Goal: Information Seeking & Learning: Learn about a topic

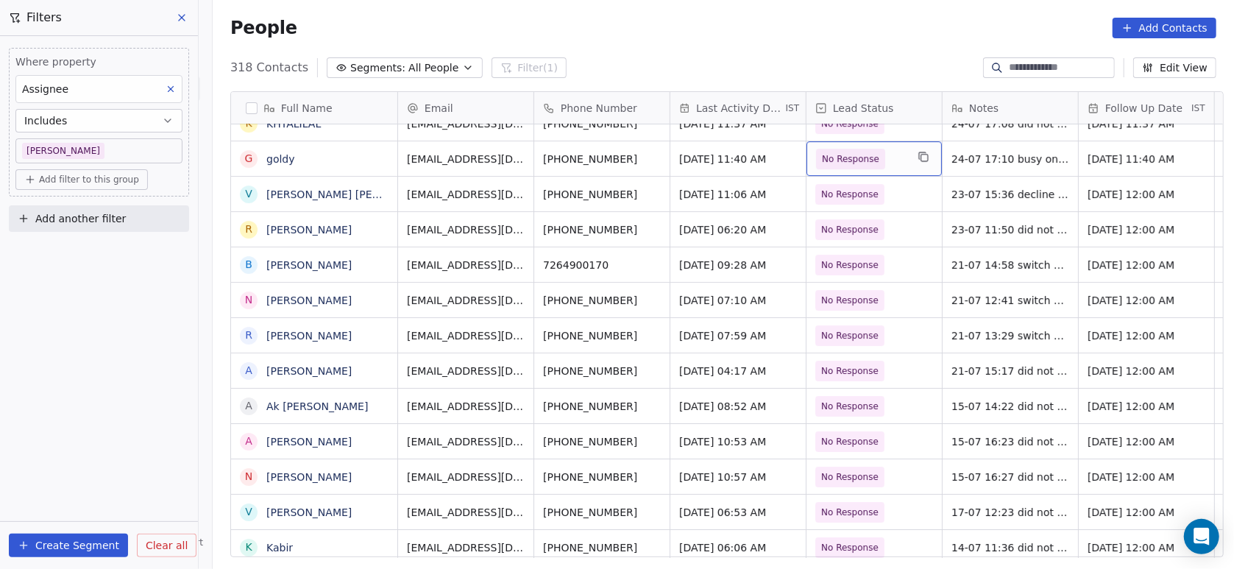
click at [865, 152] on span "No Response" at bounding box center [850, 159] width 57 height 15
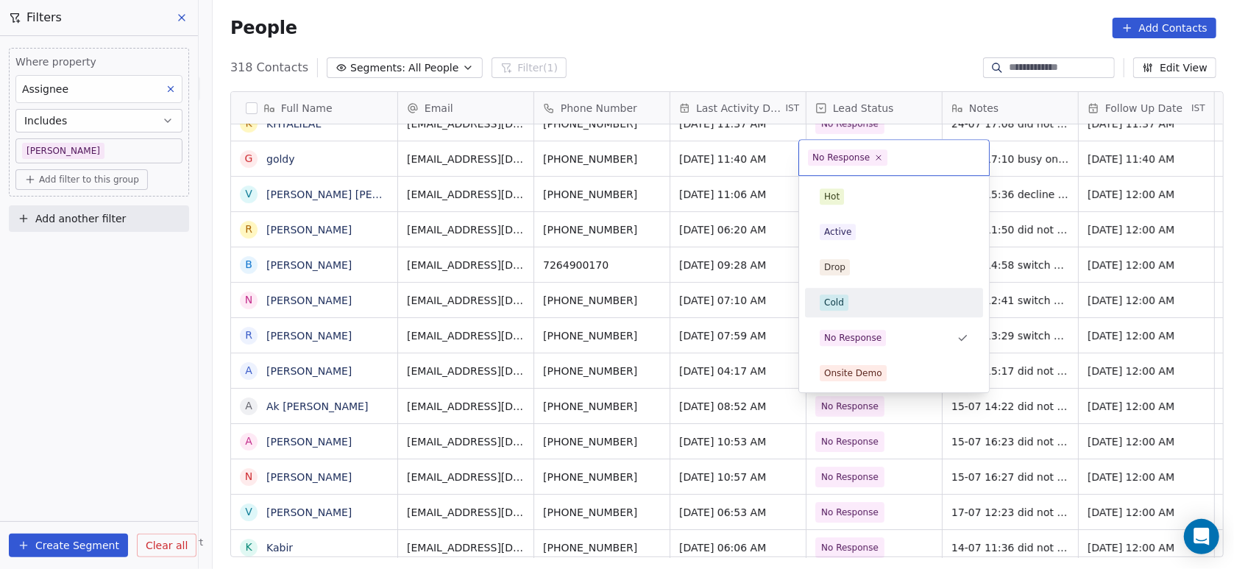
click at [876, 315] on div "Cold" at bounding box center [894, 302] width 178 height 29
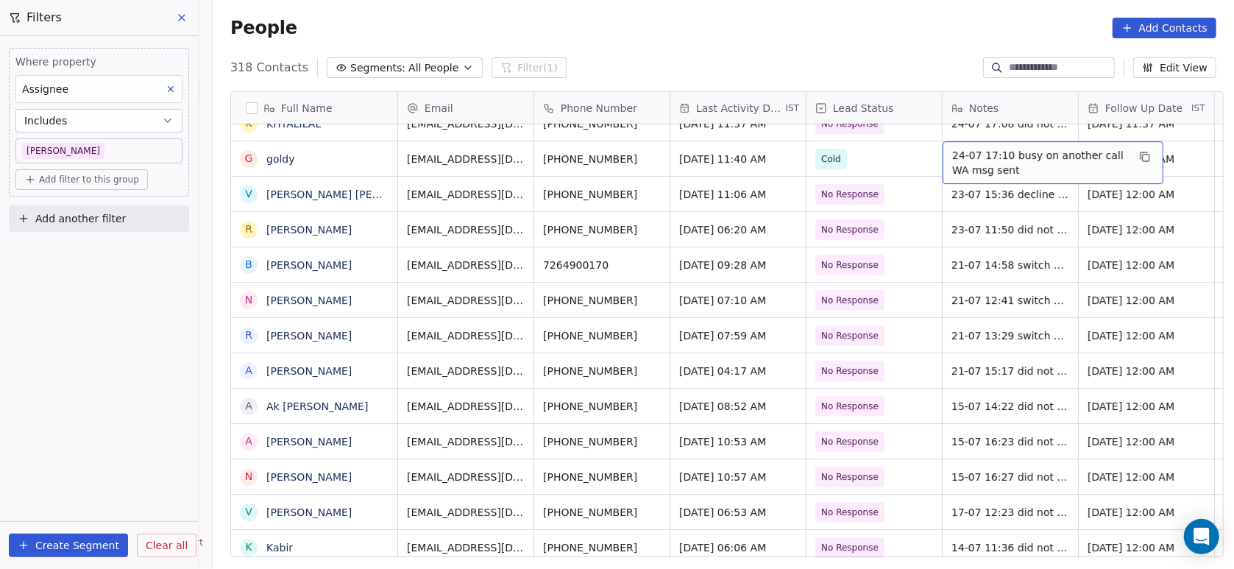
click at [965, 160] on span "24-07 17:10 busy on another call WA msg sent" at bounding box center [1039, 162] width 175 height 29
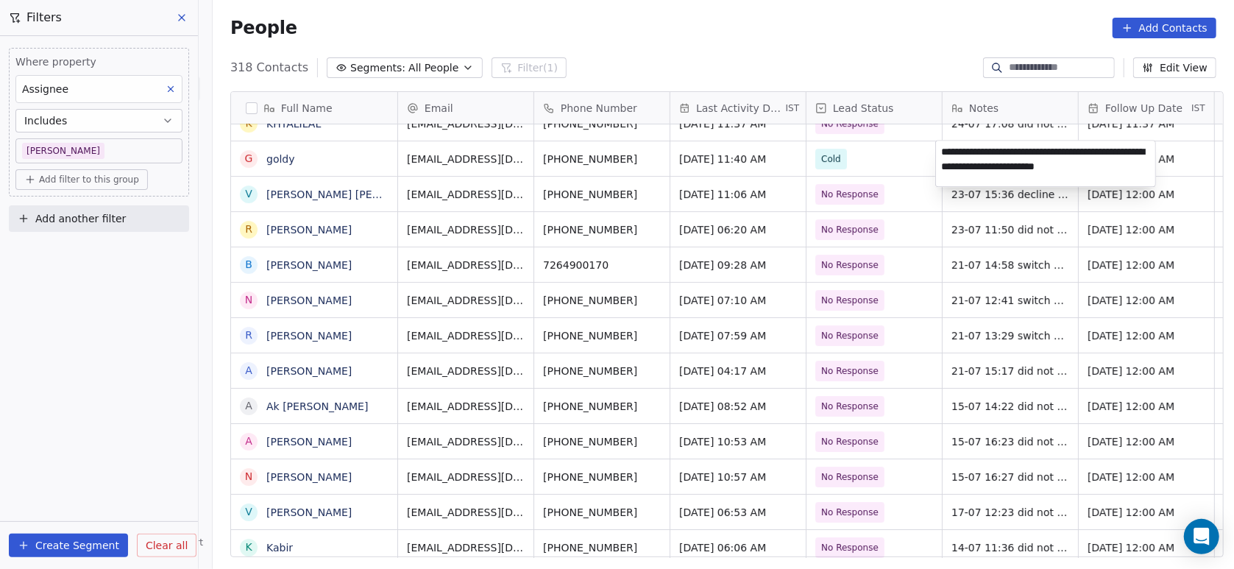
type textarea "**********"
click at [968, 213] on html "On2Cook India Pvt. Ltd. Contacts People Marketing Workflows Campaigns Metrics &…" at bounding box center [617, 284] width 1234 height 569
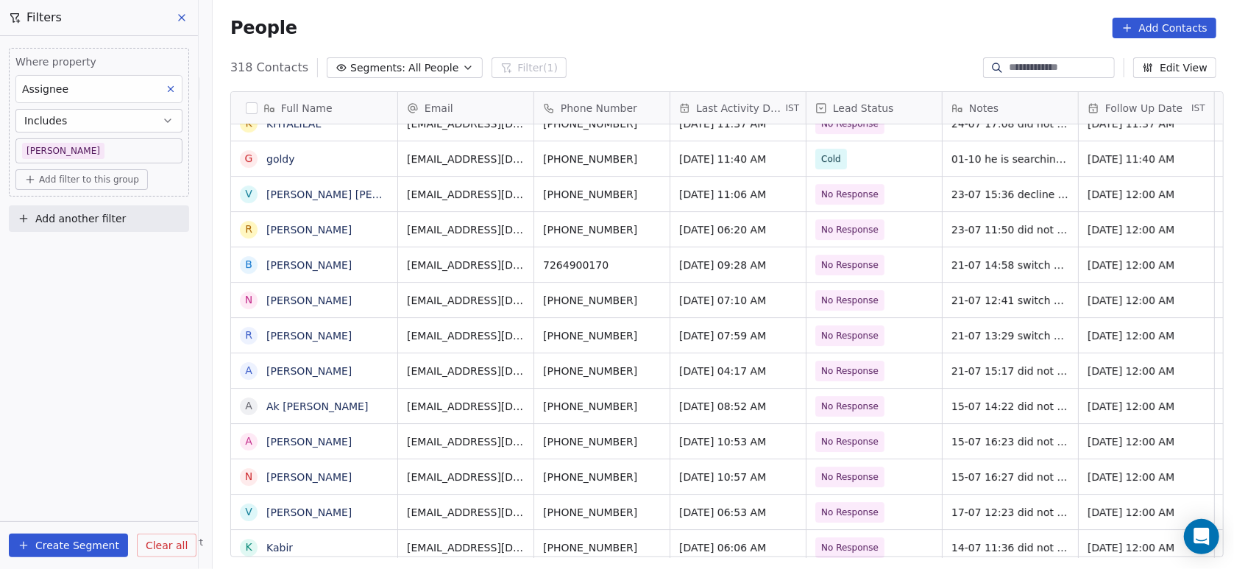
click at [822, 194] on span "No Response" at bounding box center [850, 194] width 57 height 15
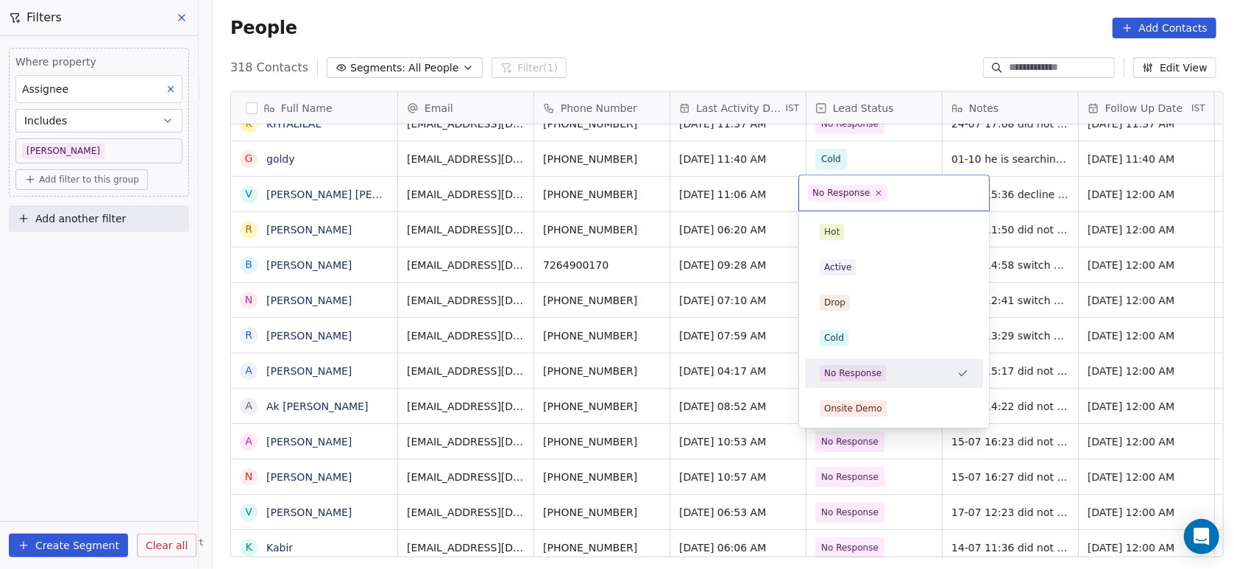
click at [878, 198] on span "No Response" at bounding box center [847, 193] width 79 height 16
click at [876, 190] on icon at bounding box center [879, 193] width 10 height 10
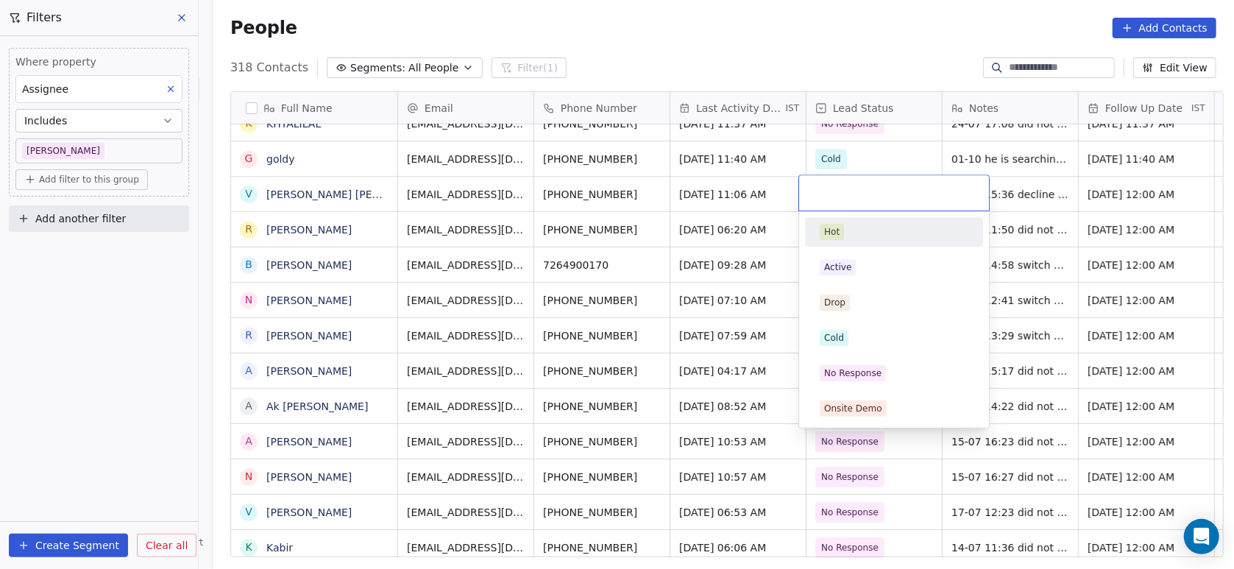
click at [746, 238] on html "On2Cook India Pvt. Ltd. Contacts People Marketing Workflows Campaigns Metrics &…" at bounding box center [617, 284] width 1234 height 569
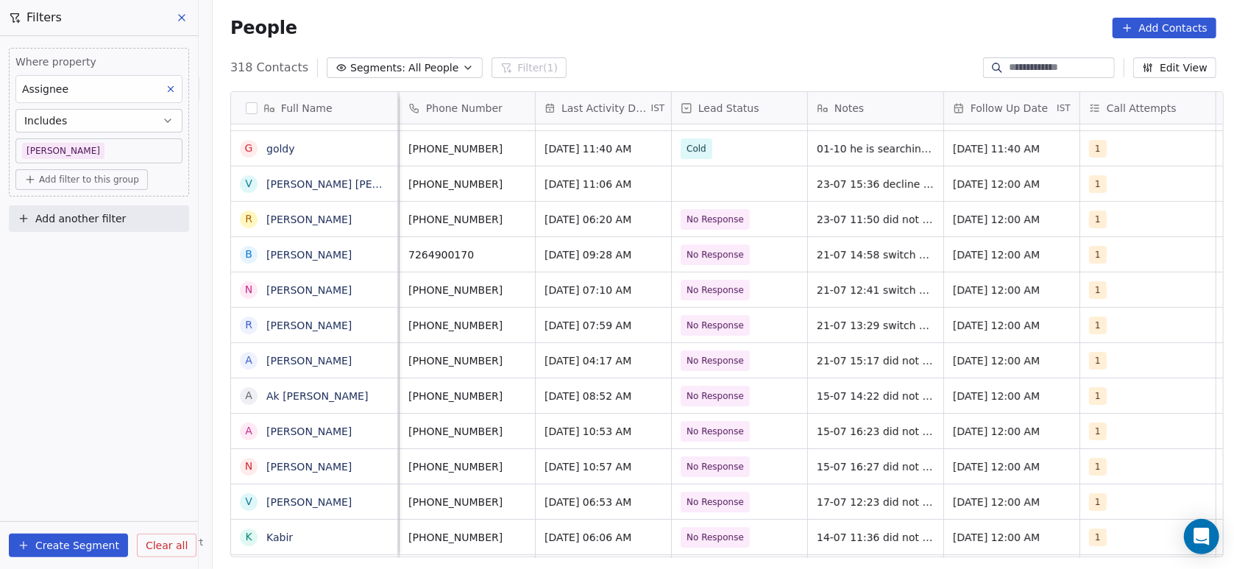
scroll to position [0, 133]
click at [720, 181] on div "grid" at bounding box center [740, 183] width 135 height 35
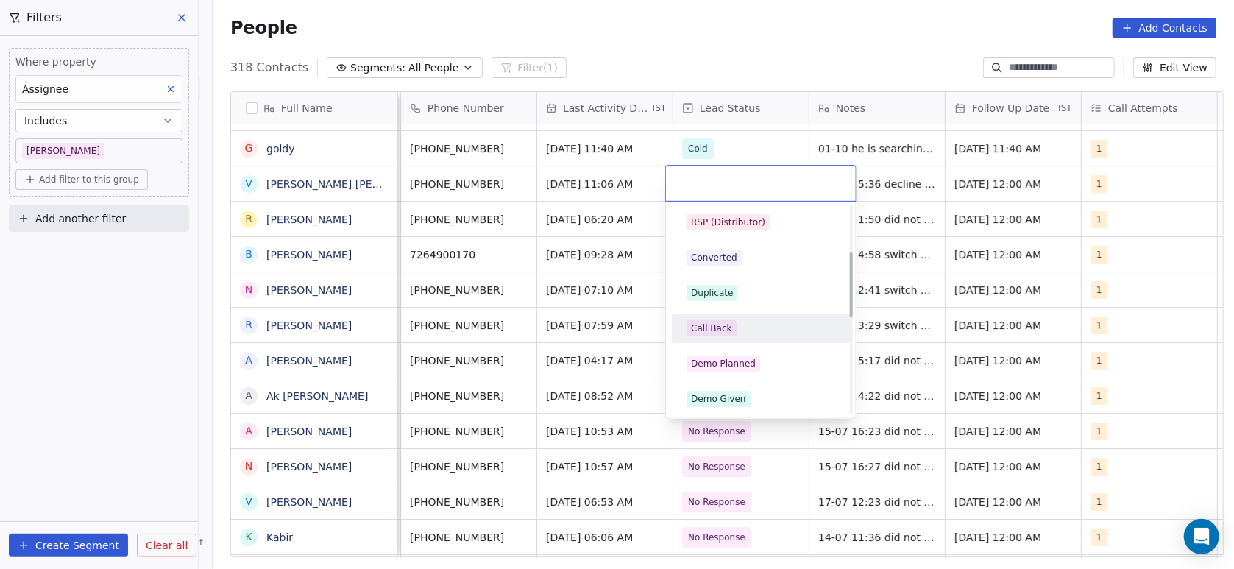
scroll to position [118, 0]
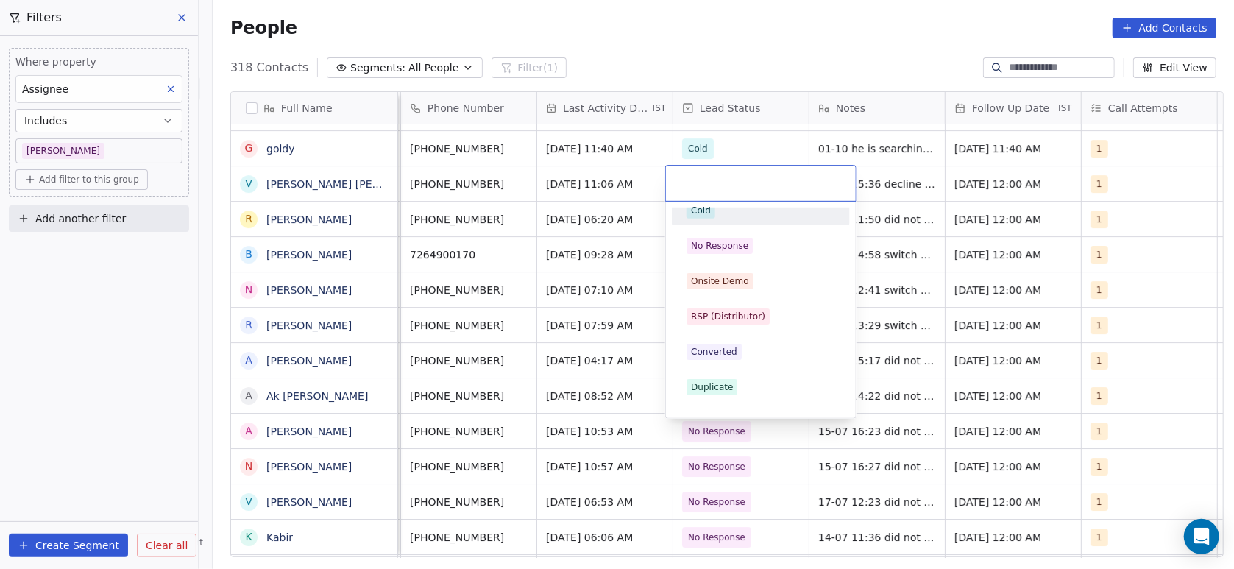
click at [614, 226] on html "On2Cook India Pvt. Ltd. Contacts People Marketing Workflows Campaigns Metrics &…" at bounding box center [617, 284] width 1234 height 569
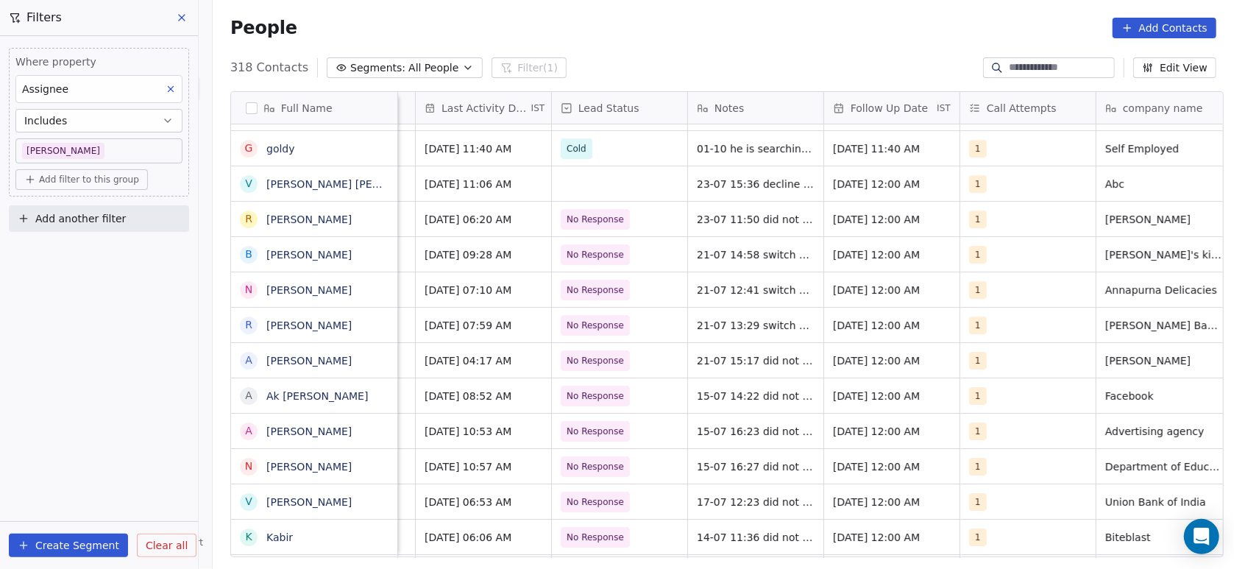
scroll to position [0, 254]
click at [555, 187] on div "grid" at bounding box center [620, 183] width 135 height 35
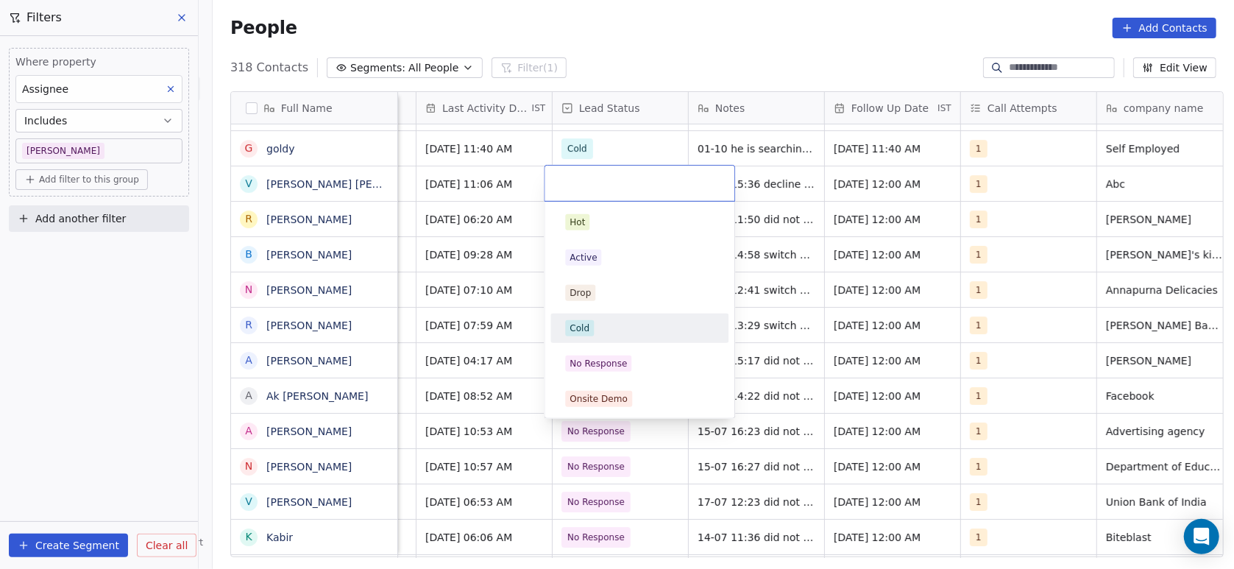
click at [591, 331] on span "Cold" at bounding box center [579, 328] width 29 height 16
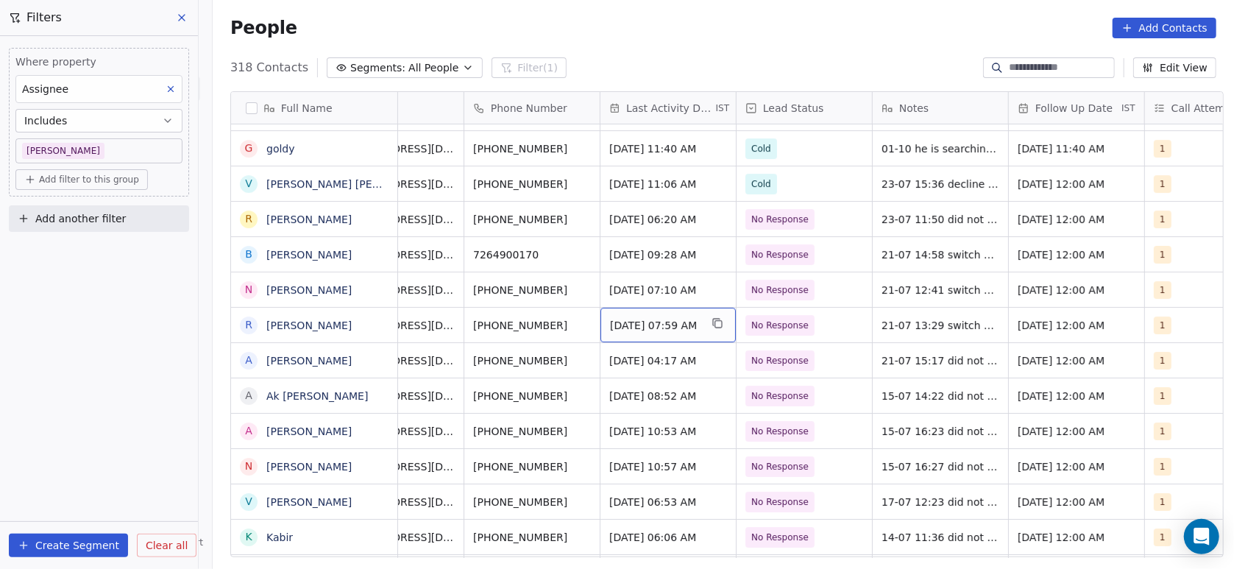
scroll to position [0, 0]
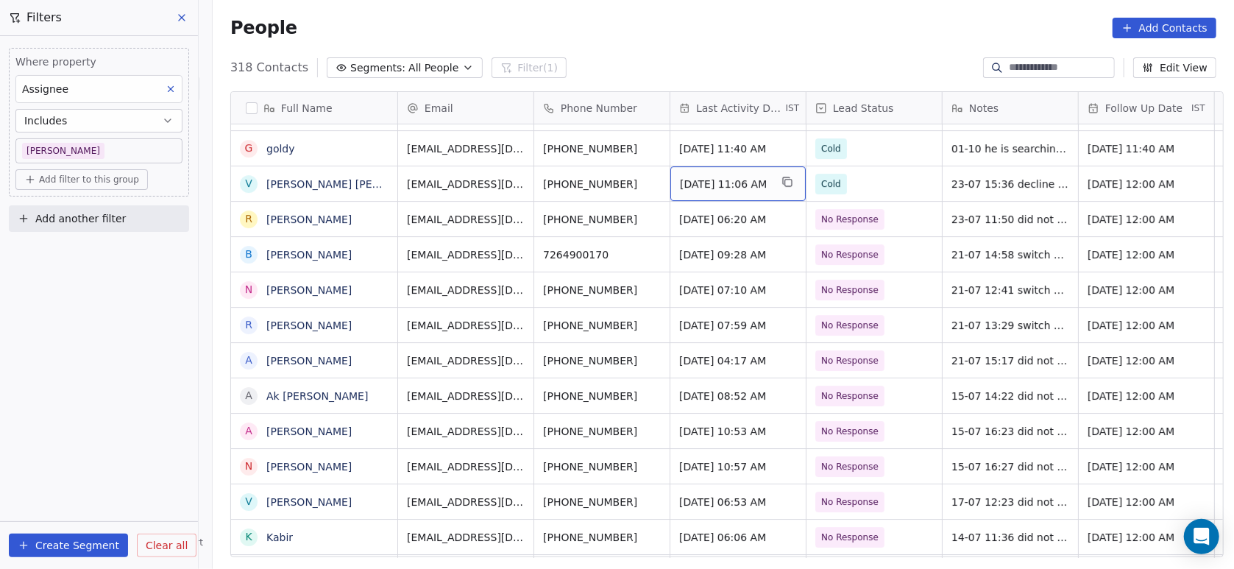
click at [711, 180] on span "Jul 23, 2025 11:06 AM" at bounding box center [725, 184] width 90 height 15
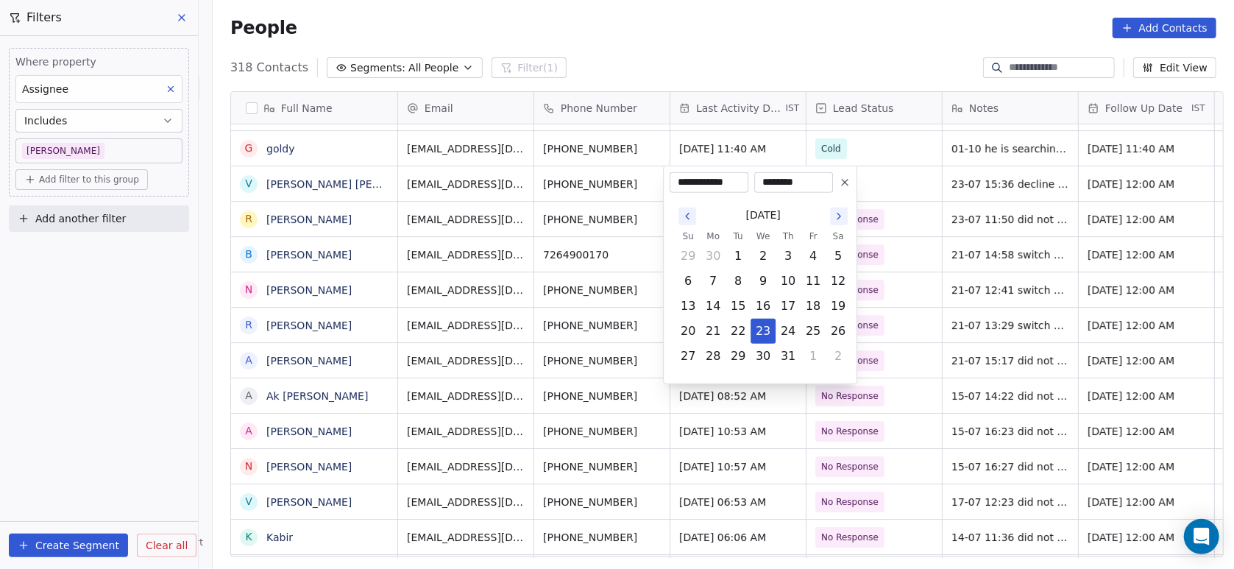
click at [837, 211] on icon "Go to the Next Month" at bounding box center [839, 216] width 12 height 12
click at [836, 219] on icon "Go to the Next Month" at bounding box center [839, 216] width 12 height 12
click at [839, 217] on icon "Go to the Next Month" at bounding box center [838, 216] width 3 height 6
click at [762, 246] on button "1" at bounding box center [763, 256] width 24 height 24
type input "**********"
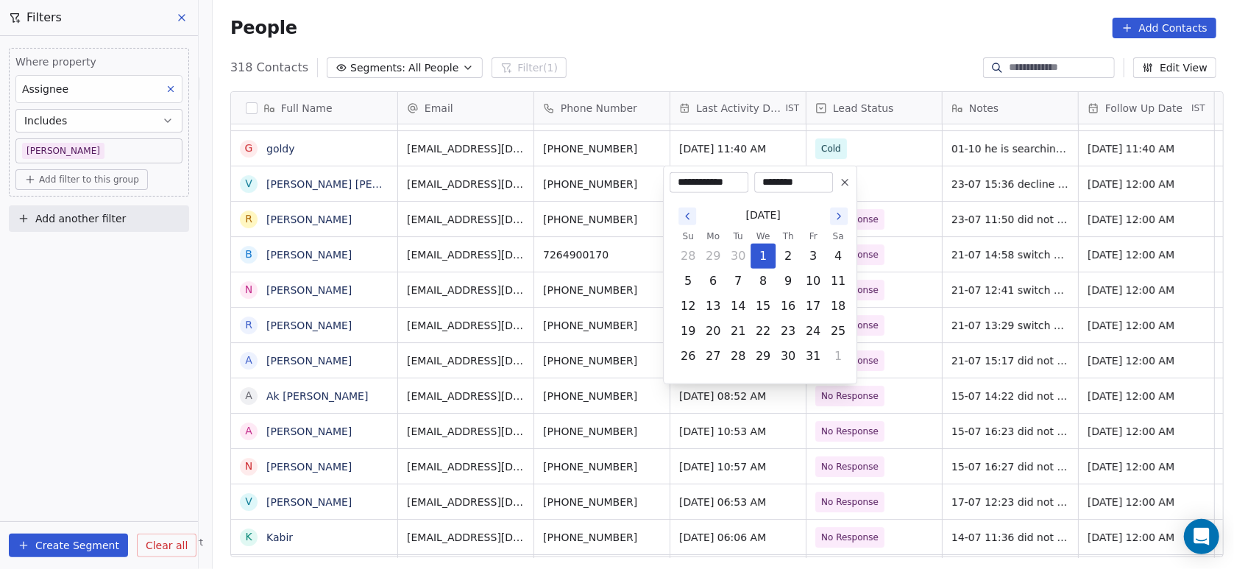
click at [884, 238] on html "On2Cook India Pvt. Ltd. Contacts People Marketing Workflows Campaigns Metrics &…" at bounding box center [617, 284] width 1234 height 569
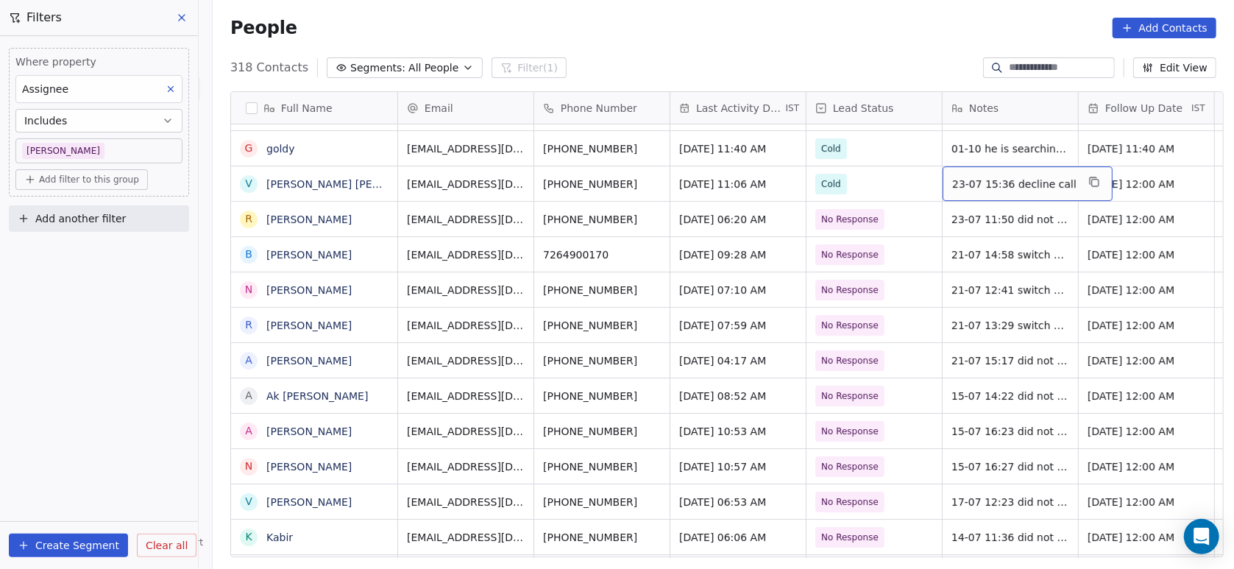
click at [972, 182] on span "23-07 15:36 decline call" at bounding box center [1014, 184] width 124 height 15
click at [972, 182] on textarea "**********" at bounding box center [1013, 189] width 154 height 46
type textarea "**********"
click at [877, 263] on html "On2Cook India Pvt. Ltd. Contacts People Marketing Workflows Campaigns Metrics &…" at bounding box center [617, 284] width 1234 height 569
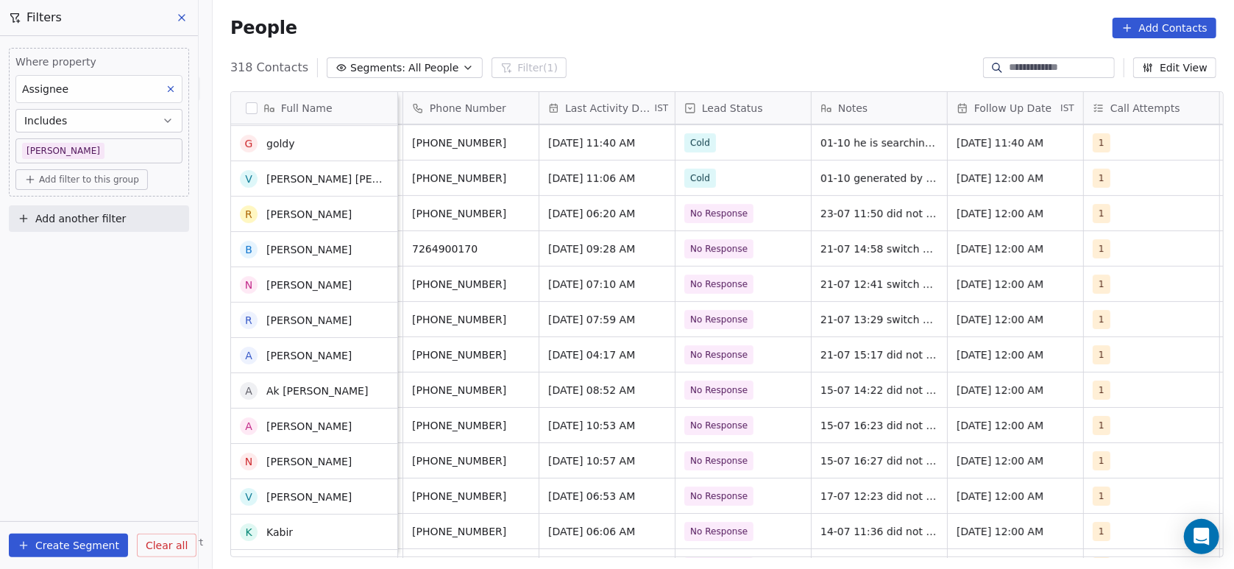
scroll to position [3250, 0]
click at [716, 213] on span "No Response" at bounding box center [719, 212] width 57 height 15
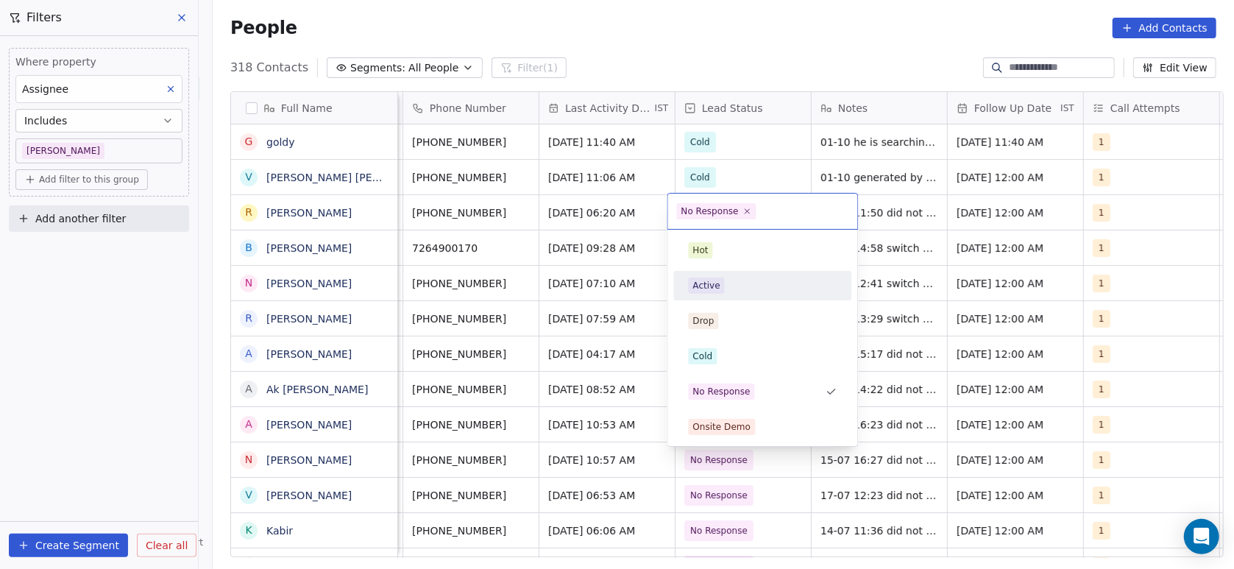
click at [926, 311] on html "On2Cook India Pvt. Ltd. Contacts People Marketing Workflows Campaigns Metrics &…" at bounding box center [617, 284] width 1234 height 569
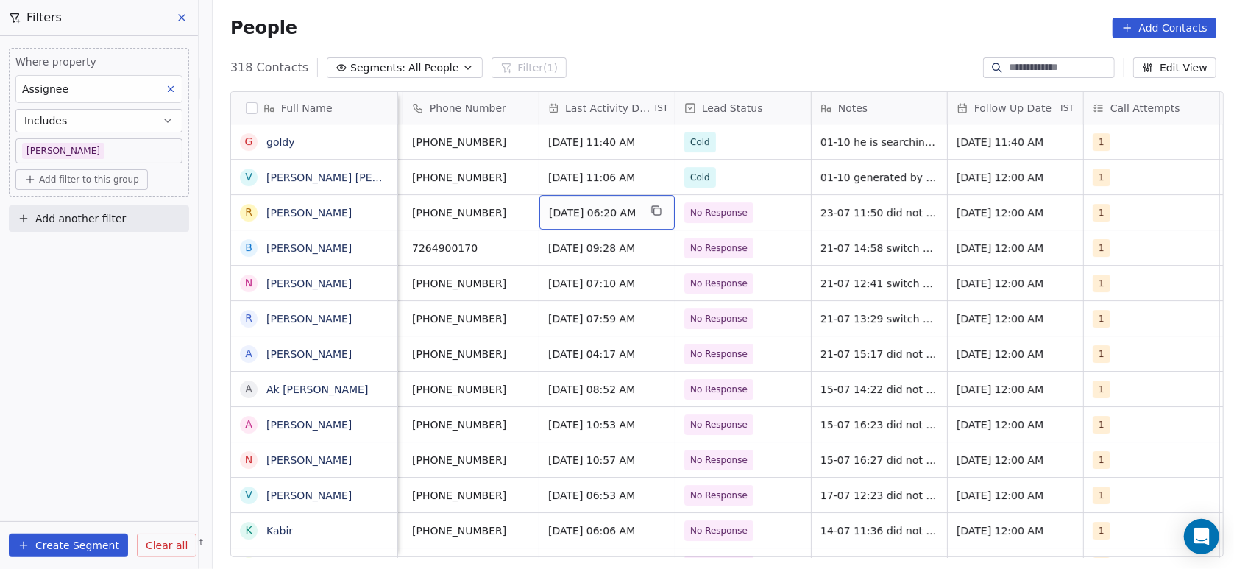
click at [623, 217] on span "Jul 23, 2025 06:20 AM" at bounding box center [594, 212] width 90 height 15
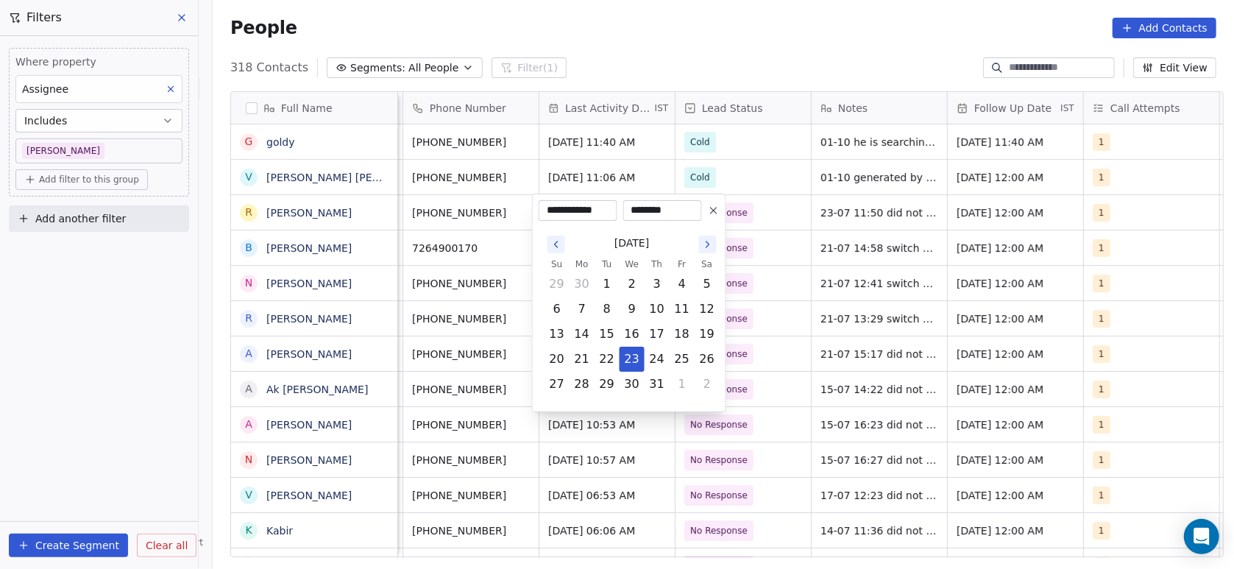
click at [714, 248] on button "Go to the Next Month" at bounding box center [708, 244] width 18 height 18
click at [712, 247] on icon "Go to the Next Month" at bounding box center [708, 244] width 12 height 12
click at [630, 283] on button "1" at bounding box center [632, 284] width 24 height 24
type input "**********"
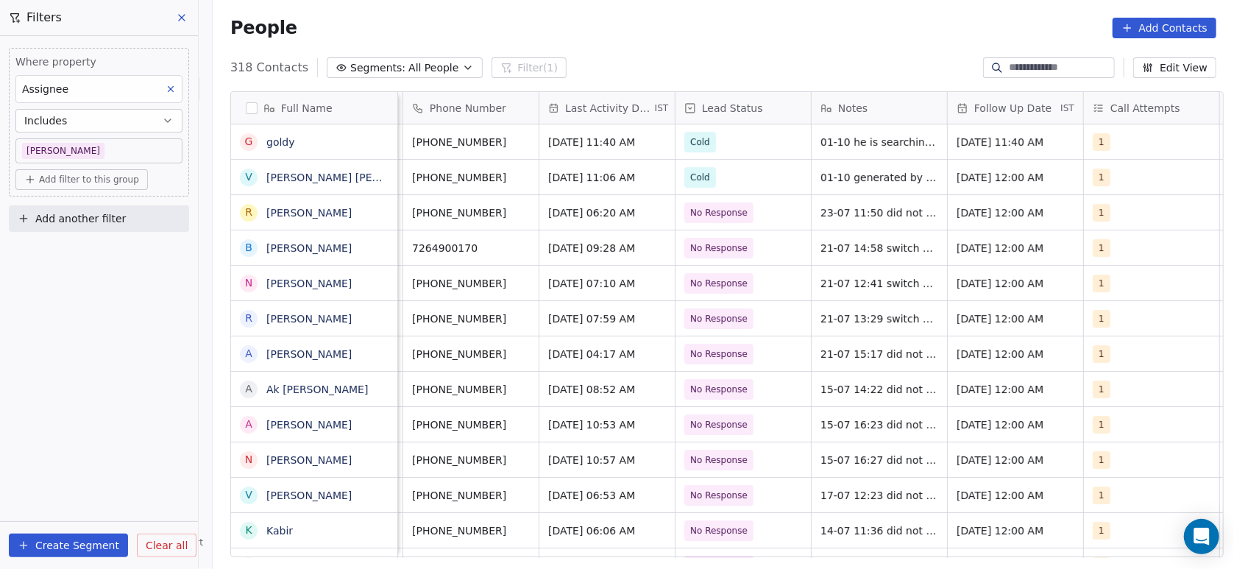
drag, startPoint x: 773, startPoint y: 249, endPoint x: 823, endPoint y: 221, distance: 57.7
click at [823, 221] on html "On2Cook India Pvt. Ltd. Contacts People Marketing Workflows Campaigns Metrics &…" at bounding box center [617, 284] width 1234 height 569
click at [823, 221] on span "23-07 11:50 did not pick up call WA msg sent" at bounding box center [908, 216] width 175 height 29
type textarea "**********"
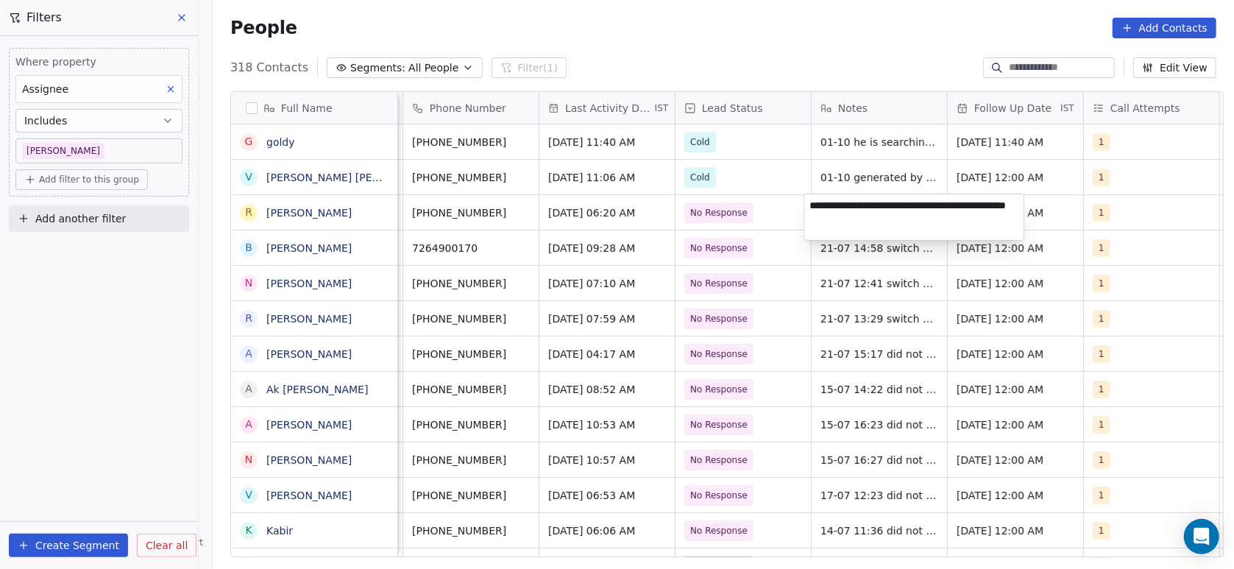
click at [607, 250] on html "On2Cook India Pvt. Ltd. Contacts People Marketing Workflows Campaigns Metrics &…" at bounding box center [617, 284] width 1234 height 569
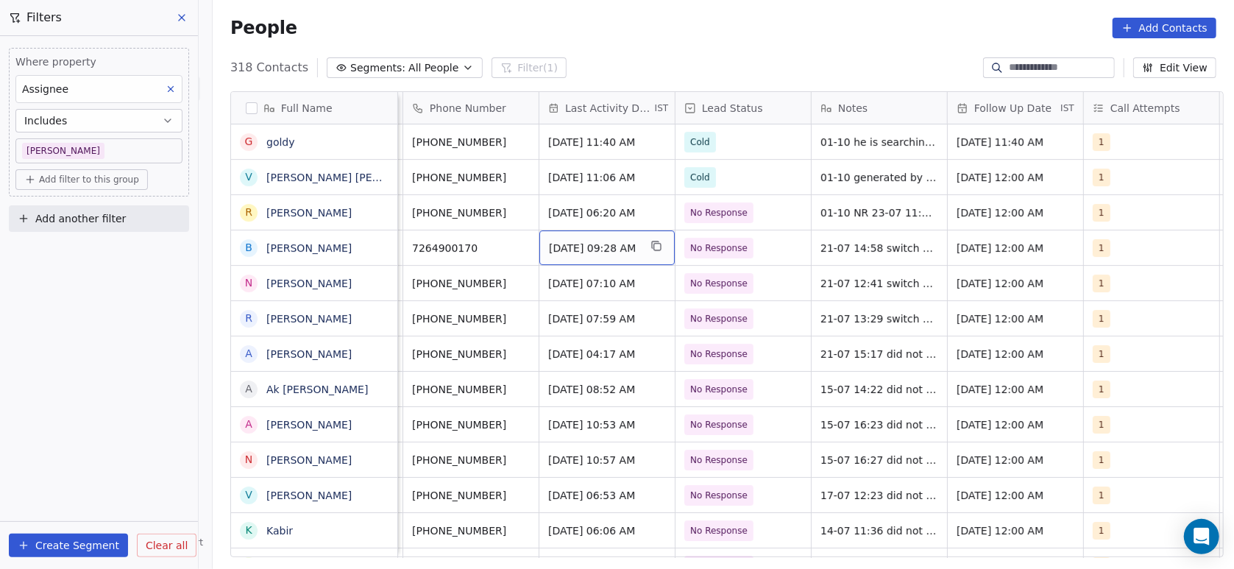
click at [572, 241] on span "Jul 21, 2025 09:28 AM" at bounding box center [594, 248] width 90 height 15
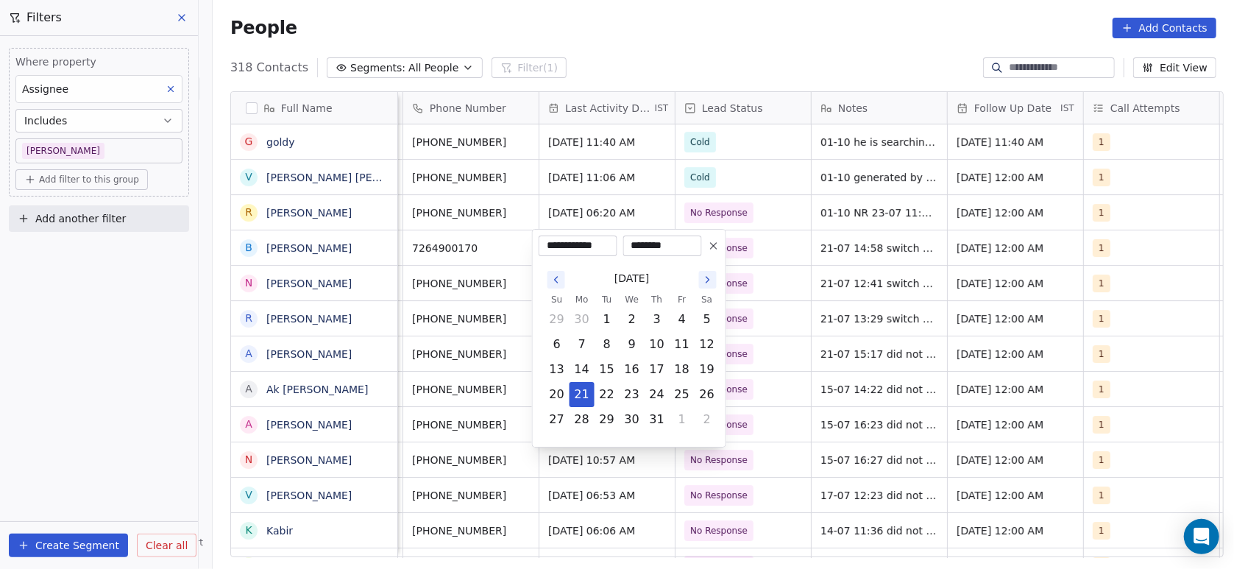
click at [705, 280] on icon "Go to the Next Month" at bounding box center [708, 280] width 12 height 12
click at [631, 316] on button "1" at bounding box center [632, 320] width 24 height 24
type input "**********"
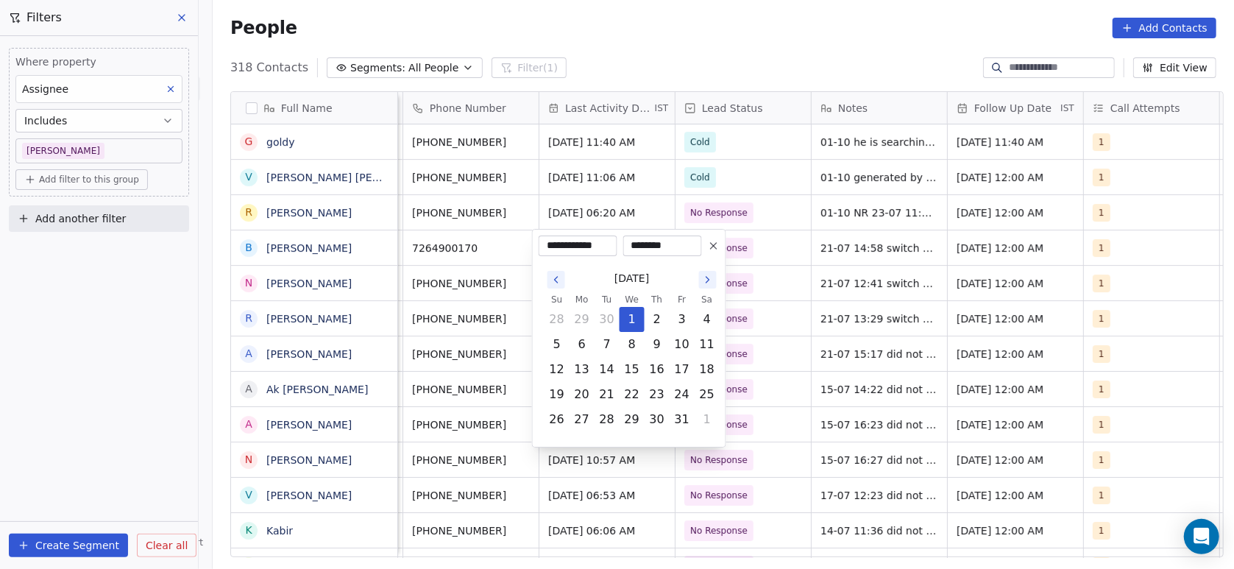
click at [815, 291] on html "On2Cook India Pvt. Ltd. Contacts People Marketing Workflows Campaigns Metrics &…" at bounding box center [617, 284] width 1234 height 569
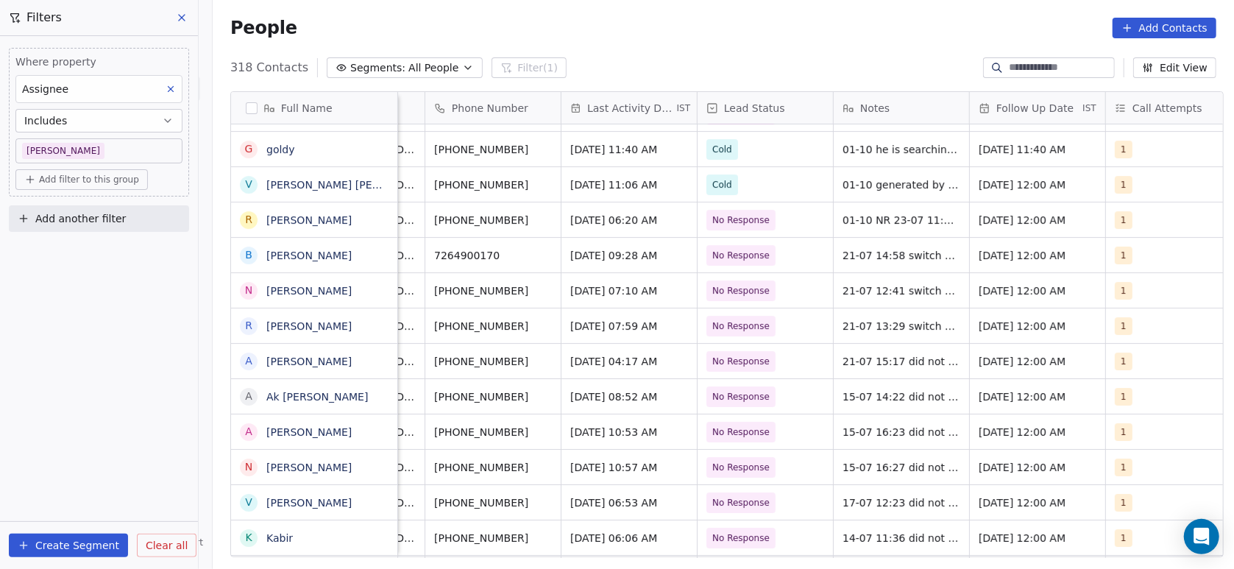
scroll to position [0, 107]
click at [767, 258] on span "No Response" at bounding box center [754, 255] width 90 height 21
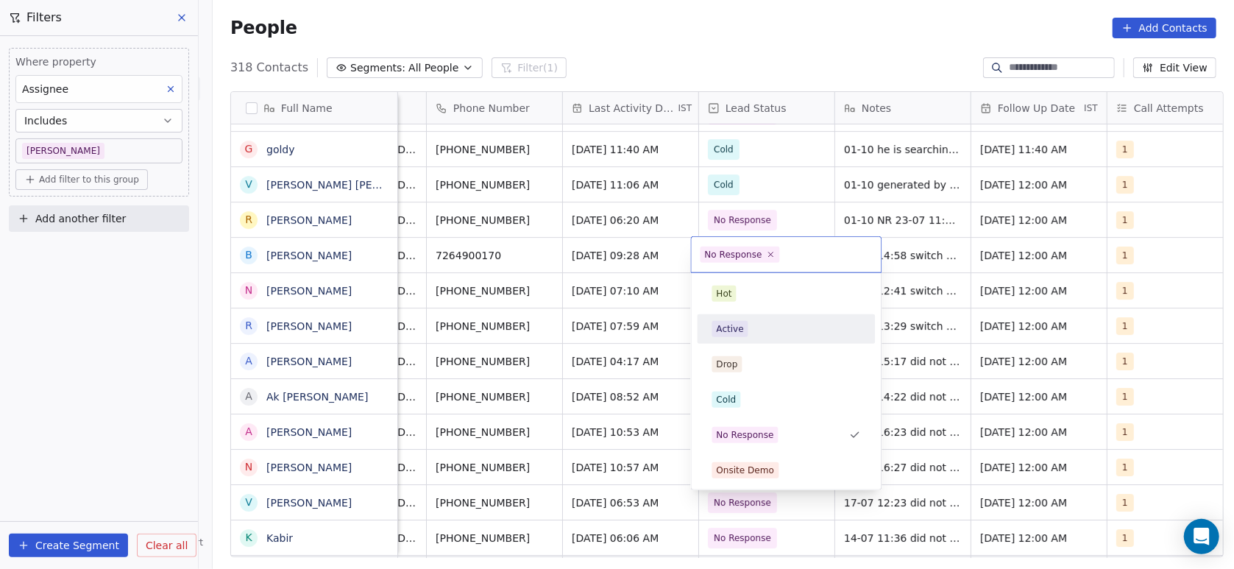
click at [745, 338] on div "Active" at bounding box center [786, 329] width 166 height 24
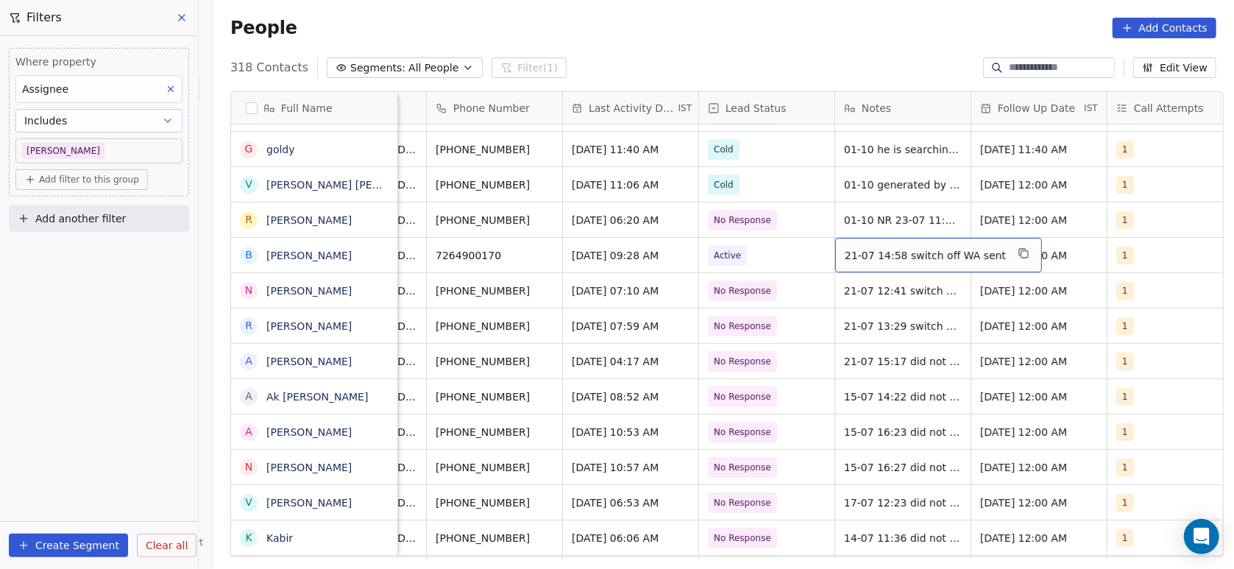
click at [848, 266] on div "21-07 14:58 switch off WA sent" at bounding box center [938, 255] width 207 height 35
type textarea "**********"
click at [866, 310] on html "On2Cook India Pvt. Ltd. Contacts People Marketing Workflows Campaigns Metrics &…" at bounding box center [617, 284] width 1234 height 569
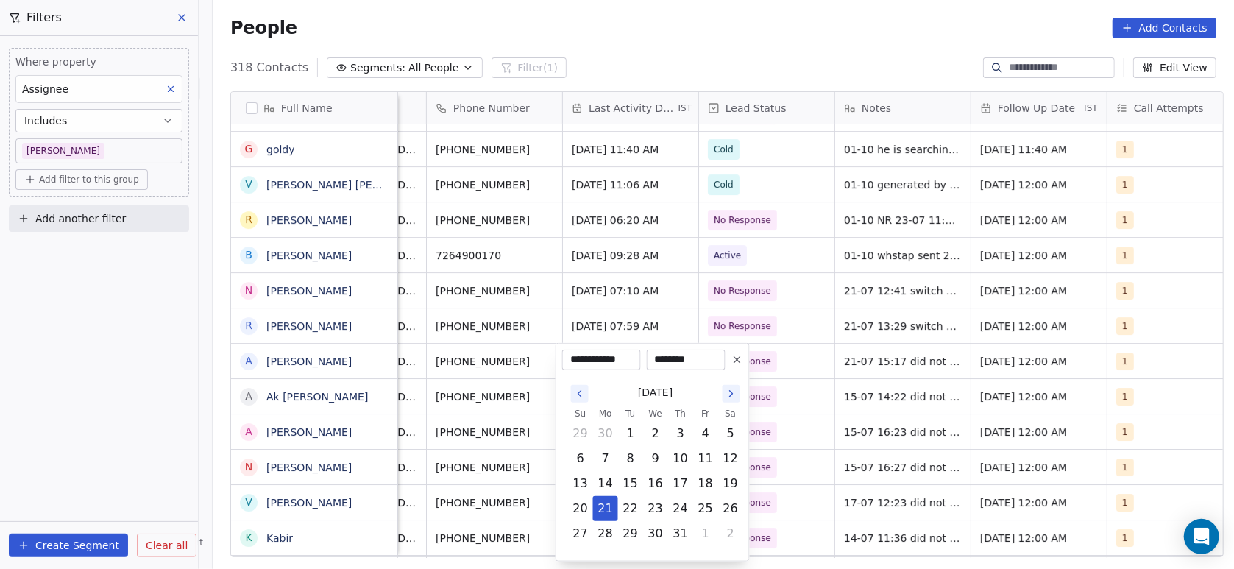
click at [730, 393] on icon "Go to the Next Month" at bounding box center [731, 394] width 12 height 12
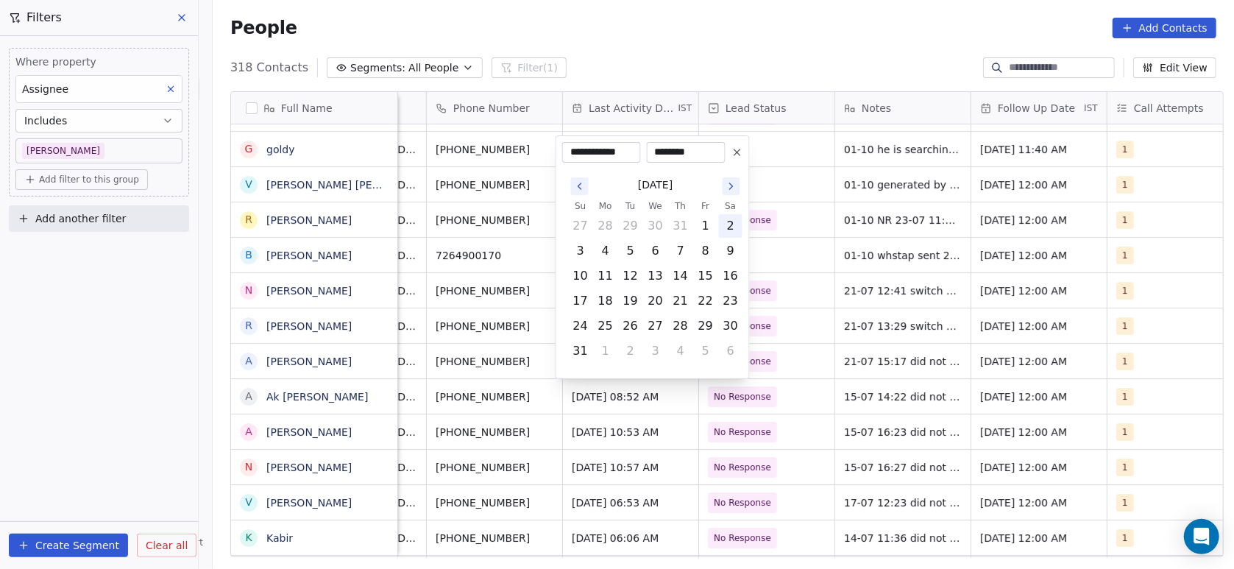
click at [724, 214] on button "2" at bounding box center [731, 226] width 24 height 24
click at [730, 185] on icon "Go to the Next Month" at bounding box center [731, 186] width 12 height 12
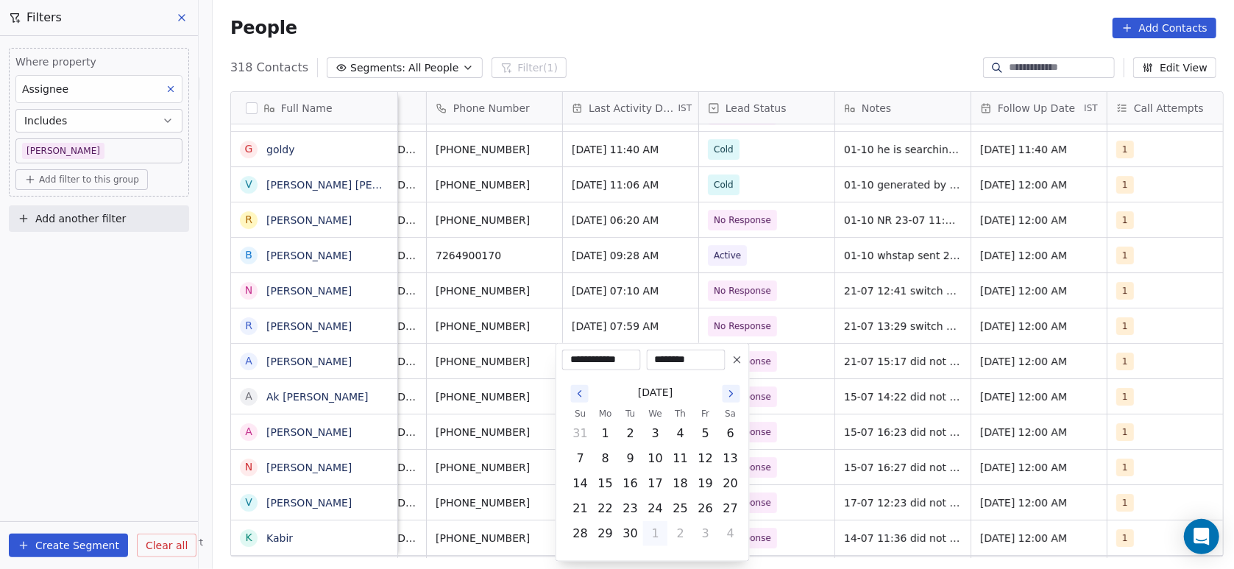
click at [736, 388] on button "Go to the Next Month" at bounding box center [732, 394] width 18 height 18
click at [658, 426] on button "1" at bounding box center [656, 434] width 24 height 24
type input "**********"
click at [762, 268] on html "On2Cook India Pvt. Ltd. Contacts People Marketing Workflows Campaigns Metrics &…" at bounding box center [617, 284] width 1234 height 569
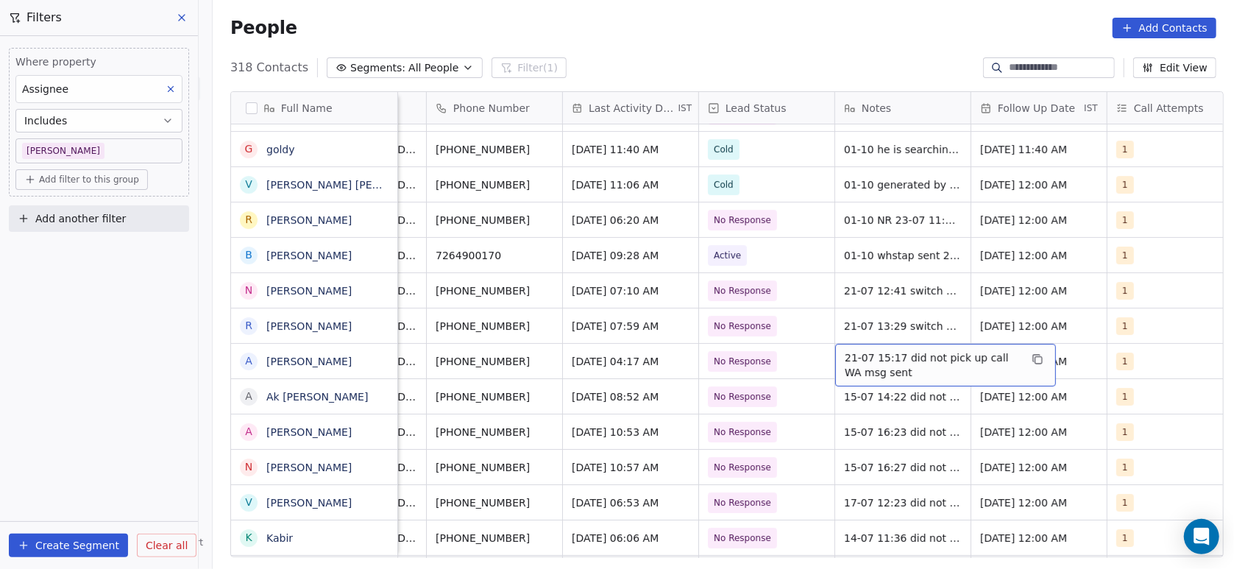
click at [871, 361] on span "21-07 15:17 did not pick up call WA msg sent" at bounding box center [932, 364] width 175 height 29
type textarea "**********"
click at [920, 400] on html "On2Cook India Pvt. Ltd. Contacts People Marketing Workflows Campaigns Metrics &…" at bounding box center [617, 284] width 1234 height 569
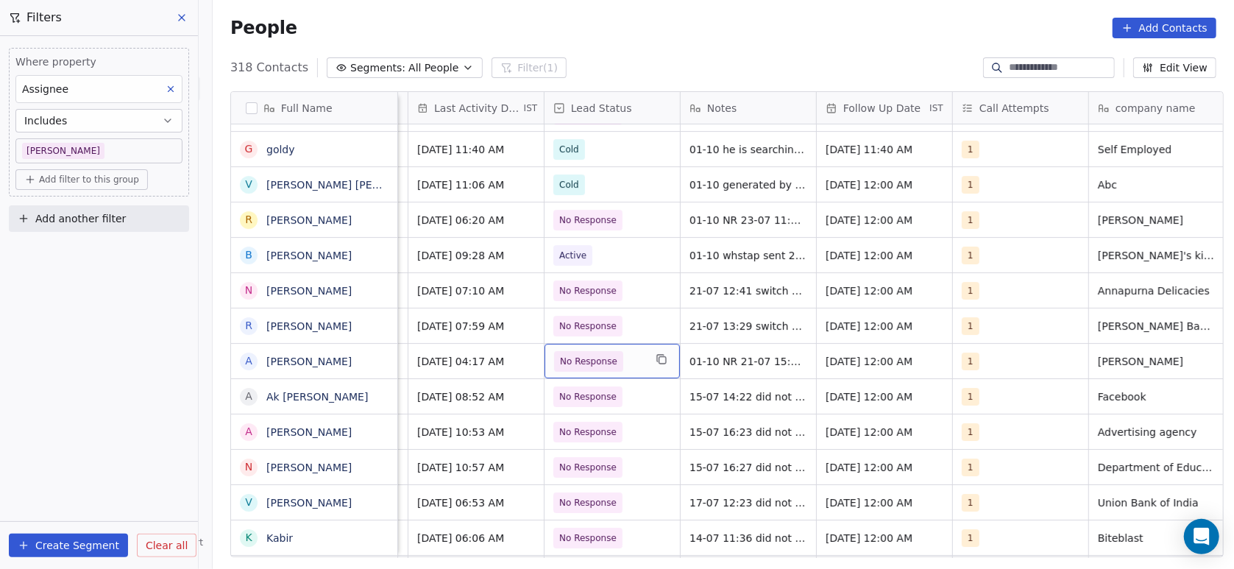
scroll to position [0, 268]
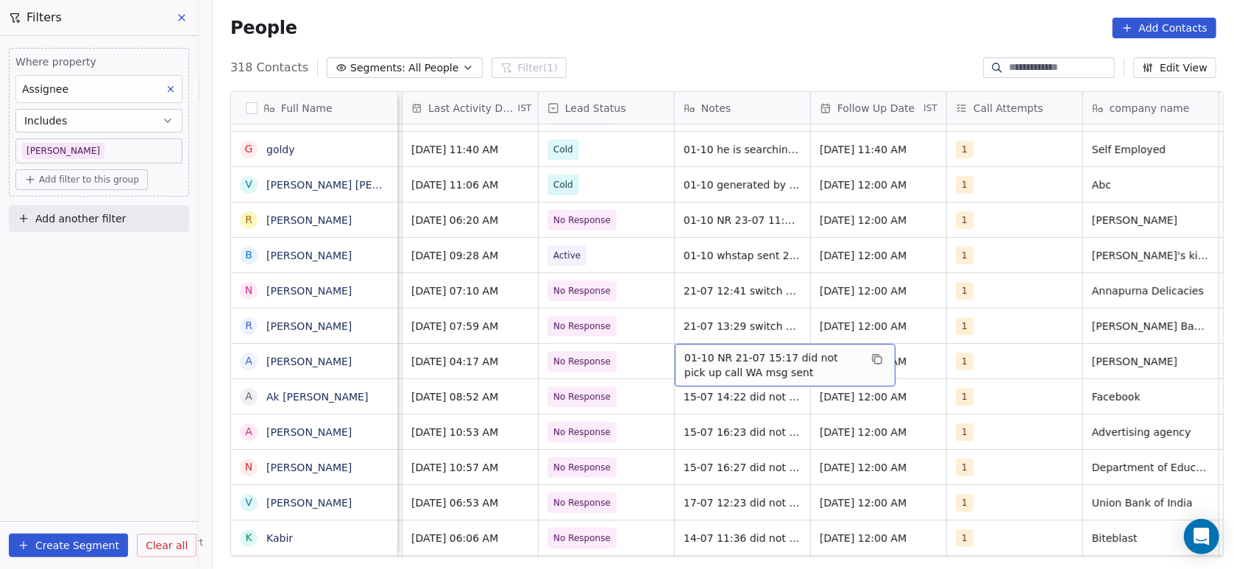
click at [761, 363] on span "01-10 NR 21-07 15:17 did not pick up call WA msg sent" at bounding box center [771, 364] width 175 height 29
type textarea "**********"
click at [559, 358] on html "On2Cook India Pvt. Ltd. Contacts People Marketing Workflows Campaigns Metrics &…" at bounding box center [617, 284] width 1234 height 569
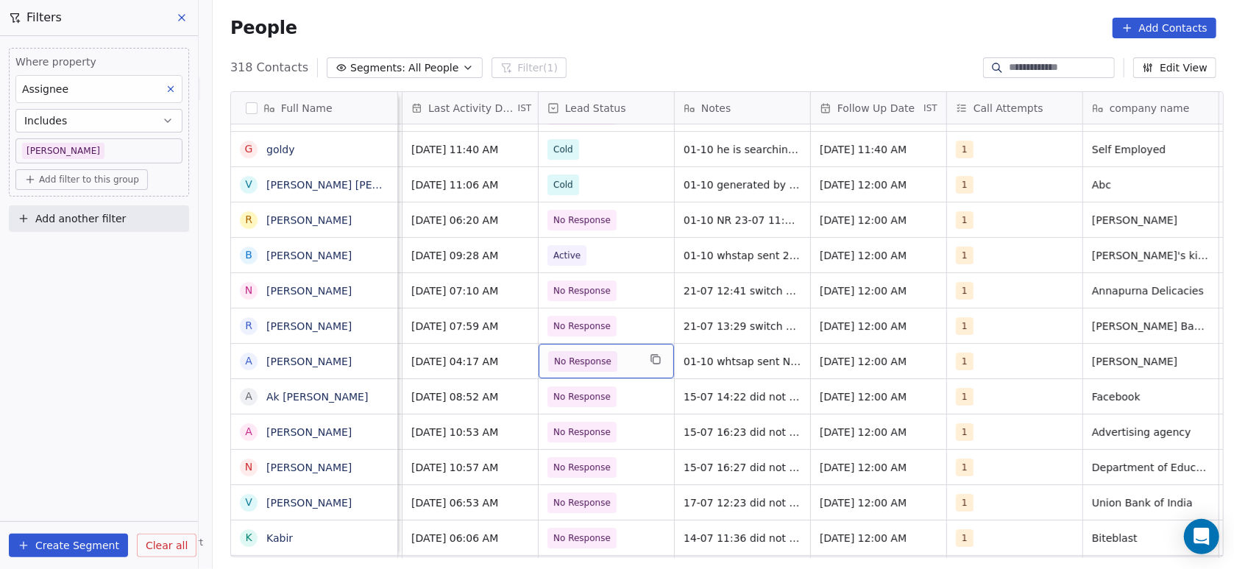
click at [559, 358] on span "No Response" at bounding box center [582, 361] width 57 height 15
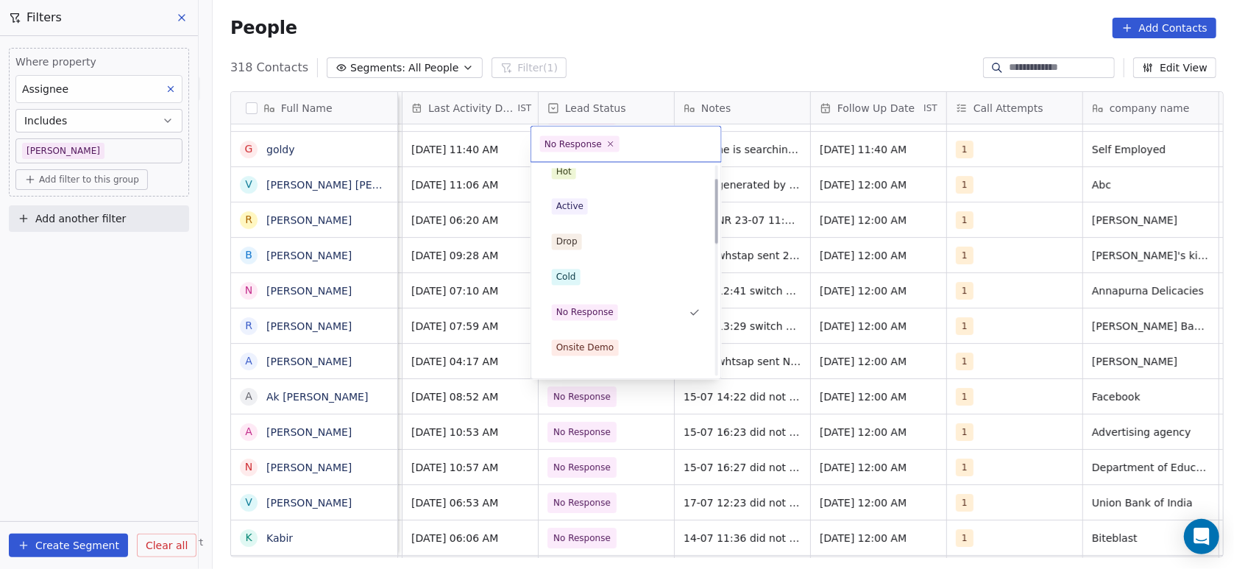
scroll to position [0, 0]
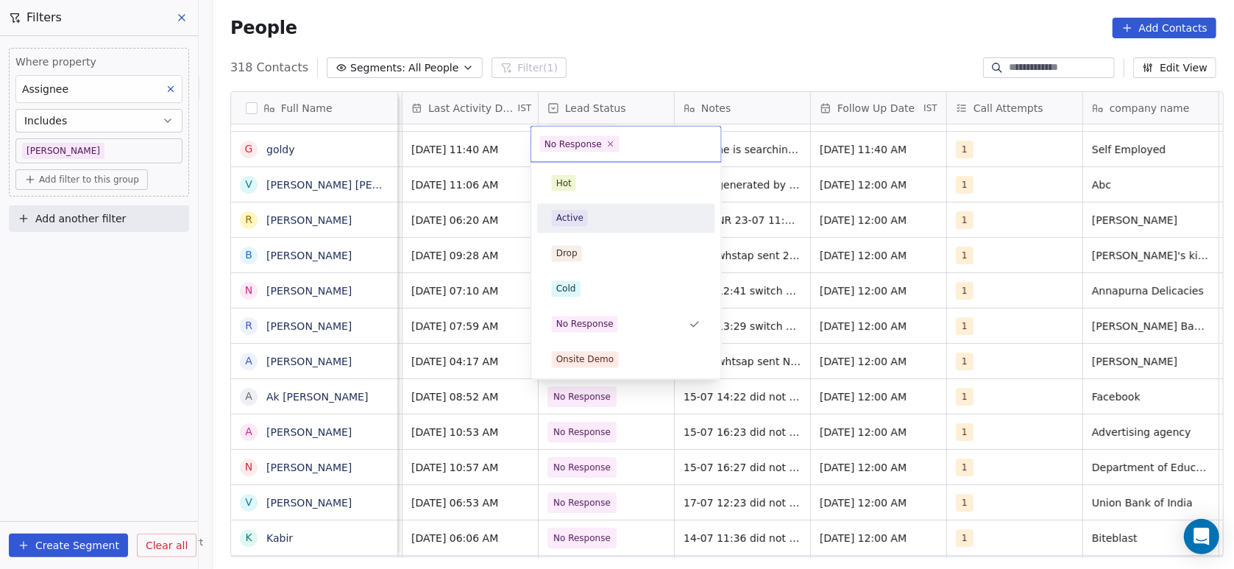
click at [585, 226] on div "Active" at bounding box center [626, 218] width 149 height 16
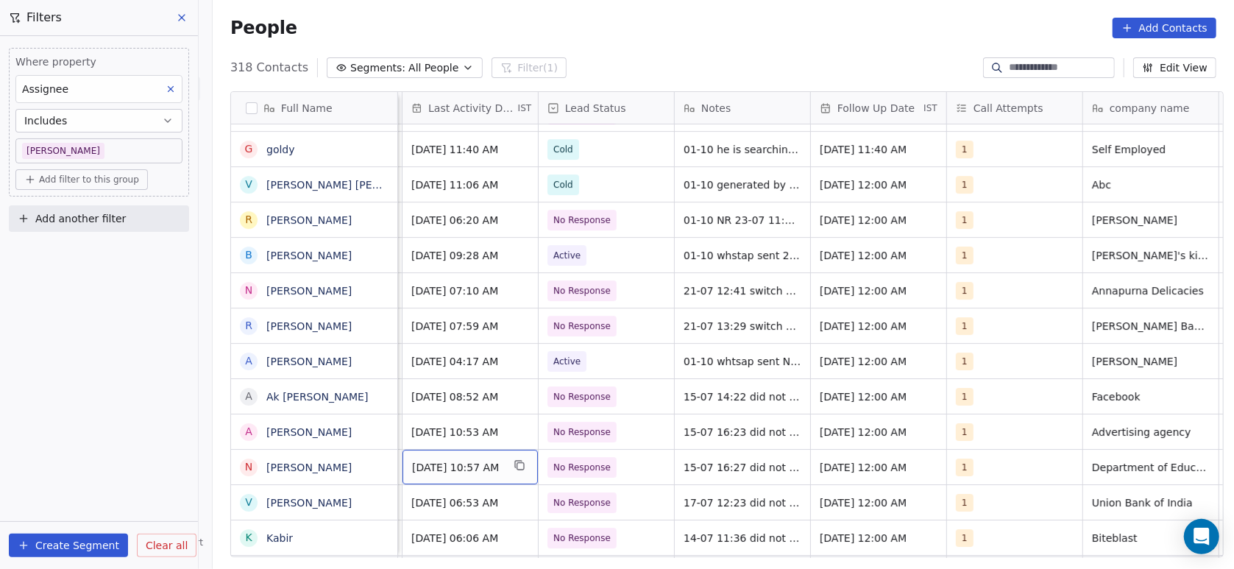
click at [453, 470] on span "Jul 15, 2025 10:57 AM" at bounding box center [457, 467] width 90 height 15
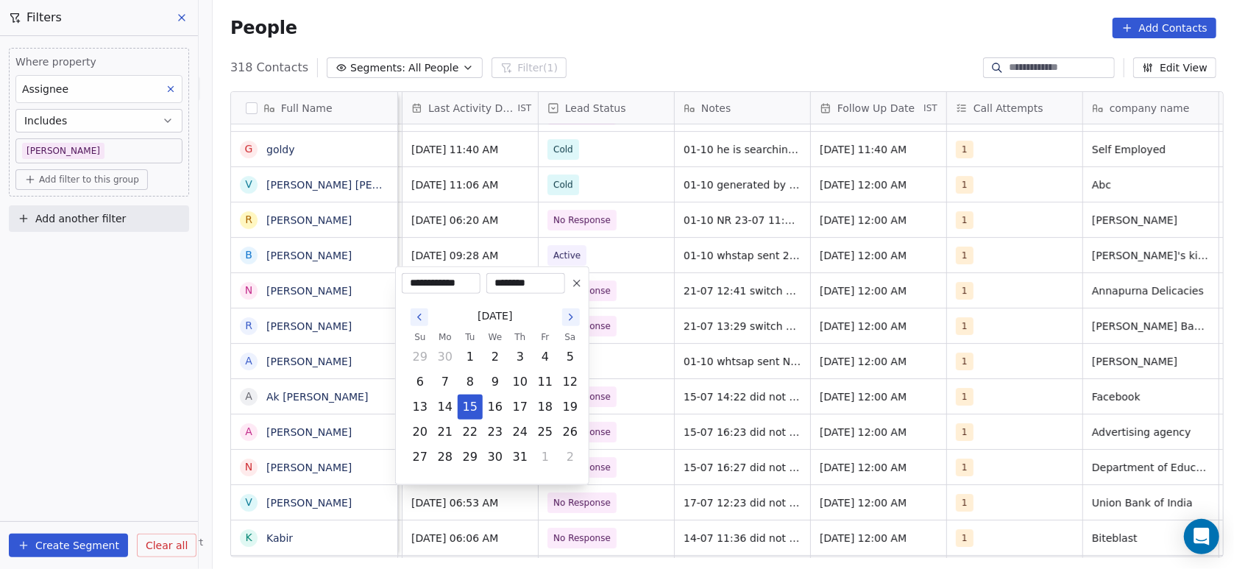
click at [568, 321] on icon "Go to the Next Month" at bounding box center [571, 317] width 12 height 12
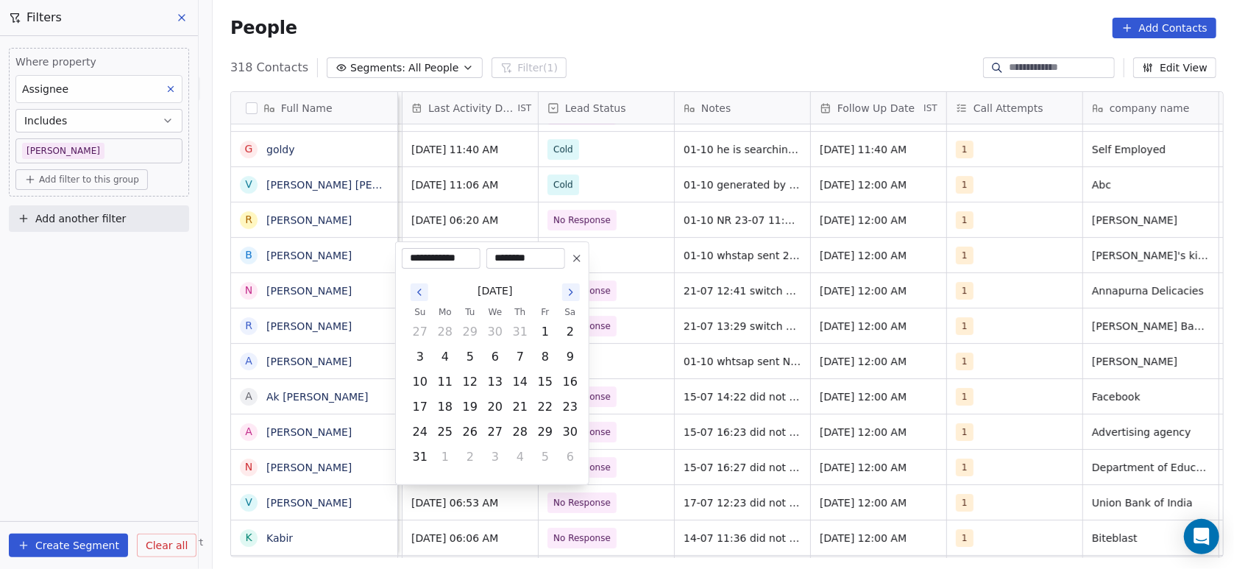
click at [568, 302] on div "August 2025" at bounding box center [495, 290] width 175 height 27
click at [573, 295] on icon "Go to the Next Month" at bounding box center [571, 292] width 12 height 12
click at [567, 311] on icon "Go to the Next Month" at bounding box center [571, 317] width 12 height 12
click at [488, 356] on button "1" at bounding box center [495, 357] width 24 height 24
type input "**********"
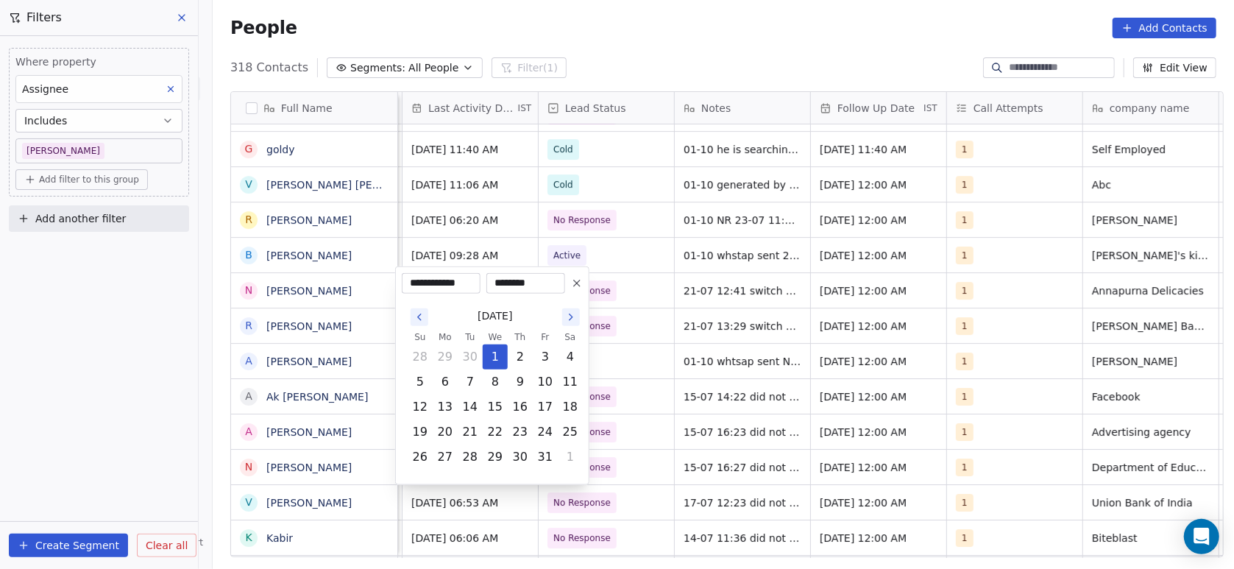
click at [631, 345] on html "On2Cook India Pvt. Ltd. Contacts People Marketing Workflows Campaigns Metrics &…" at bounding box center [617, 284] width 1234 height 569
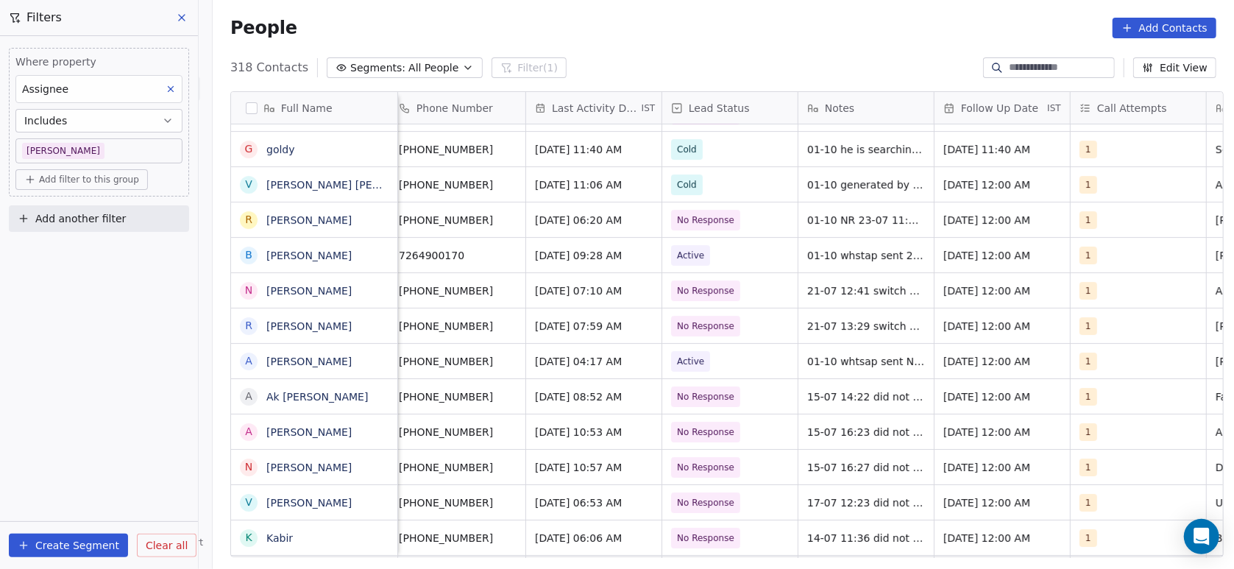
scroll to position [0, 123]
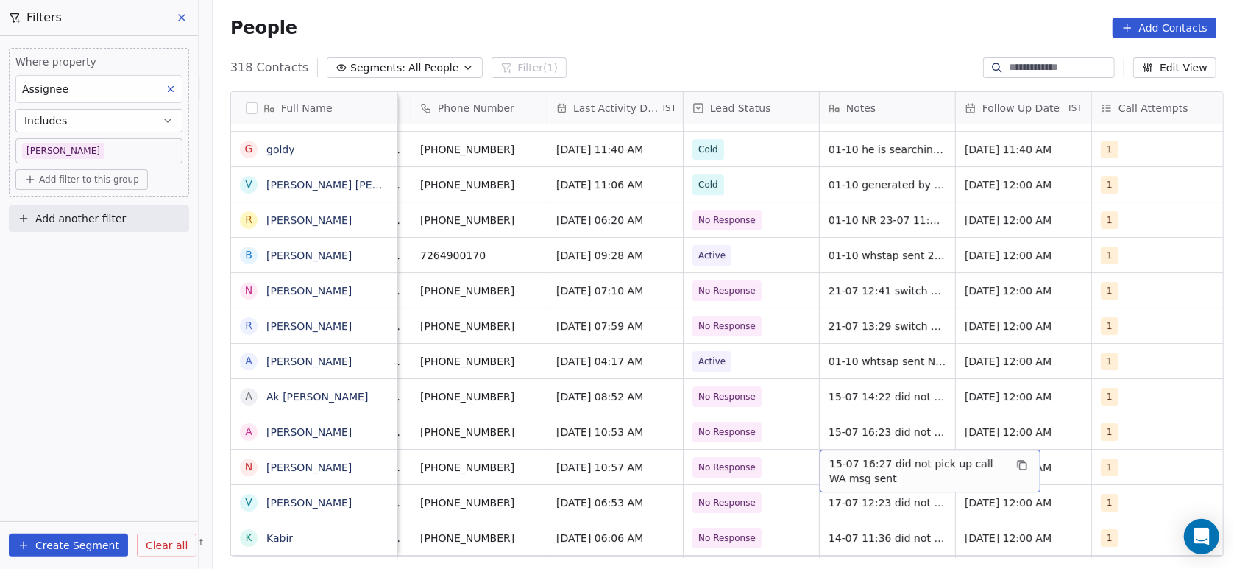
drag, startPoint x: 820, startPoint y: 457, endPoint x: 835, endPoint y: 459, distance: 15.6
click at [835, 459] on div "15-07 16:27 did not pick up call WA msg sent" at bounding box center [930, 471] width 221 height 43
click at [835, 459] on span "15-07 16:27 did not pick up call WA msg sent" at bounding box center [916, 470] width 175 height 29
click at [842, 461] on span "15-07 16:27 did not pick up call WA msg sent" at bounding box center [916, 470] width 175 height 29
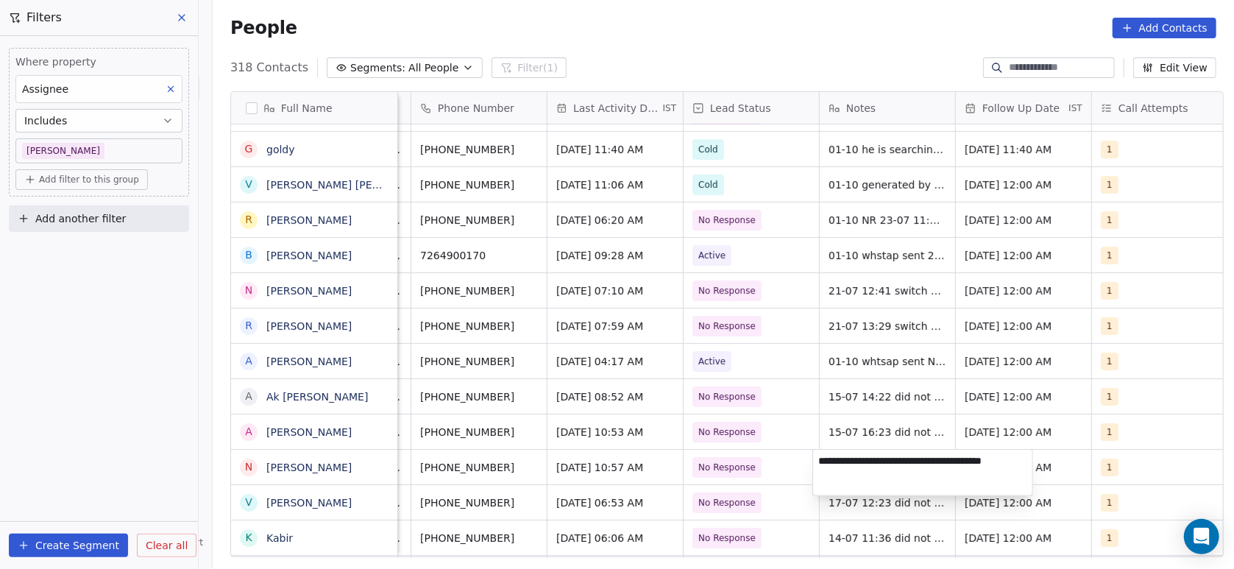
click at [868, 474] on textarea "**********" at bounding box center [922, 473] width 219 height 46
type textarea "**********"
click at [597, 523] on html "On2Cook India Pvt. Ltd. Contacts People Marketing Workflows Campaigns Metrics &…" at bounding box center [617, 284] width 1234 height 569
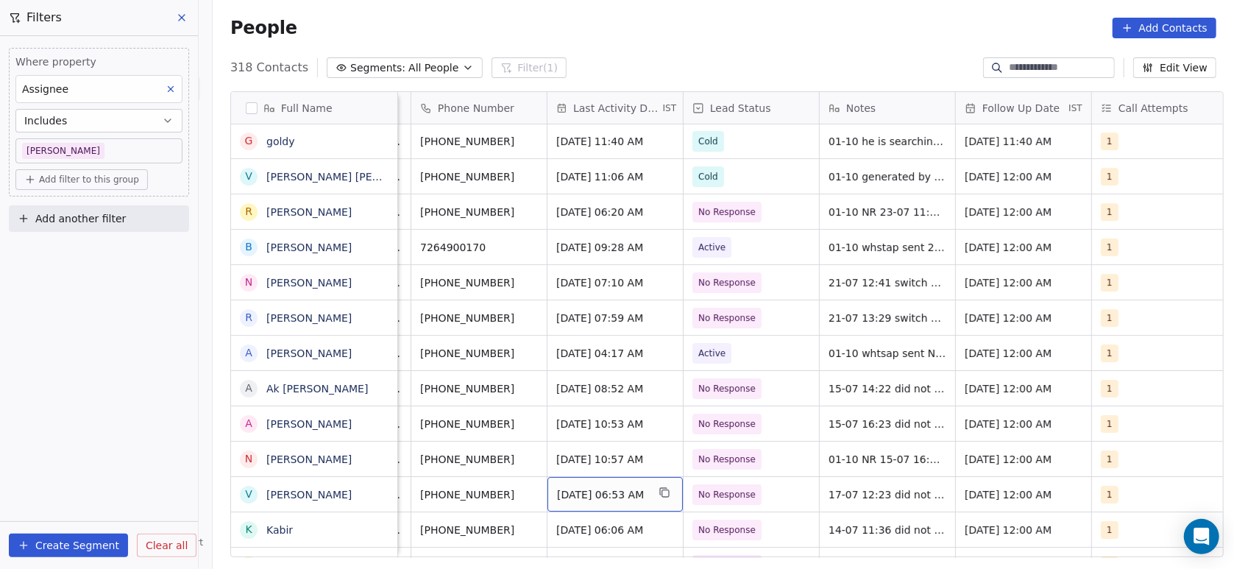
click at [571, 495] on span "Jul 17, 2025 06:53 AM" at bounding box center [602, 494] width 90 height 15
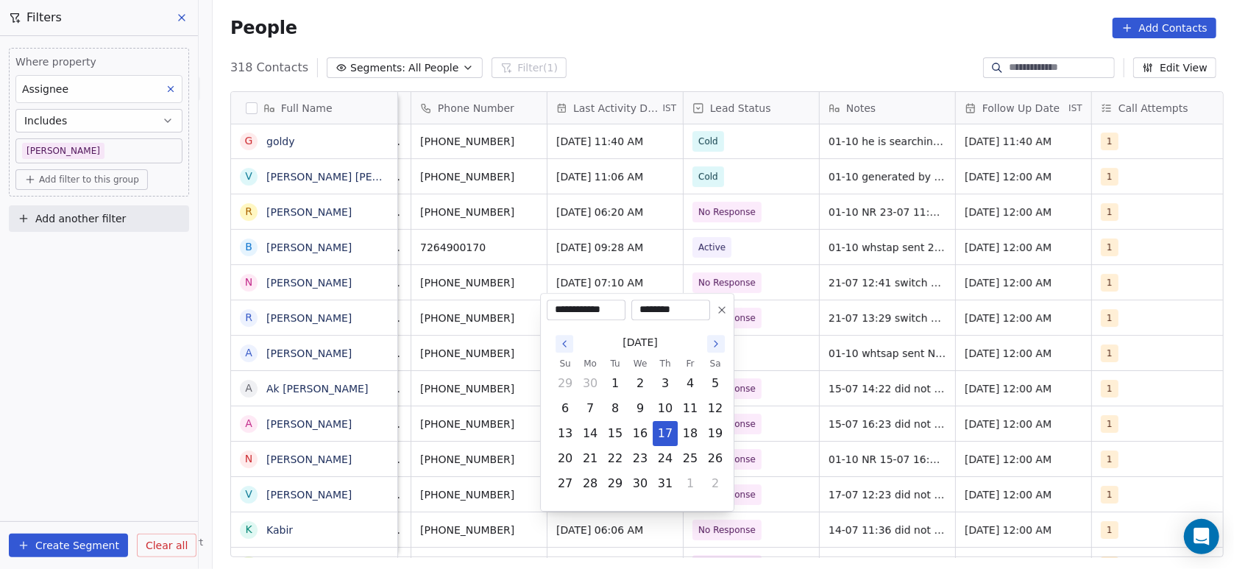
click at [718, 347] on icon "Go to the Next Month" at bounding box center [716, 344] width 12 height 12
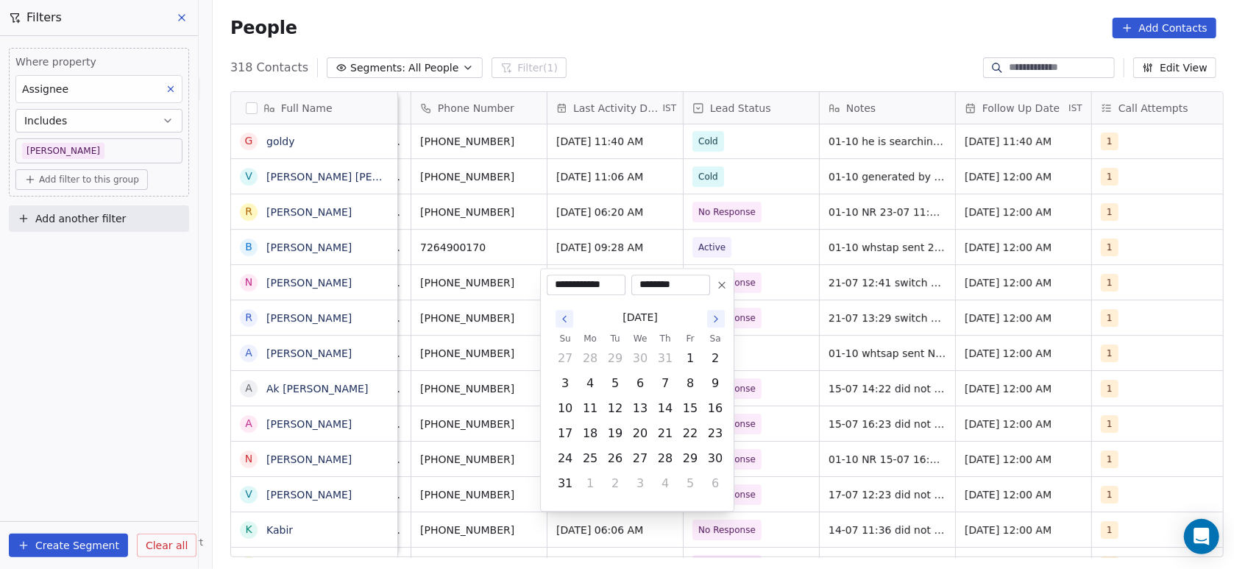
click at [716, 327] on button "Go to the Next Month" at bounding box center [716, 319] width 18 height 18
click at [719, 347] on icon "Go to the Next Month" at bounding box center [716, 344] width 12 height 12
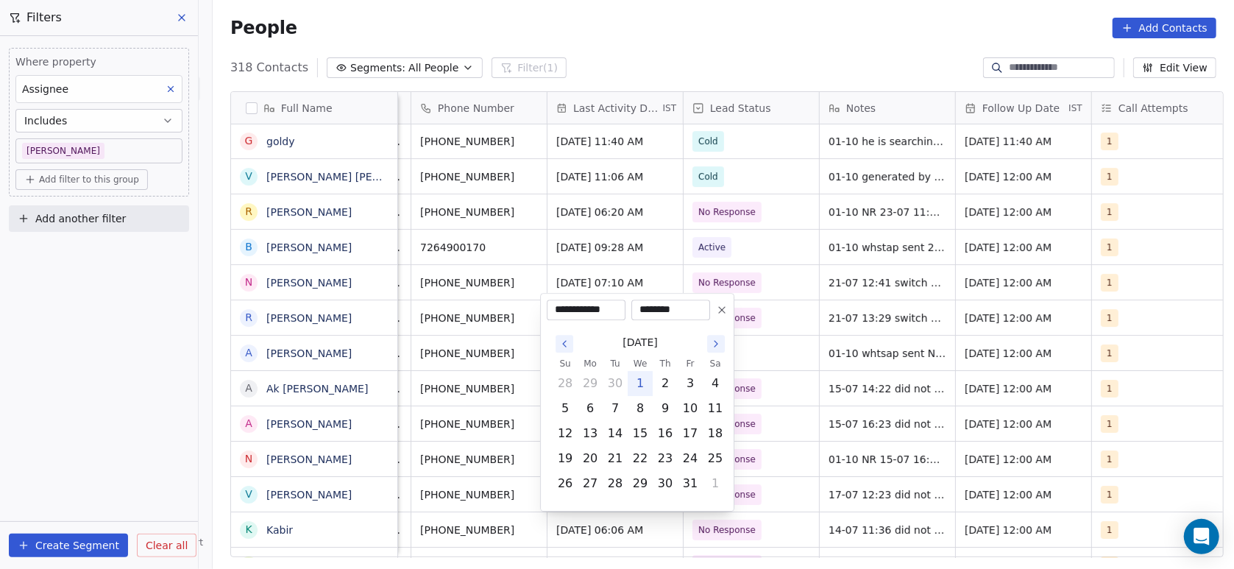
click at [636, 380] on button "1" at bounding box center [640, 384] width 24 height 24
type input "**********"
click at [799, 413] on html "On2Cook India Pvt. Ltd. Contacts People Marketing Workflows Campaigns Metrics &…" at bounding box center [617, 284] width 1234 height 569
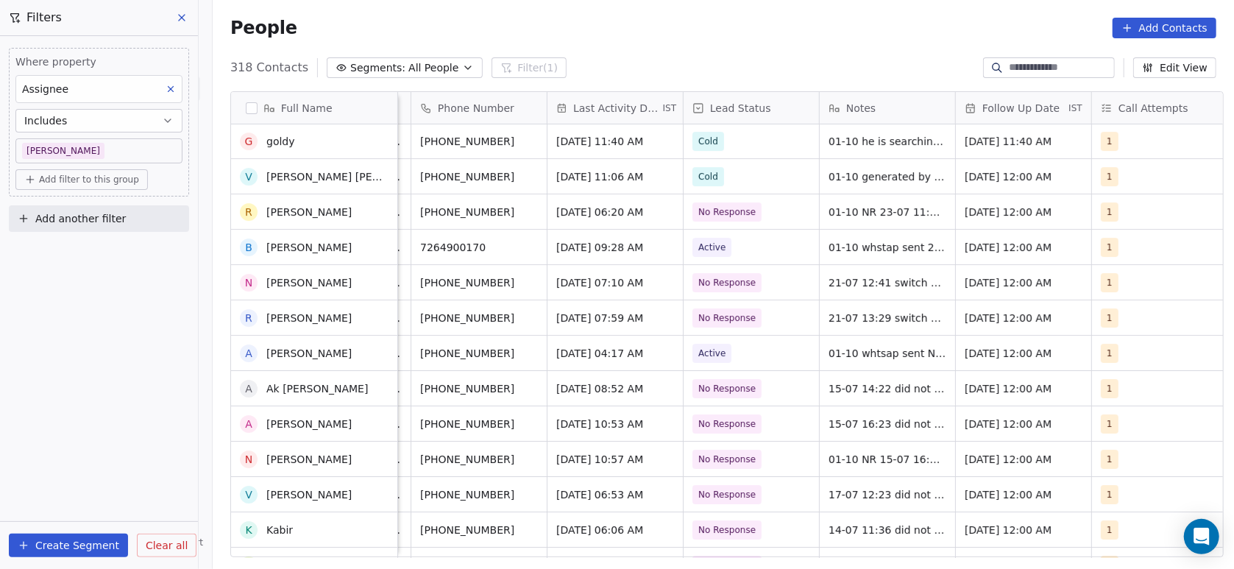
scroll to position [3391, 0]
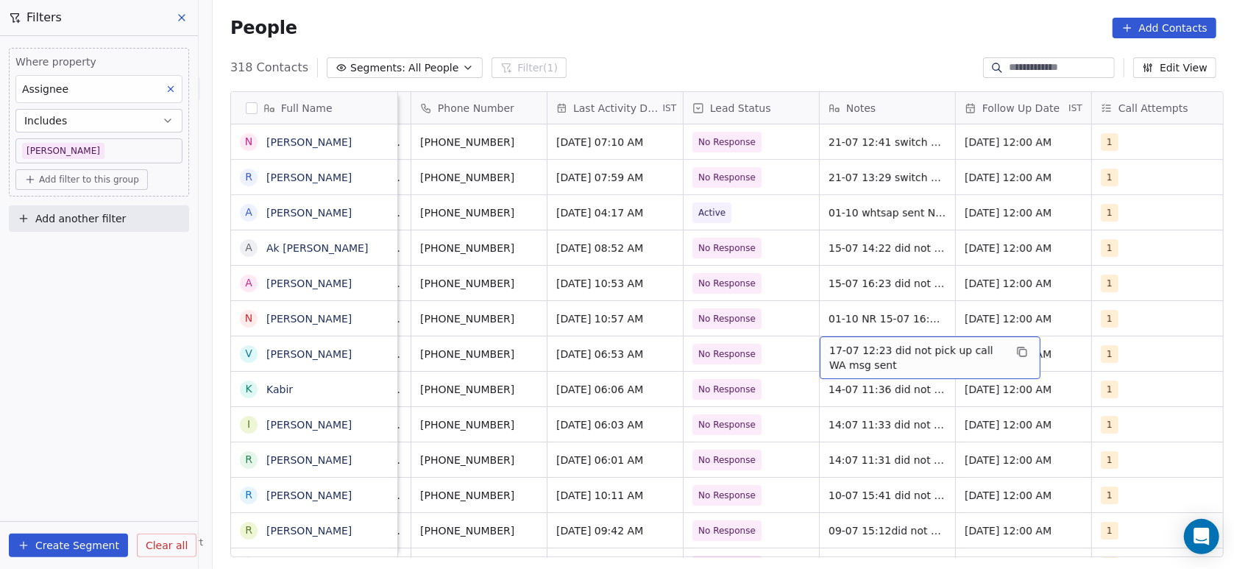
click at [820, 344] on div "17-07 12:23 did not pick up call WA msg sent" at bounding box center [930, 357] width 221 height 43
click at [826, 344] on textarea "**********" at bounding box center [922, 359] width 219 height 46
type textarea "**********"
click at [824, 406] on html "On2Cook India Pvt. Ltd. Contacts People Marketing Workflows Campaigns Metrics &…" at bounding box center [617, 284] width 1234 height 569
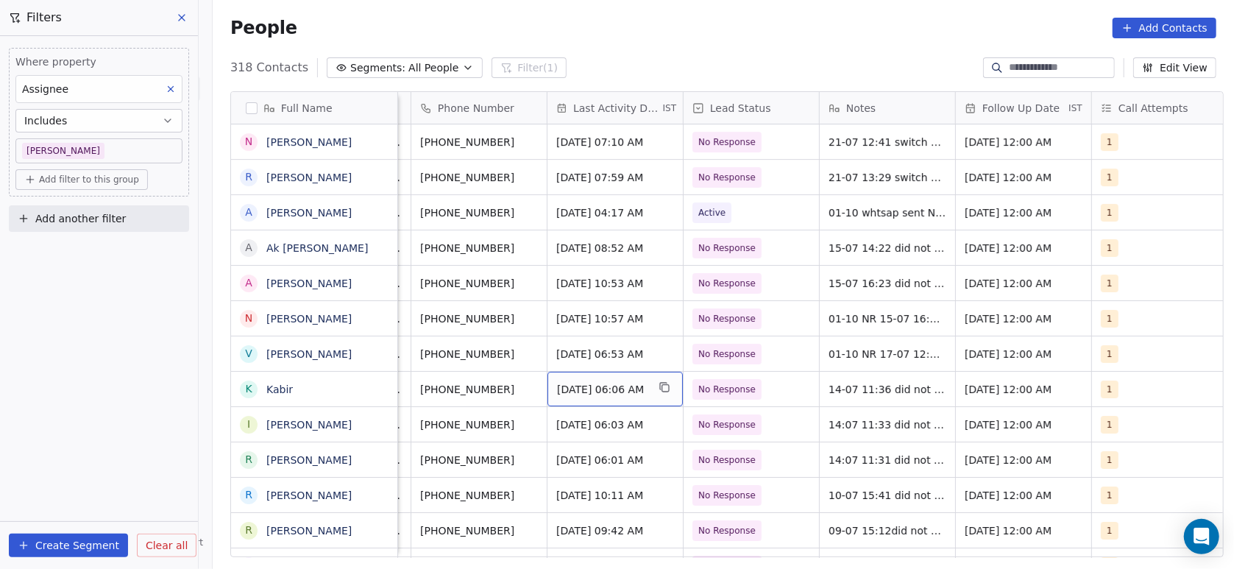
click at [596, 392] on span "Jul 14, 2025 06:06 AM" at bounding box center [602, 389] width 90 height 15
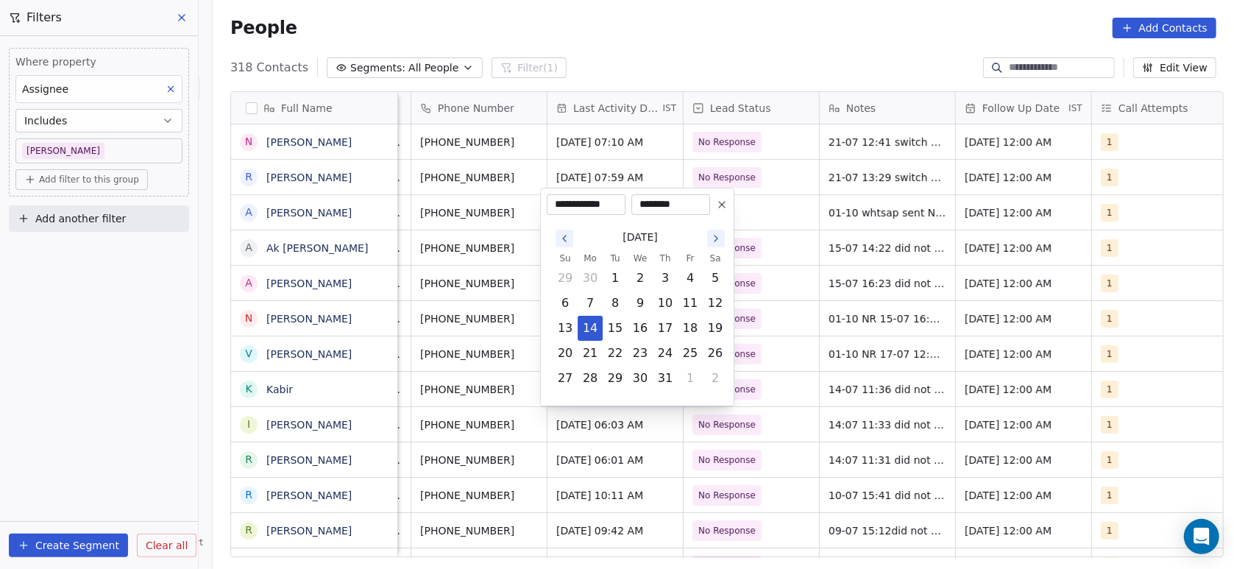
click at [718, 241] on icon "Go to the Next Month" at bounding box center [716, 238] width 12 height 12
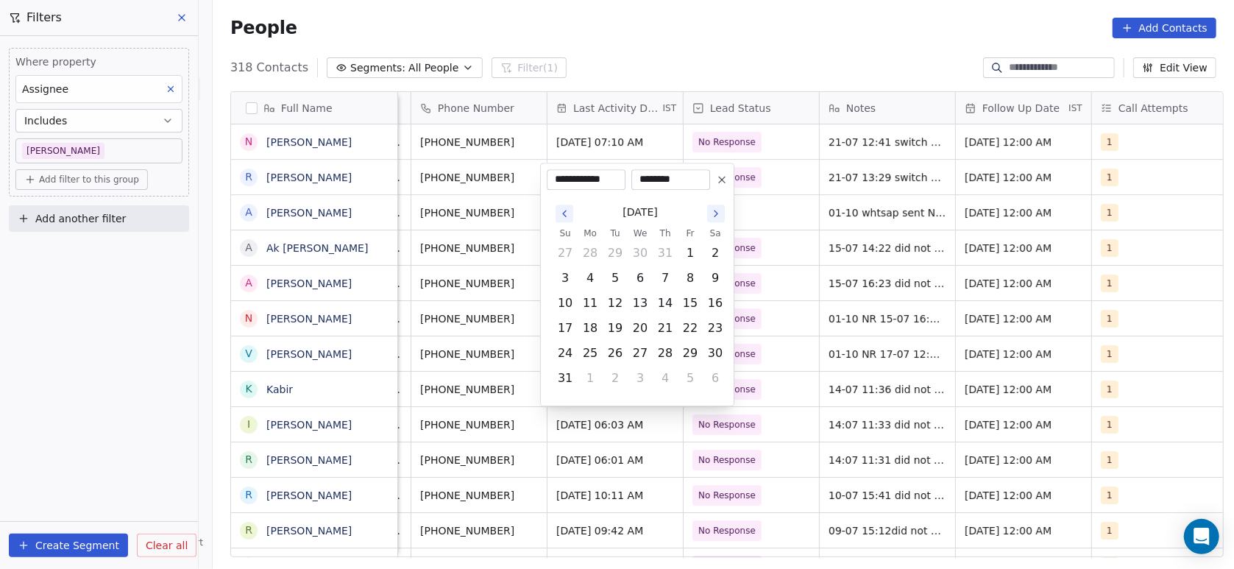
click at [714, 221] on button "Go to the Next Month" at bounding box center [716, 214] width 18 height 18
click at [711, 234] on icon "Go to the Next Month" at bounding box center [716, 238] width 12 height 12
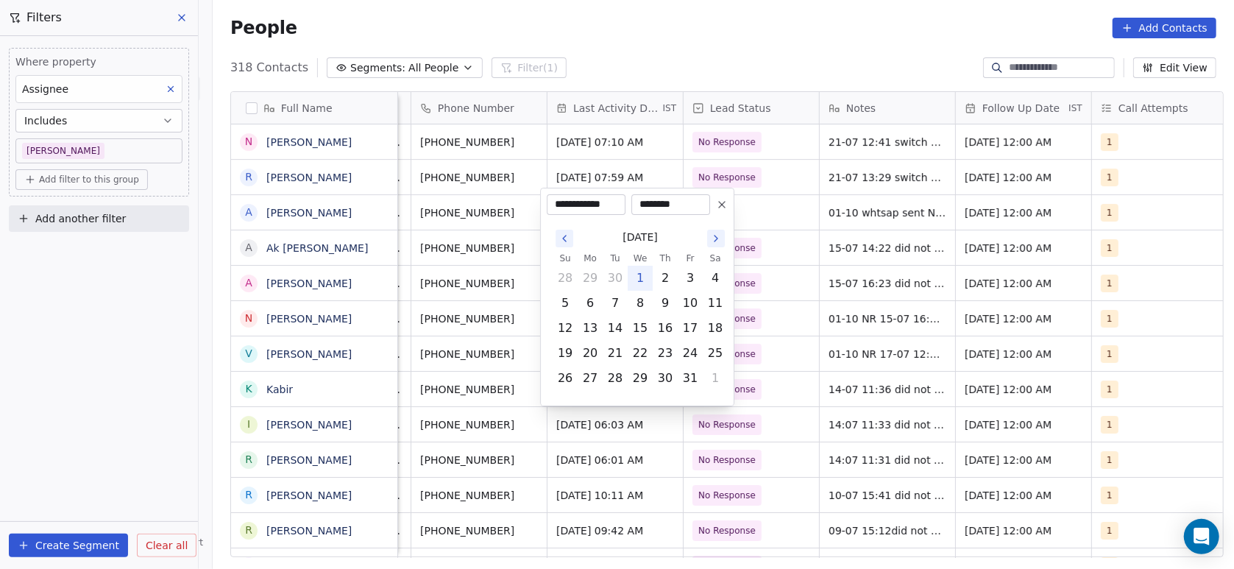
click at [637, 274] on button "1" at bounding box center [640, 278] width 24 height 24
type input "**********"
click at [778, 258] on html "On2Cook India Pvt. Ltd. Contacts People Marketing Workflows Campaigns Metrics &…" at bounding box center [617, 284] width 1234 height 569
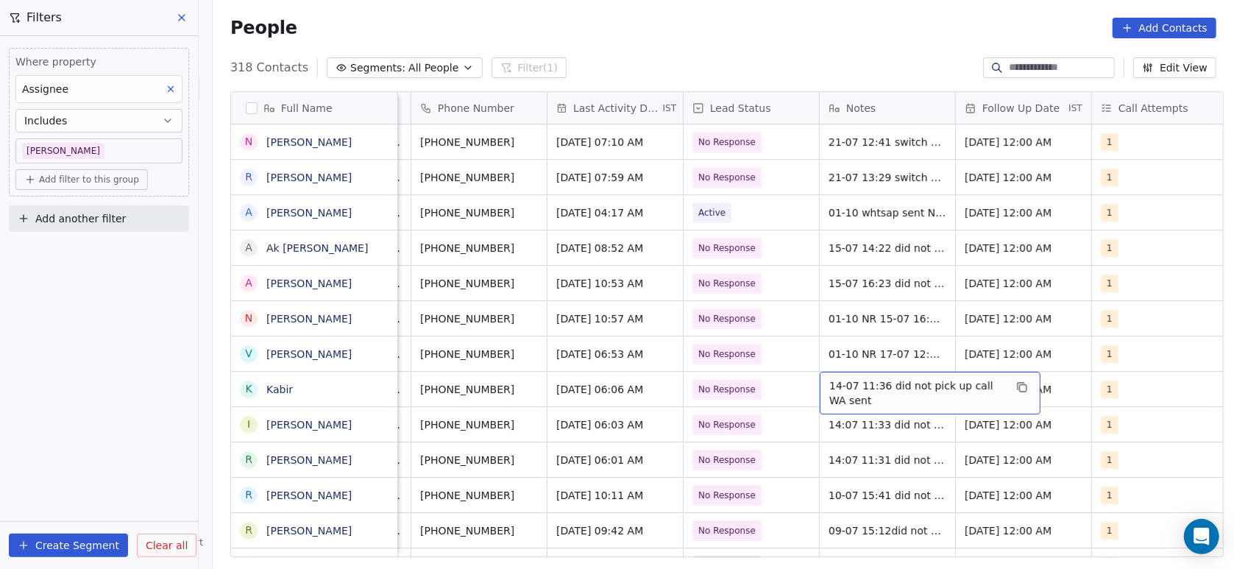
click at [837, 383] on span "14-07 11:36 did not pick up call WA sent" at bounding box center [916, 392] width 175 height 29
type textarea "**********"
click at [763, 549] on html "On2Cook India Pvt. Ltd. Contacts People Marketing Workflows Campaigns Metrics &…" at bounding box center [617, 284] width 1234 height 569
click at [874, 382] on span "01-214-07 11:36 did not pick up call WA sent" at bounding box center [916, 392] width 175 height 29
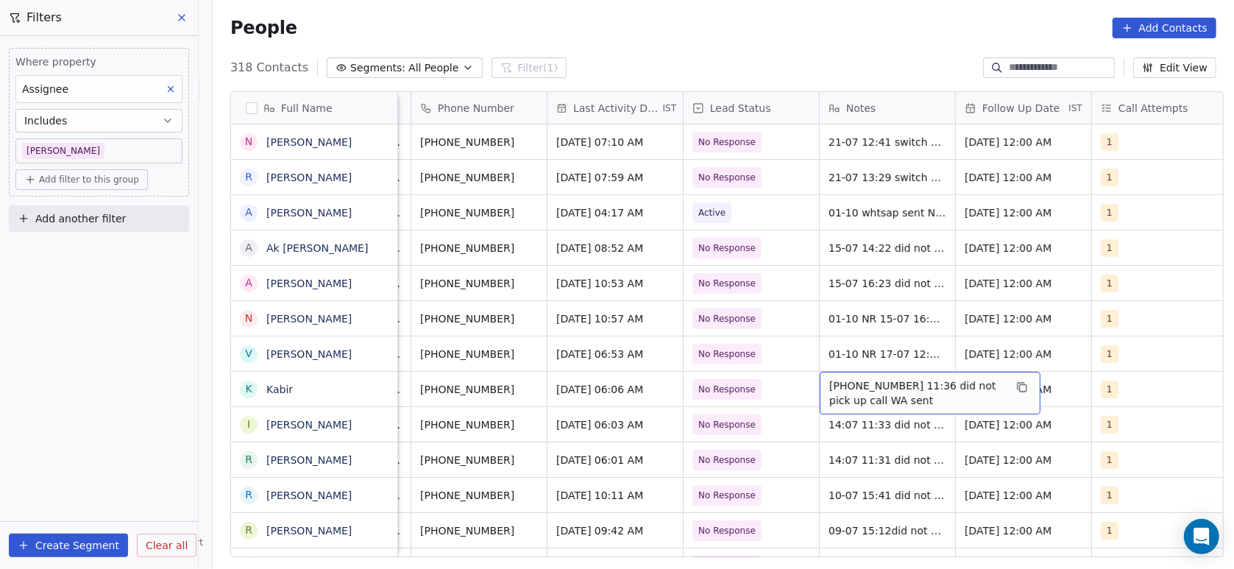
click at [874, 382] on span "01-214-07 11:36 did not pick up call WA sent" at bounding box center [916, 392] width 175 height 29
type textarea "**********"
click at [802, 408] on html "On2Cook India Pvt. Ltd. Contacts People Marketing Workflows Campaigns Metrics &…" at bounding box center [617, 284] width 1234 height 569
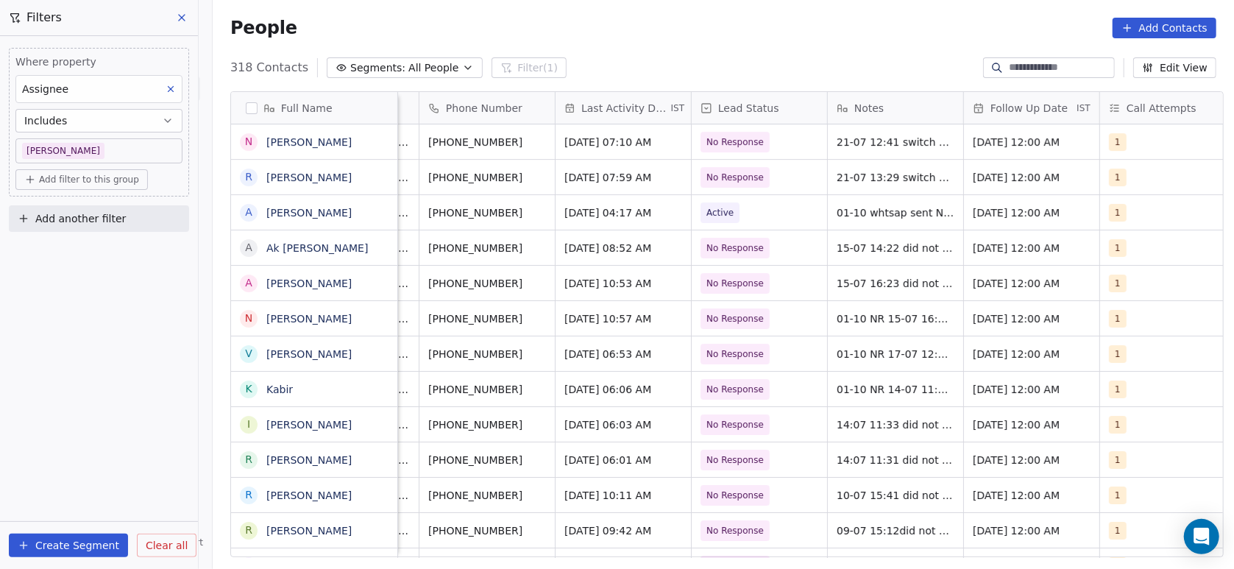
scroll to position [0, 113]
click at [732, 356] on span "No Response" at bounding box center [737, 354] width 57 height 15
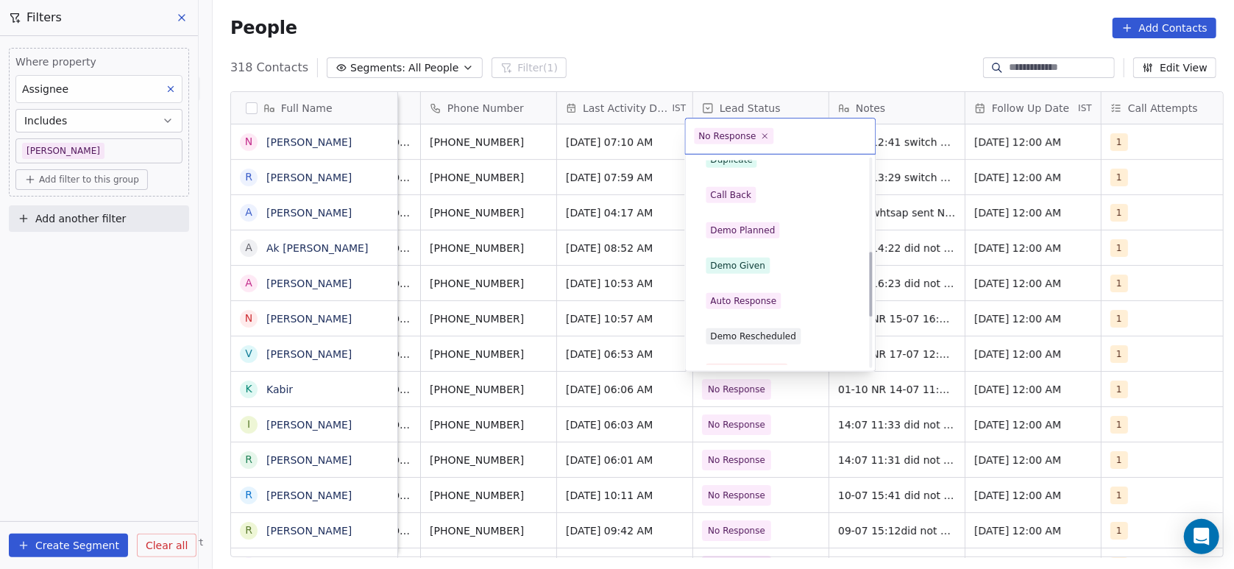
scroll to position [299, 0]
click at [709, 193] on span "Call Back" at bounding box center [731, 193] width 50 height 16
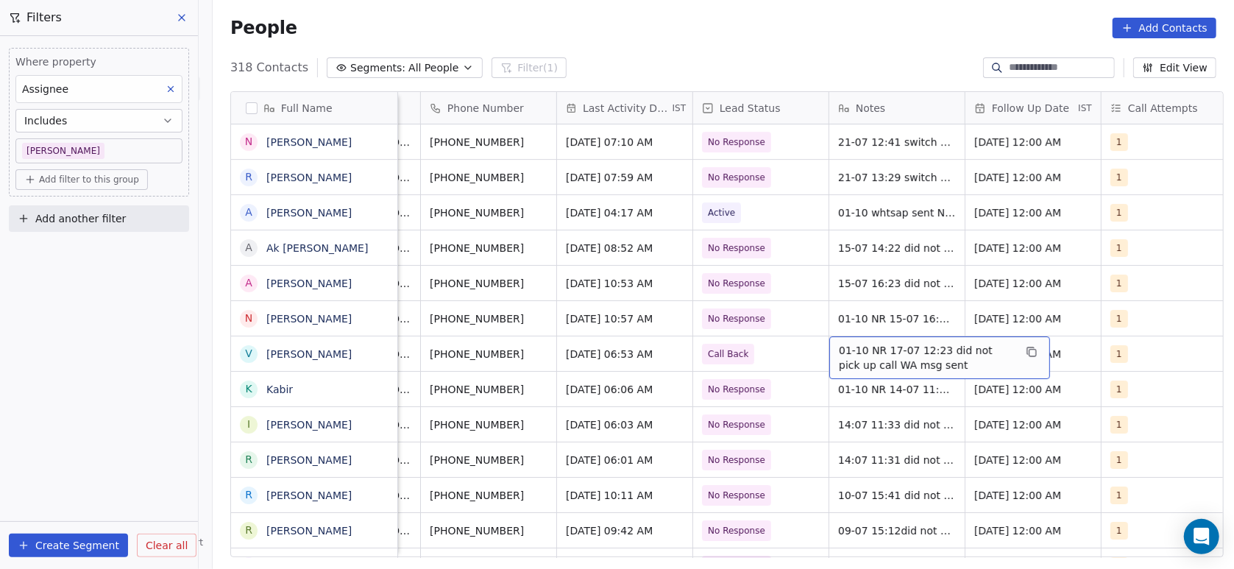
click at [862, 352] on span "01-10 NR 17-07 12:23 did not pick up call WA msg sent" at bounding box center [926, 357] width 175 height 29
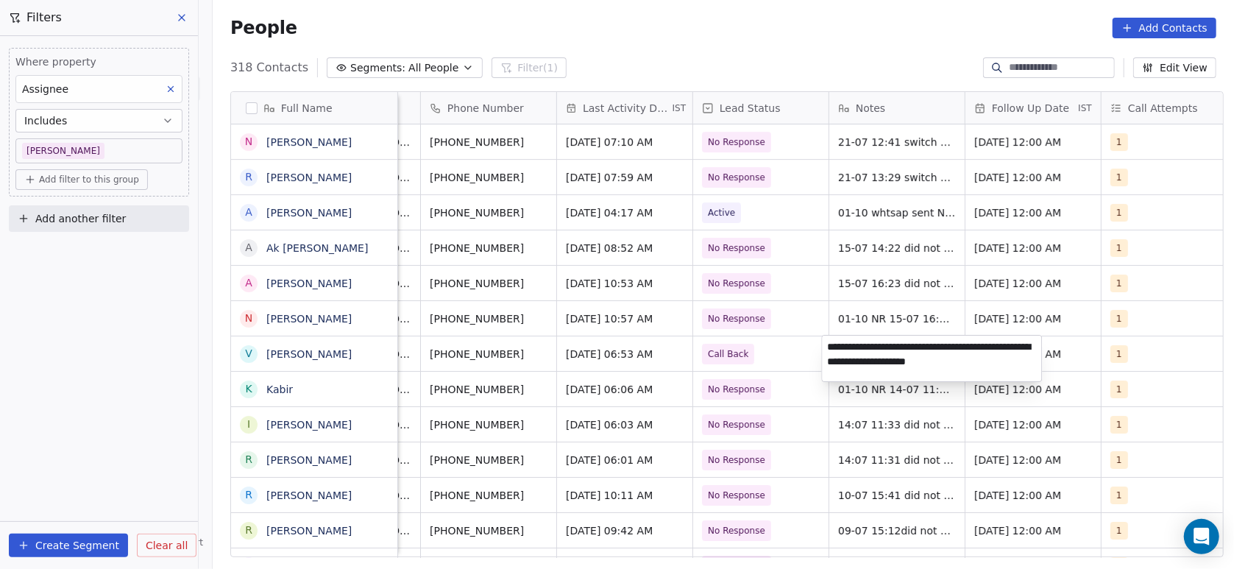
type textarea "**********"
click at [679, 408] on html "On2Cook India Pvt. Ltd. Contacts People Marketing Workflows Campaigns Metrics &…" at bounding box center [617, 284] width 1234 height 569
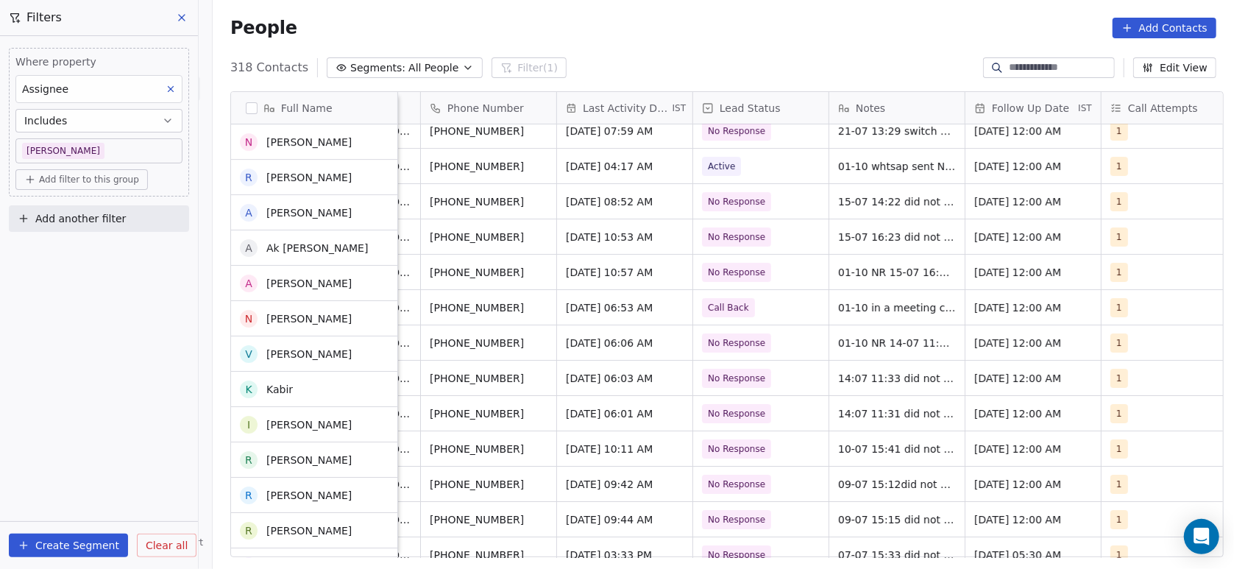
scroll to position [3437, 0]
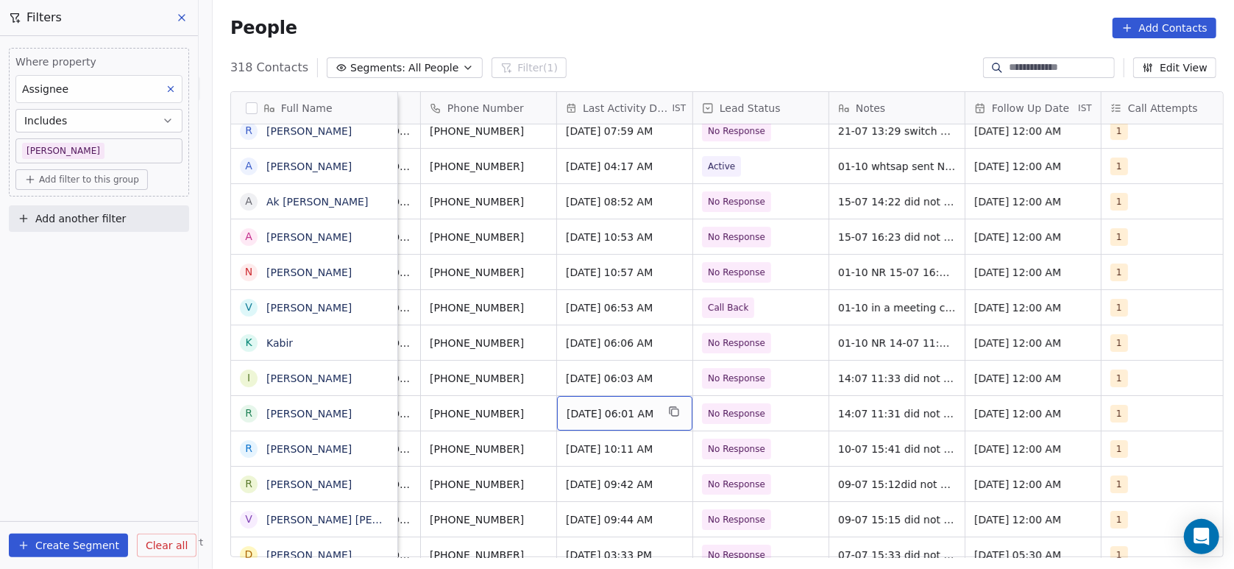
click at [581, 413] on span "Jul 14, 2025 06:01 AM" at bounding box center [612, 413] width 90 height 15
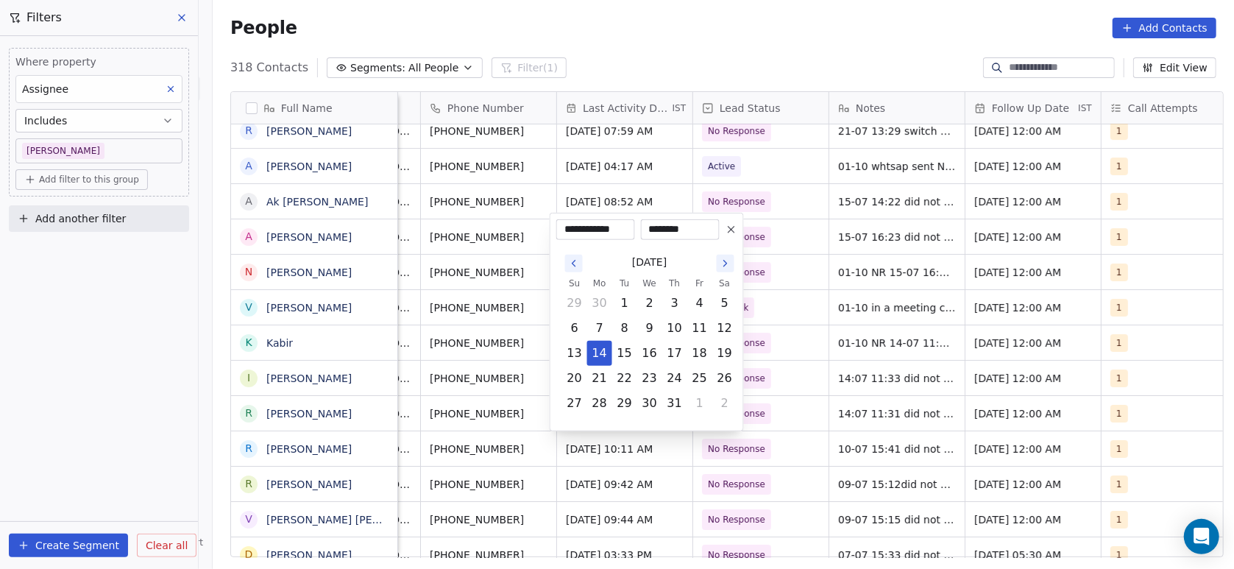
click at [728, 264] on icon "Go to the Next Month" at bounding box center [726, 264] width 12 height 12
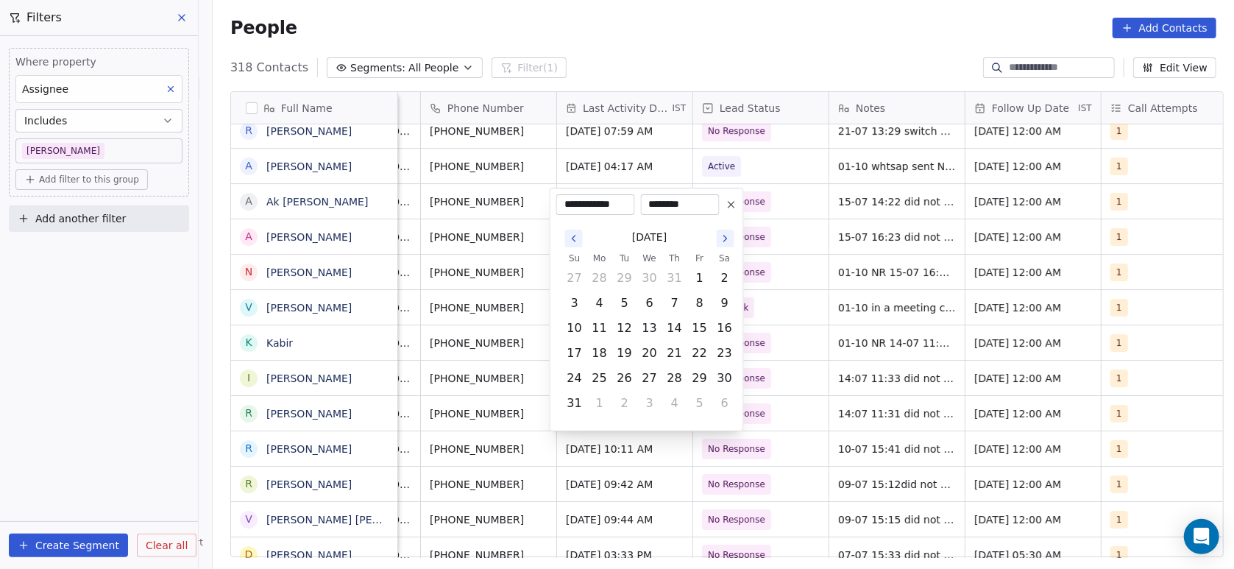
click at [724, 248] on div "August 2025" at bounding box center [649, 237] width 175 height 27
click at [720, 234] on icon "Go to the Next Month" at bounding box center [726, 238] width 12 height 12
click at [723, 259] on icon "Go to the Next Month" at bounding box center [726, 264] width 12 height 12
click at [649, 310] on button "1" at bounding box center [650, 303] width 24 height 24
type input "**********"
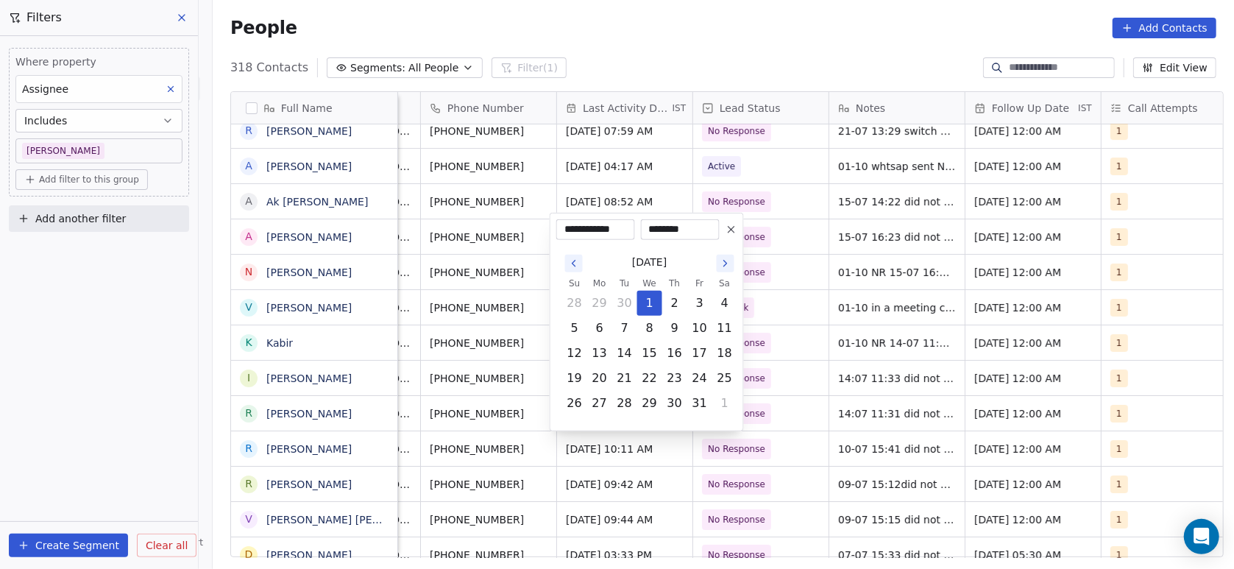
click at [836, 335] on html "On2Cook India Pvt. Ltd. Contacts People Marketing Workflows Campaigns Metrics &…" at bounding box center [617, 284] width 1234 height 569
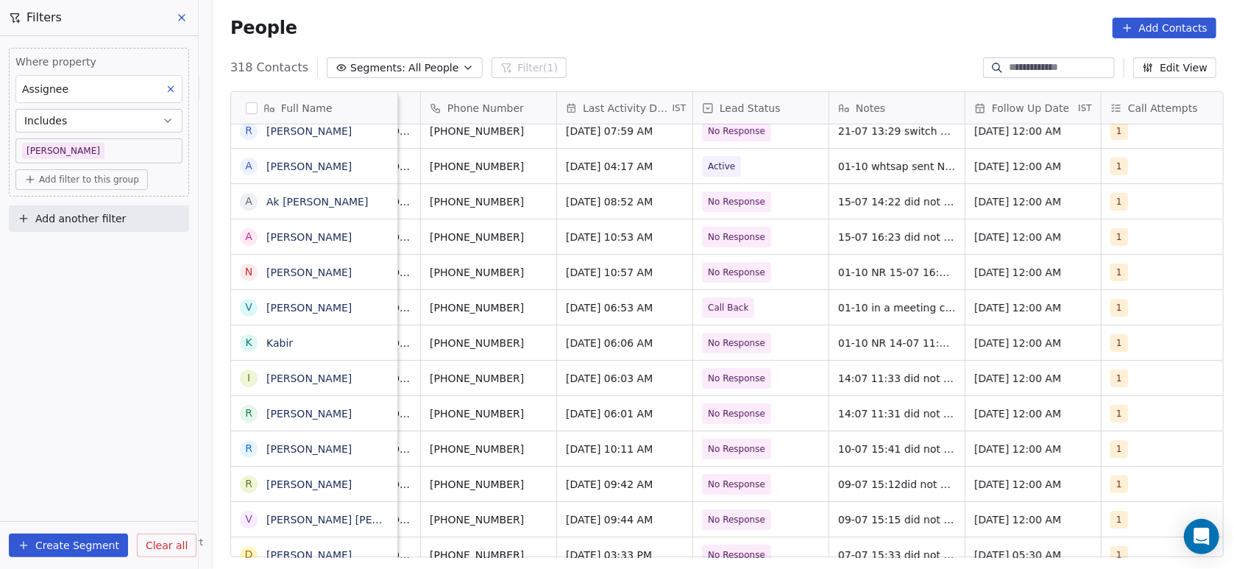
click at [116, 214] on span "Add another filter" at bounding box center [80, 218] width 90 height 15
click at [118, 246] on div "Contact properties" at bounding box center [98, 252] width 149 height 15
type input "****"
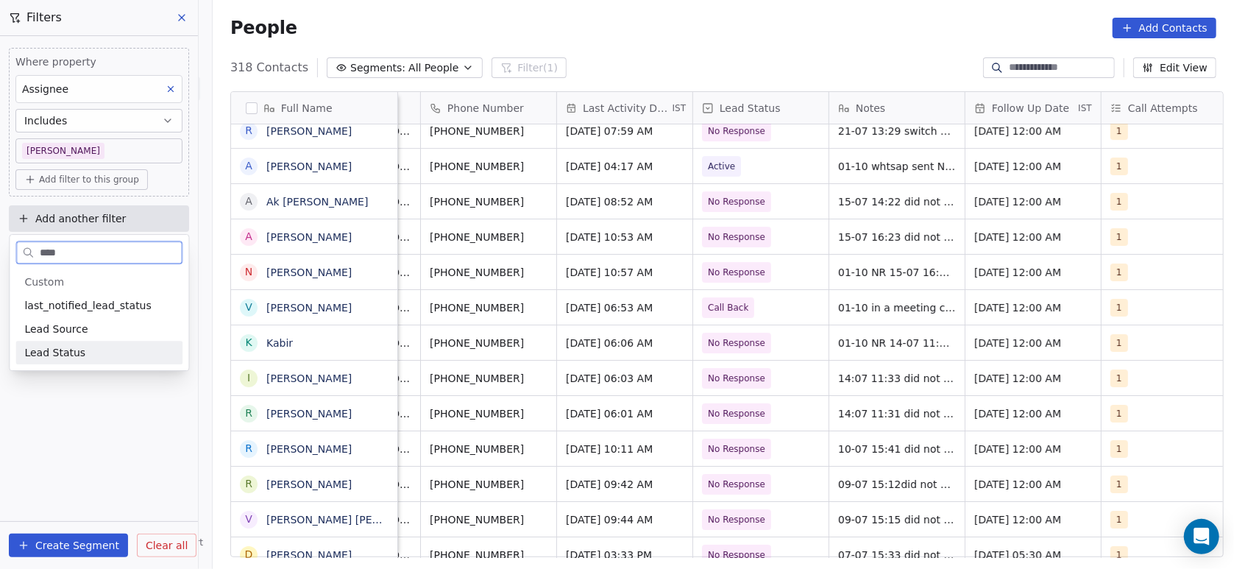
click at [74, 357] on span "Lead Status" at bounding box center [54, 352] width 61 height 15
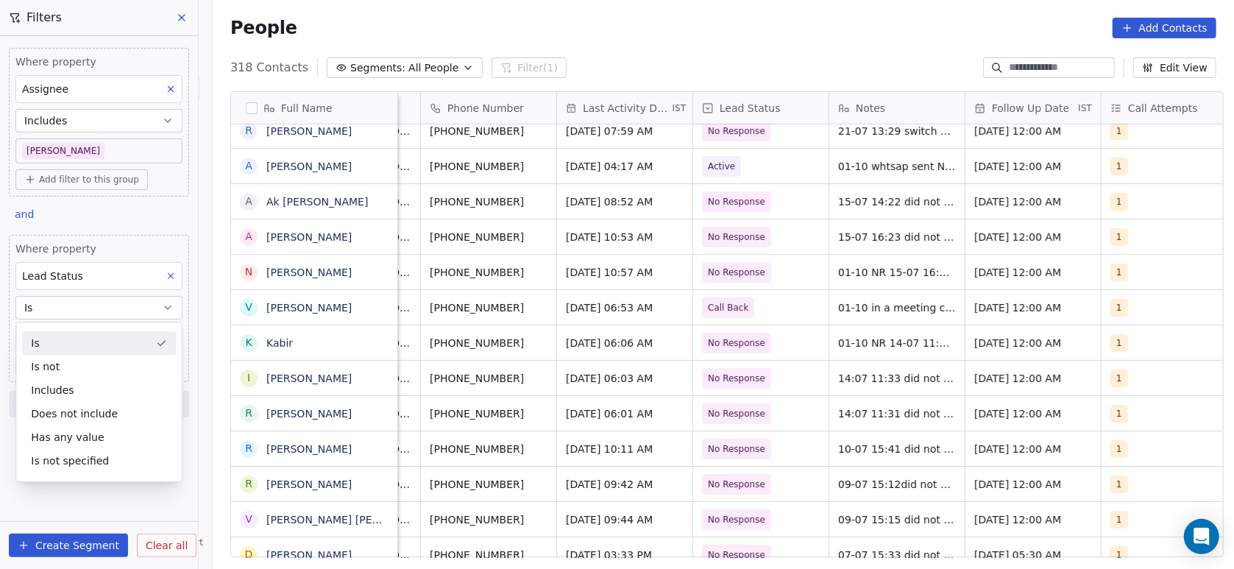
click at [90, 349] on div "Is" at bounding box center [99, 343] width 154 height 24
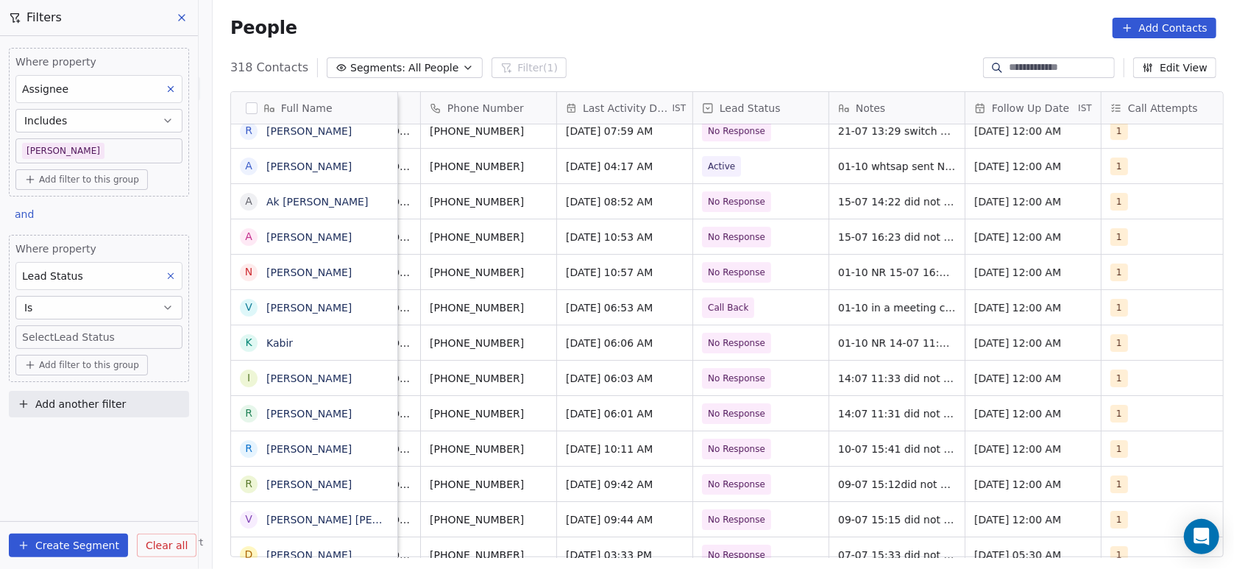
click at [130, 328] on body "On2Cook India Pvt. Ltd. Contacts People Marketing Workflows Campaigns Metrics &…" at bounding box center [617, 284] width 1234 height 569
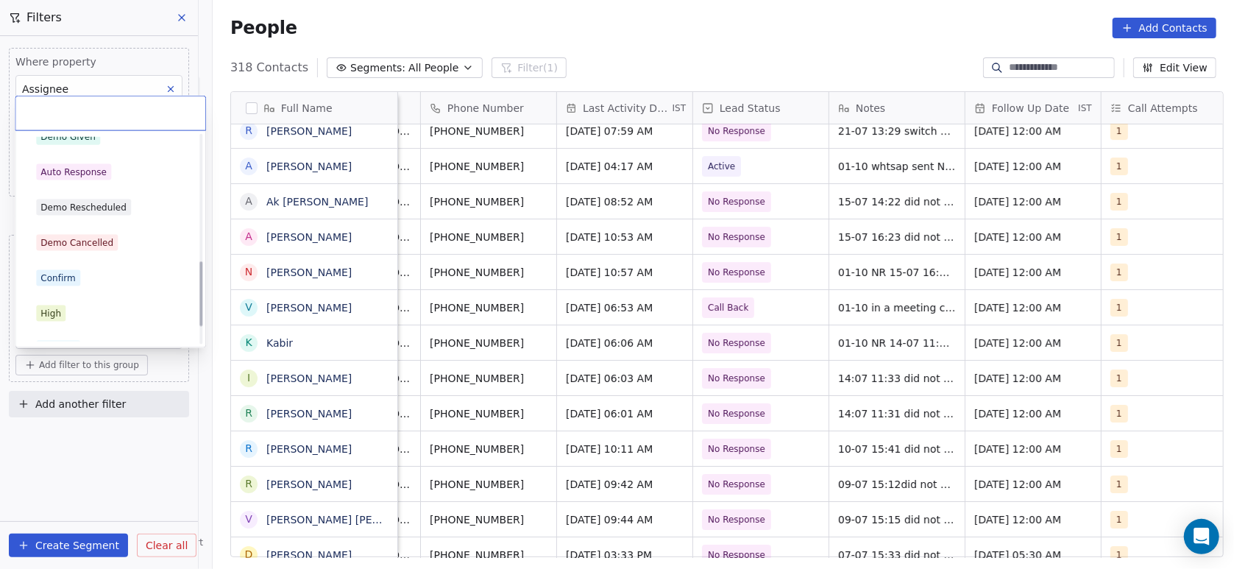
scroll to position [404, 0]
click at [104, 230] on div "Demo Cancelled" at bounding box center [110, 242] width 166 height 24
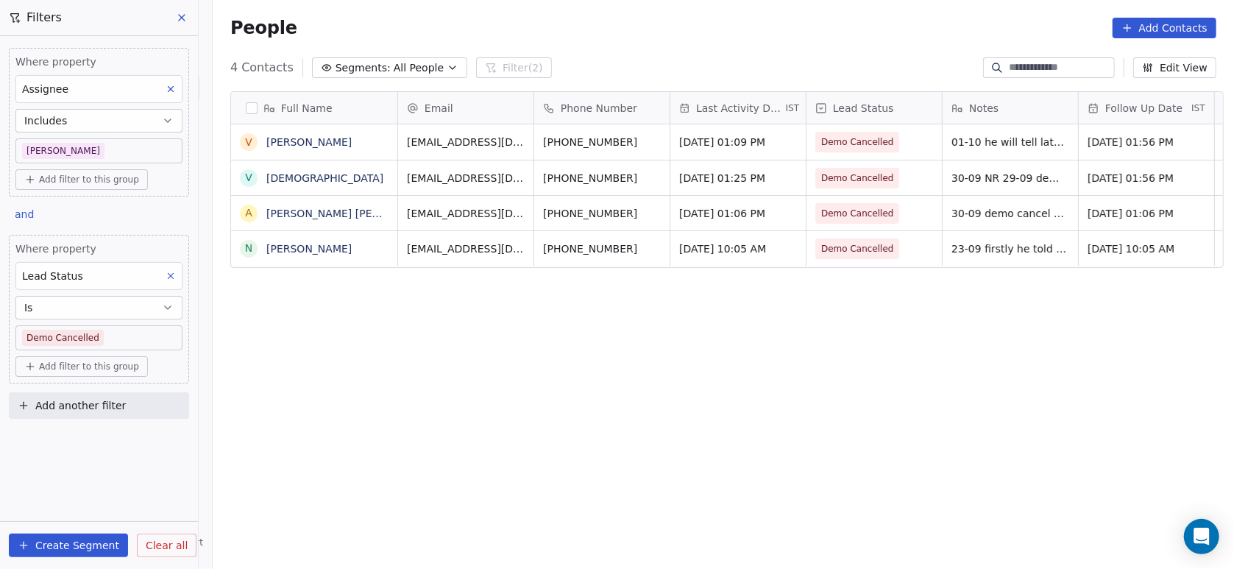
scroll to position [485, 1013]
click at [915, 330] on div "Full Name V Vijay Malik V Vedant A Arjun Singh Rathore N Neelam Sharma Email Ph…" at bounding box center [723, 329] width 1021 height 500
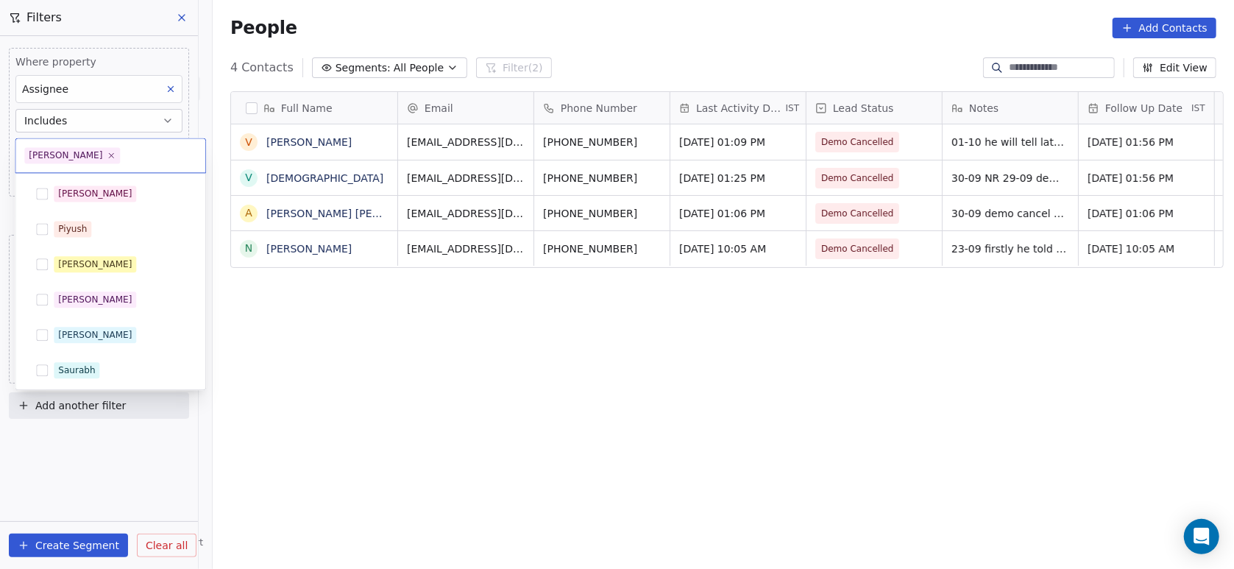
click at [141, 150] on body "On2Cook India Pvt. Ltd. Contacts People Marketing Workflows Campaigns Metrics &…" at bounding box center [617, 284] width 1234 height 569
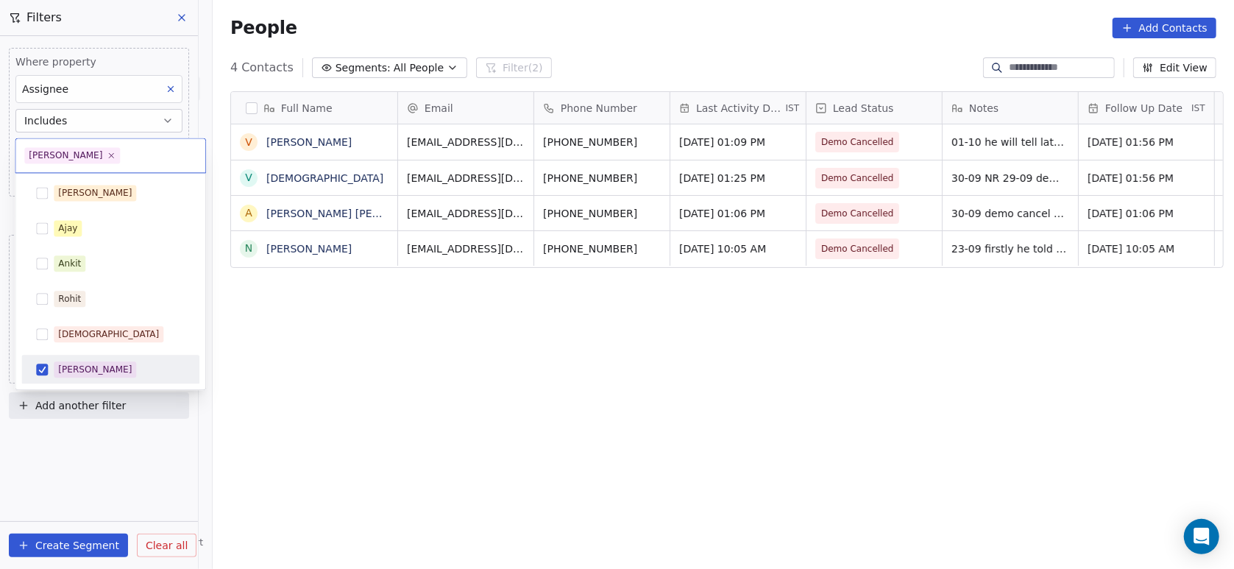
click at [57, 369] on span "Devashish" at bounding box center [95, 369] width 82 height 16
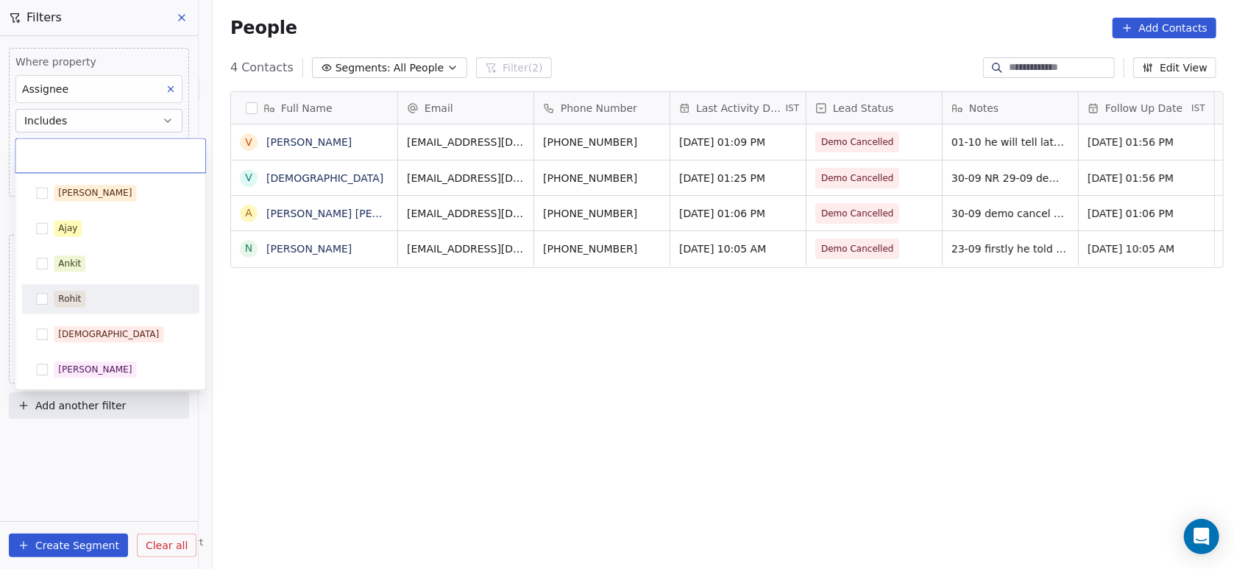
click at [41, 297] on button "Suggestions" at bounding box center [42, 299] width 12 height 12
click at [53, 298] on div "Rohit" at bounding box center [110, 299] width 166 height 24
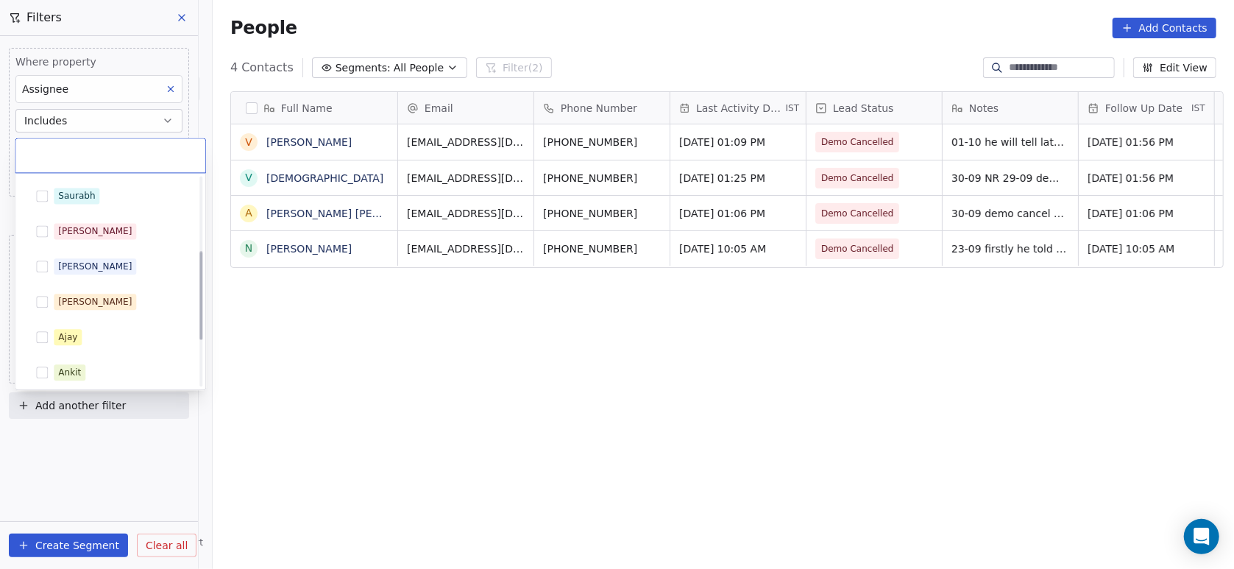
scroll to position [143, 0]
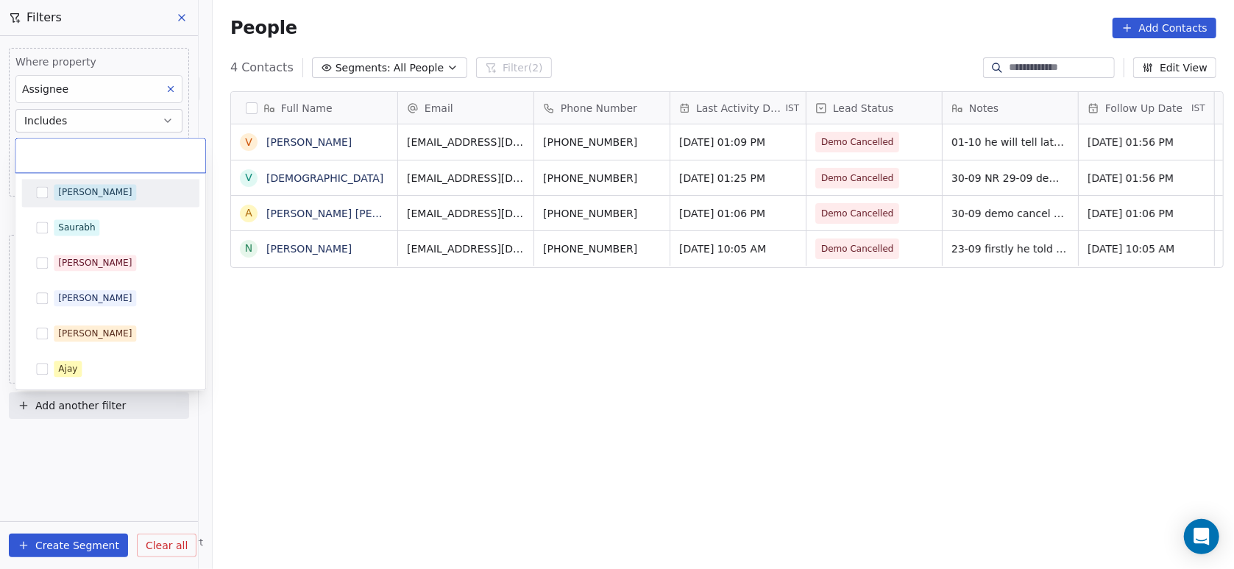
click at [50, 203] on div "Ronit" at bounding box center [110, 192] width 166 height 24
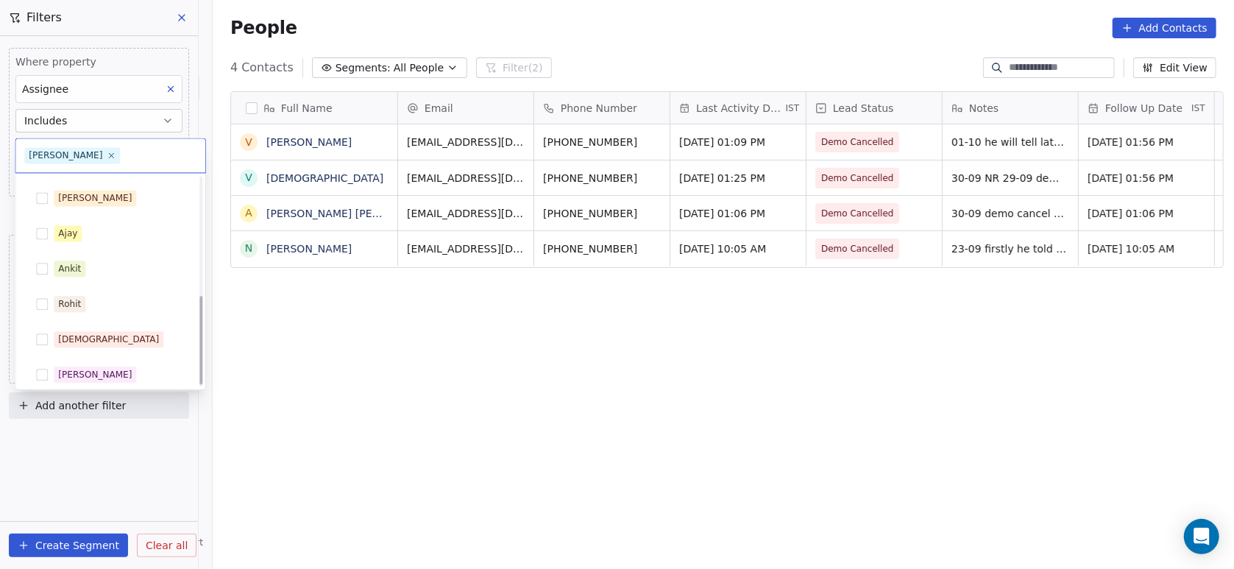
scroll to position [283, 0]
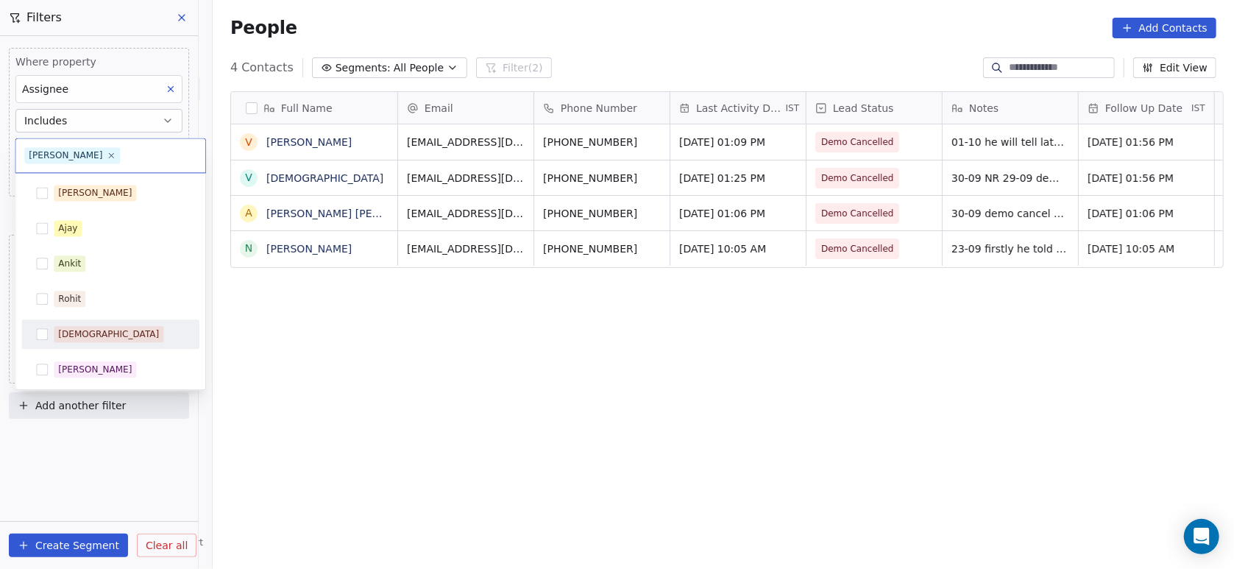
click at [65, 322] on div "Shivam" at bounding box center [110, 334] width 166 height 24
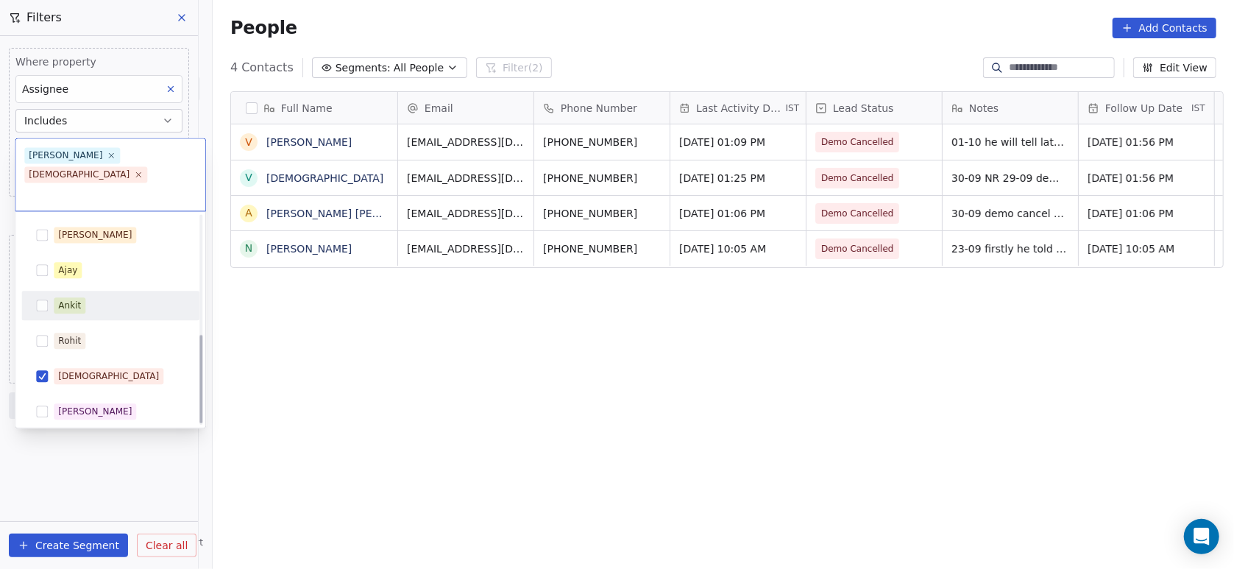
scroll to position [280, 0]
click at [57, 297] on span "Ankit" at bounding box center [70, 305] width 32 height 16
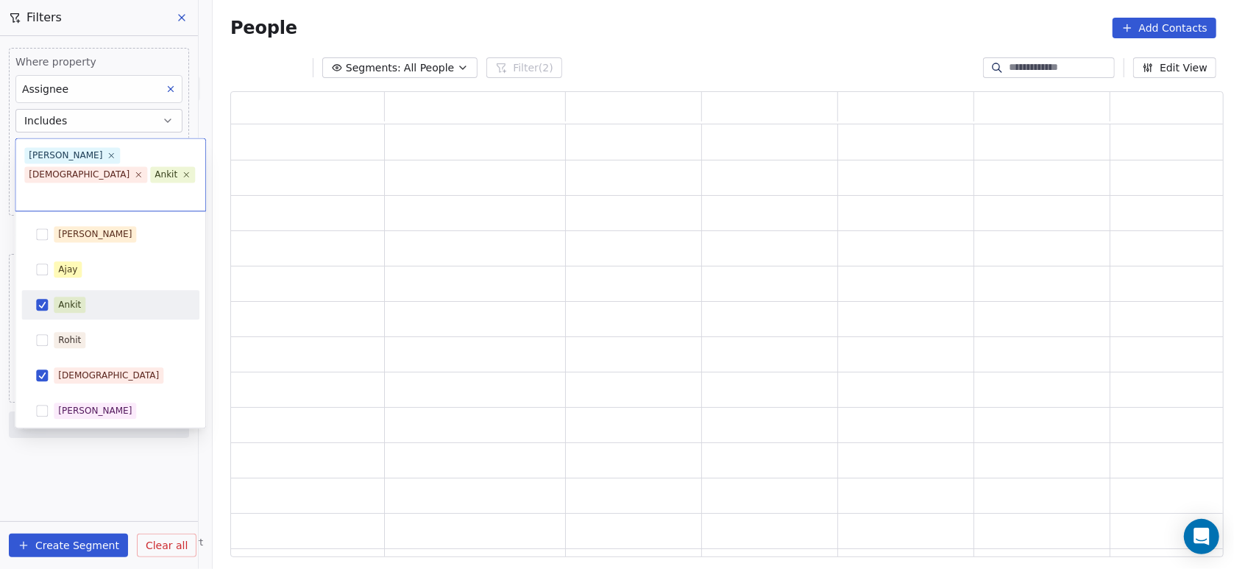
click at [278, 341] on html "On2Cook India Pvt. Ltd. Contacts People Marketing Workflows Campaigns Metrics &…" at bounding box center [617, 284] width 1234 height 569
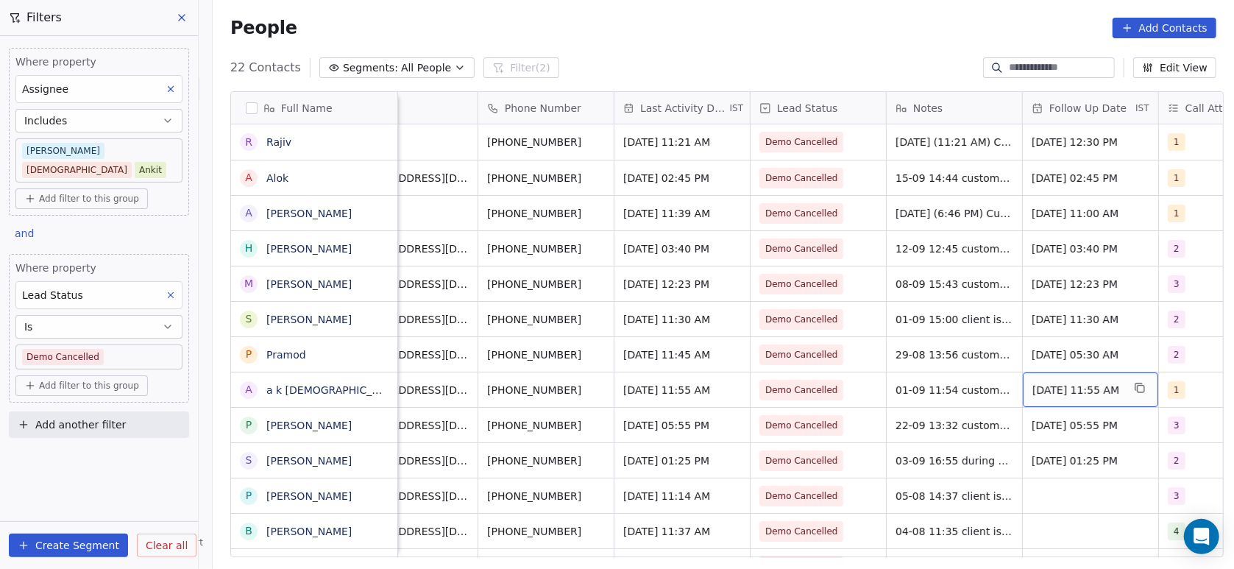
scroll to position [0, 54]
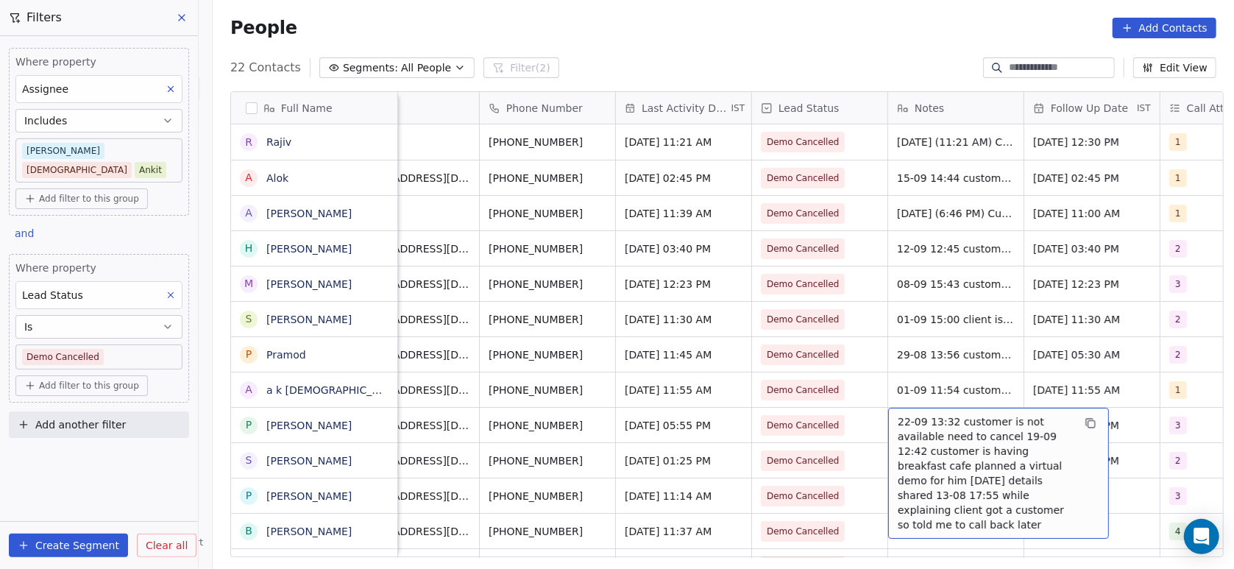
drag, startPoint x: 915, startPoint y: 427, endPoint x: 989, endPoint y: 383, distance: 85.8
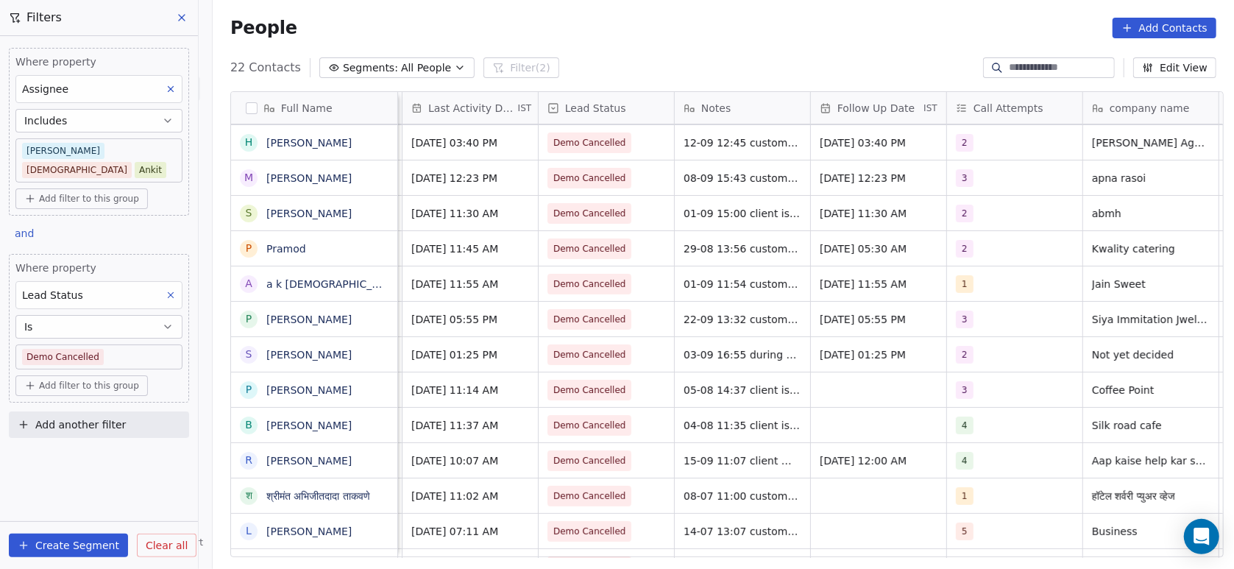
scroll to position [10, 266]
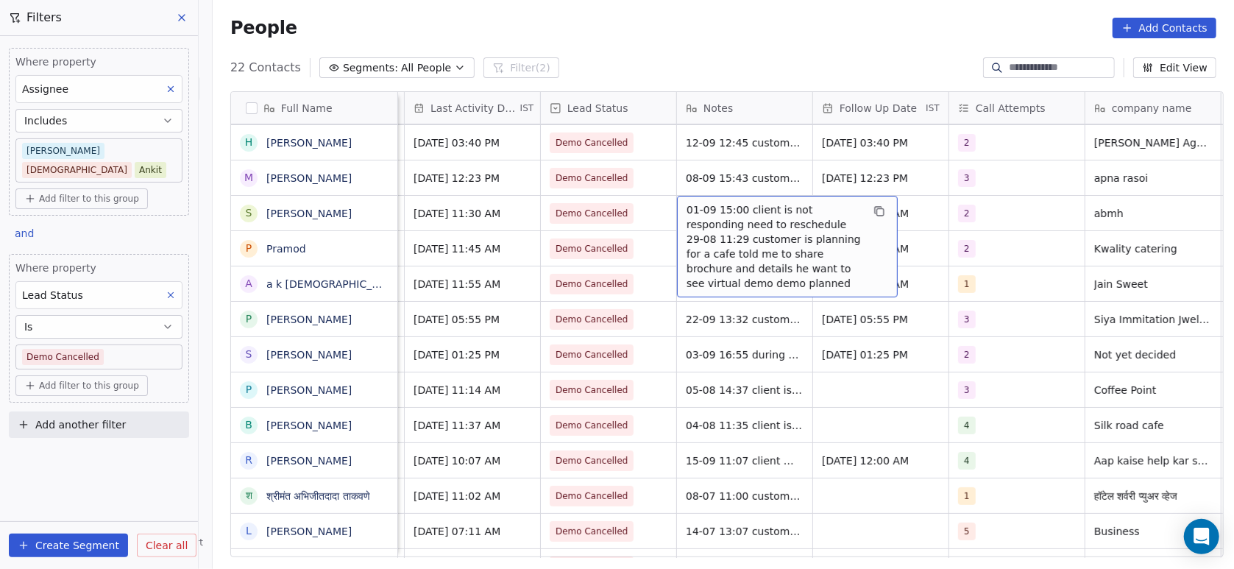
click at [786, 269] on span "01-09 15:00 client is not responding need to reschedule 29-08 11:29 customer is…" at bounding box center [773, 246] width 175 height 88
click at [750, 267] on span "01-09 15:00 client is not responding need to reschedule 29-08 11:29 customer is…" at bounding box center [773, 246] width 175 height 88
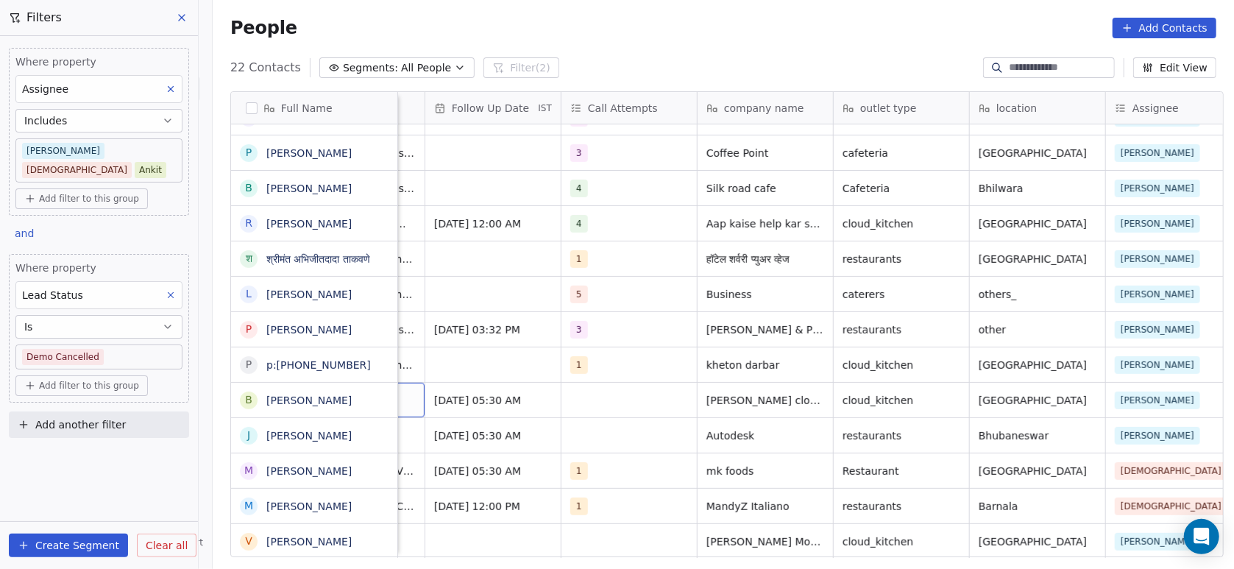
scroll to position [15, 544]
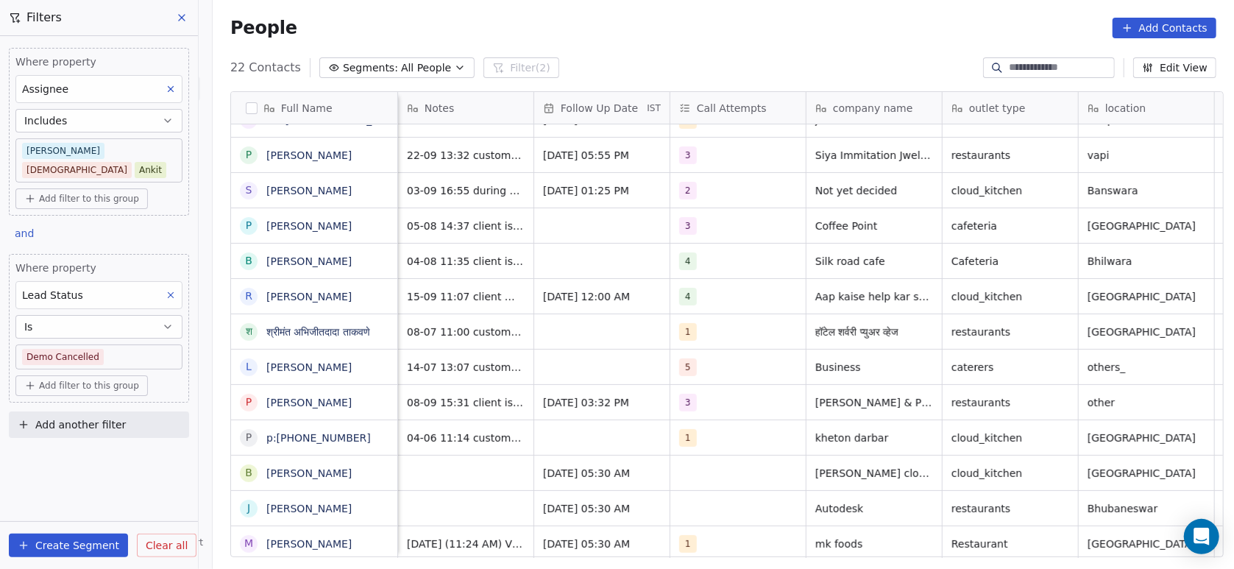
click at [155, 145] on body "On2Cook India Pvt. Ltd. Contacts People Marketing Workflows Campaigns Metrics &…" at bounding box center [617, 284] width 1234 height 569
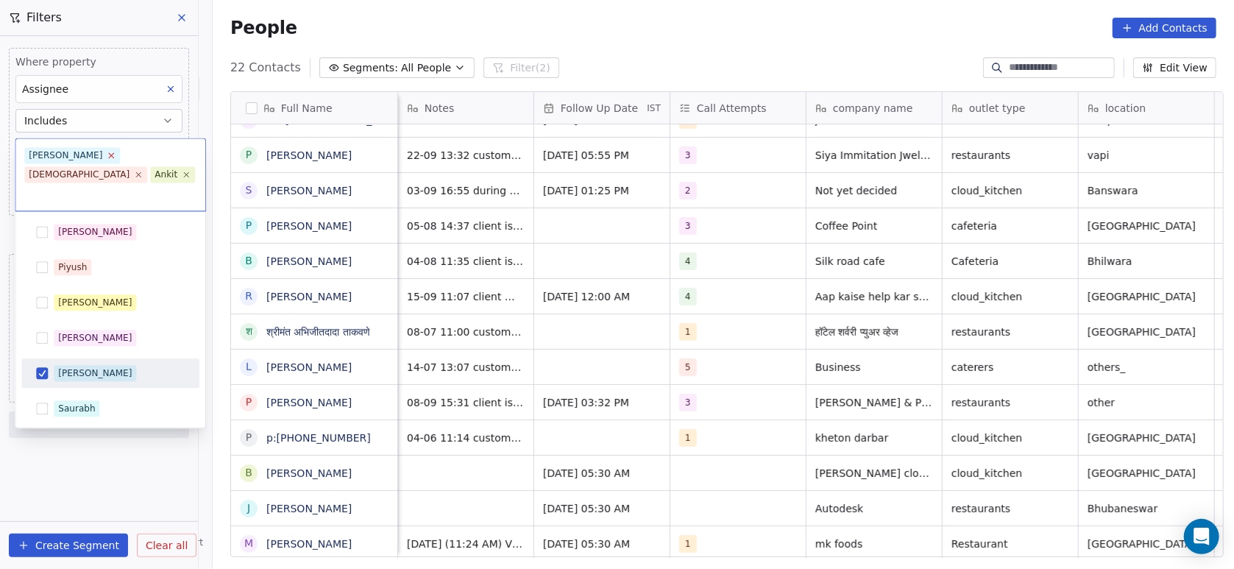
click at [107, 152] on icon at bounding box center [112, 156] width 10 height 10
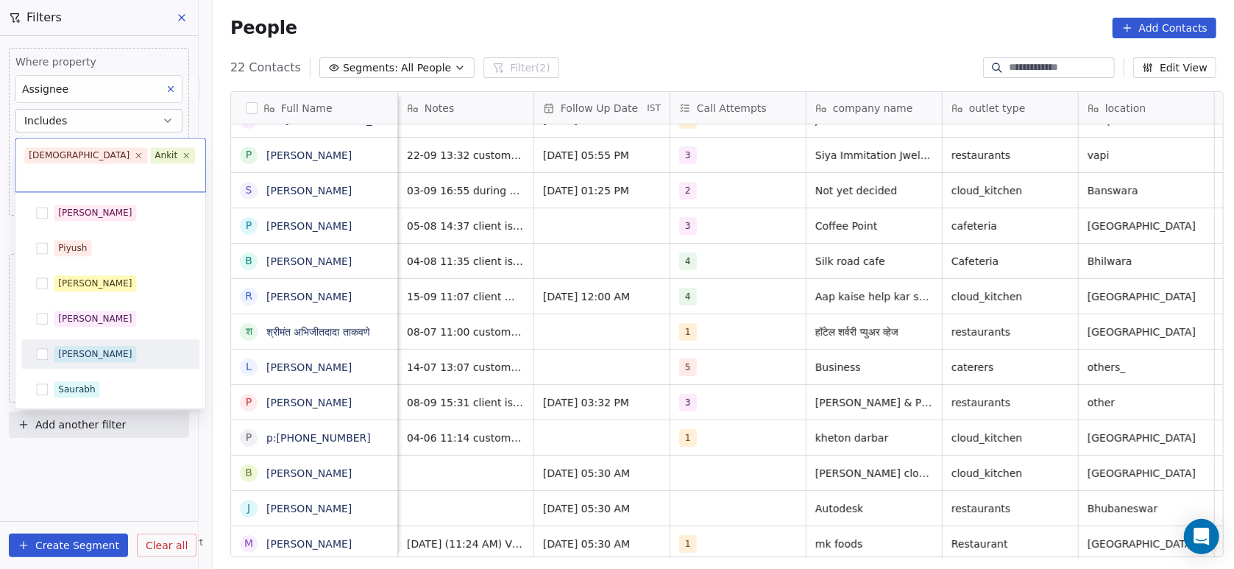
click at [55, 152] on div "Shivam" at bounding box center [79, 155] width 101 height 13
click at [134, 159] on icon at bounding box center [139, 156] width 10 height 10
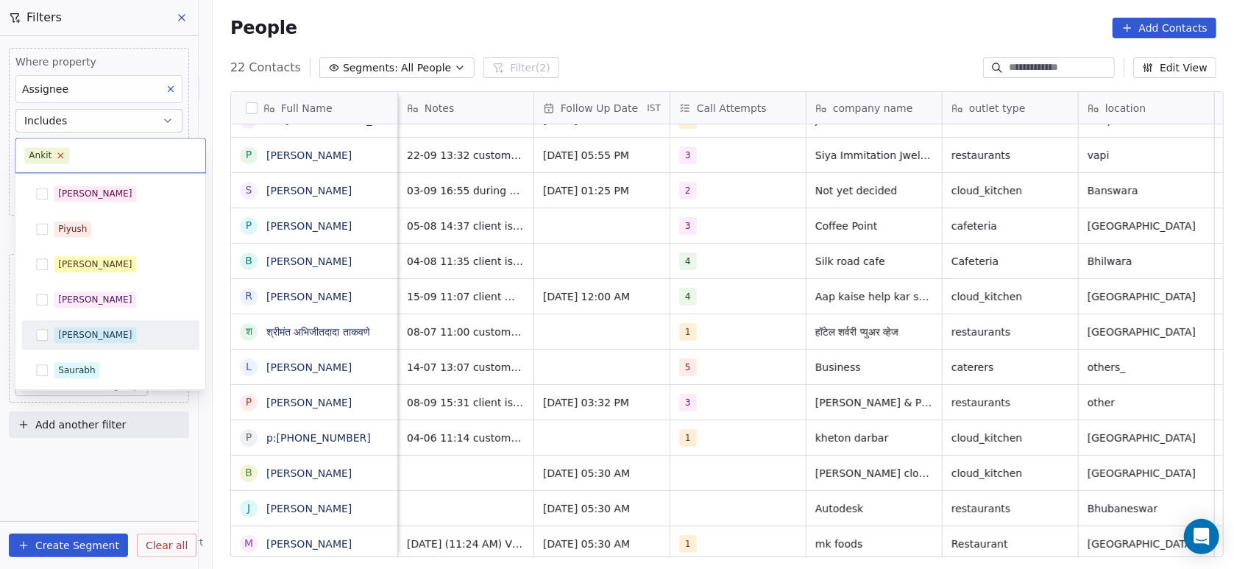
click at [60, 159] on icon at bounding box center [61, 156] width 10 height 10
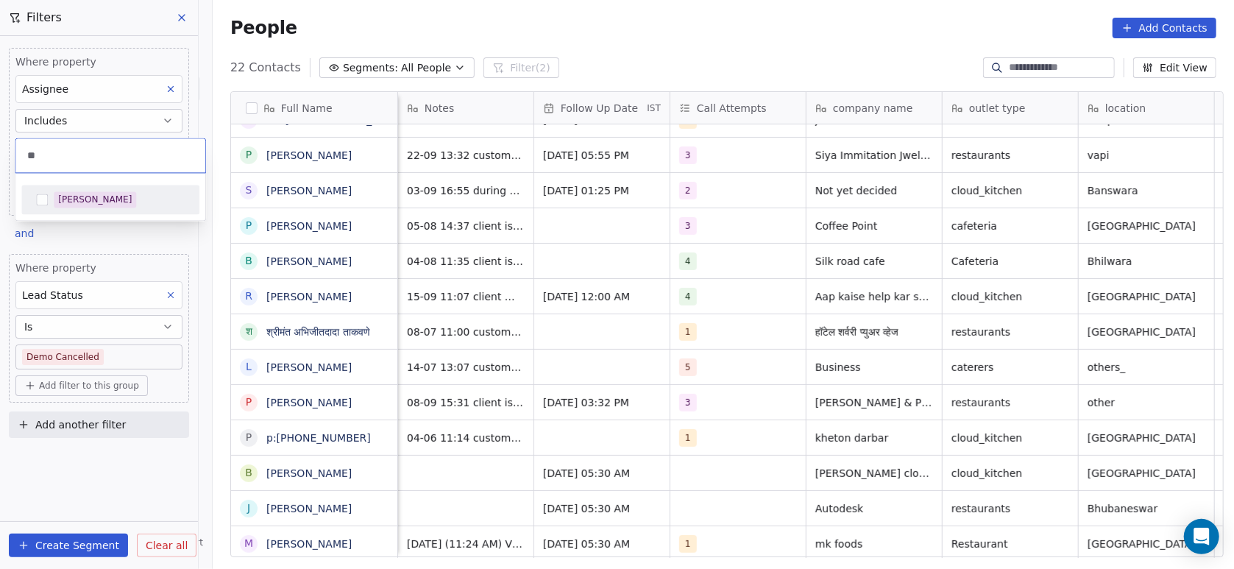
type input "**"
click at [61, 206] on span "Devashish" at bounding box center [95, 199] width 82 height 16
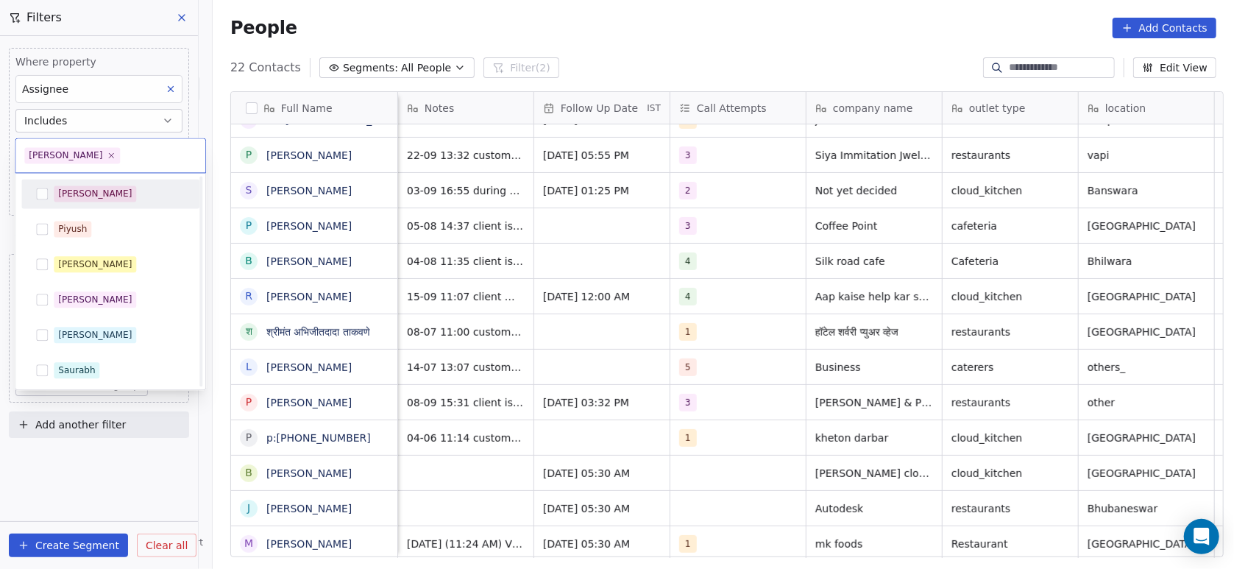
scroll to position [283, 0]
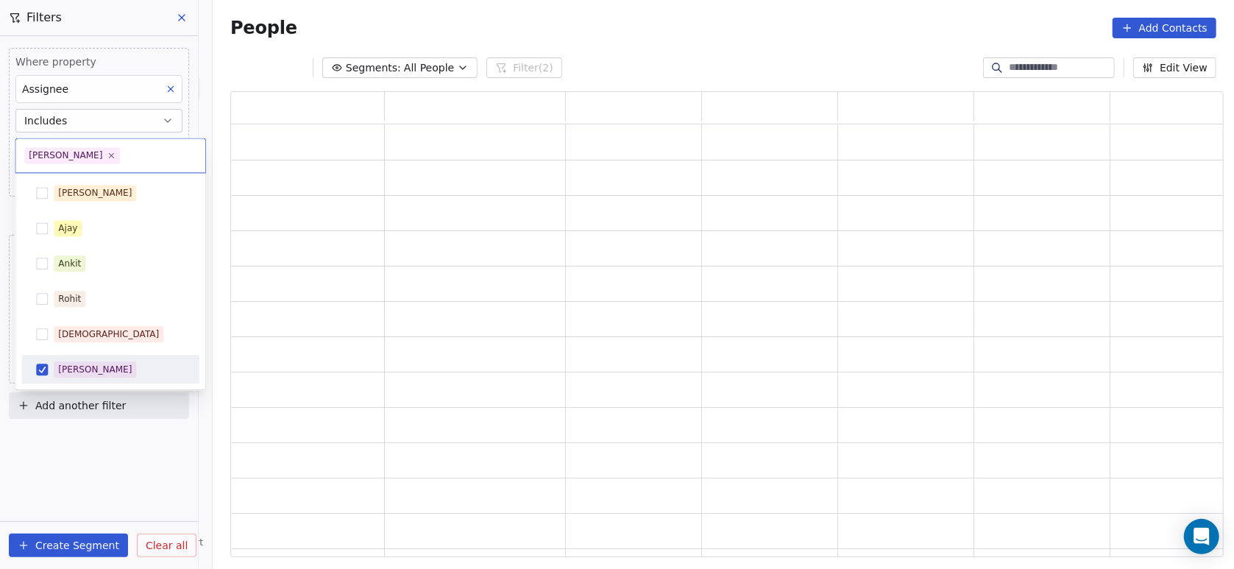
click at [77, 436] on html "On2Cook India Pvt. Ltd. Contacts People Marketing Workflows Campaigns Metrics &…" at bounding box center [617, 284] width 1234 height 569
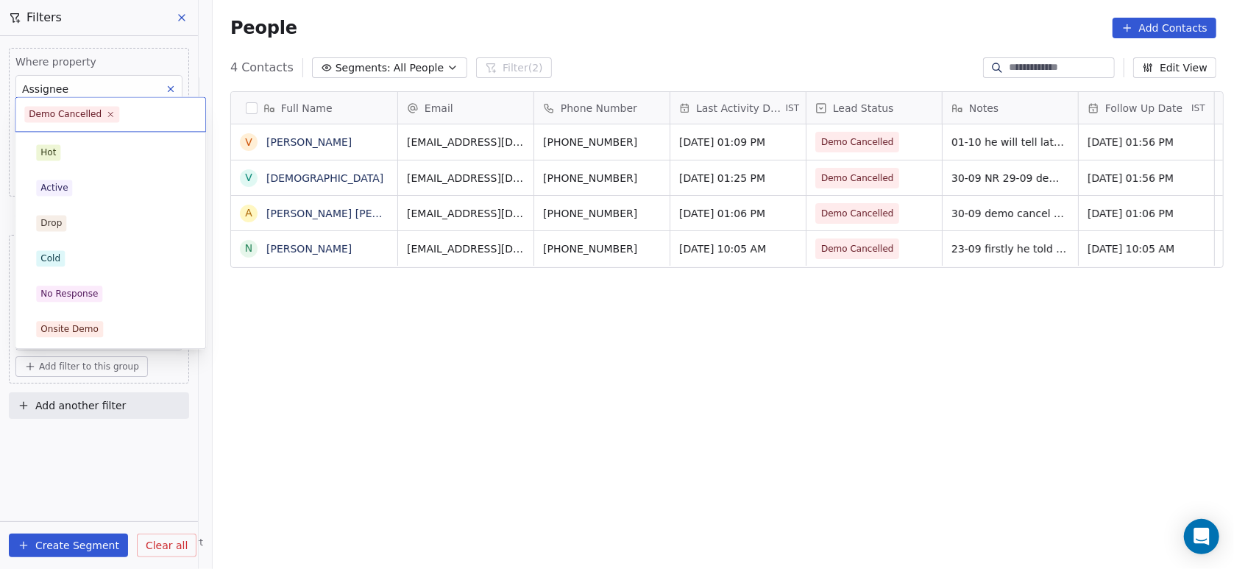
scroll to position [319, 0]
click at [84, 222] on div "Demo Given" at bounding box center [67, 222] width 55 height 13
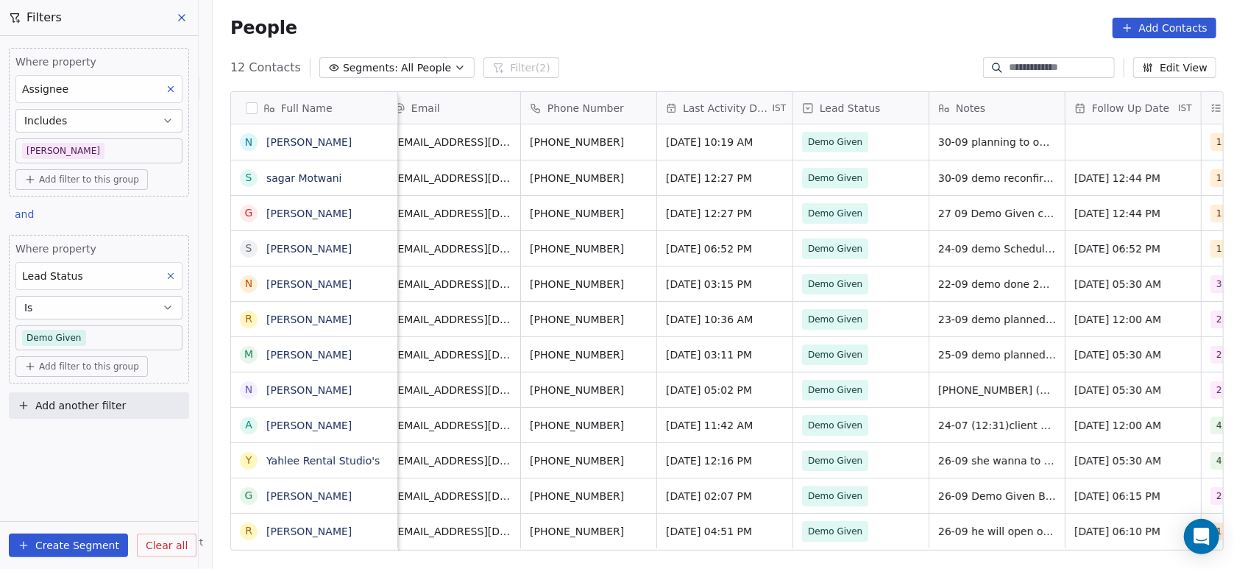
scroll to position [0, 0]
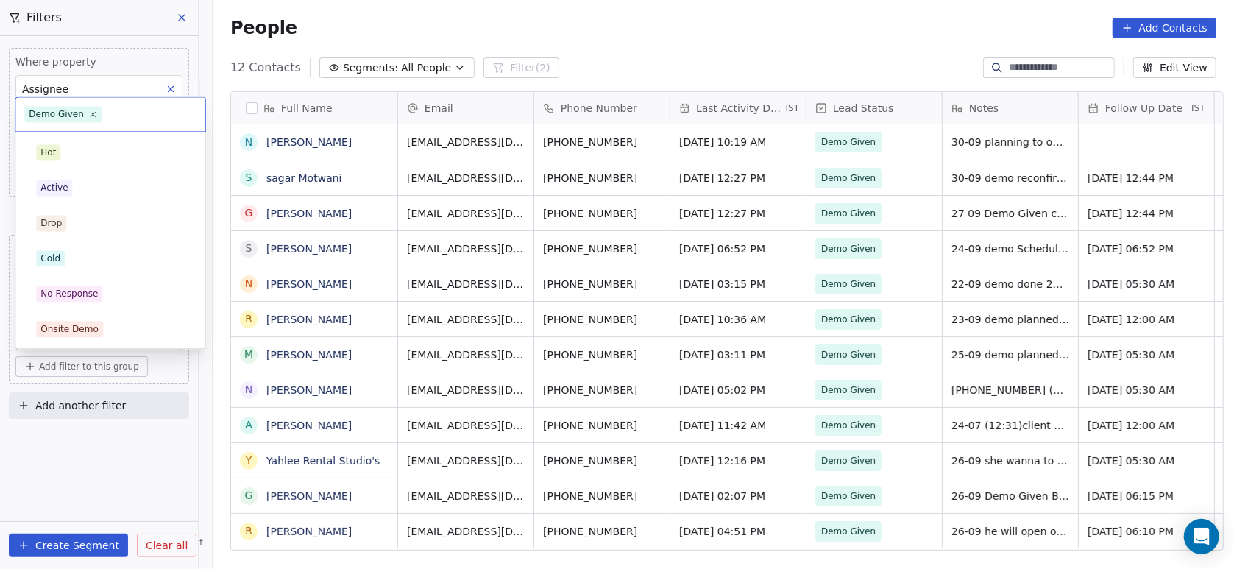
click at [117, 331] on body "On2Cook India Pvt. Ltd. Contacts People Marketing Workflows Campaigns Metrics &…" at bounding box center [617, 284] width 1234 height 569
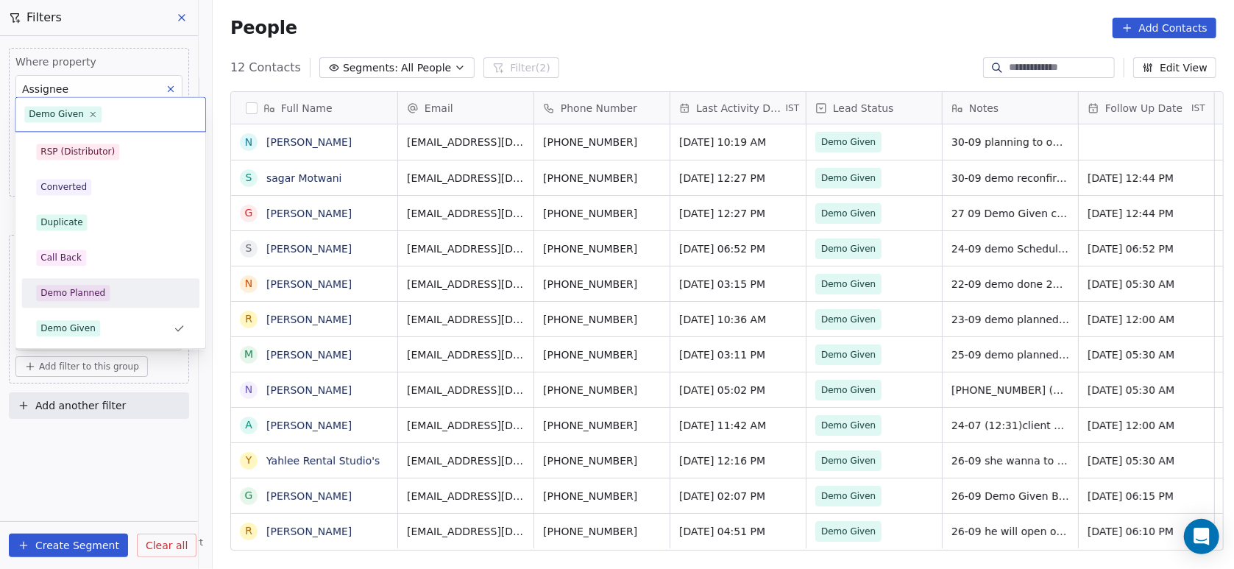
click at [102, 297] on span "Demo Planned" at bounding box center [73, 293] width 74 height 16
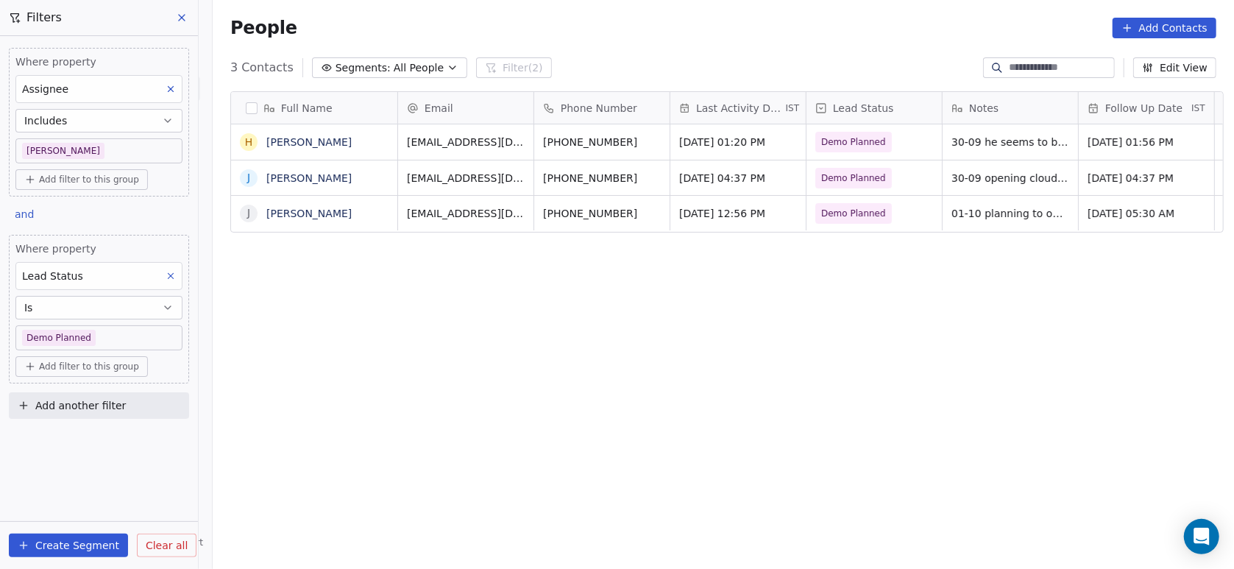
scroll to position [485, 1013]
click at [853, 213] on span "Demo Planned" at bounding box center [854, 213] width 65 height 15
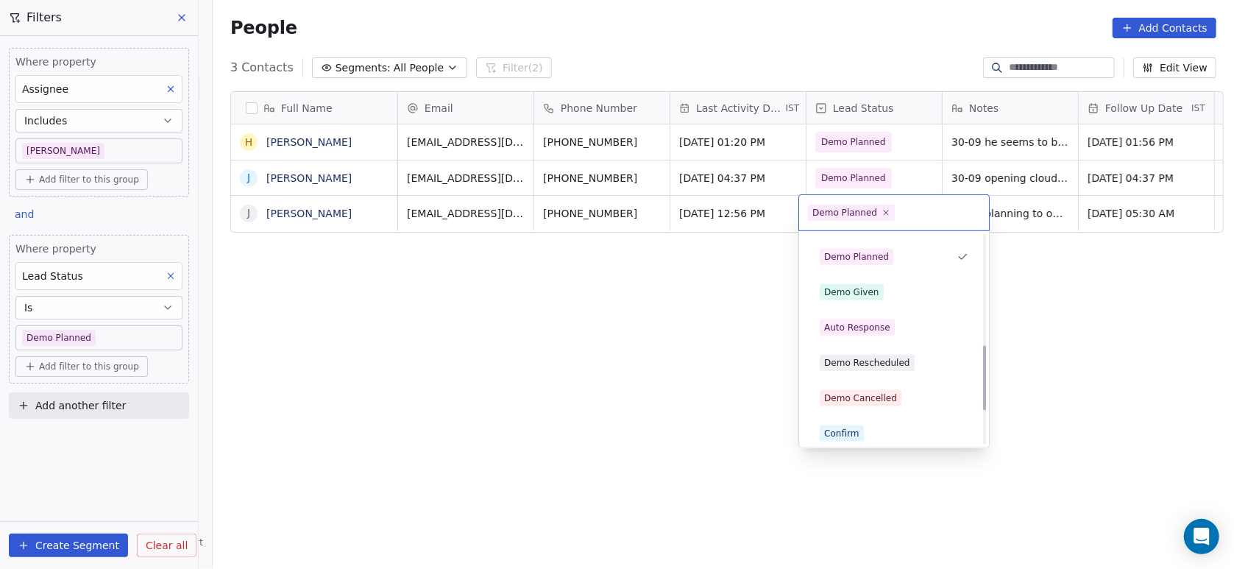
scroll to position [353, 0]
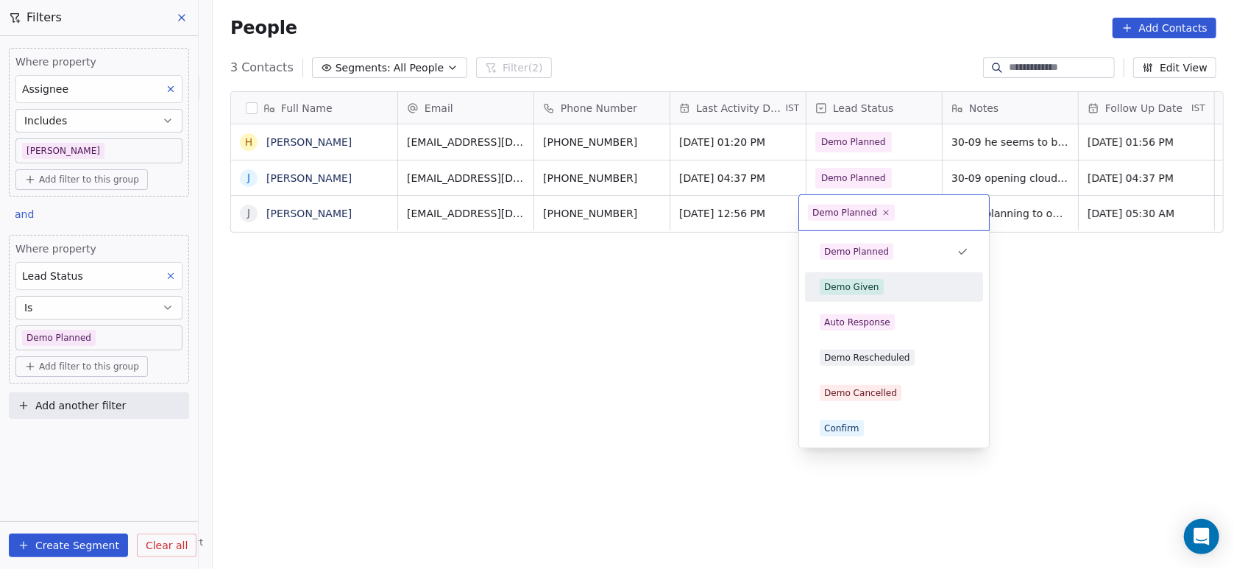
click at [837, 299] on div "Demo Given" at bounding box center [894, 286] width 178 height 29
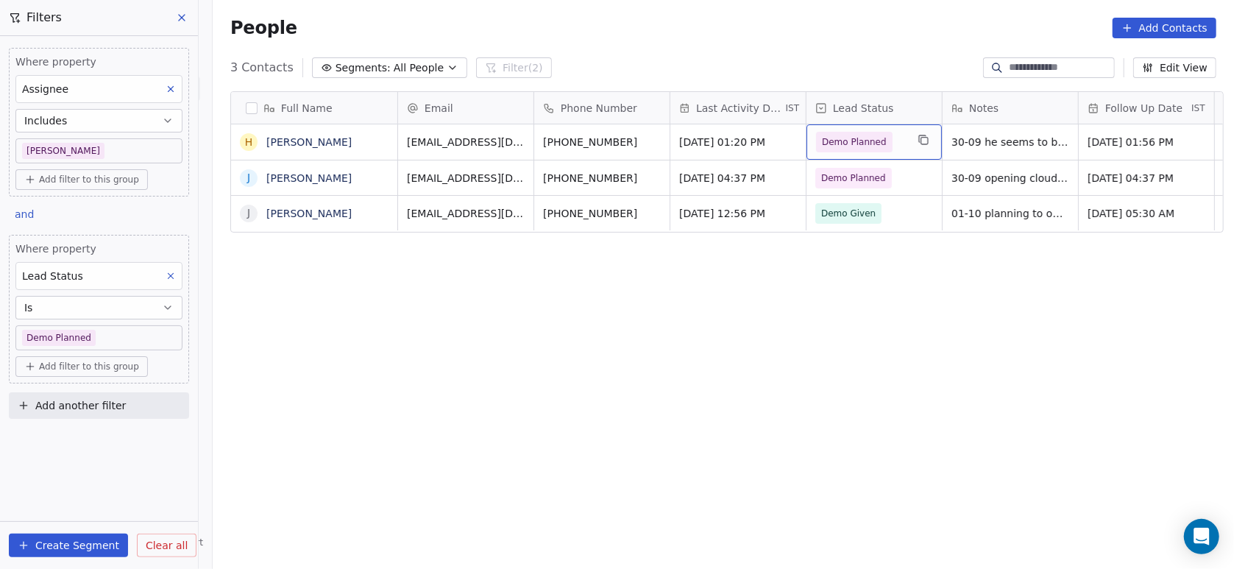
click at [857, 143] on span "Demo Planned" at bounding box center [854, 142] width 65 height 15
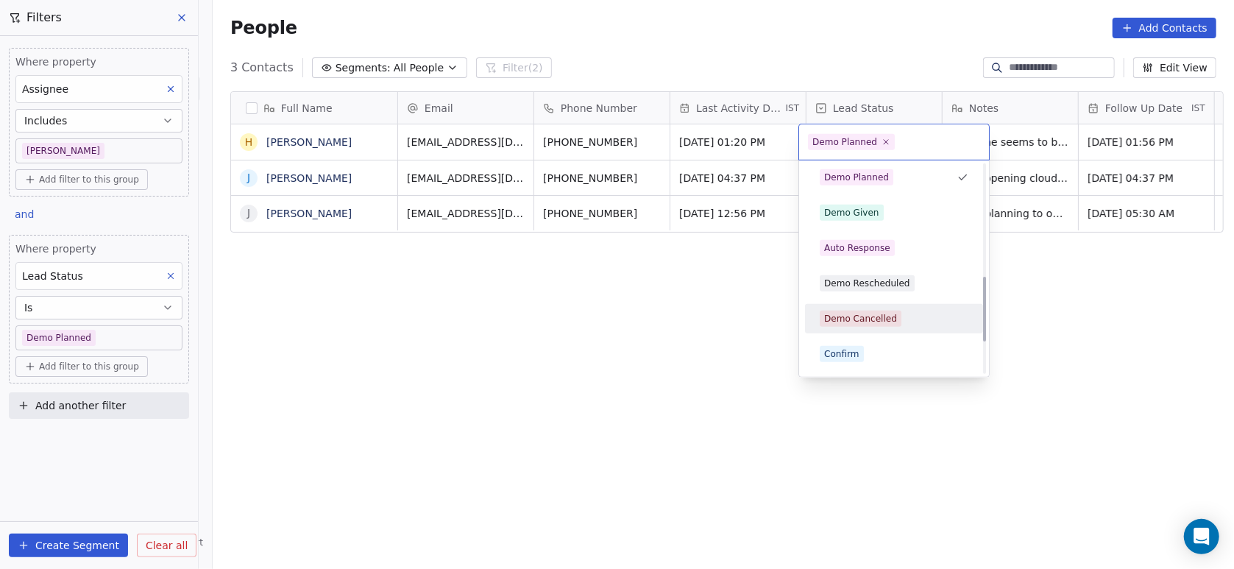
scroll to position [358, 0]
click at [873, 316] on div "Demo Cancelled" at bounding box center [860, 316] width 73 height 13
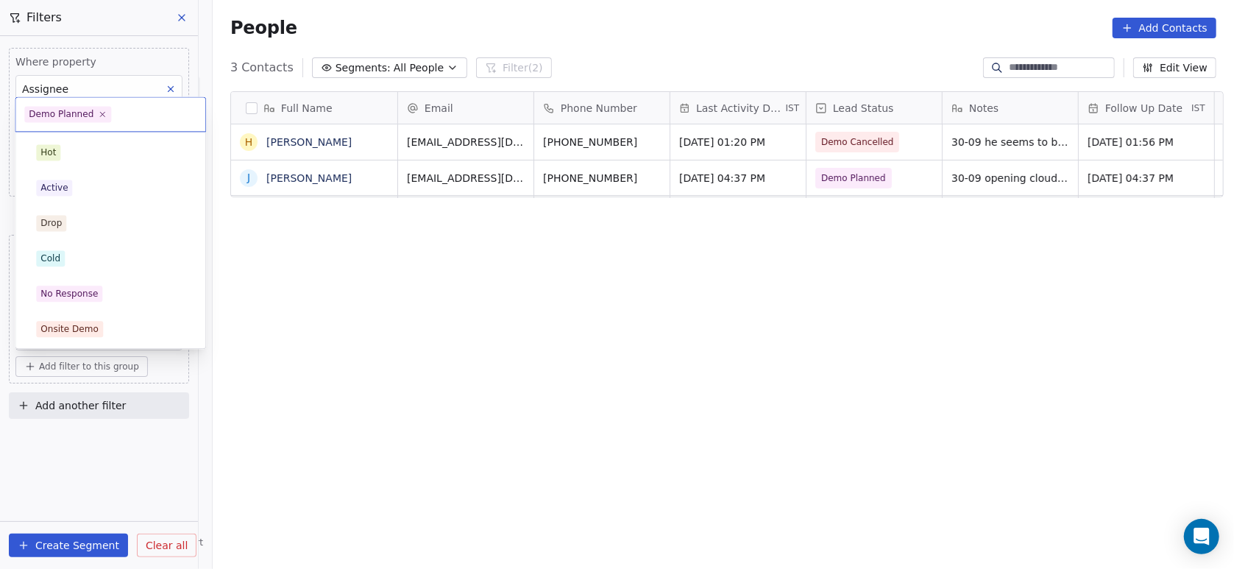
click at [116, 327] on body "On2Cook India Pvt. Ltd. Contacts People Marketing Workflows Campaigns Metrics &…" at bounding box center [617, 284] width 1234 height 569
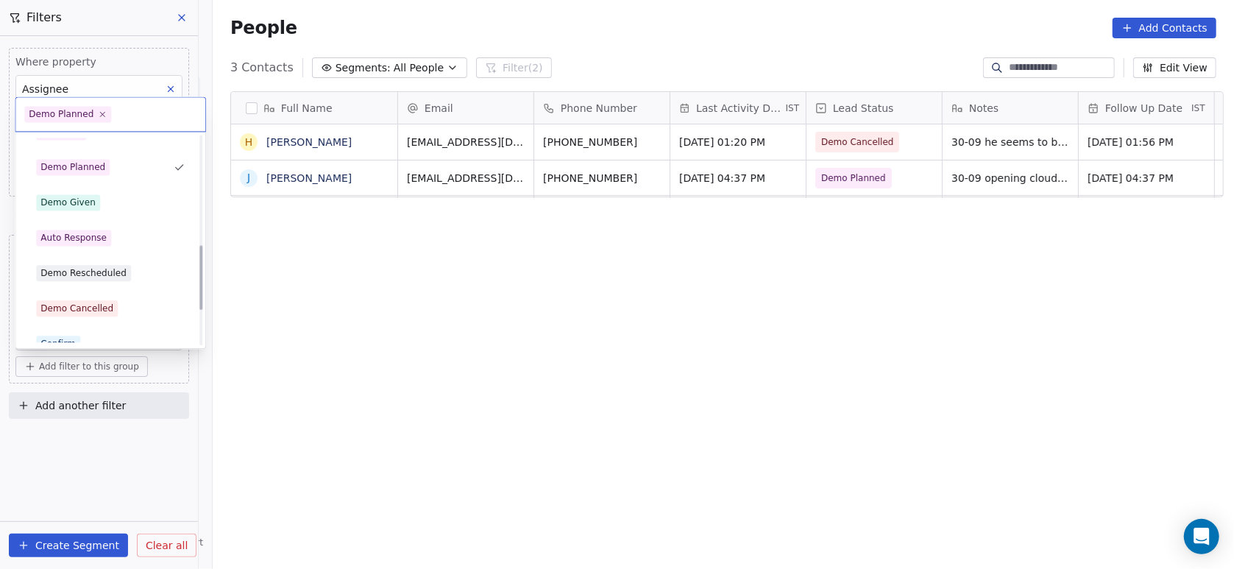
scroll to position [316, 0]
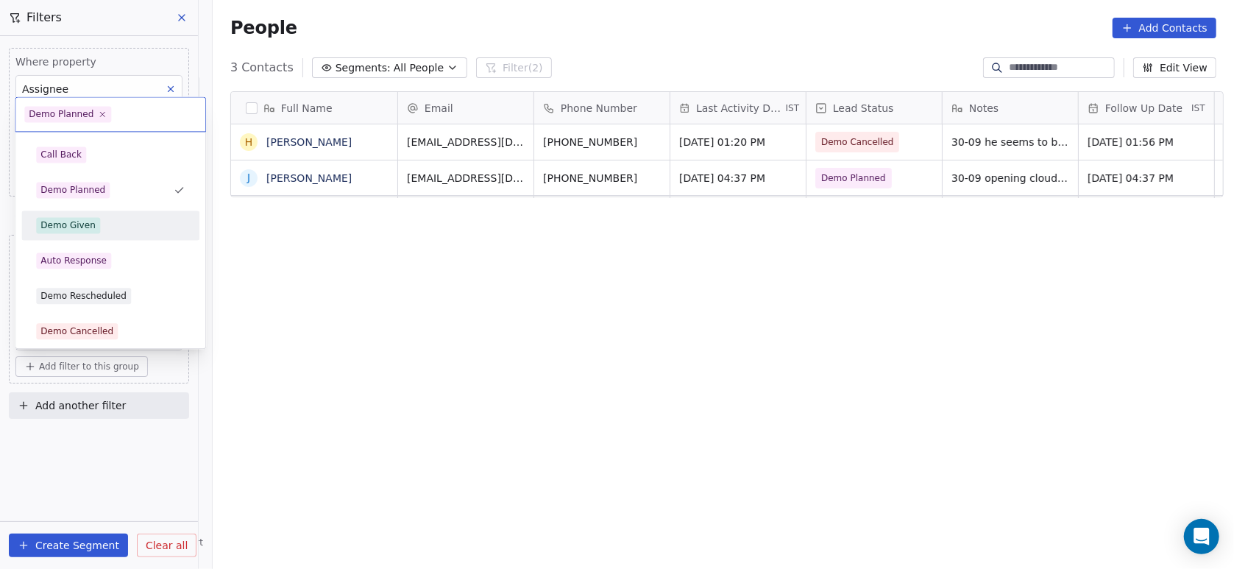
click at [82, 227] on div "Demo Given" at bounding box center [67, 225] width 55 height 13
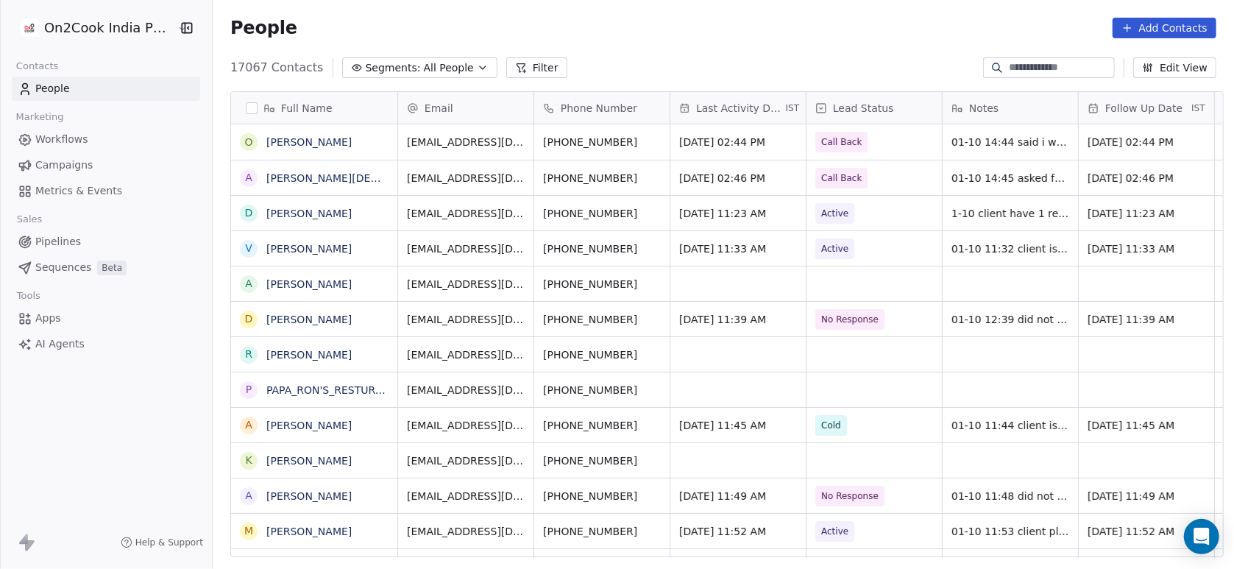
scroll to position [485, 1013]
click at [511, 64] on button "Filter" at bounding box center [536, 67] width 61 height 21
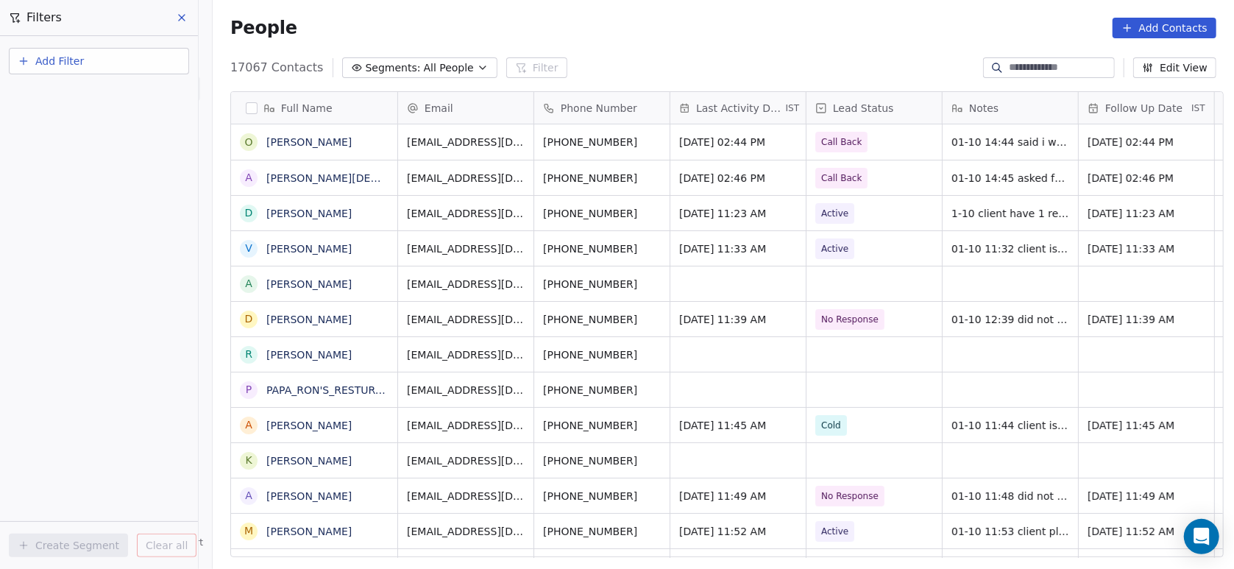
click at [109, 54] on button "Add Filter" at bounding box center [99, 61] width 180 height 26
click at [104, 93] on span "Contact properties" at bounding box center [72, 95] width 96 height 15
type input "***"
click at [96, 147] on div "Assignee" at bounding box center [98, 148] width 149 height 15
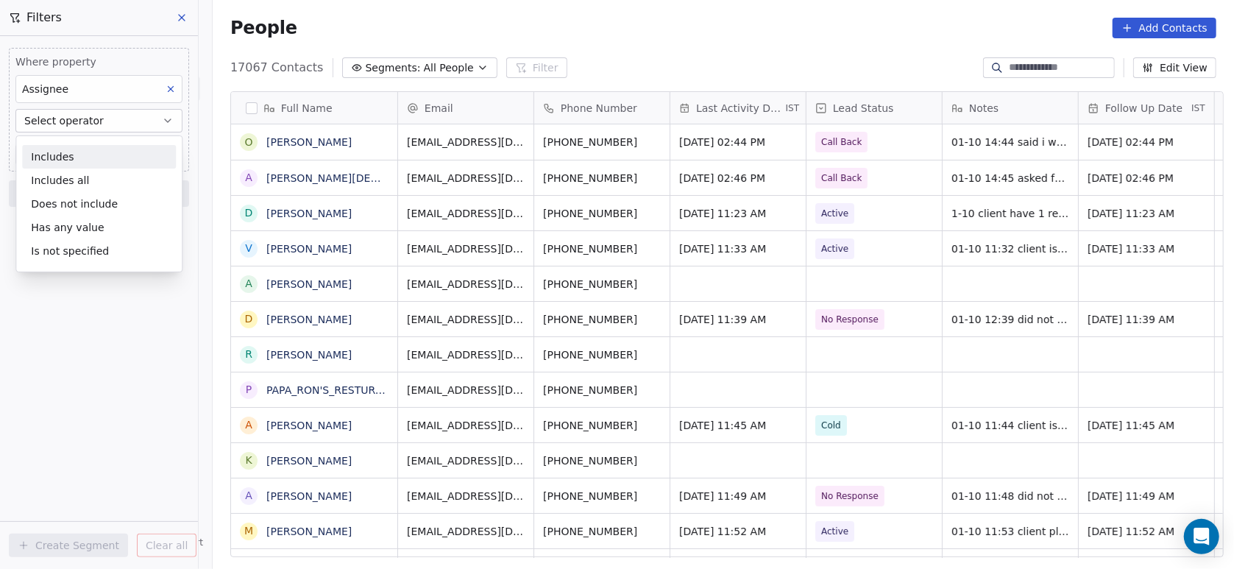
click at [96, 147] on div "Includes" at bounding box center [99, 157] width 154 height 24
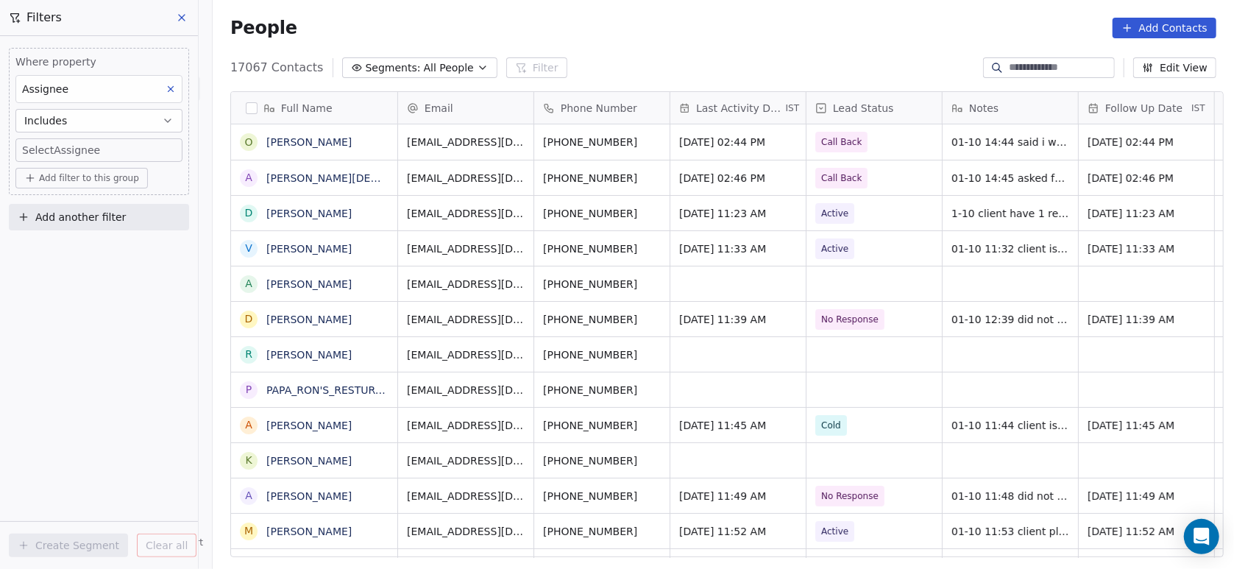
click at [96, 147] on body "On2Cook India Pvt. Ltd. Contacts People Marketing Workflows Campaigns Metrics &…" at bounding box center [617, 284] width 1234 height 569
type input "**"
click at [70, 202] on div "Devashish" at bounding box center [95, 199] width 74 height 13
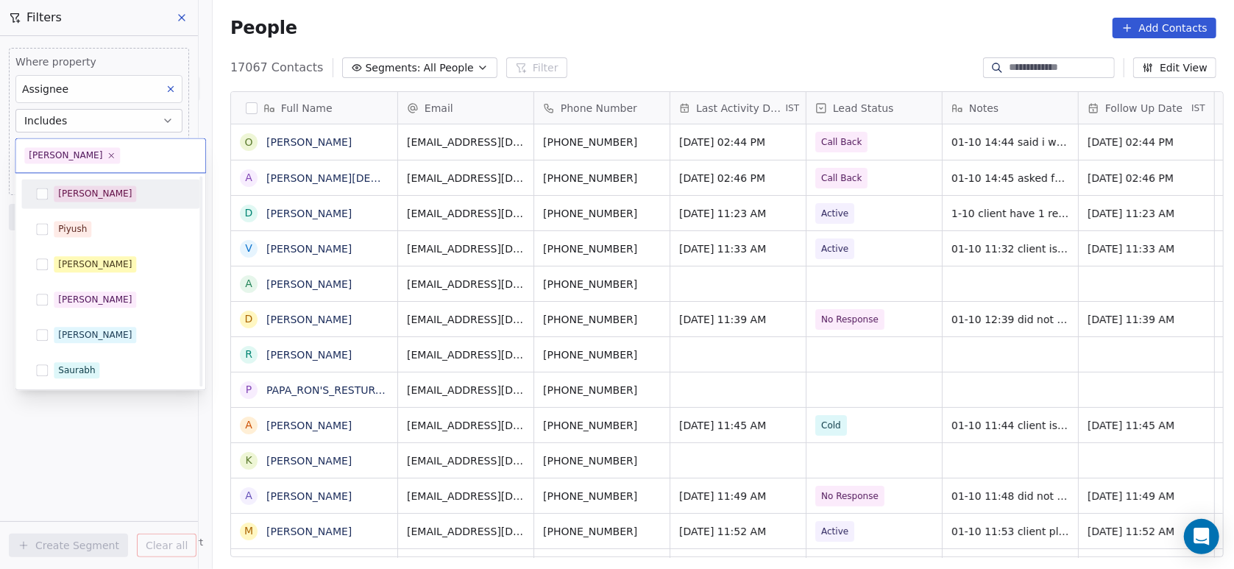
scroll to position [283, 0]
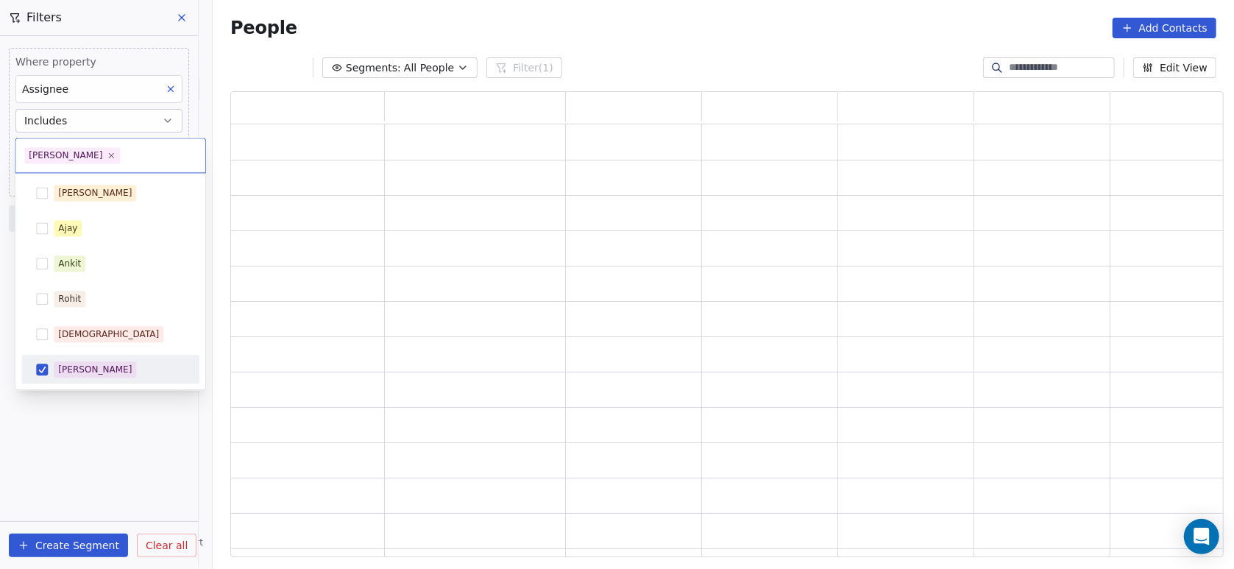
click at [89, 408] on html "On2Cook India Pvt. Ltd. Contacts People Marketing Workflows Campaigns Metrics &…" at bounding box center [617, 284] width 1234 height 569
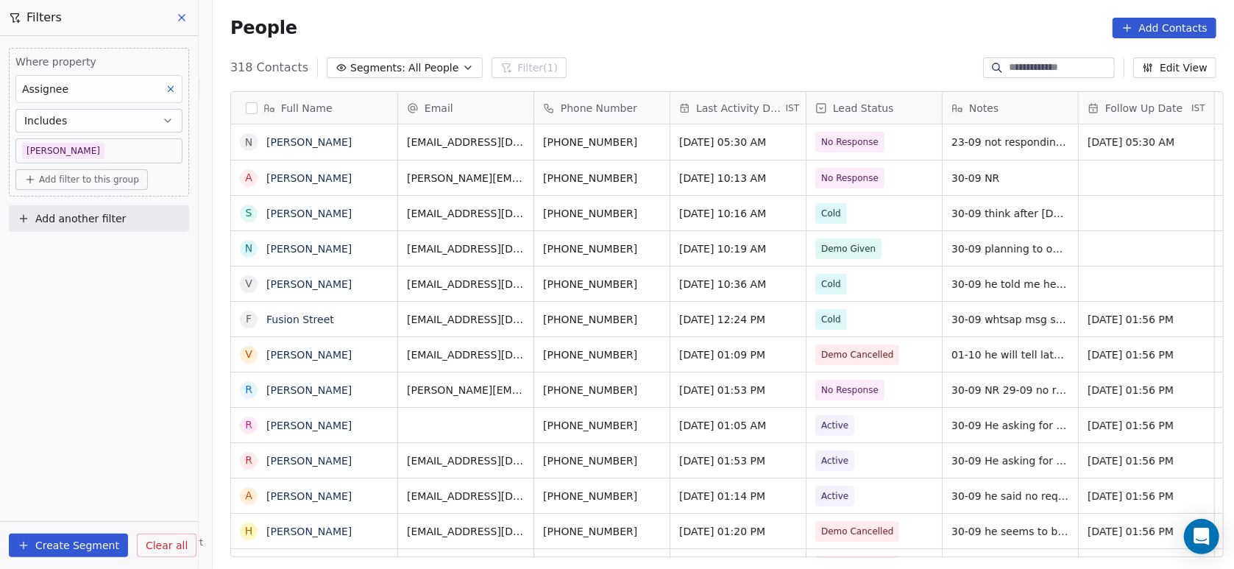
scroll to position [485, 1013]
click at [104, 216] on span "Add another filter" at bounding box center [80, 218] width 90 height 15
click at [105, 252] on span "Contact properties" at bounding box center [72, 252] width 96 height 15
type input "***"
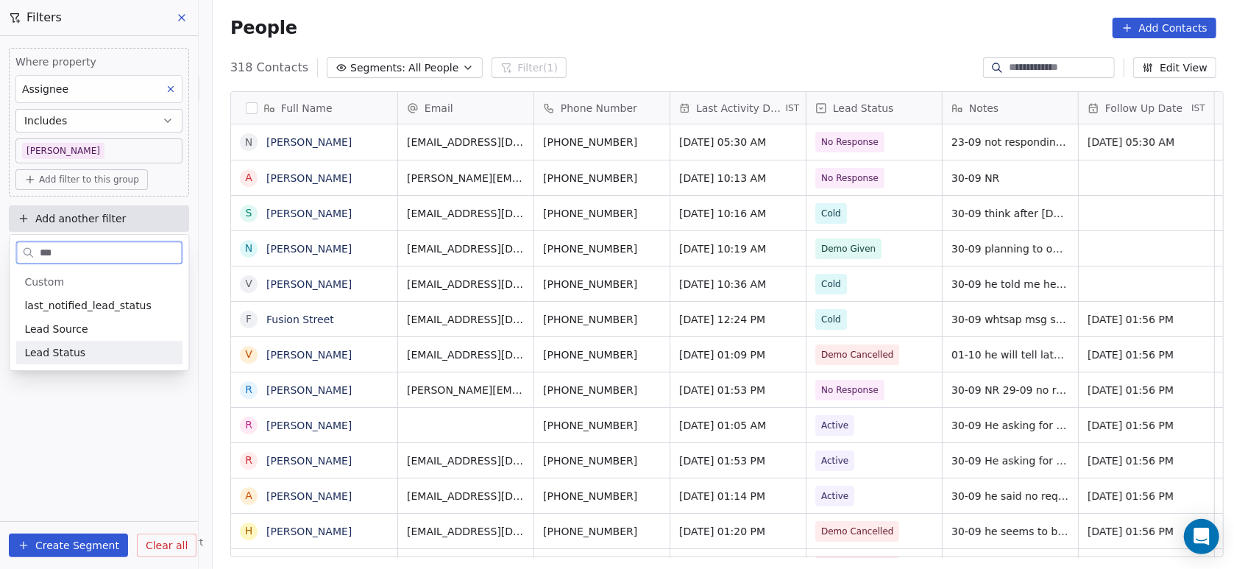
click at [91, 349] on div "Lead Status" at bounding box center [98, 352] width 149 height 15
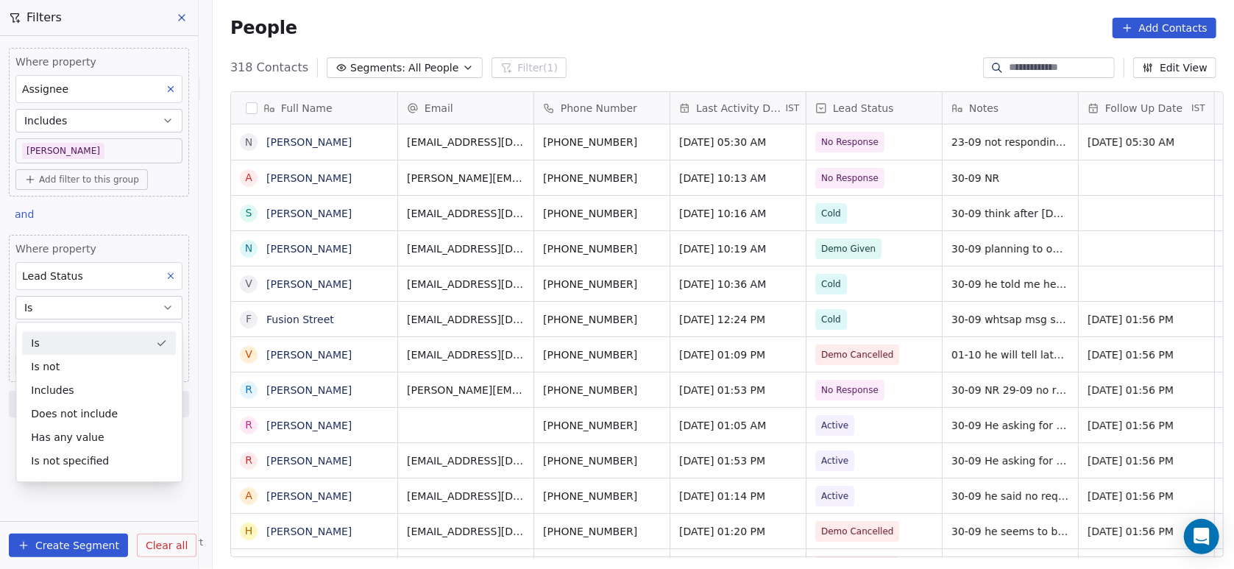
drag, startPoint x: 96, startPoint y: 356, endPoint x: 99, endPoint y: 338, distance: 18.6
click at [99, 338] on div "Is Is not Includes Does not include Has any value Is not specified" at bounding box center [99, 401] width 154 height 141
click at [99, 338] on div "Is" at bounding box center [99, 343] width 154 height 24
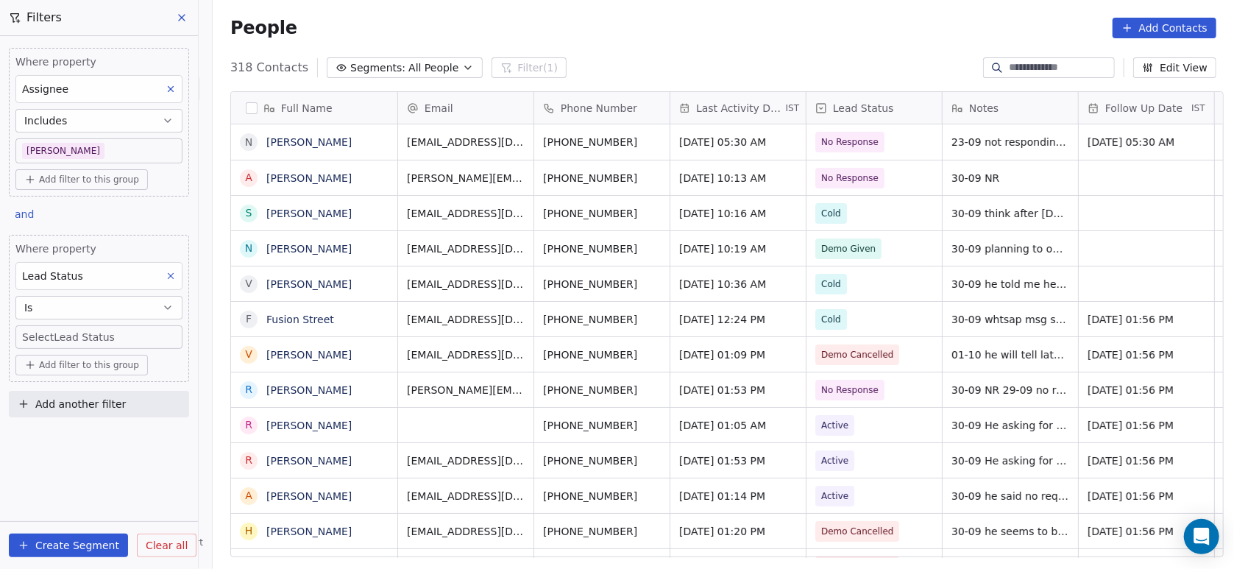
click at [99, 338] on body "On2Cook India Pvt. Ltd. Contacts People Marketing Workflows Campaigns Metrics &…" at bounding box center [617, 284] width 1234 height 569
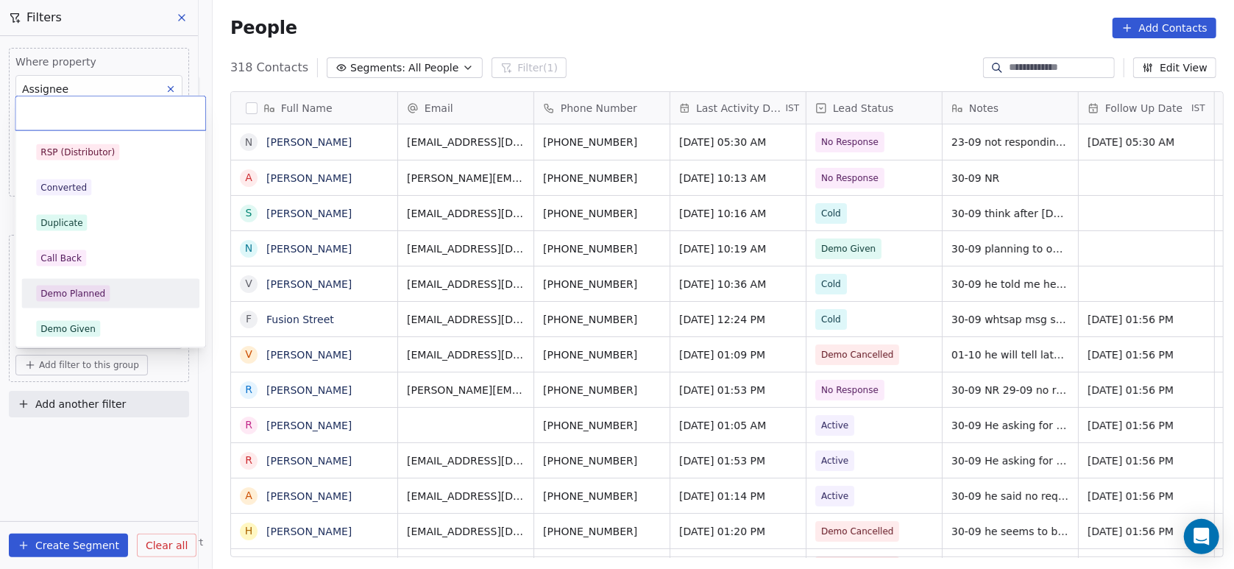
scroll to position [289, 0]
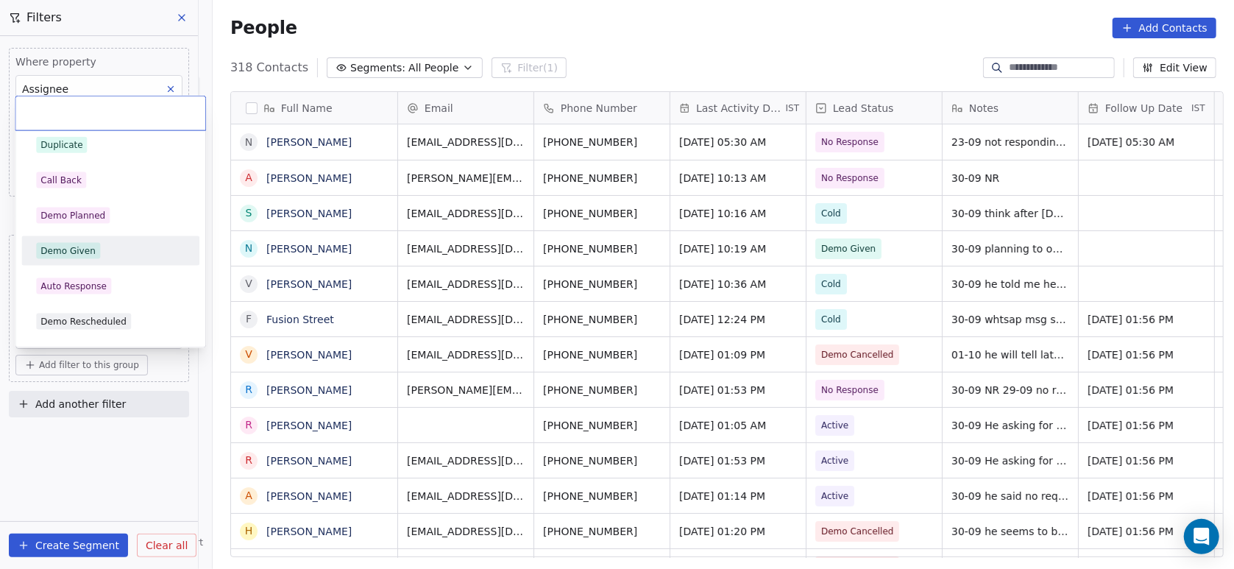
click at [76, 250] on div "Demo Given" at bounding box center [67, 250] width 55 height 13
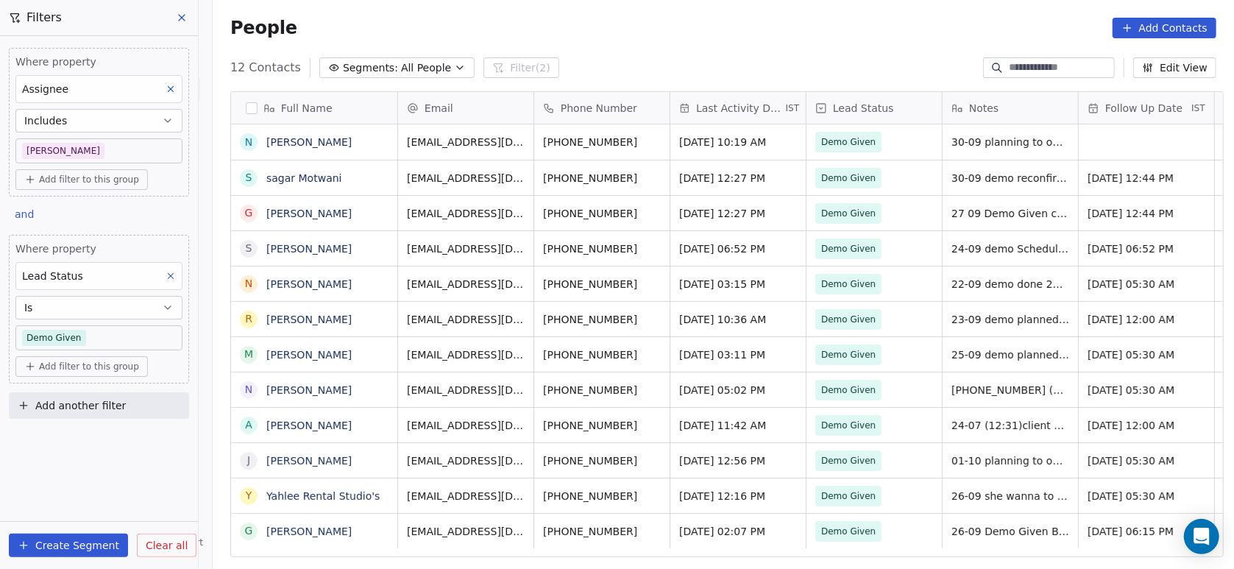
scroll to position [15, 0]
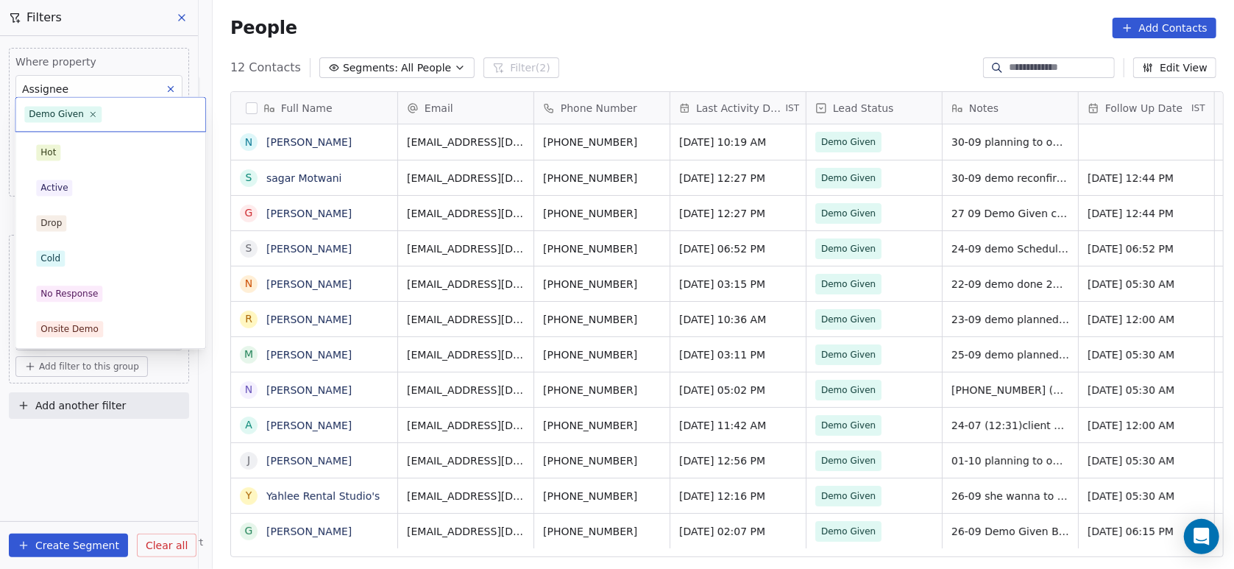
click at [171, 335] on body "On2Cook India Pvt. Ltd. Contacts People Marketing Workflows Campaigns Metrics &…" at bounding box center [617, 284] width 1234 height 569
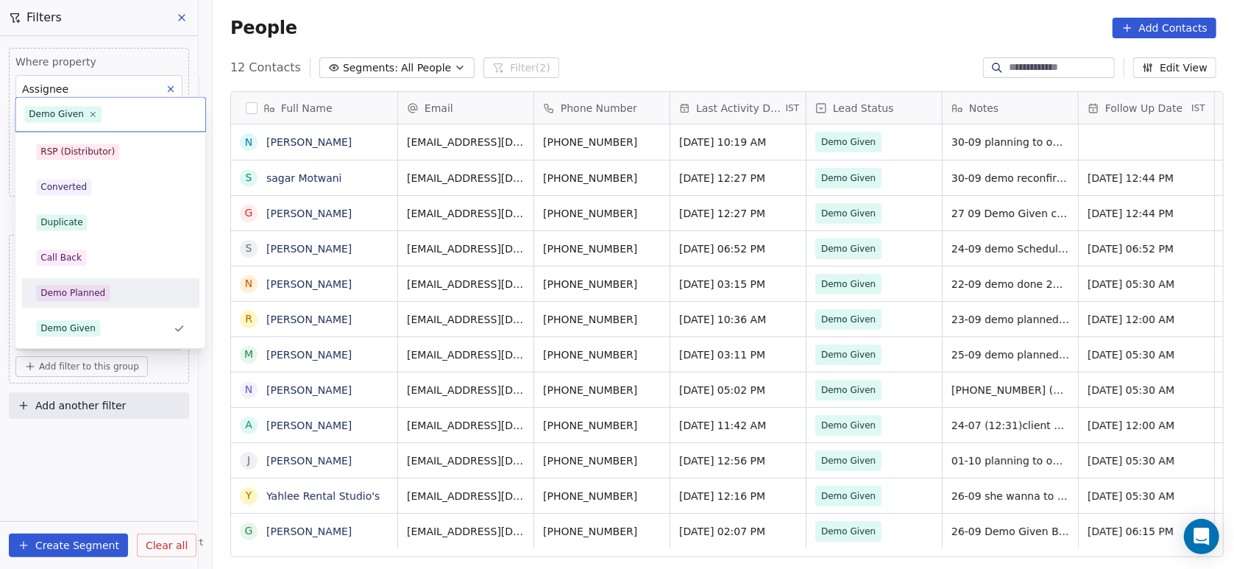
click at [143, 305] on div "Demo Planned" at bounding box center [110, 292] width 178 height 29
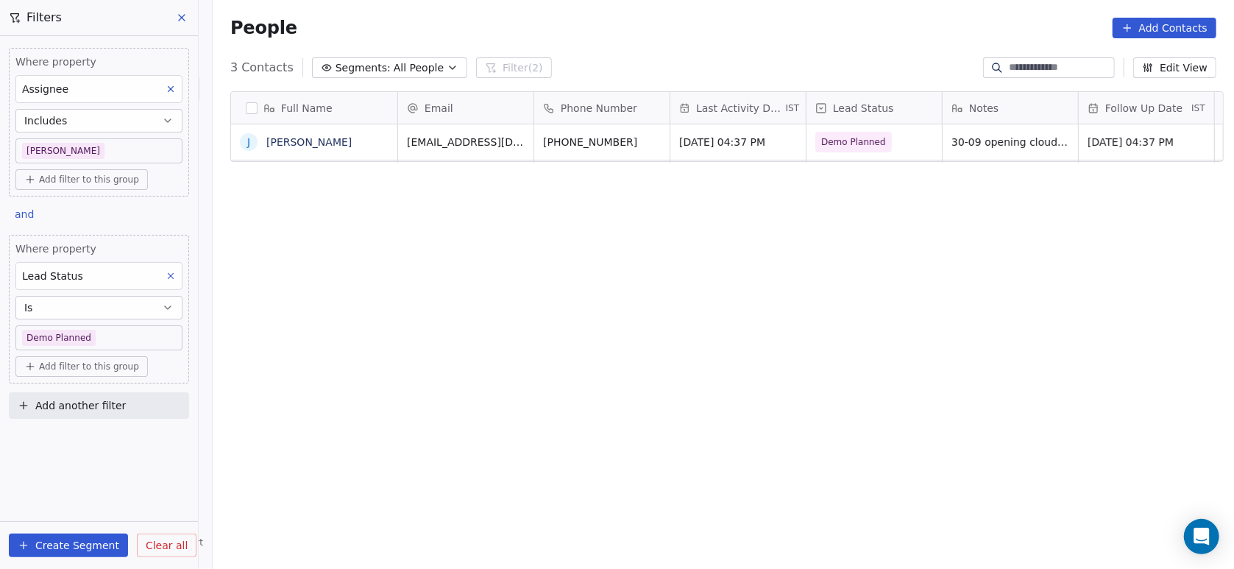
scroll to position [485, 1013]
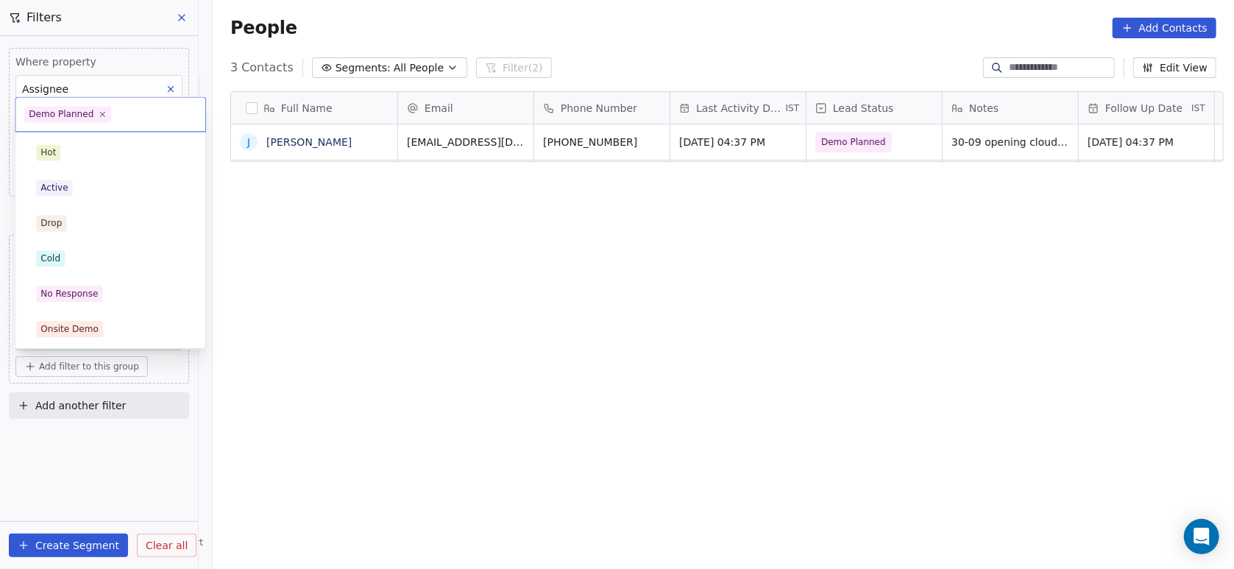
click at [92, 338] on body "On2Cook India Pvt. Ltd. Contacts People Marketing Workflows Campaigns Metrics &…" at bounding box center [617, 284] width 1234 height 569
click at [308, 304] on html "On2Cook India Pvt. Ltd. Contacts People Marketing Workflows Campaigns Metrics &…" at bounding box center [617, 284] width 1234 height 569
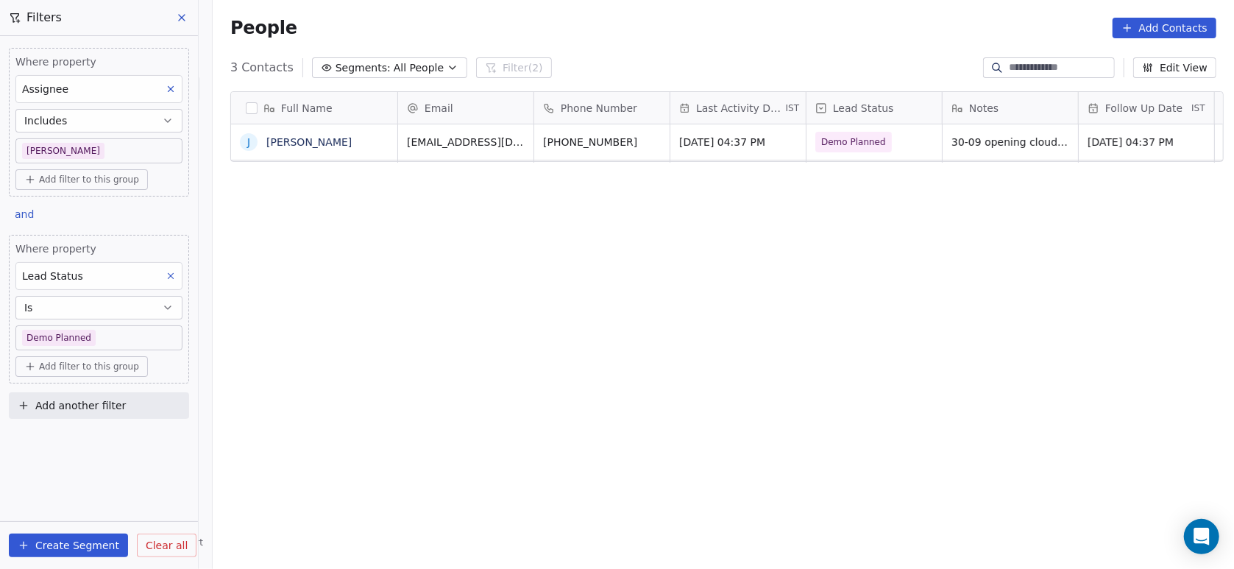
click at [166, 274] on icon at bounding box center [171, 276] width 10 height 10
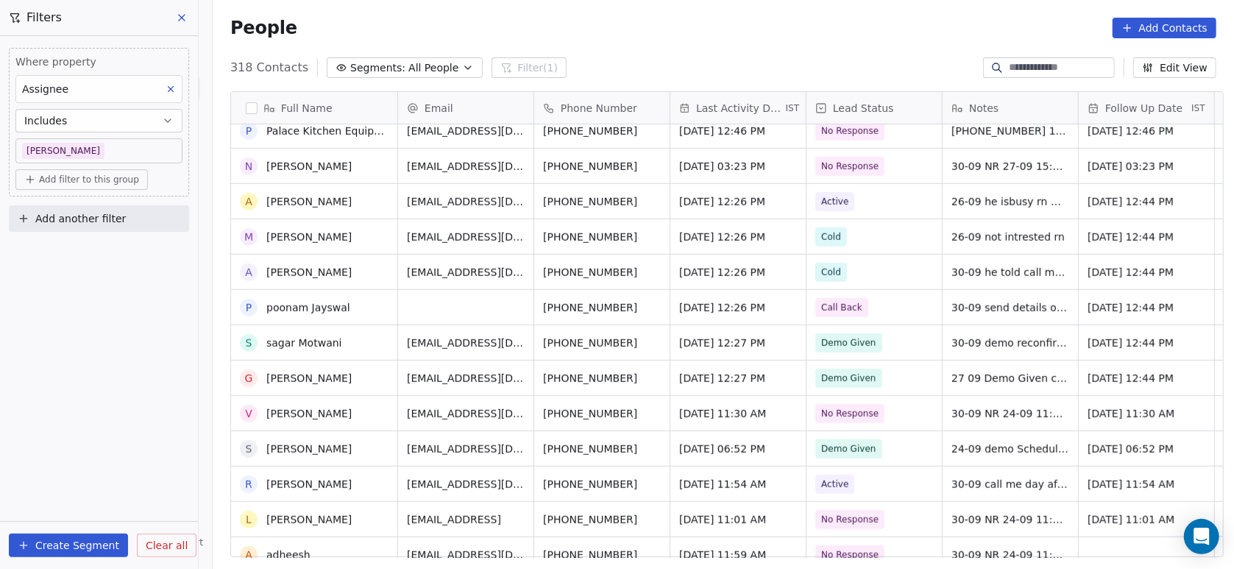
scroll to position [0, 0]
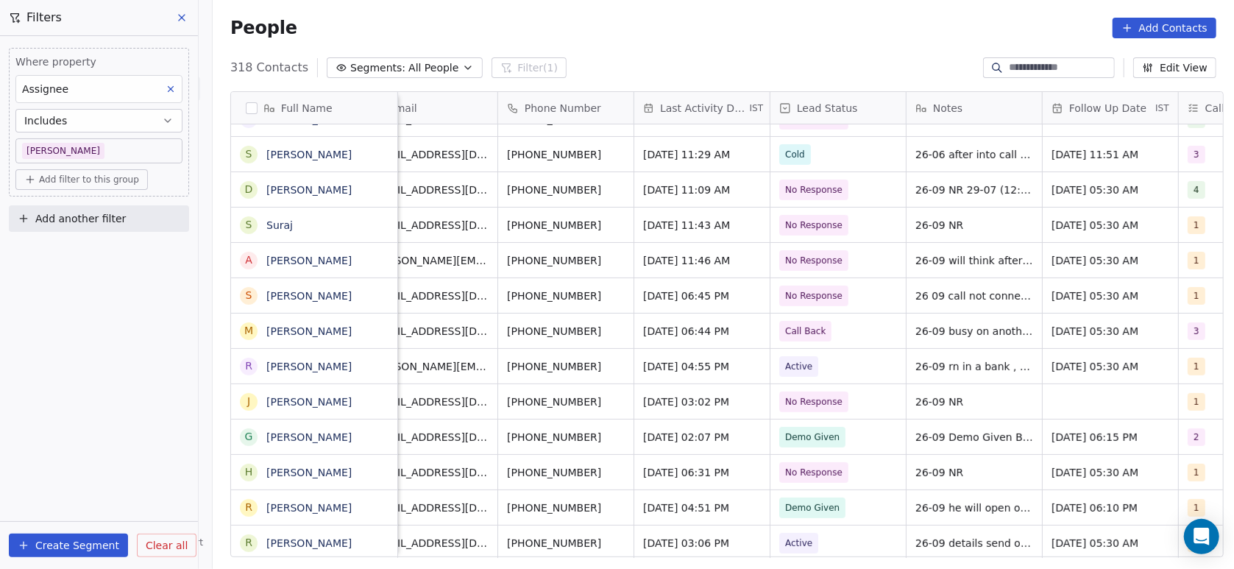
click at [80, 213] on span "Add another filter" at bounding box center [80, 218] width 90 height 15
click at [95, 250] on span "Contact properties" at bounding box center [72, 252] width 96 height 15
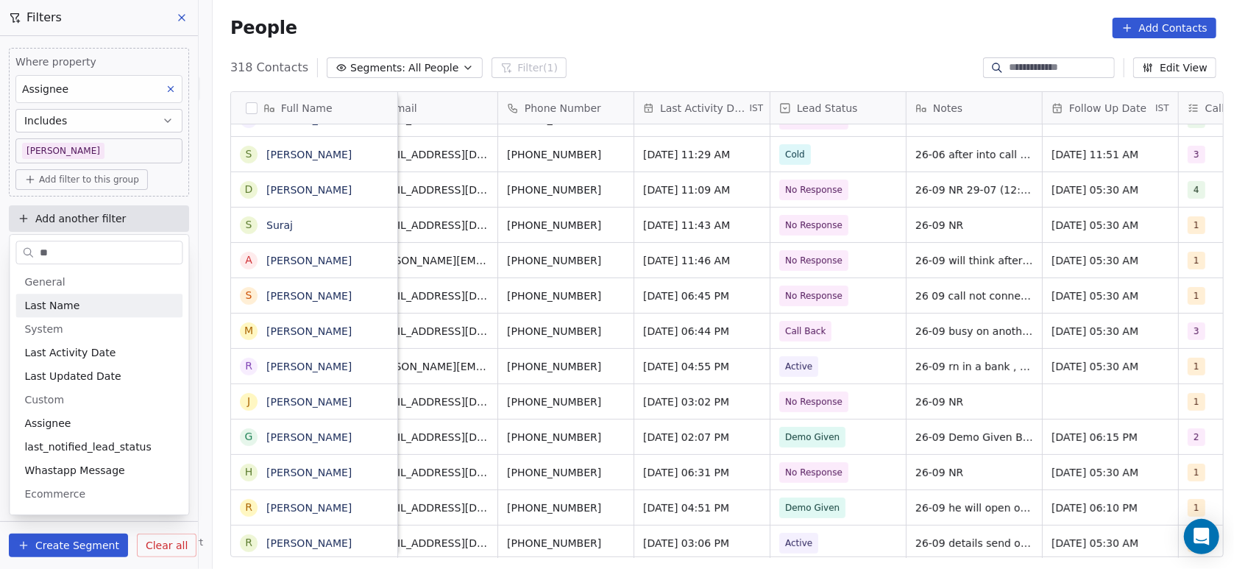
type input "*"
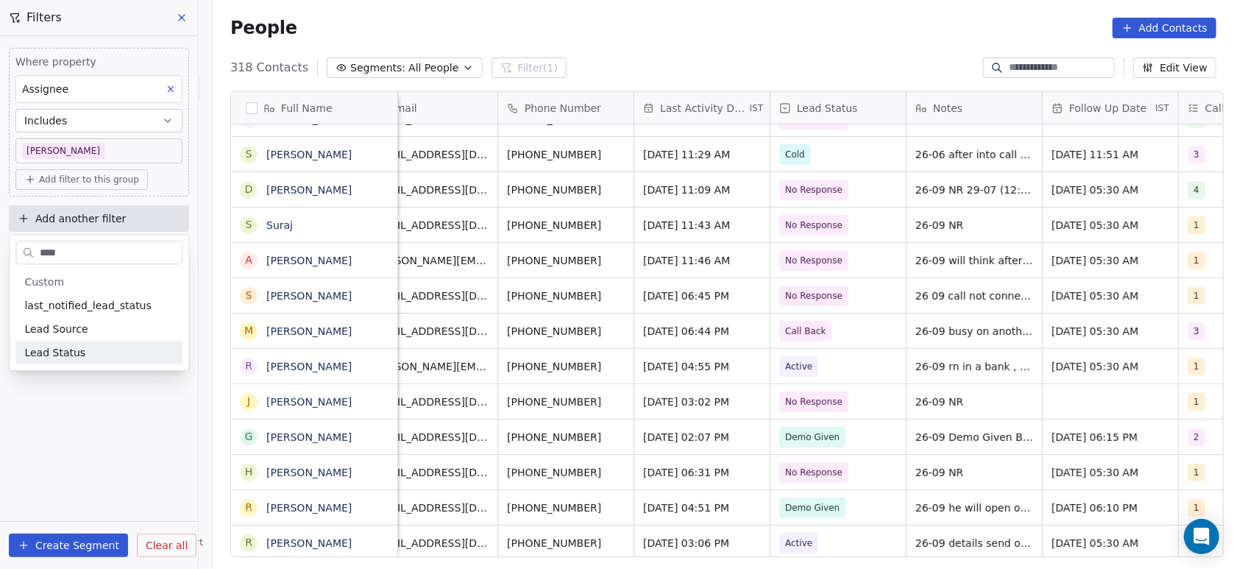
type input "****"
click at [77, 350] on span "Lead Status" at bounding box center [54, 352] width 61 height 15
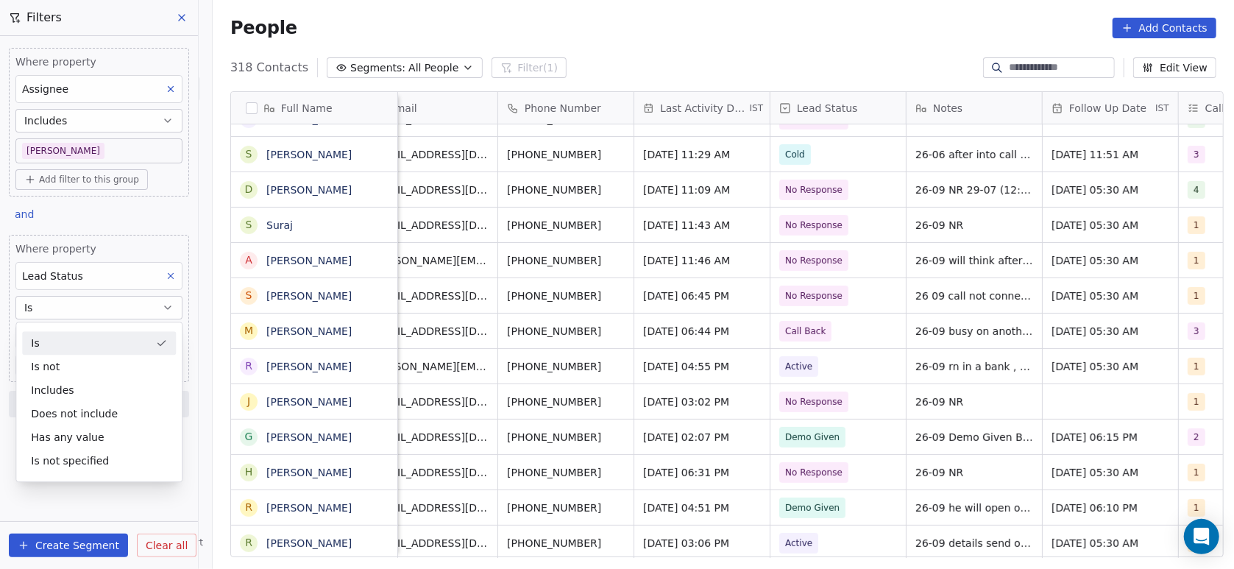
click at [75, 344] on div "Is" at bounding box center [99, 343] width 154 height 24
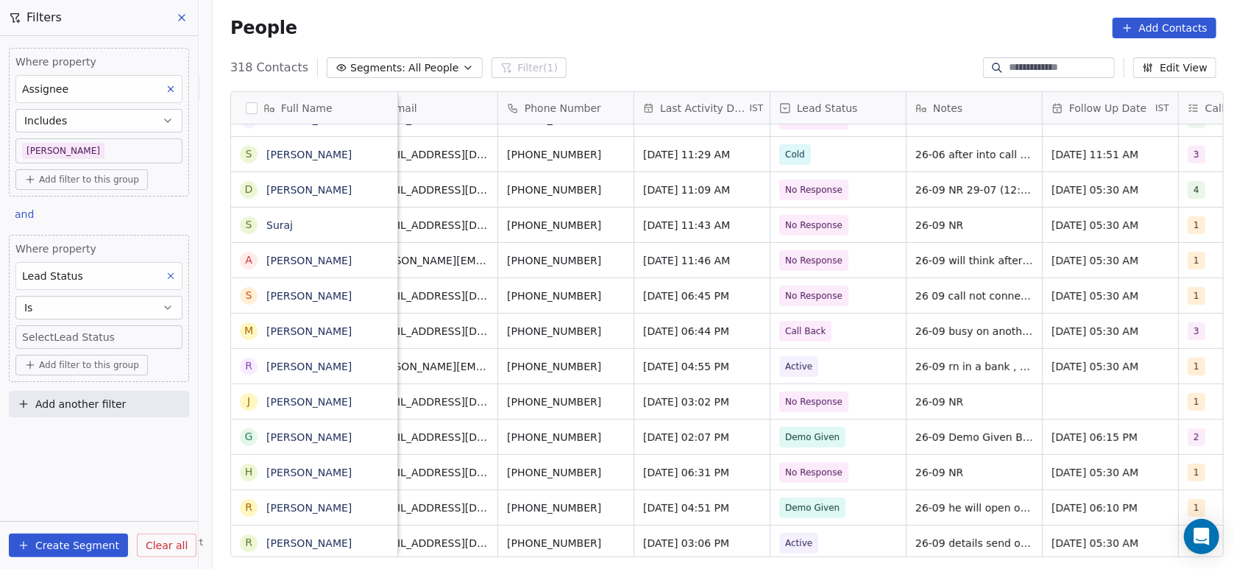
click at [75, 341] on body "On2Cook India Pvt. Ltd. Contacts People Marketing Workflows Campaigns Metrics &…" at bounding box center [617, 284] width 1234 height 569
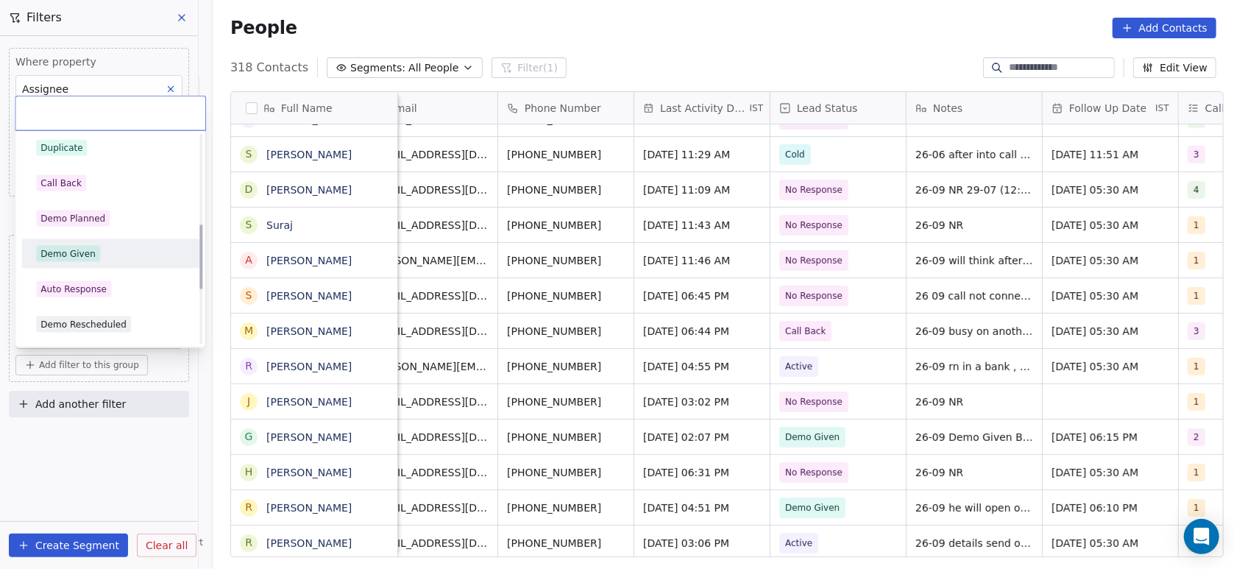
click at [65, 255] on div "Demo Given" at bounding box center [67, 253] width 55 height 13
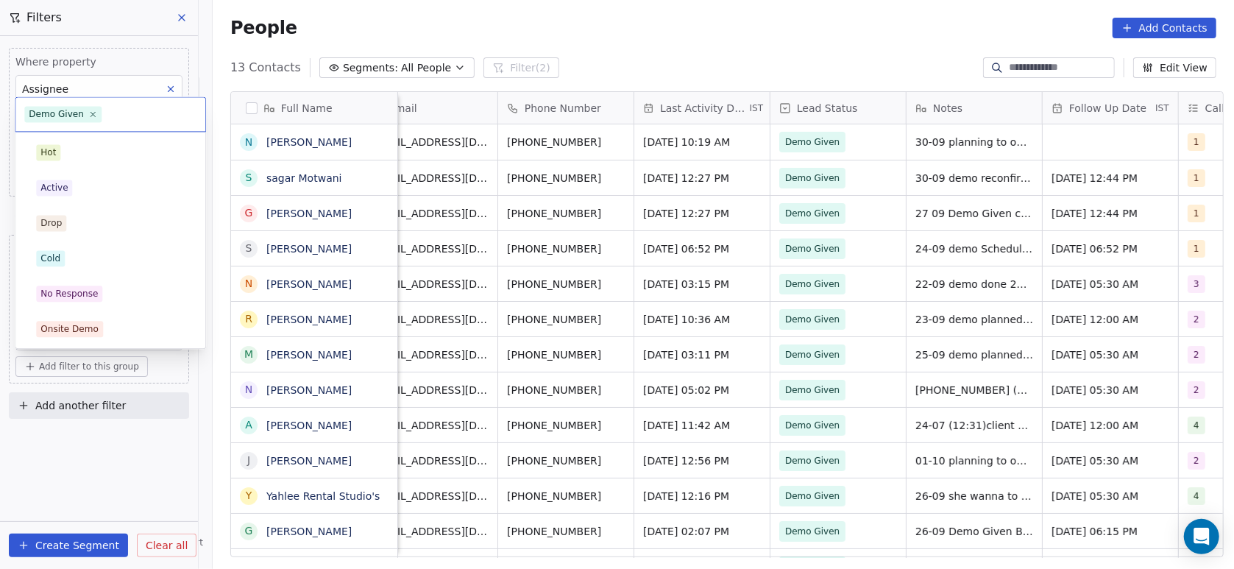
scroll to position [213, 0]
click at [74, 340] on div "Demo Given" at bounding box center [110, 327] width 178 height 29
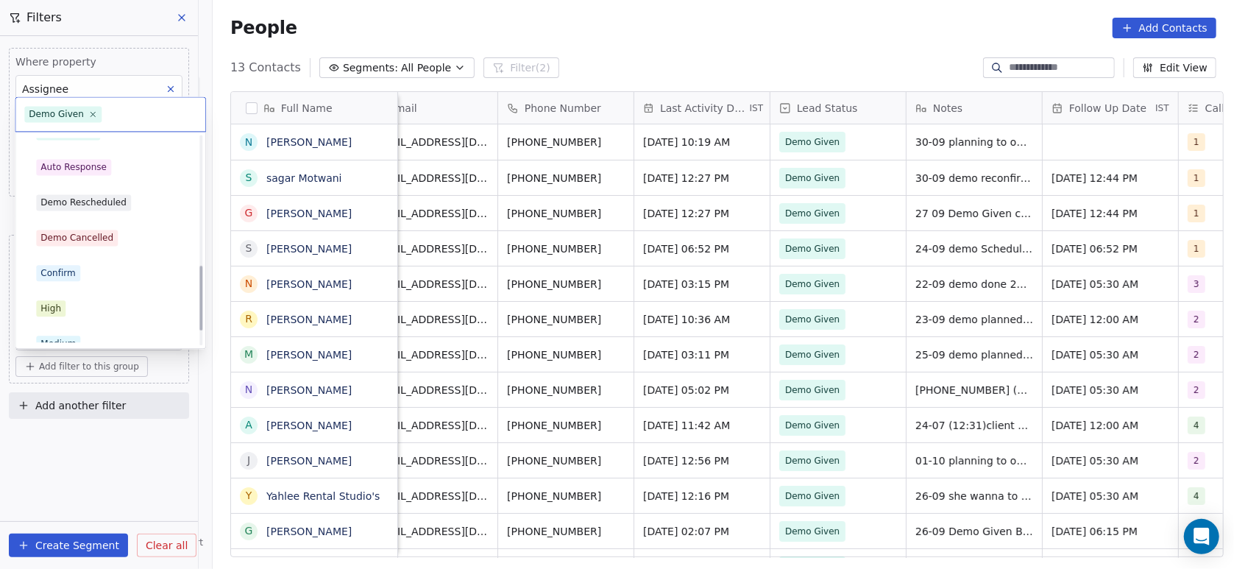
scroll to position [413, 0]
click at [87, 235] on div "Demo Cancelled" at bounding box center [76, 233] width 73 height 13
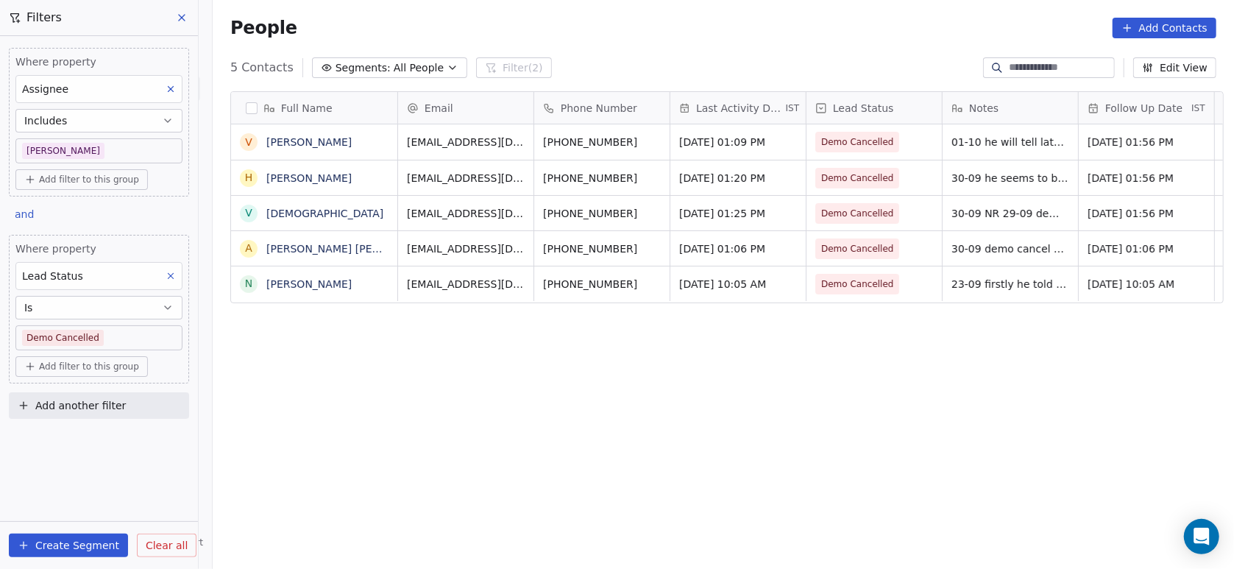
scroll to position [485, 1013]
click at [171, 274] on icon at bounding box center [171, 276] width 10 height 10
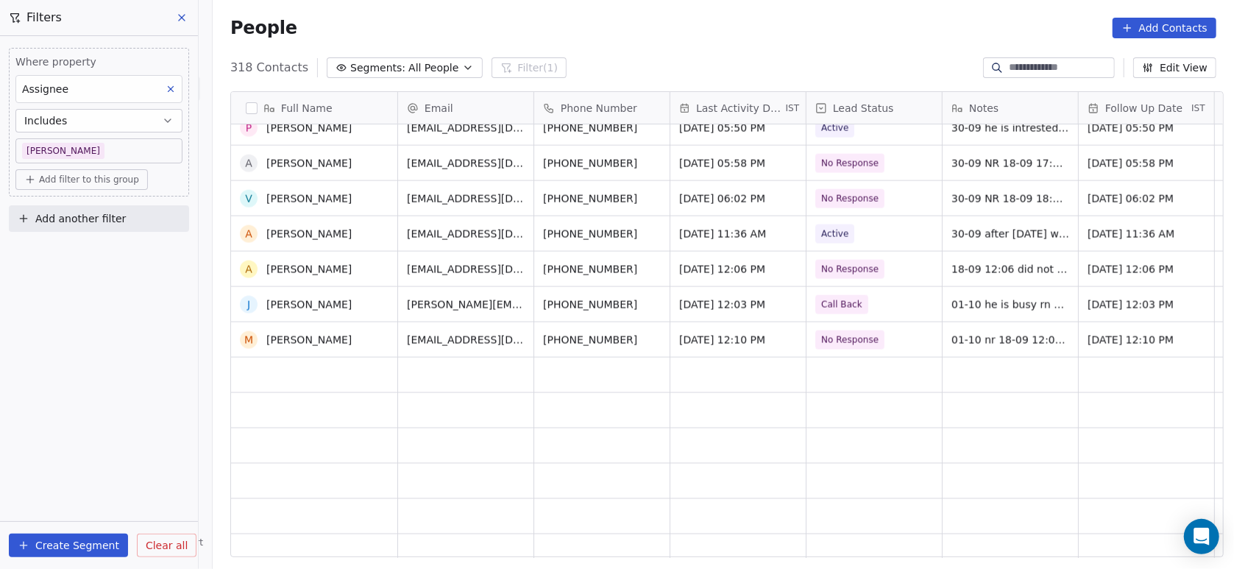
scroll to position [1534, 0]
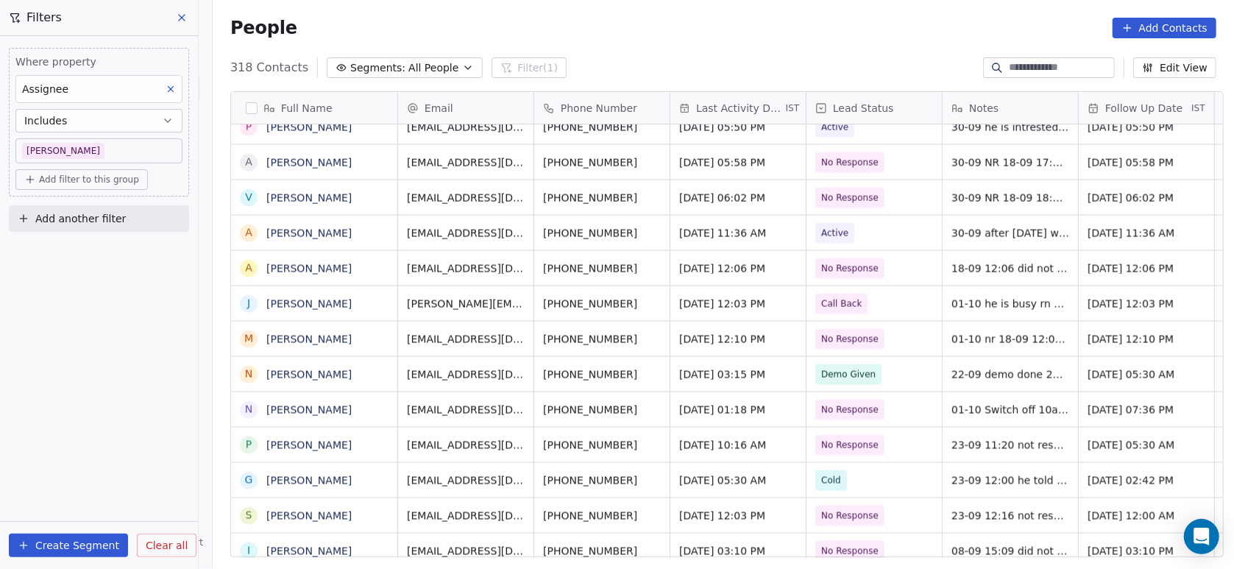
click at [150, 212] on button "Add another filter" at bounding box center [99, 218] width 180 height 26
click at [145, 258] on div "Contact properties" at bounding box center [98, 252] width 149 height 15
type input "****"
click at [132, 305] on div "Last Activity Date" at bounding box center [98, 305] width 149 height 15
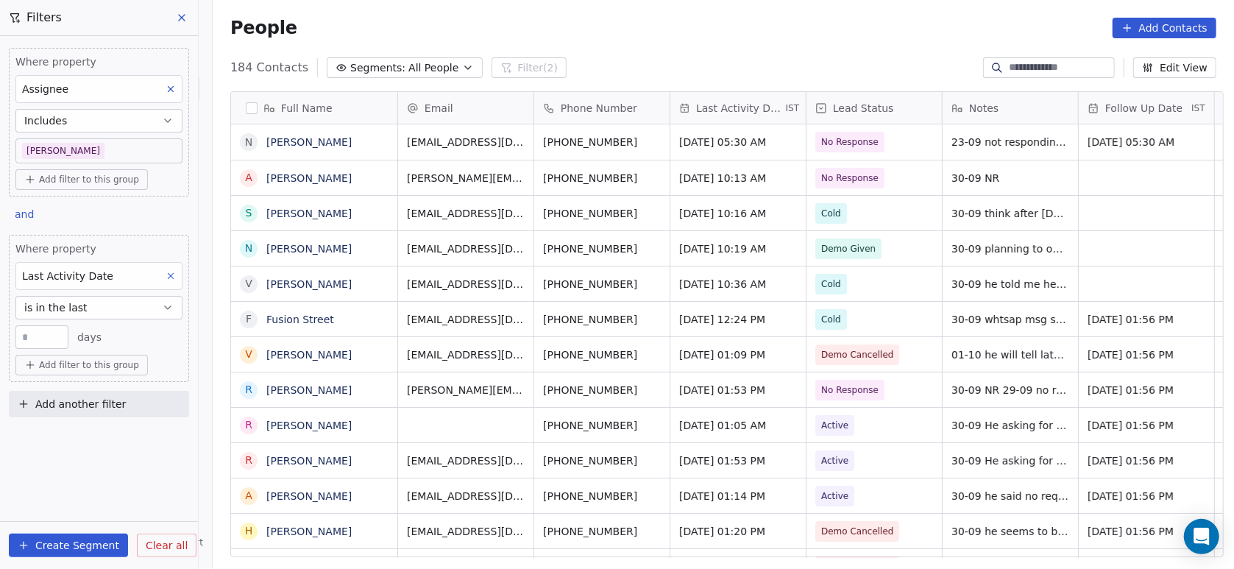
scroll to position [485, 1013]
click at [131, 315] on button "is in the last" at bounding box center [98, 308] width 167 height 24
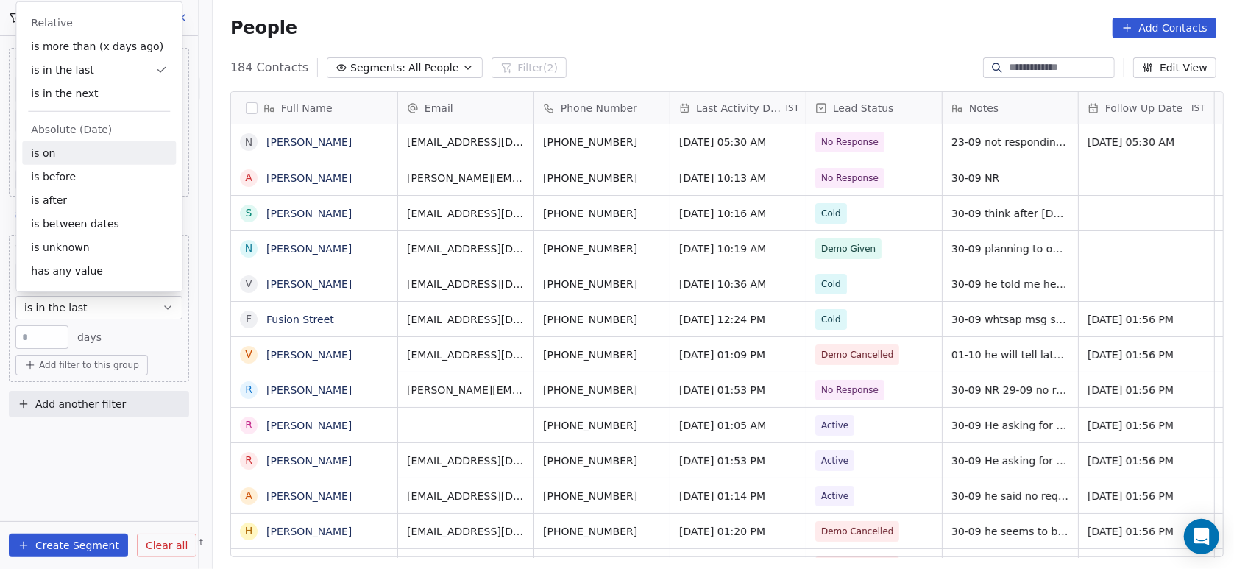
click at [60, 150] on div "is on" at bounding box center [99, 153] width 154 height 24
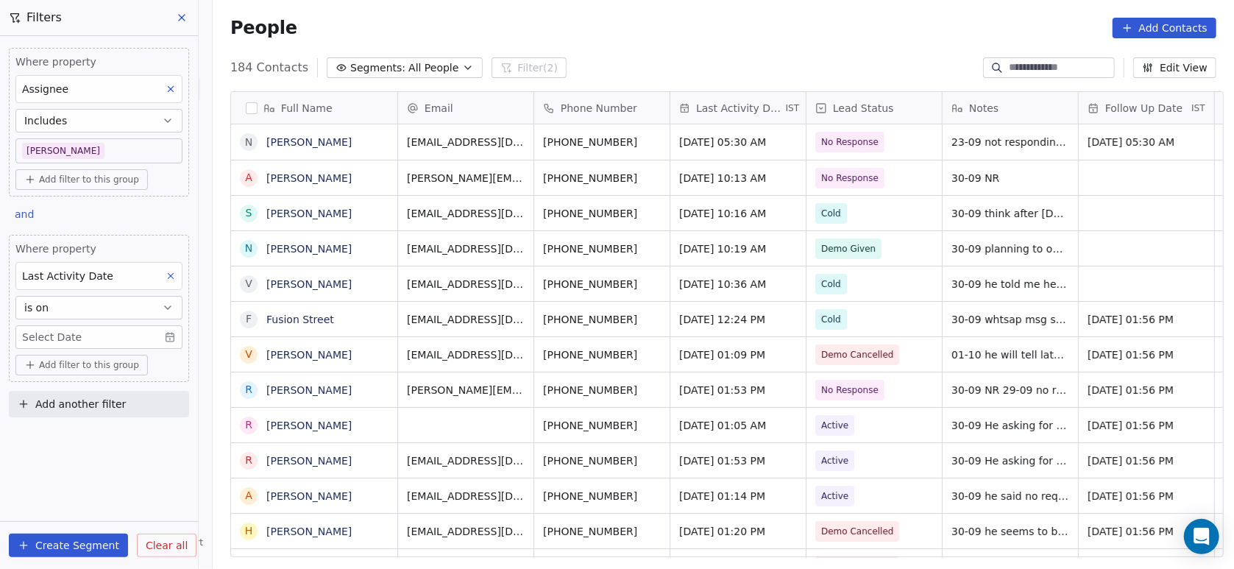
click at [71, 338] on body "On2Cook India Pvt. Ltd. Contacts People Marketing Workflows Campaigns Metrics &…" at bounding box center [617, 284] width 1234 height 569
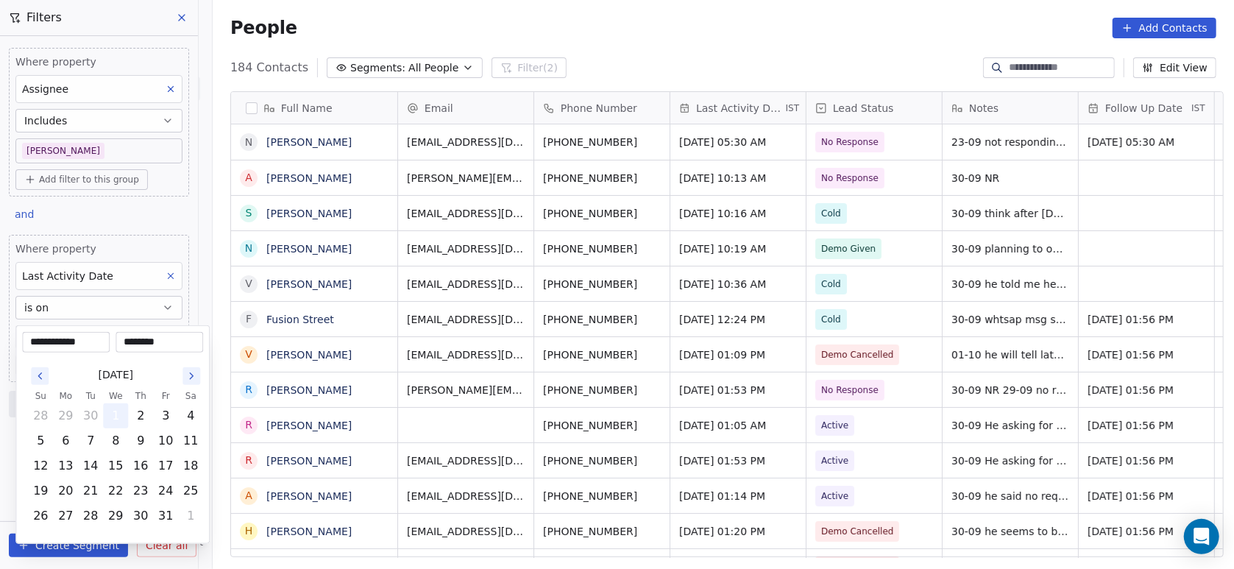
click at [113, 411] on button "1" at bounding box center [116, 416] width 24 height 24
click at [118, 414] on button "1" at bounding box center [116, 416] width 24 height 24
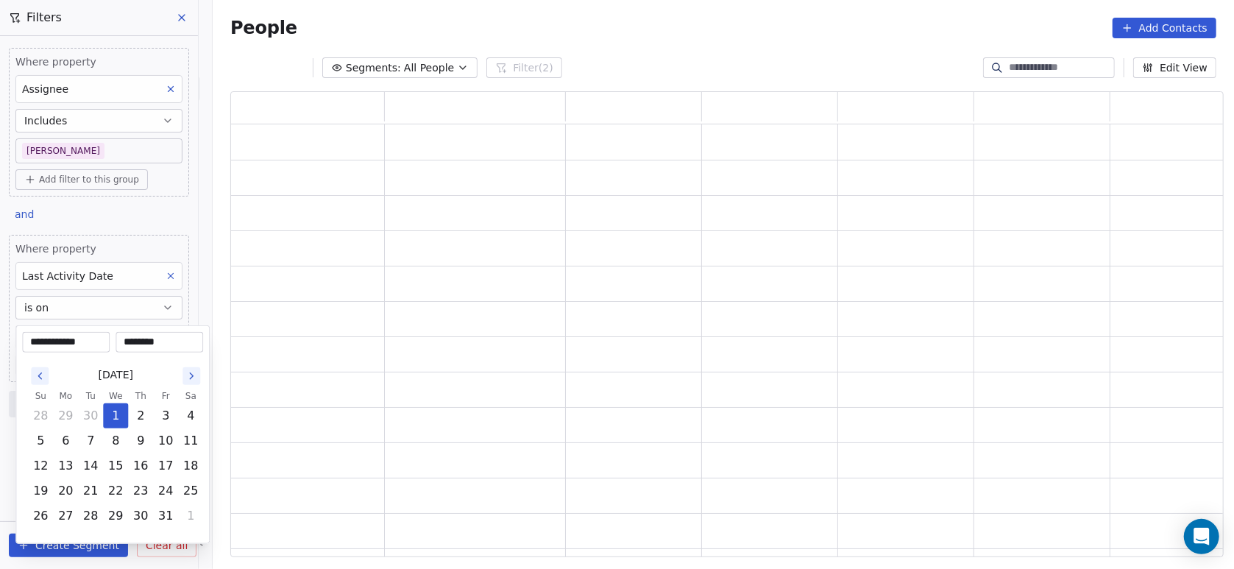
click at [188, 237] on html "**********" at bounding box center [617, 284] width 1234 height 569
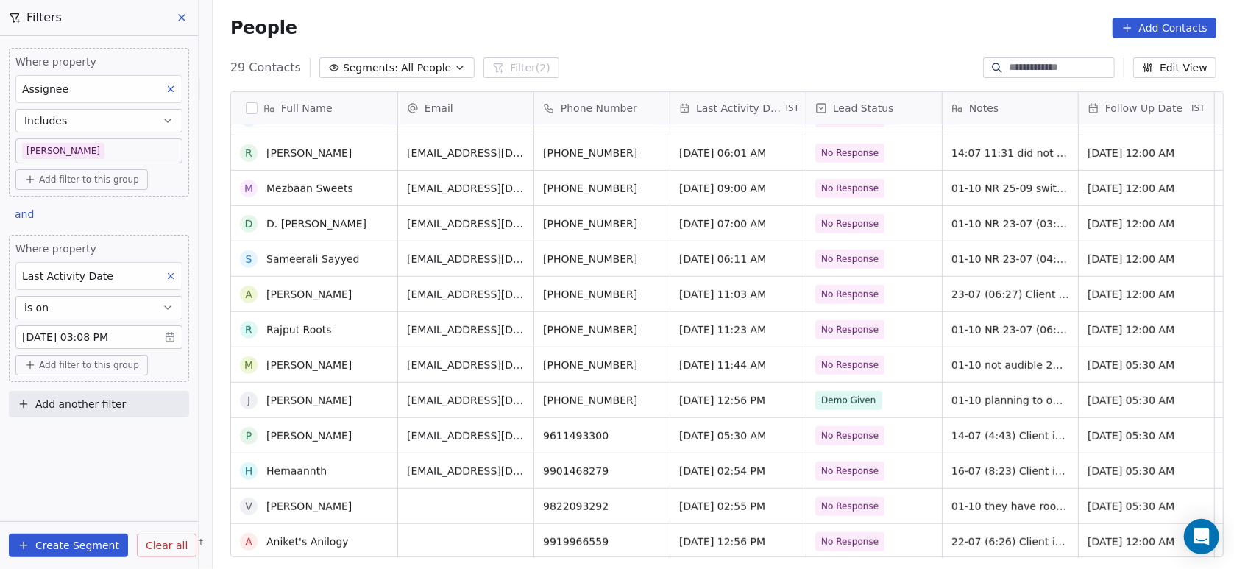
scroll to position [0, 0]
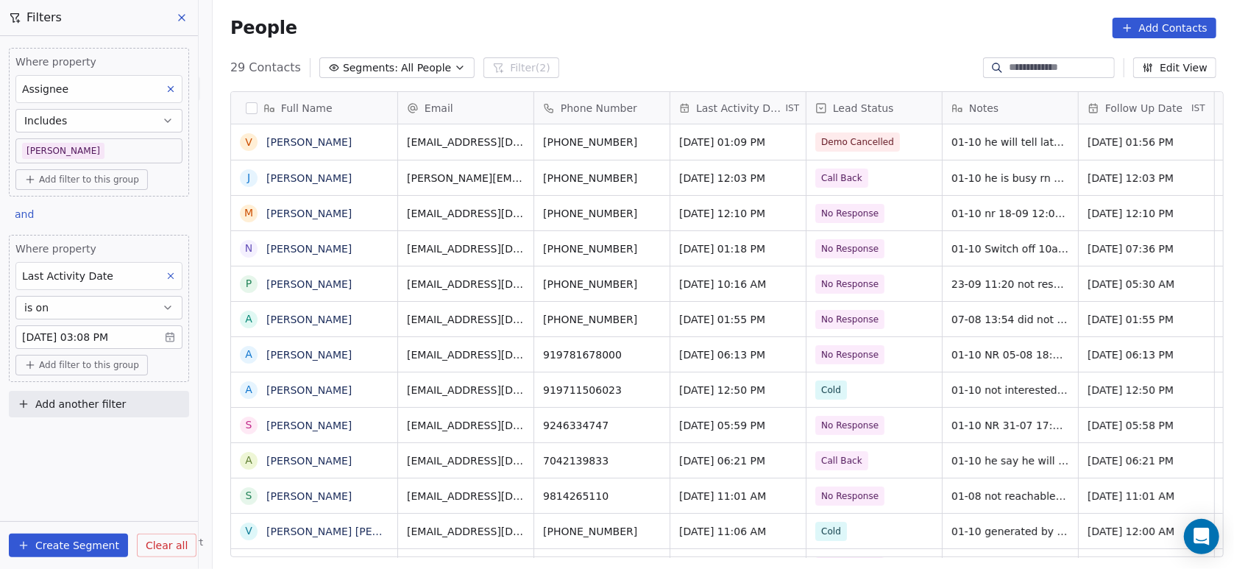
click at [172, 283] on button at bounding box center [170, 275] width 19 height 19
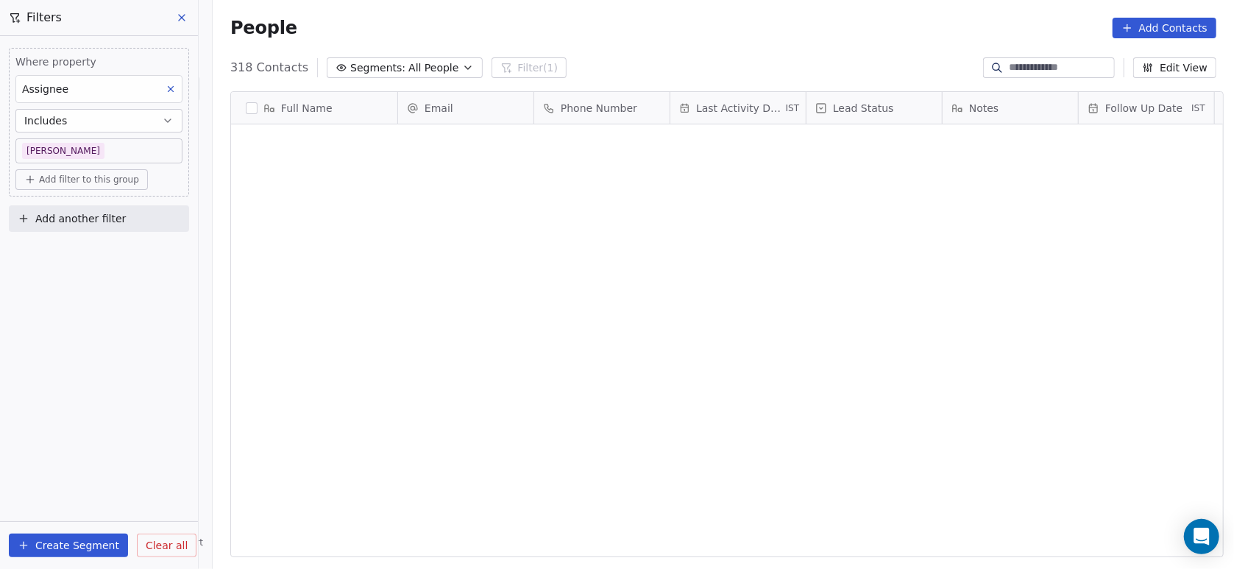
scroll to position [2738, 0]
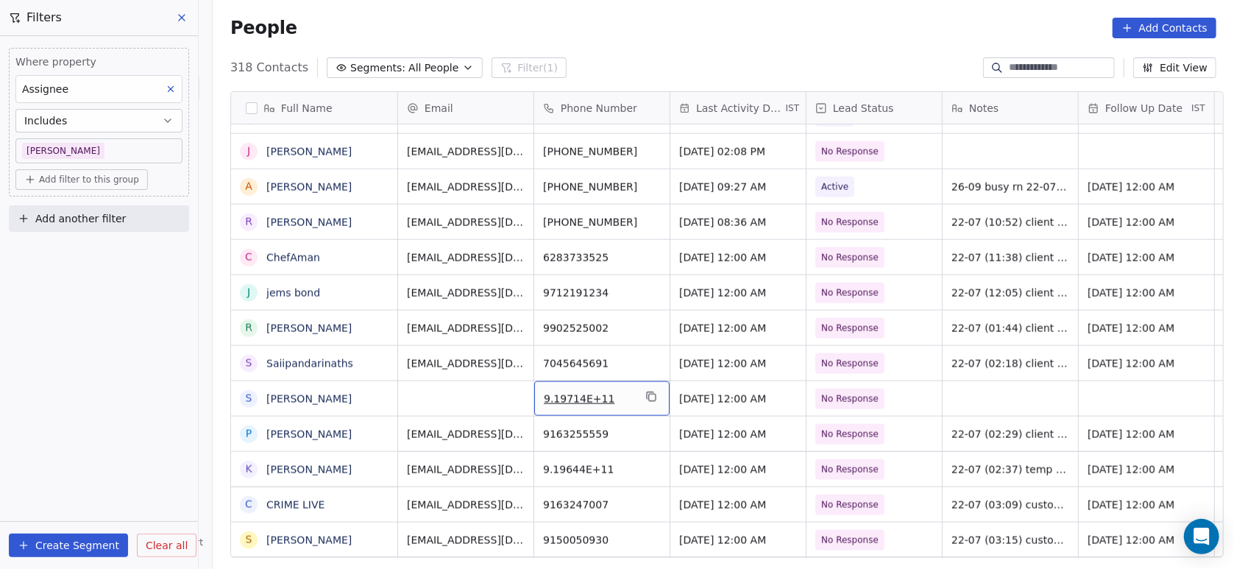
click at [581, 400] on span "9.19714E+11" at bounding box center [589, 398] width 90 height 15
click at [600, 442] on html "On2Cook India Pvt. Ltd. Contacts People Marketing Workflows Campaigns Metrics &…" at bounding box center [617, 284] width 1234 height 569
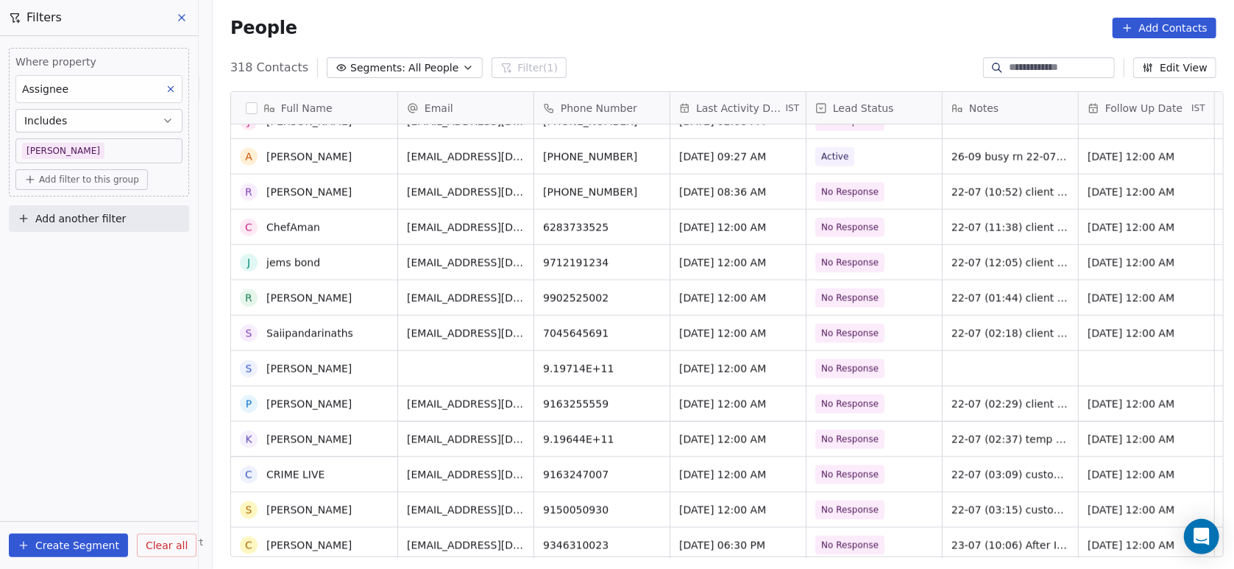
scroll to position [8694, 0]
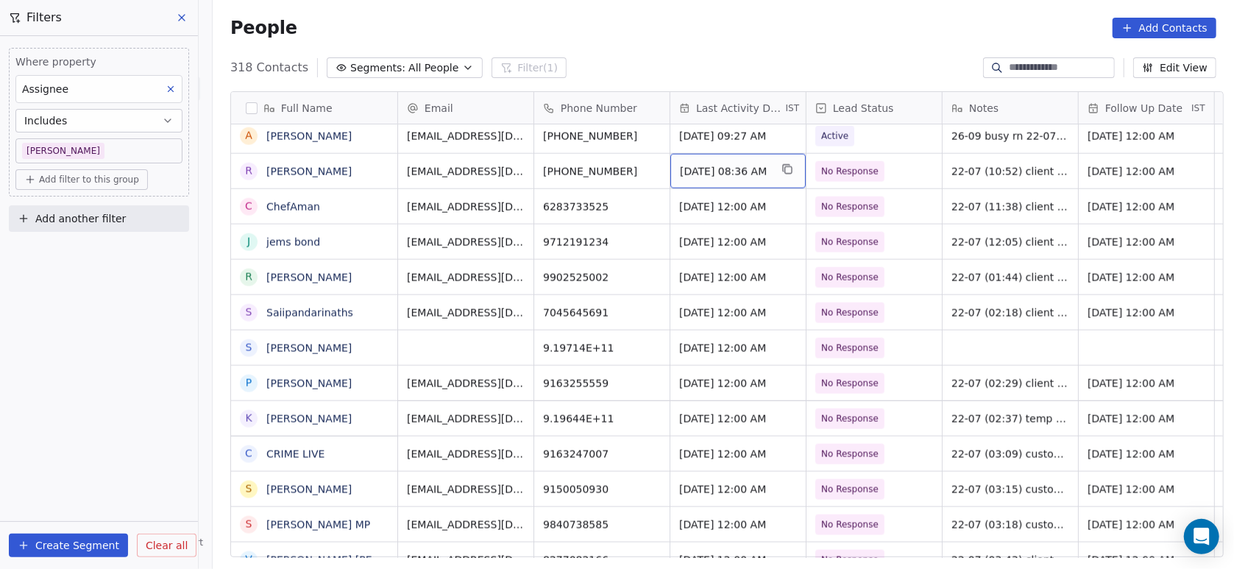
click at [699, 171] on span "Jul 22, 2025 08:36 AM" at bounding box center [725, 171] width 90 height 15
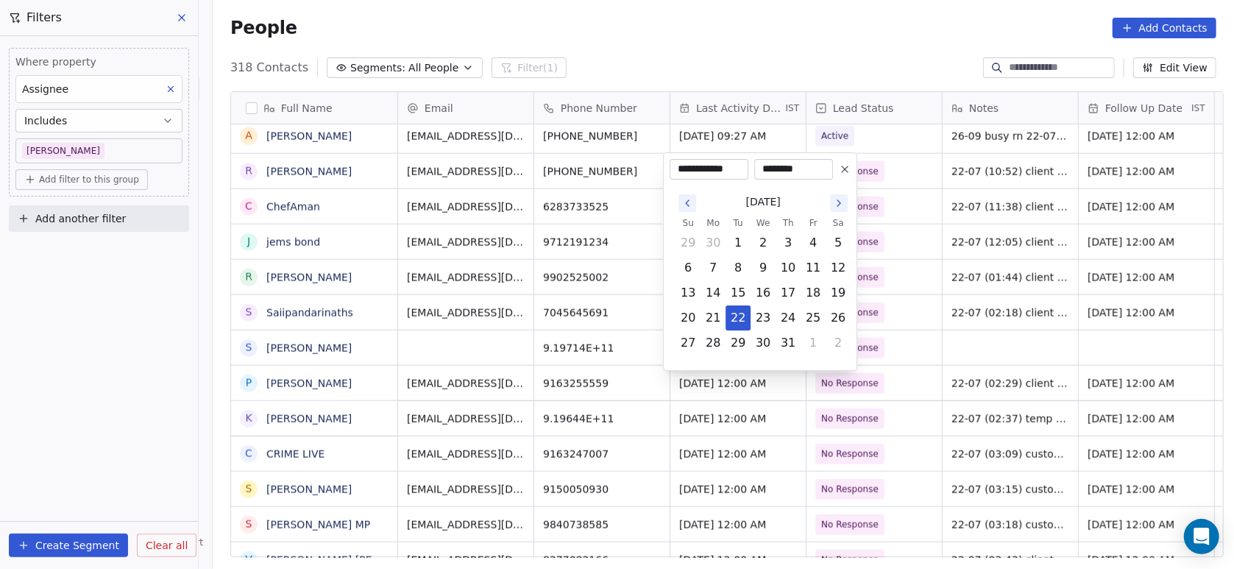
click at [835, 209] on button "Go to the Next Month" at bounding box center [839, 203] width 18 height 18
click at [843, 205] on icon "Go to the Next Month" at bounding box center [839, 203] width 12 height 12
click at [769, 241] on button "1" at bounding box center [763, 243] width 24 height 24
type input "**********"
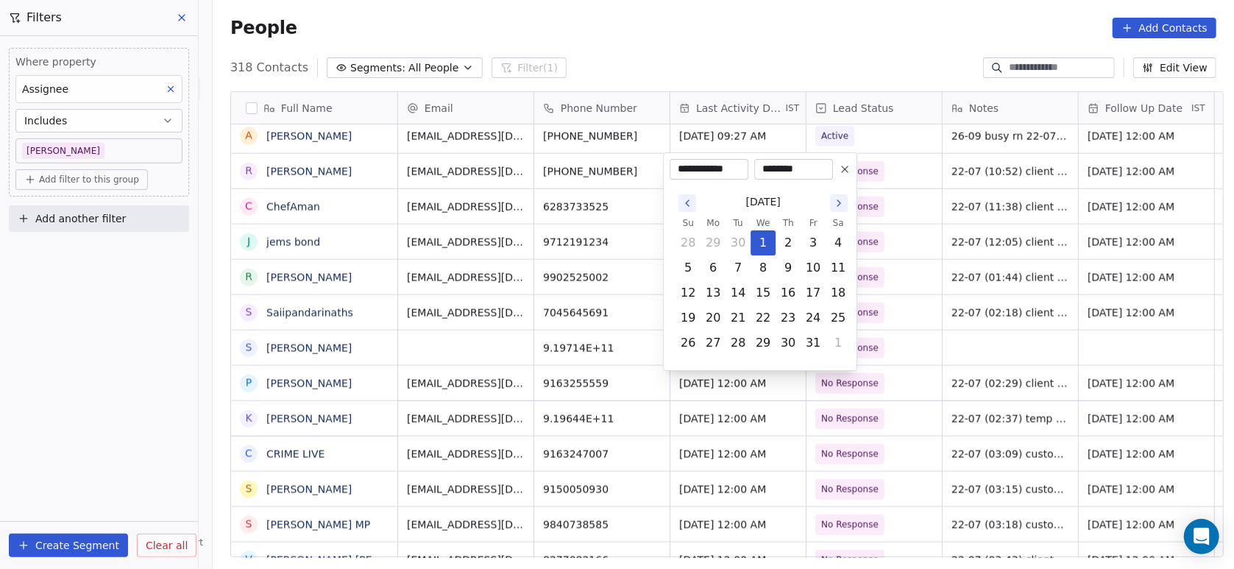
click at [633, 325] on html "On2Cook India Pvt. Ltd. Contacts People Marketing Workflows Campaigns Metrics &…" at bounding box center [617, 284] width 1234 height 569
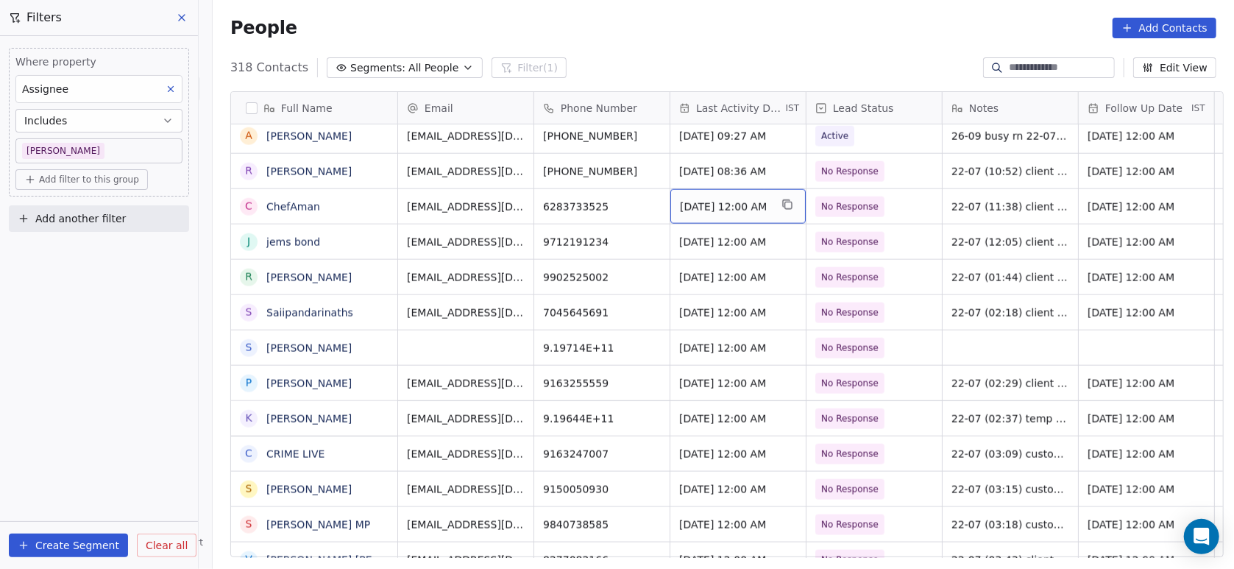
click at [725, 203] on span "Jul 22, 2025 12:00 AM" at bounding box center [725, 206] width 90 height 15
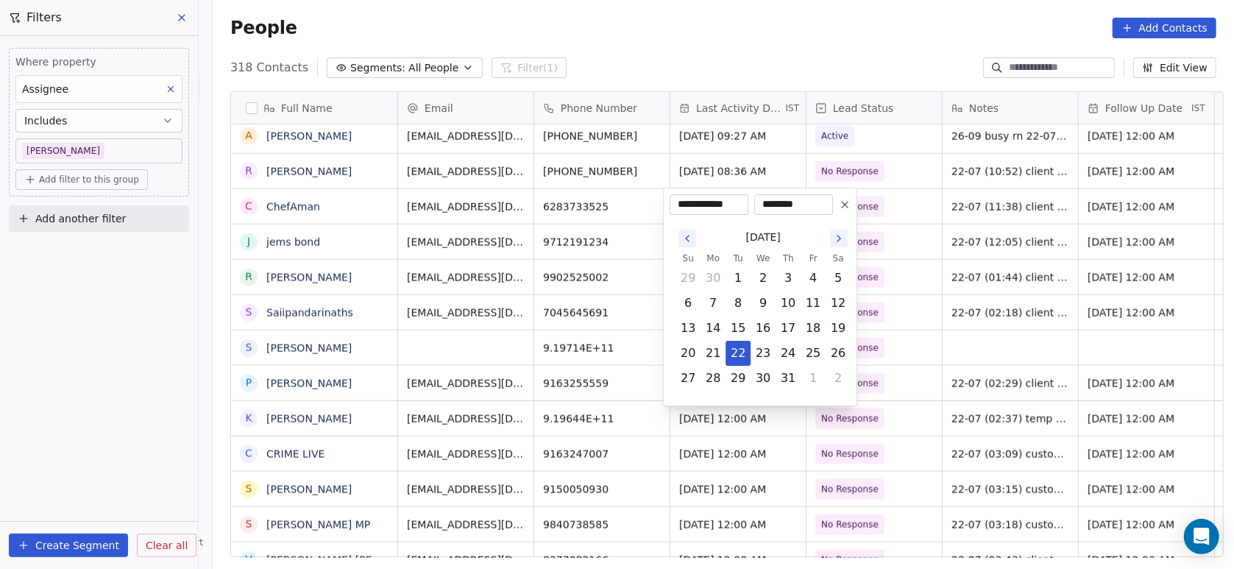
click at [842, 238] on icon "Go to the Next Month" at bounding box center [839, 238] width 12 height 12
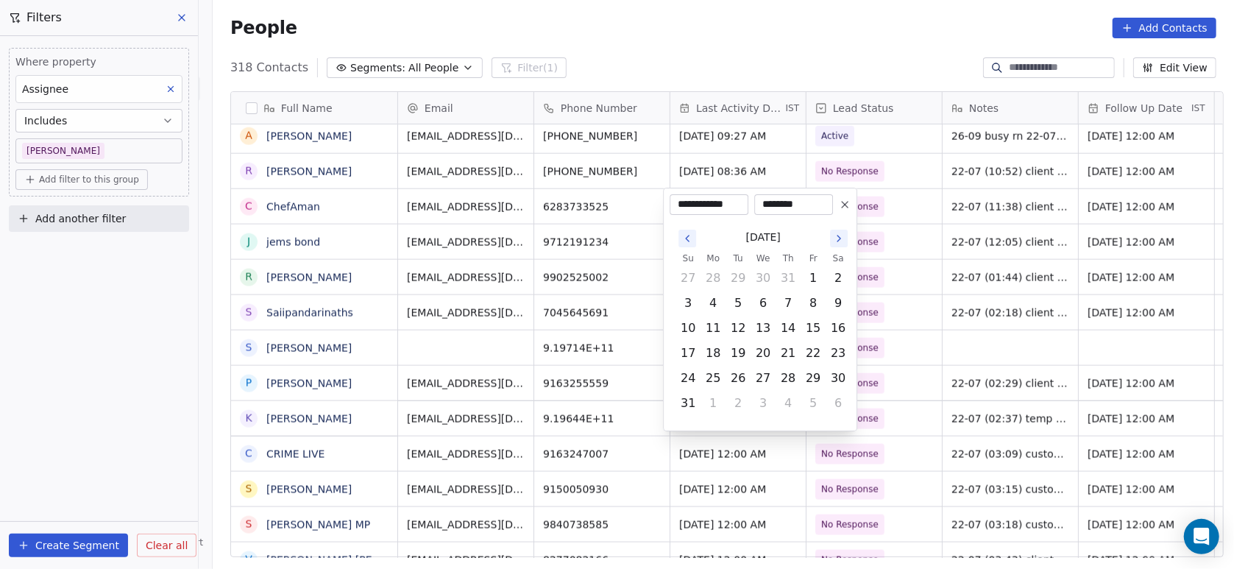
click at [842, 238] on icon "Go to the Next Month" at bounding box center [839, 238] width 12 height 12
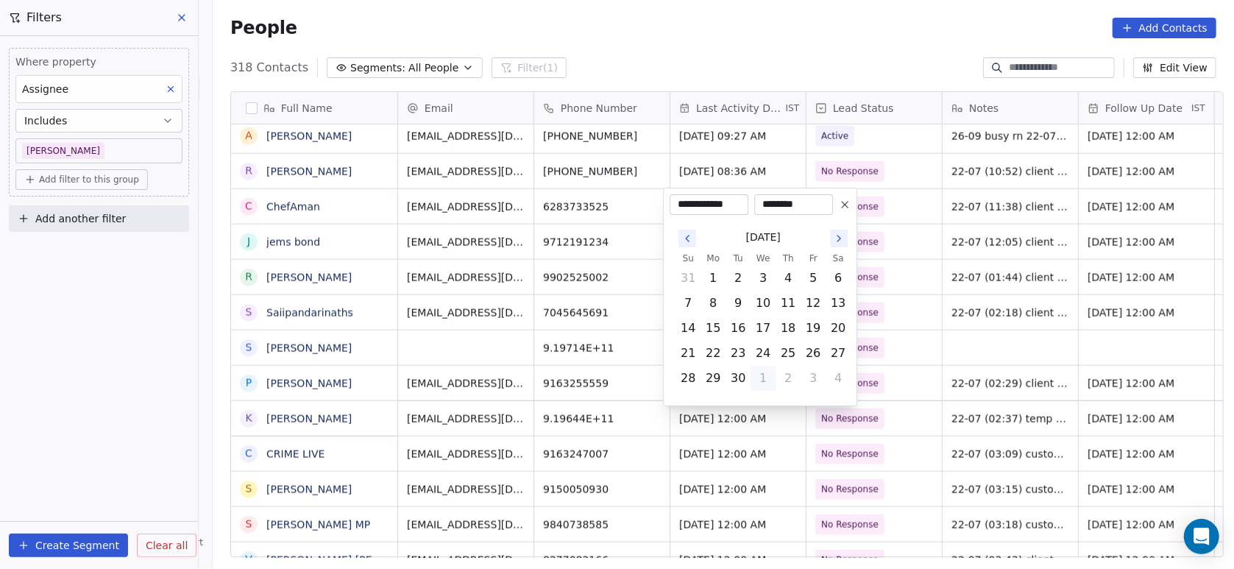
click at [842, 238] on icon "Go to the Next Month" at bounding box center [839, 238] width 12 height 12
click at [770, 278] on button "1" at bounding box center [763, 278] width 24 height 24
type input "**********"
click at [885, 256] on html "On2Cook India Pvt. Ltd. Contacts People Marketing Workflows Campaigns Metrics &…" at bounding box center [617, 284] width 1234 height 569
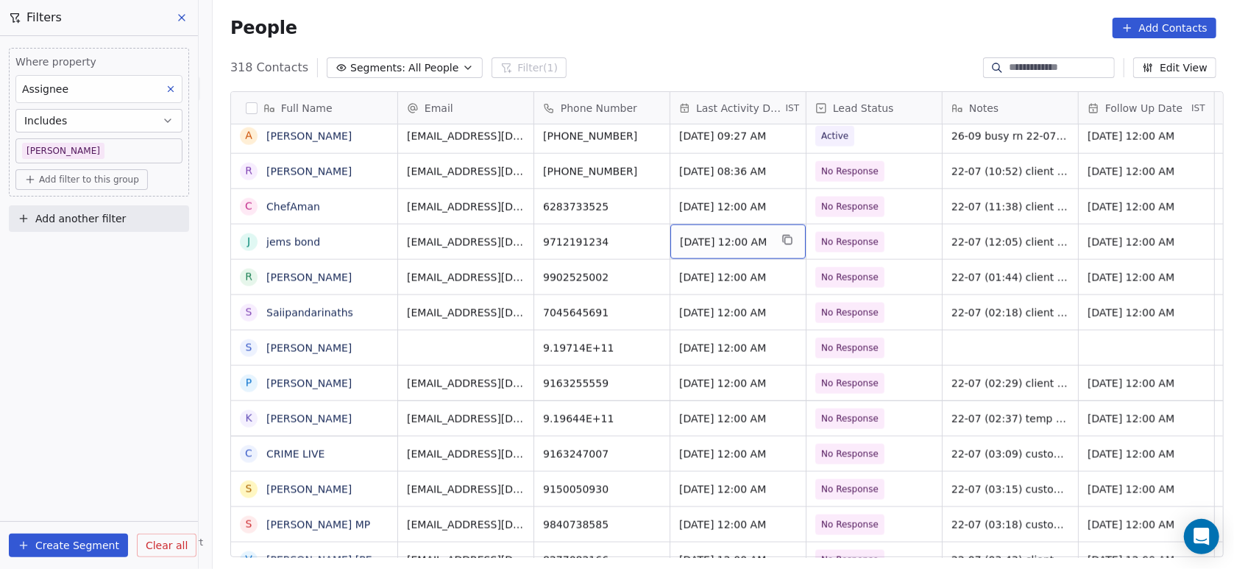
click at [743, 237] on span "Jul 22, 2025 12:00 AM" at bounding box center [725, 242] width 90 height 15
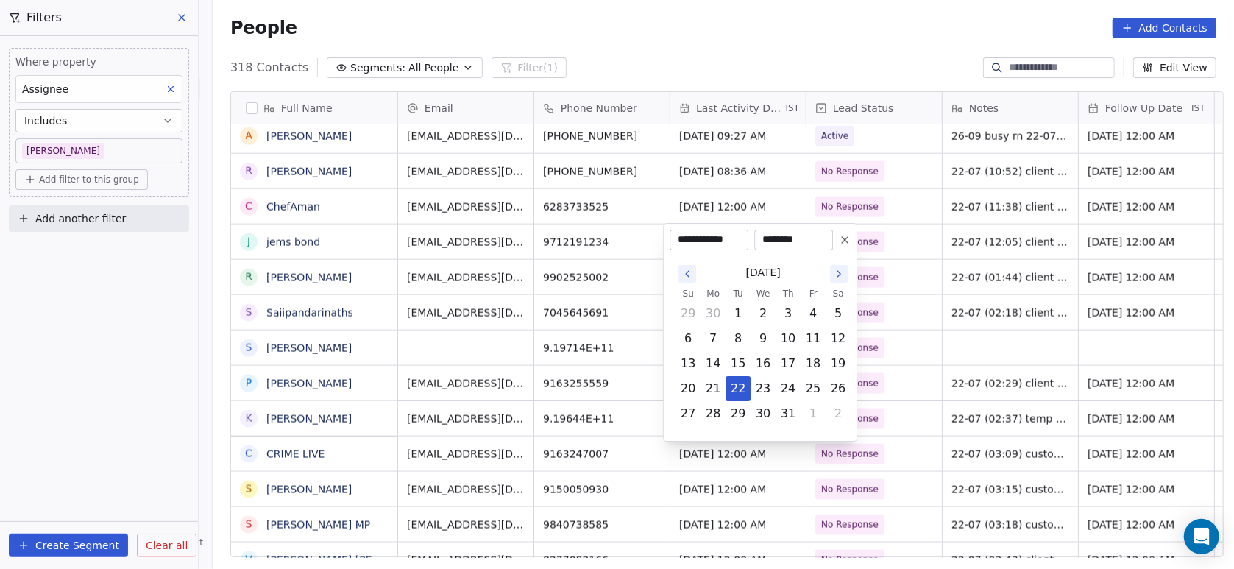
click at [839, 274] on icon "Go to the Next Month" at bounding box center [838, 274] width 3 height 6
click at [769, 310] on button "1" at bounding box center [763, 314] width 24 height 24
type input "**********"
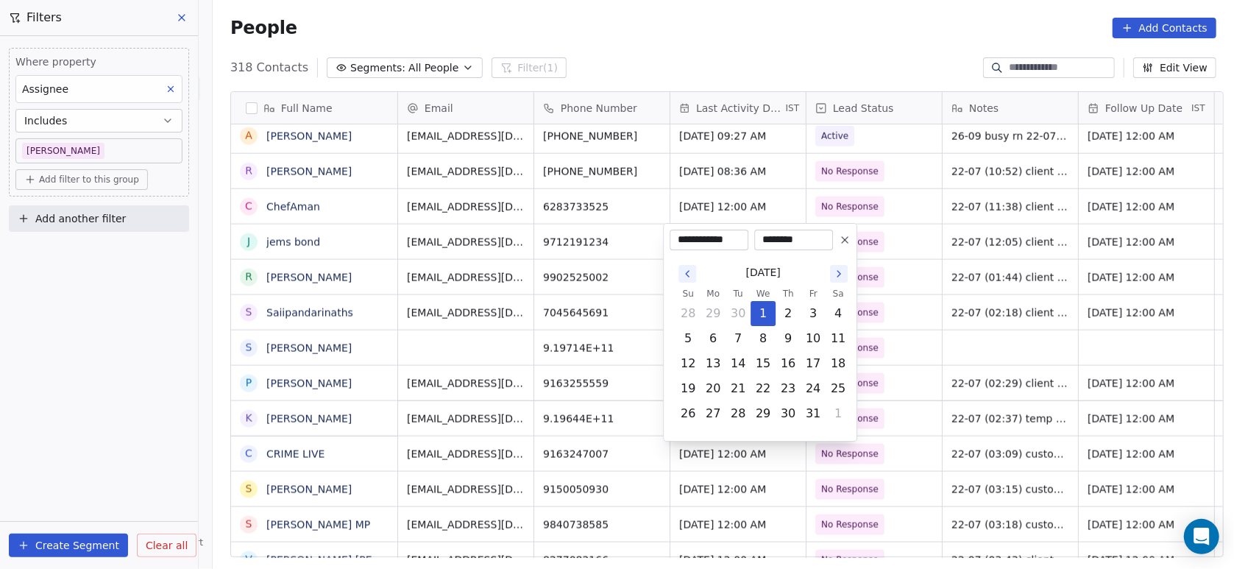
click at [879, 311] on html "On2Cook India Pvt. Ltd. Contacts People Marketing Workflows Campaigns Metrics &…" at bounding box center [617, 284] width 1234 height 569
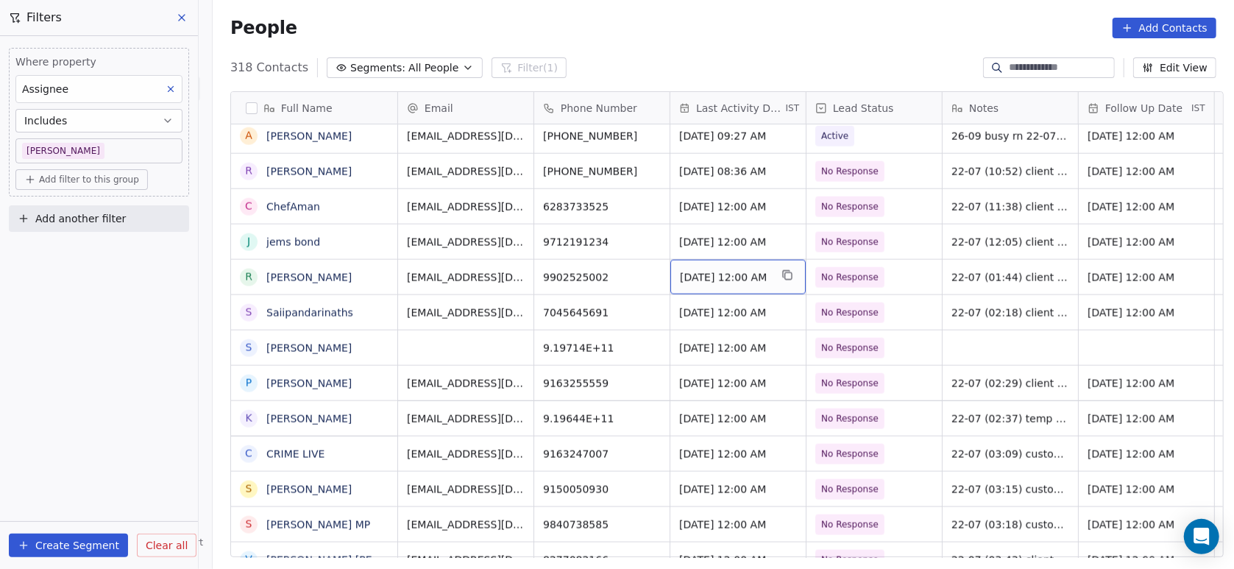
click at [699, 281] on span "Jul 22, 2025 12:00 AM" at bounding box center [725, 277] width 90 height 15
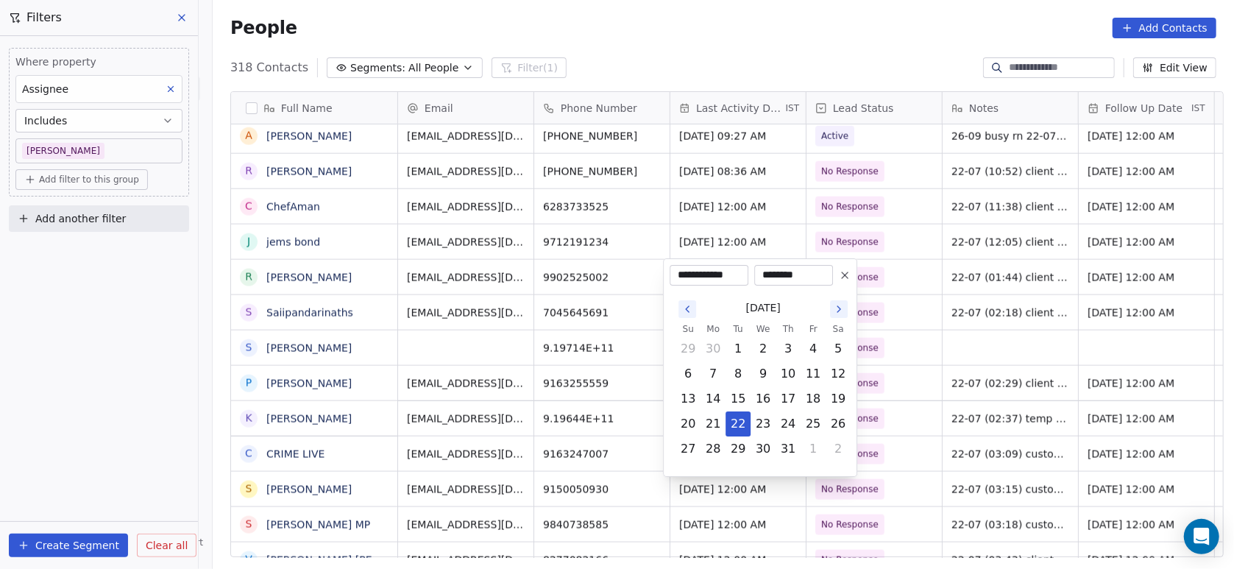
click at [836, 307] on icon "Go to the Next Month" at bounding box center [839, 309] width 12 height 12
click at [769, 349] on button "1" at bounding box center [763, 349] width 24 height 24
type input "**********"
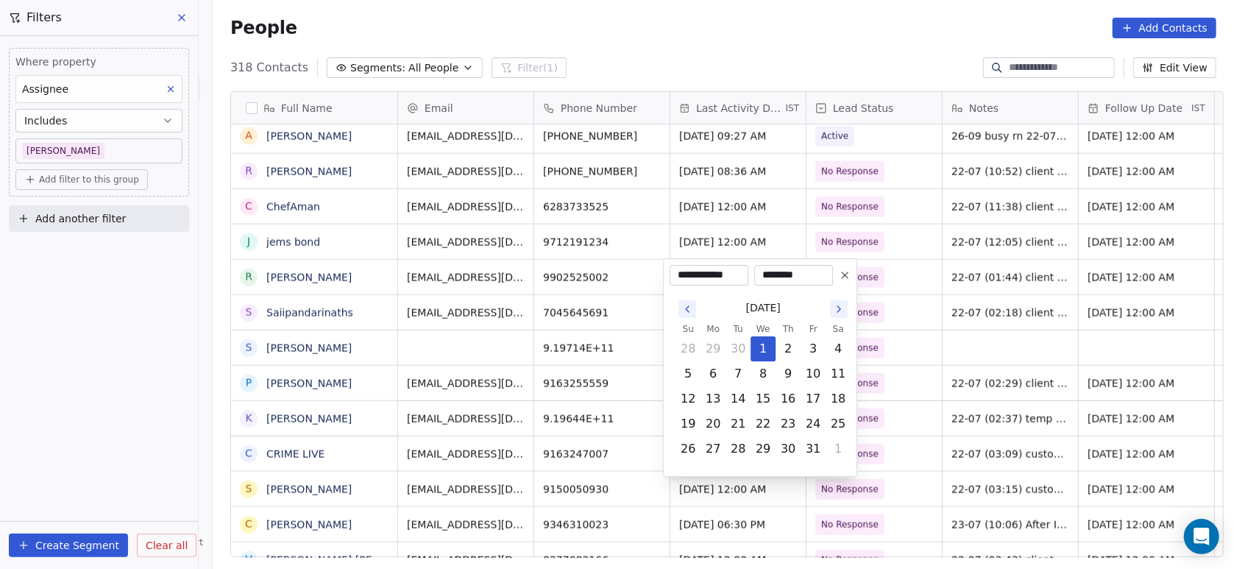
click at [904, 371] on html "On2Cook India Pvt. Ltd. Contacts People Marketing Workflows Campaigns Metrics &…" at bounding box center [617, 284] width 1234 height 569
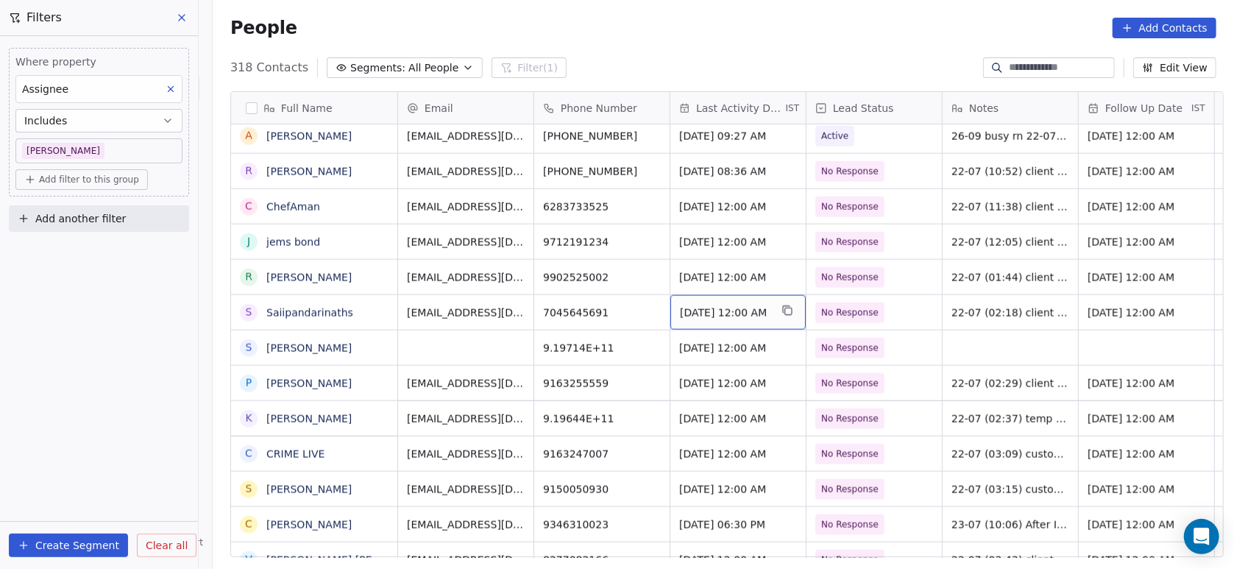
click at [706, 313] on span "Jul 22, 2025 12:00 AM" at bounding box center [725, 312] width 90 height 15
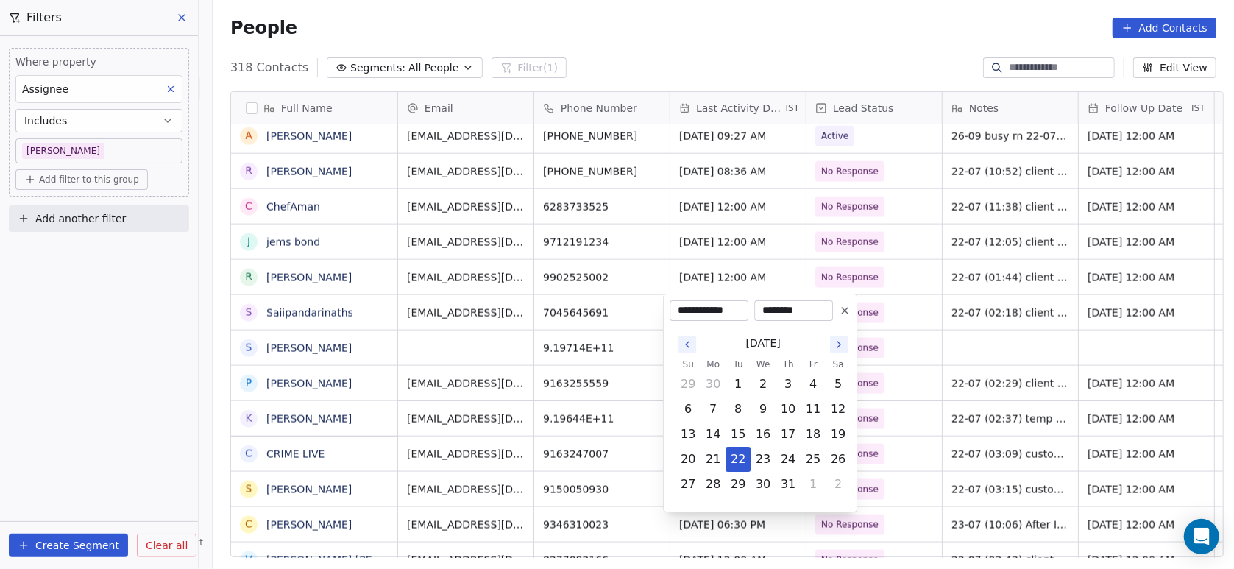
click at [839, 344] on icon "Go to the Next Month" at bounding box center [838, 344] width 3 height 6
click at [761, 384] on button "1" at bounding box center [763, 384] width 24 height 24
type input "**********"
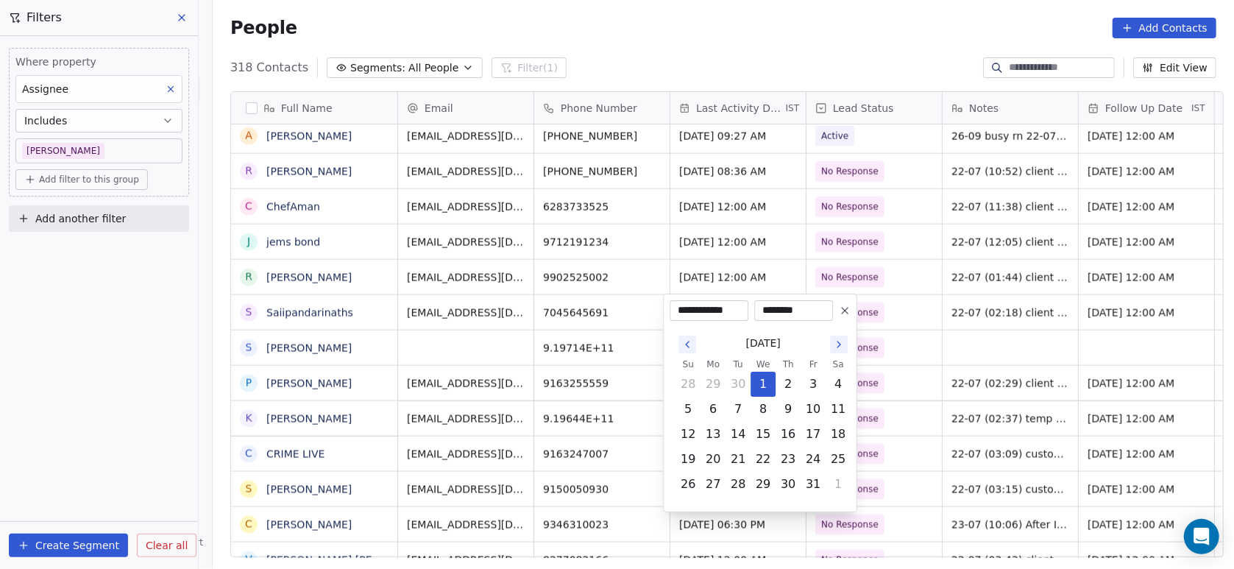
click at [877, 386] on html "On2Cook India Pvt. Ltd. Contacts People Marketing Workflows Campaigns Metrics &…" at bounding box center [617, 284] width 1234 height 569
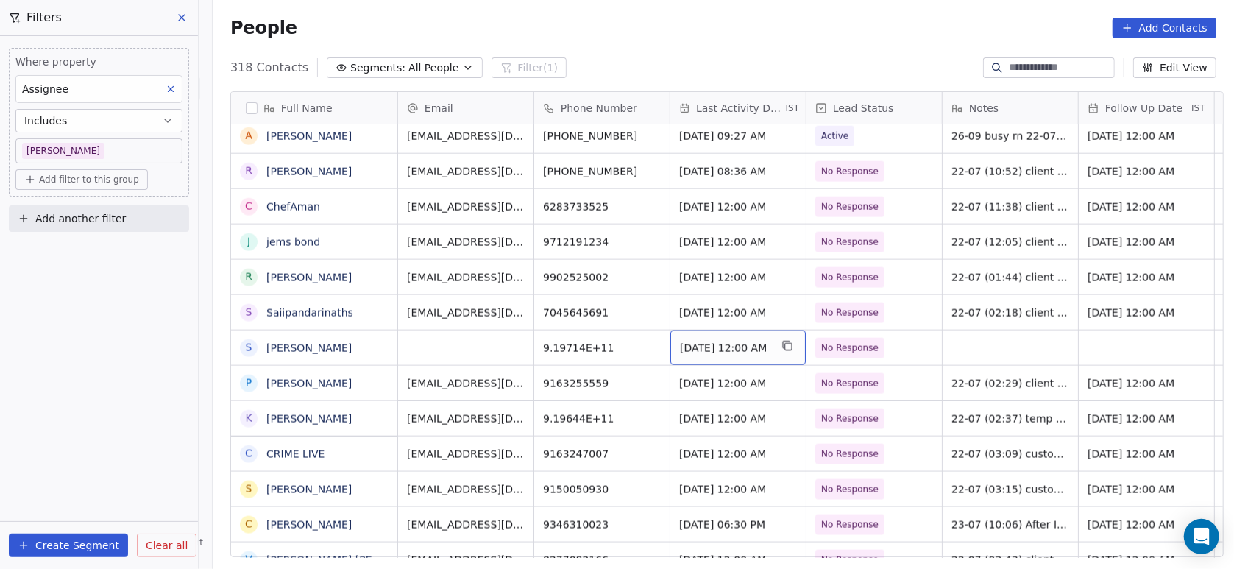
click at [716, 346] on span "Jul 23, 2025 12:00 AM" at bounding box center [725, 348] width 90 height 15
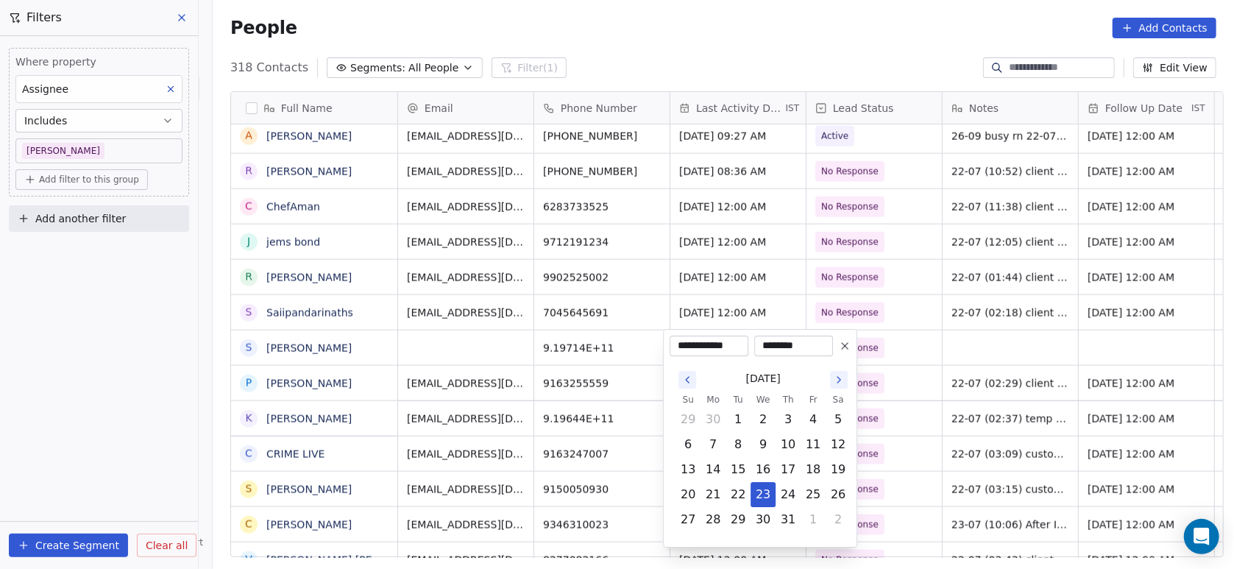
click at [838, 380] on icon "Go to the Next Month" at bounding box center [839, 380] width 12 height 12
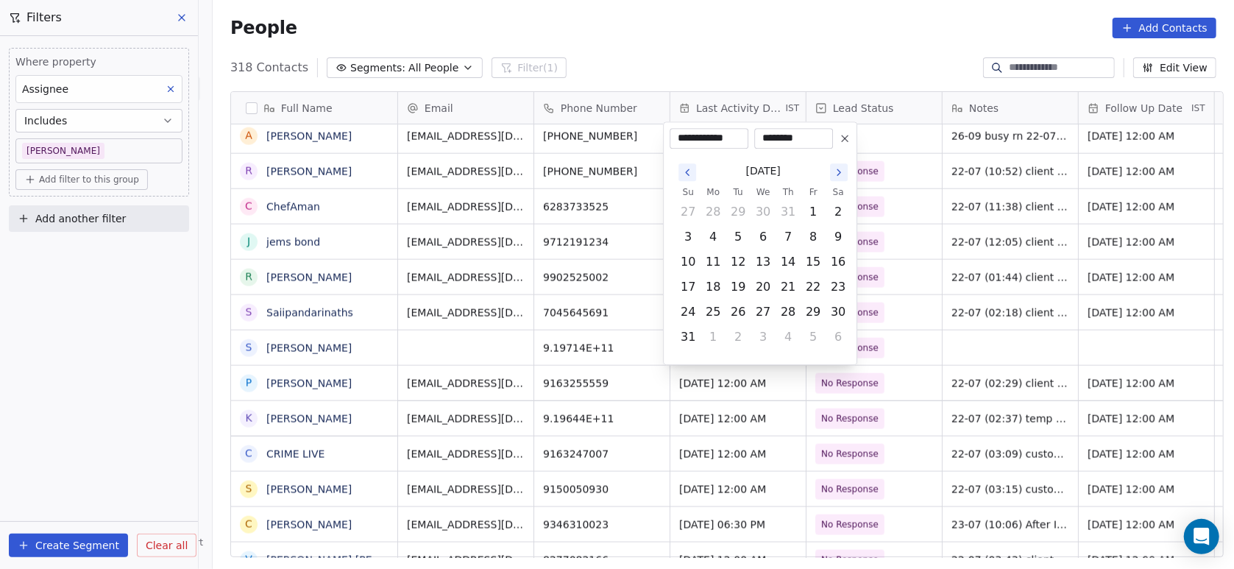
click at [831, 173] on button "Go to the Next Month" at bounding box center [839, 172] width 18 height 18
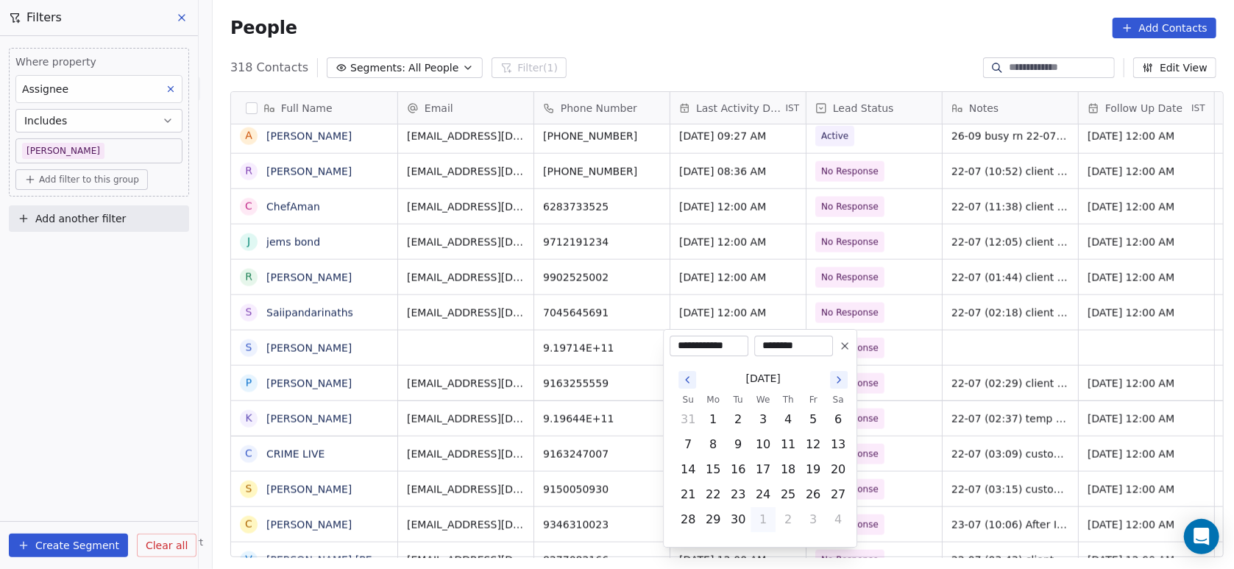
click at [841, 377] on icon "Go to the Next Month" at bounding box center [839, 380] width 12 height 12
click at [766, 426] on button "1" at bounding box center [763, 420] width 24 height 24
type input "**********"
click at [862, 413] on html "On2Cook India Pvt. Ltd. Contacts People Marketing Workflows Campaigns Metrics &…" at bounding box center [617, 284] width 1234 height 569
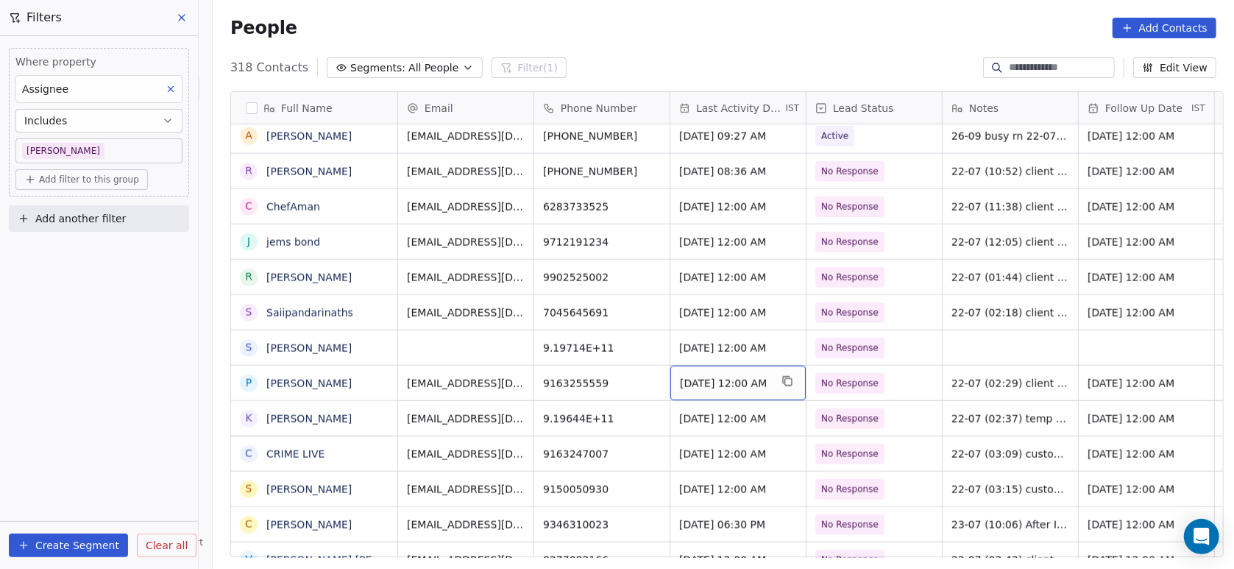
click at [756, 383] on span "Jul 22, 2025 12:00 AM" at bounding box center [725, 383] width 90 height 15
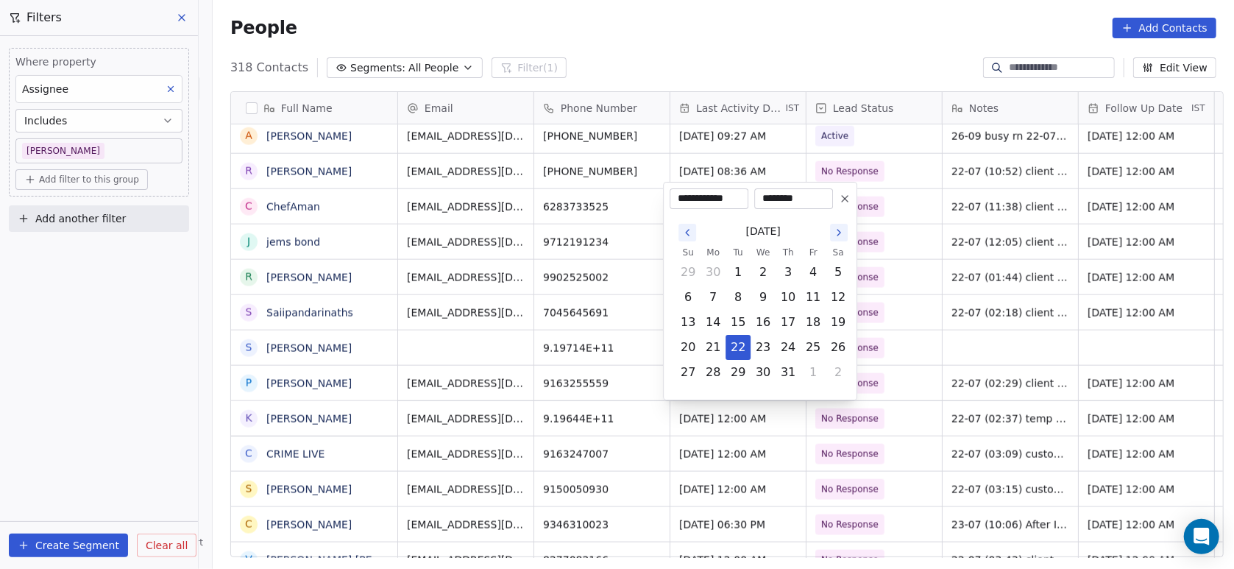
click at [842, 232] on icon "Go to the Next Month" at bounding box center [839, 233] width 12 height 12
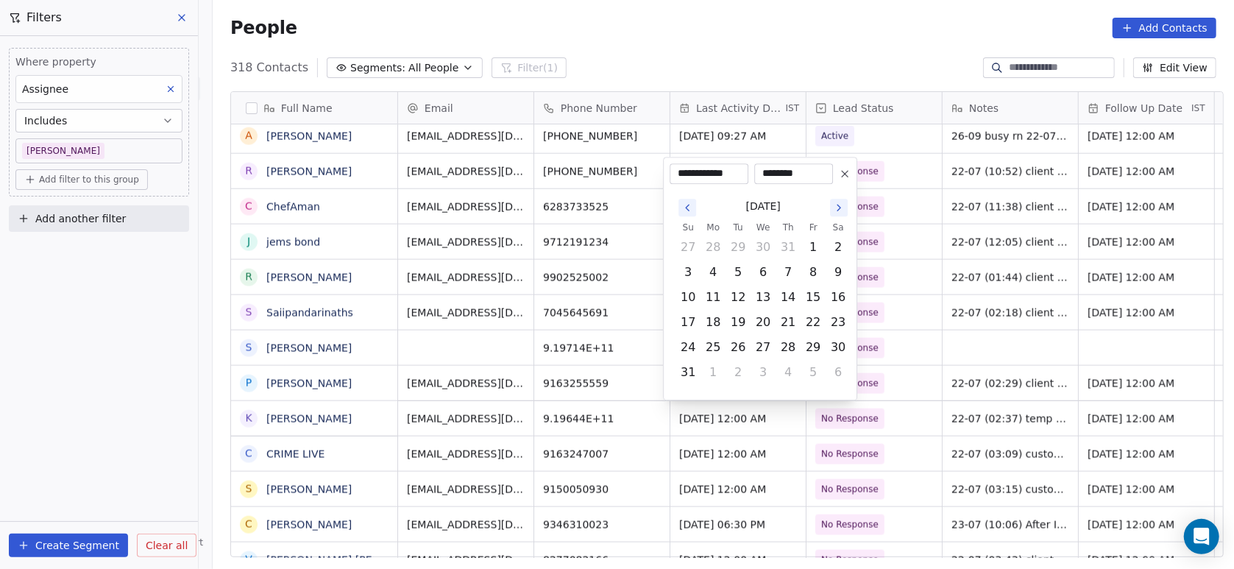
click at [836, 215] on button "Go to the Next Month" at bounding box center [839, 208] width 18 height 18
click at [839, 236] on icon "Go to the Next Month" at bounding box center [839, 233] width 12 height 12
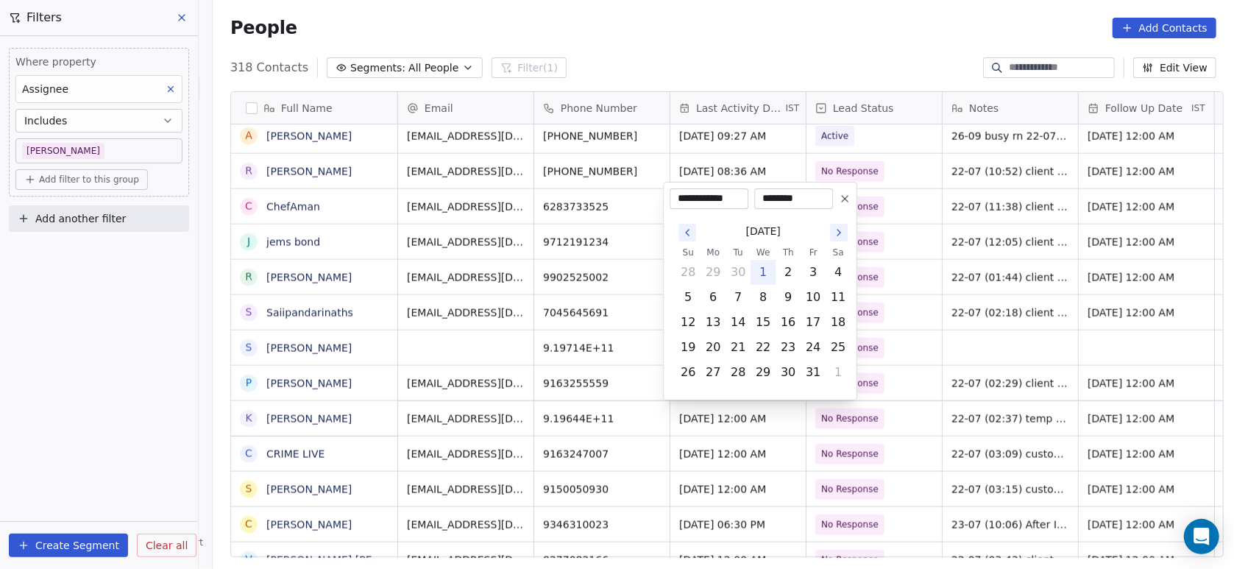
click at [762, 274] on button "1" at bounding box center [763, 272] width 24 height 24
type input "**********"
click at [930, 308] on html "On2Cook India Pvt. Ltd. Contacts People Marketing Workflows Campaigns Metrics &…" at bounding box center [617, 284] width 1234 height 569
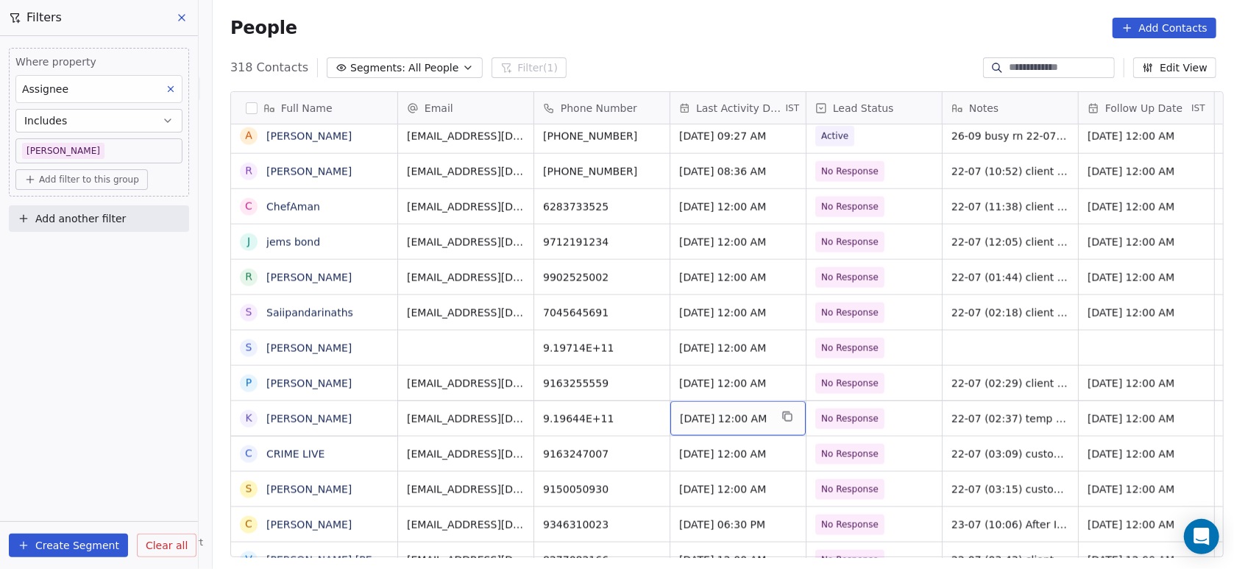
click at [697, 417] on span "Jul 22, 2025 12:00 AM" at bounding box center [725, 418] width 90 height 15
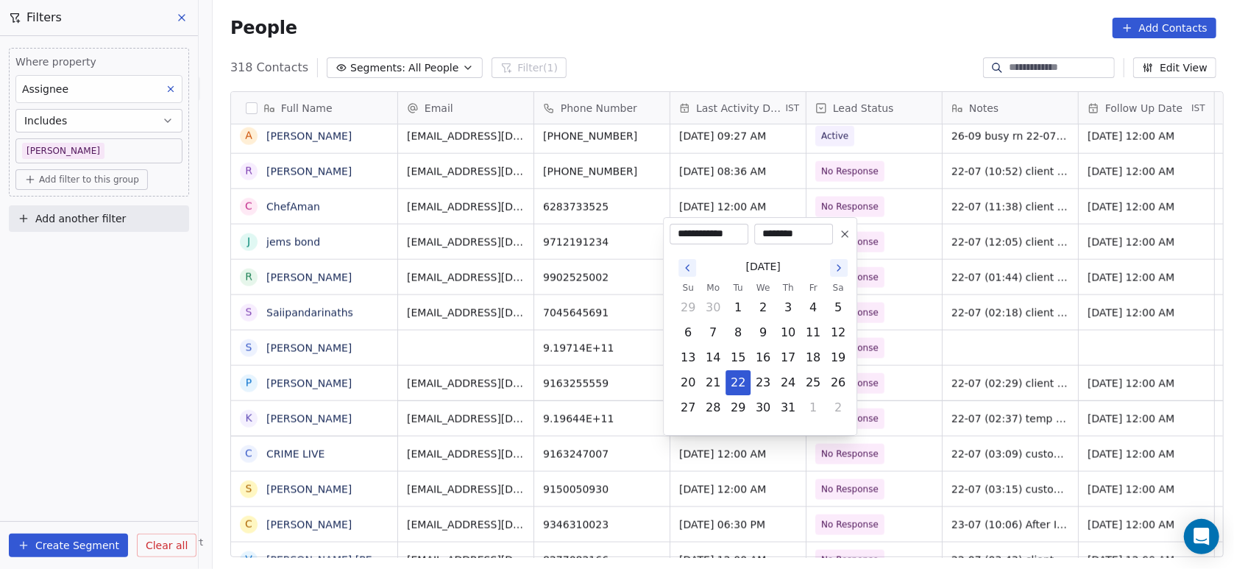
click at [835, 271] on icon "Go to the Next Month" at bounding box center [839, 268] width 12 height 12
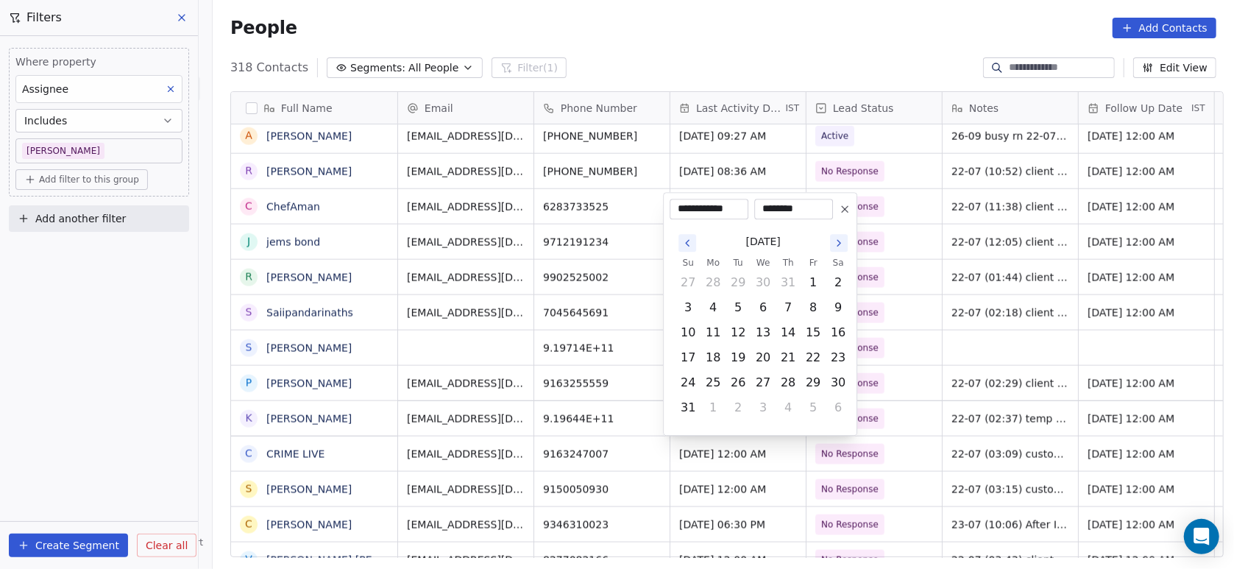
click at [835, 244] on icon "Go to the Next Month" at bounding box center [839, 243] width 12 height 12
click at [837, 266] on icon "Go to the Next Month" at bounding box center [839, 268] width 12 height 12
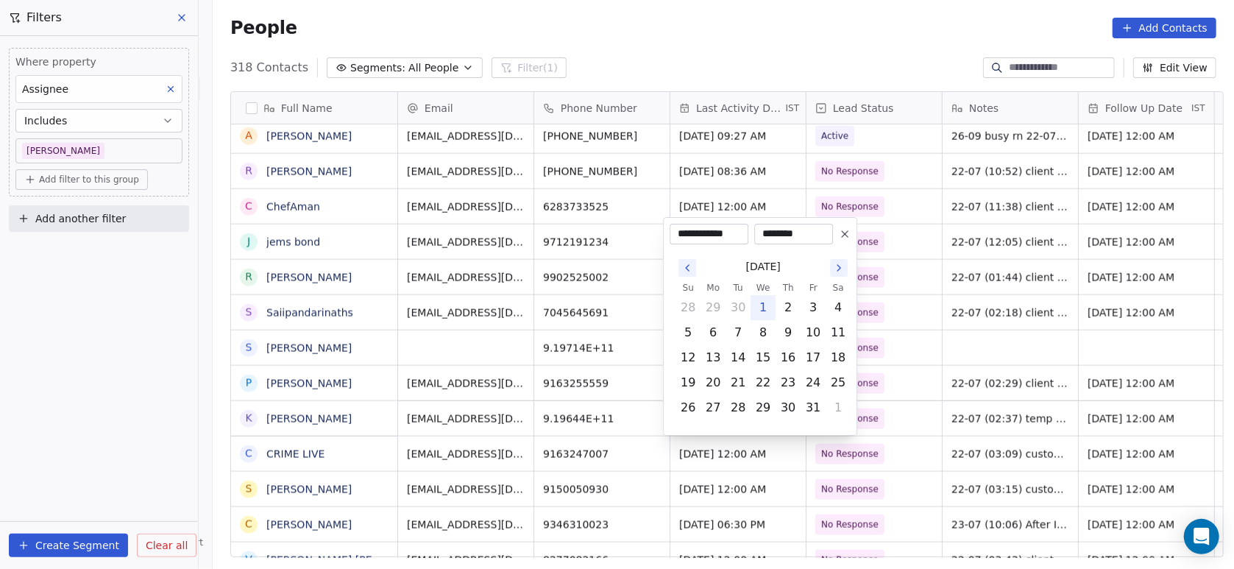
click at [757, 302] on button "1" at bounding box center [763, 308] width 24 height 24
type input "**********"
click at [918, 324] on html "On2Cook India Pvt. Ltd. Contacts People Marketing Workflows Campaigns Metrics &…" at bounding box center [617, 284] width 1234 height 569
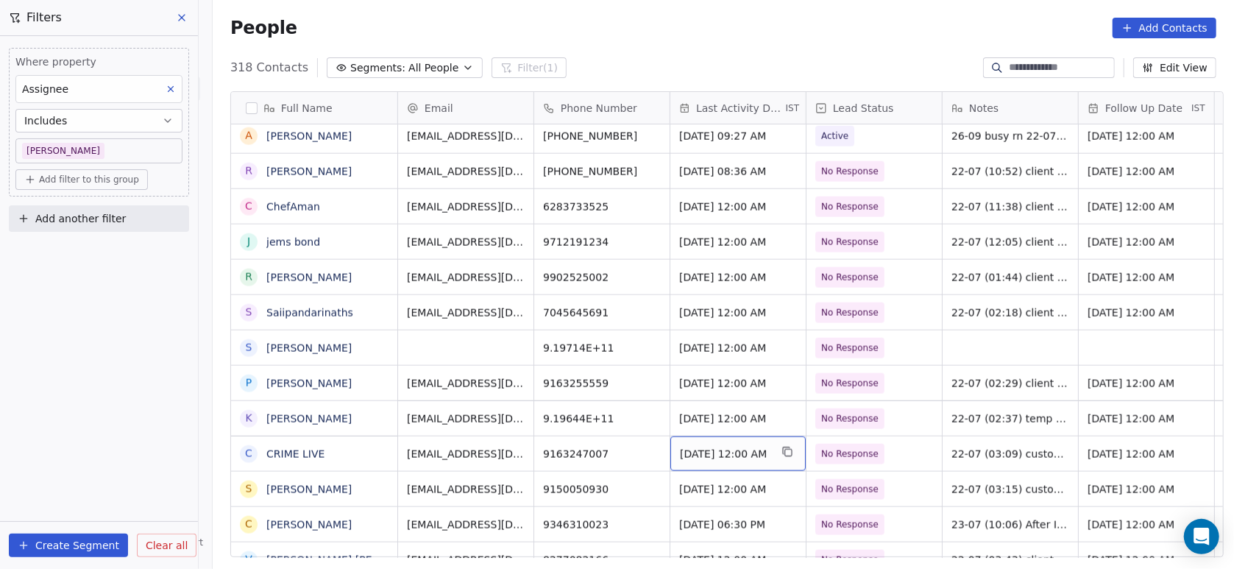
click at [717, 449] on span "Jul 22, 2025 12:00 AM" at bounding box center [725, 454] width 90 height 15
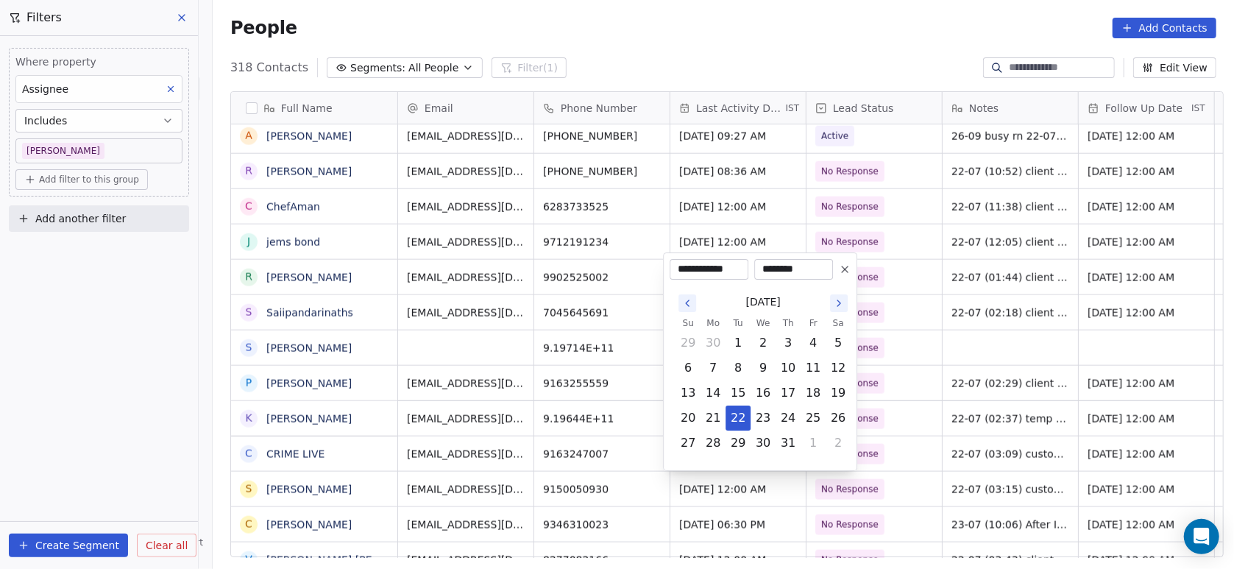
click at [839, 313] on div "July 2025" at bounding box center [762, 301] width 175 height 27
click at [840, 307] on icon "Go to the Next Month" at bounding box center [839, 303] width 12 height 12
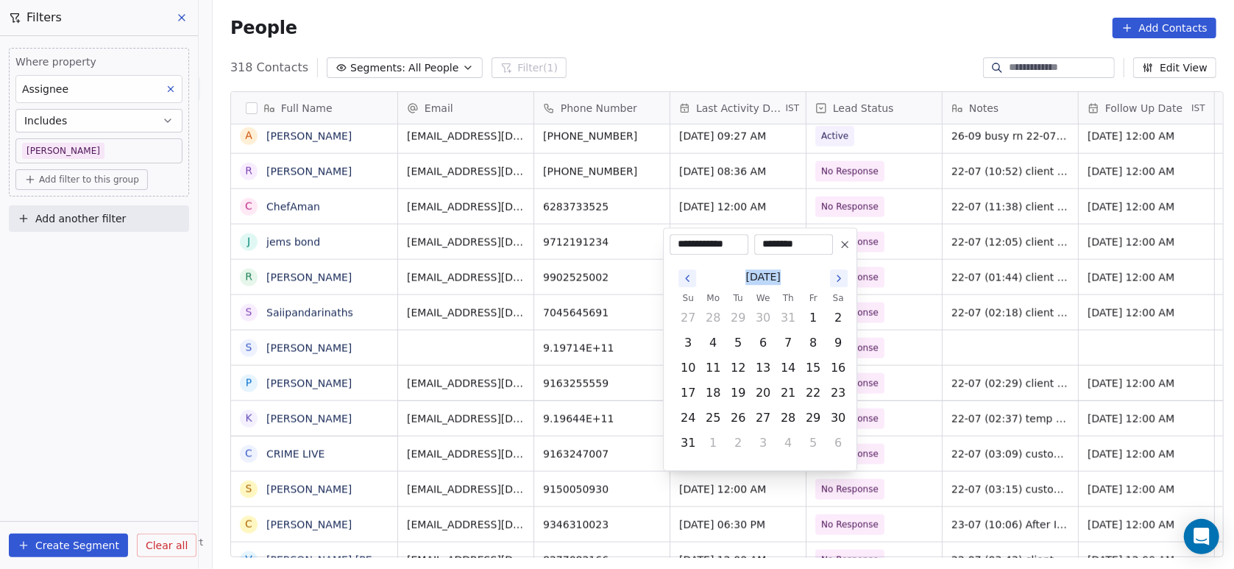
click at [840, 307] on button "2" at bounding box center [838, 318] width 24 height 24
drag, startPoint x: 840, startPoint y: 307, endPoint x: 837, endPoint y: 285, distance: 21.5
click at [837, 285] on button "Go to the Next Month" at bounding box center [839, 278] width 18 height 18
click at [836, 301] on icon "Go to the Next Month" at bounding box center [839, 303] width 12 height 12
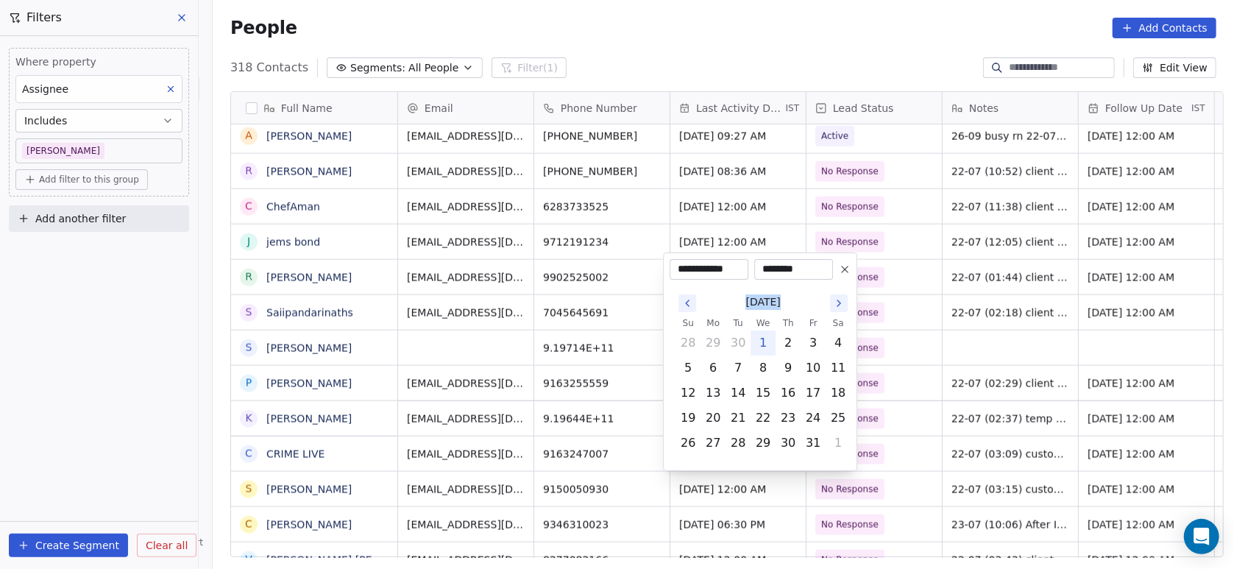
click at [764, 343] on button "1" at bounding box center [763, 343] width 24 height 24
type input "**********"
click at [885, 337] on html "On2Cook India Pvt. Ltd. Contacts People Marketing Workflows Campaigns Metrics &…" at bounding box center [617, 284] width 1234 height 569
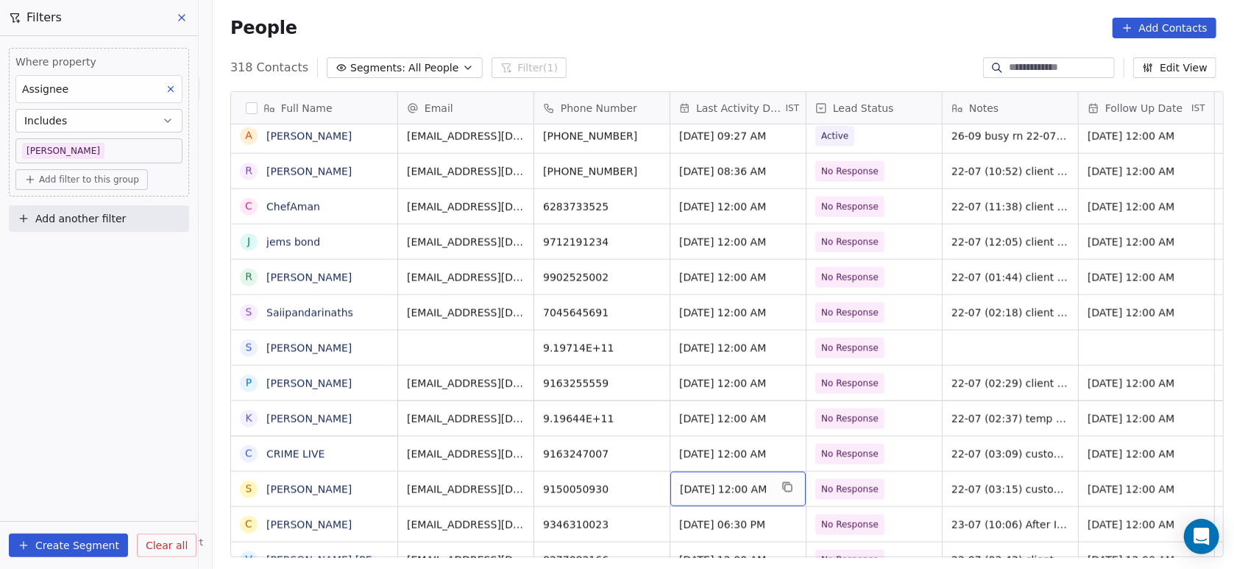
click at [706, 487] on span "Jul 22, 2025 12:00 AM" at bounding box center [725, 489] width 90 height 15
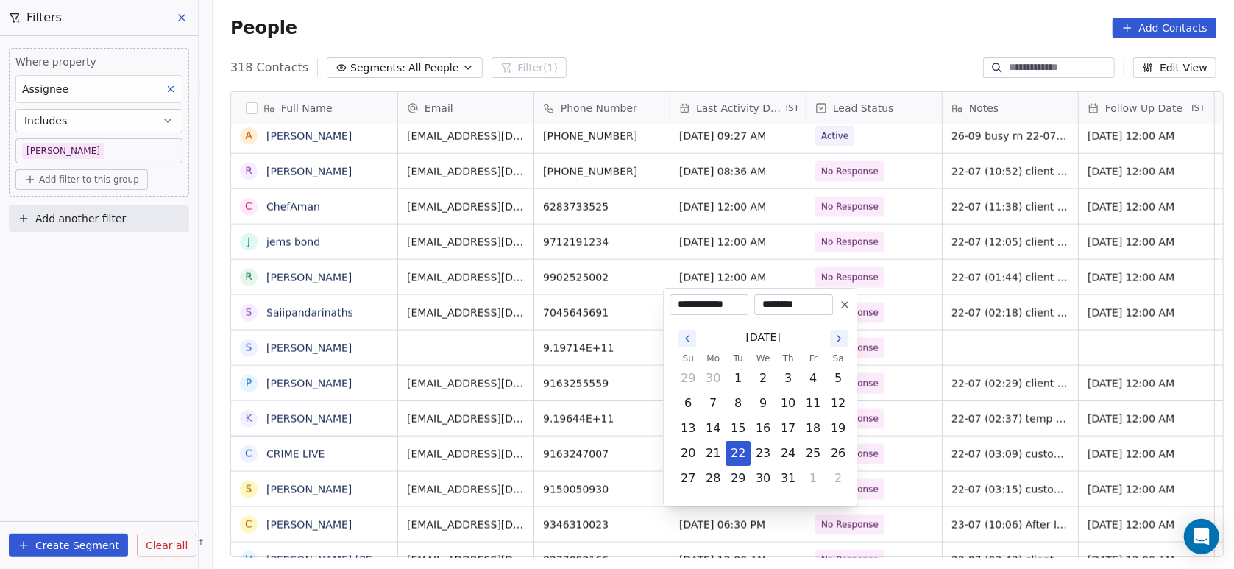
click at [843, 338] on icon "Go to the Next Month" at bounding box center [839, 339] width 12 height 12
click at [841, 316] on icon "Go to the Next Month" at bounding box center [839, 314] width 12 height 12
click at [765, 380] on button "1" at bounding box center [763, 378] width 24 height 24
click at [888, 383] on html "On2Cook India Pvt. Ltd. Contacts People Marketing Workflows Campaigns Metrics &…" at bounding box center [617, 284] width 1234 height 569
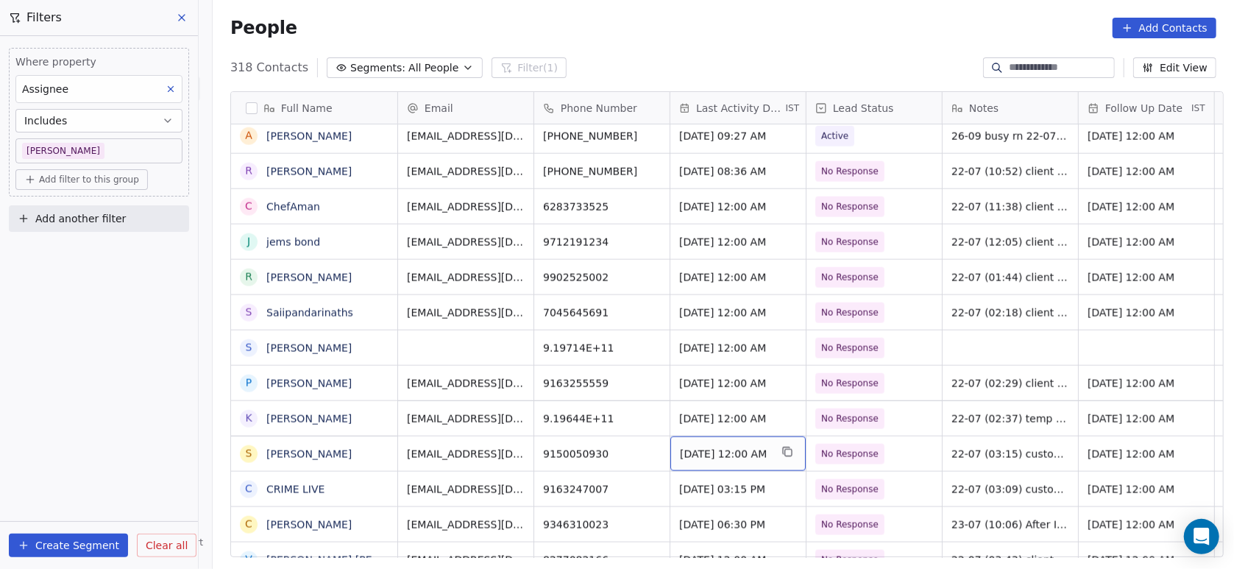
click at [748, 451] on span "Jul 22, 2025 12:00 AM" at bounding box center [725, 454] width 90 height 15
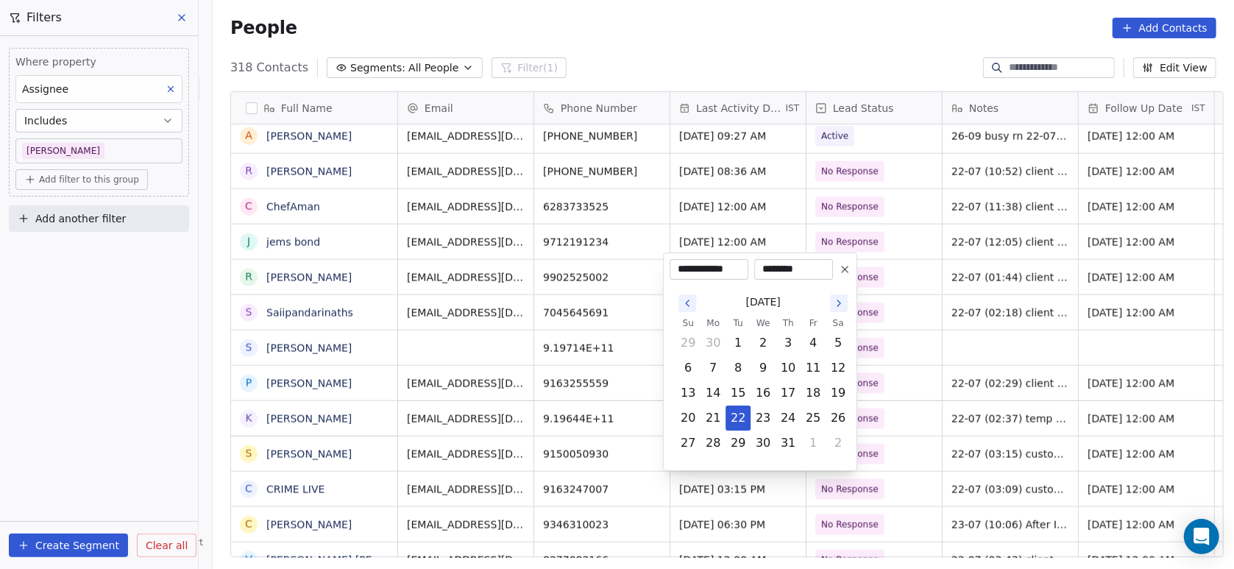
click at [843, 301] on icon "Go to the Next Month" at bounding box center [839, 303] width 12 height 12
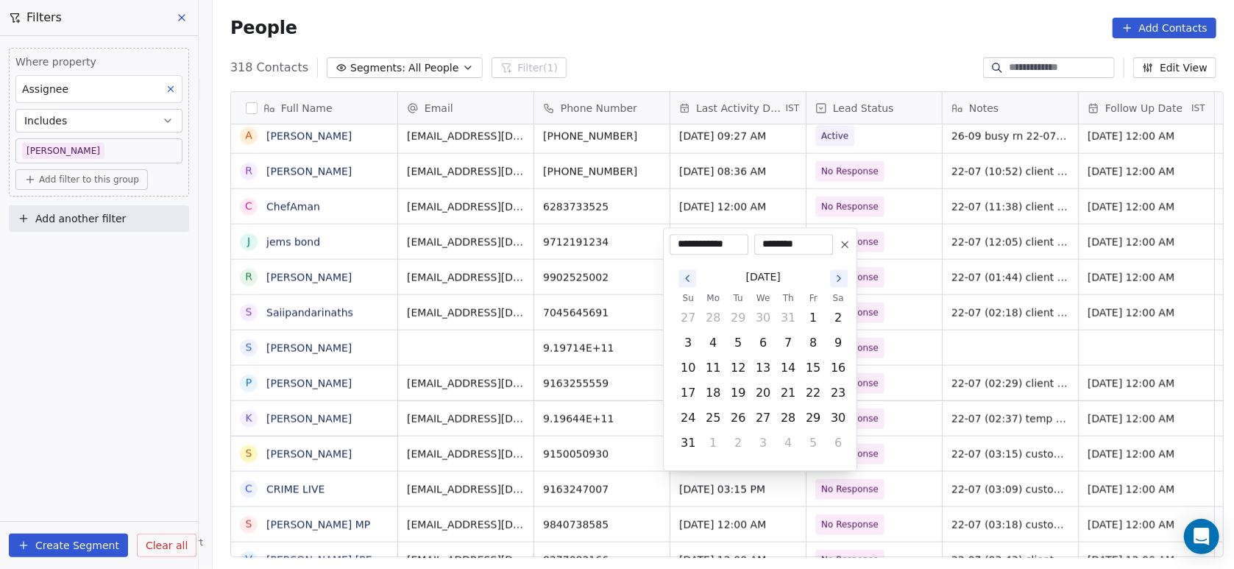
click at [836, 279] on icon "Go to the Next Month" at bounding box center [839, 278] width 12 height 12
click at [838, 305] on icon "Go to the Next Month" at bounding box center [838, 303] width 3 height 6
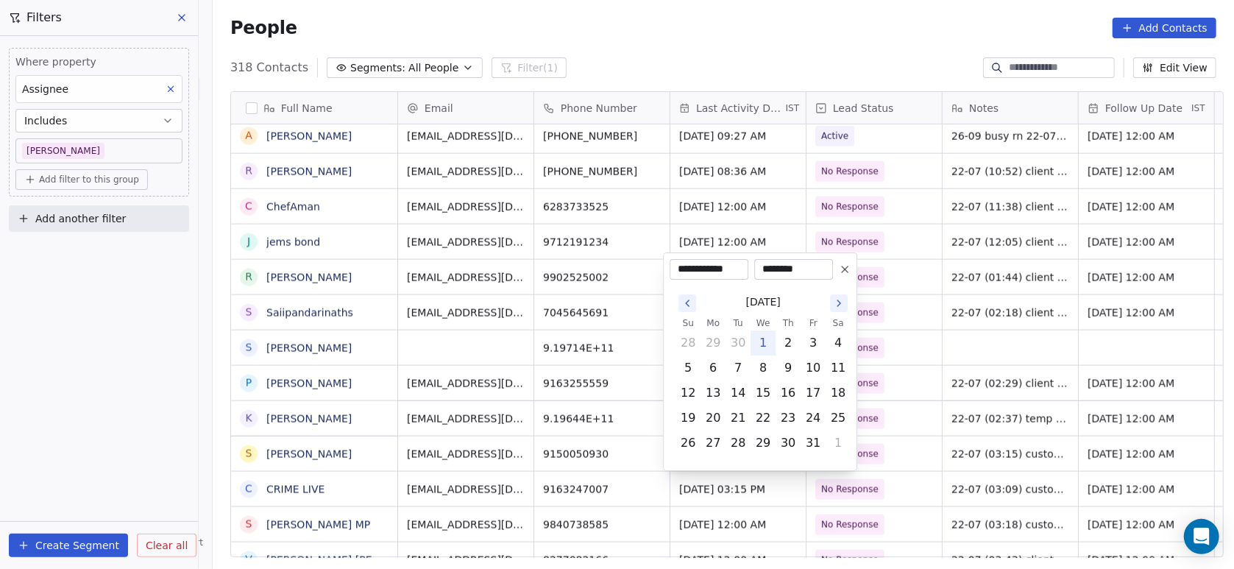
click at [767, 341] on button "1" at bounding box center [763, 343] width 24 height 24
type input "**********"
click at [869, 350] on html "On2Cook India Pvt. Ltd. Contacts People Marketing Workflows Campaigns Metrics &…" at bounding box center [617, 284] width 1234 height 569
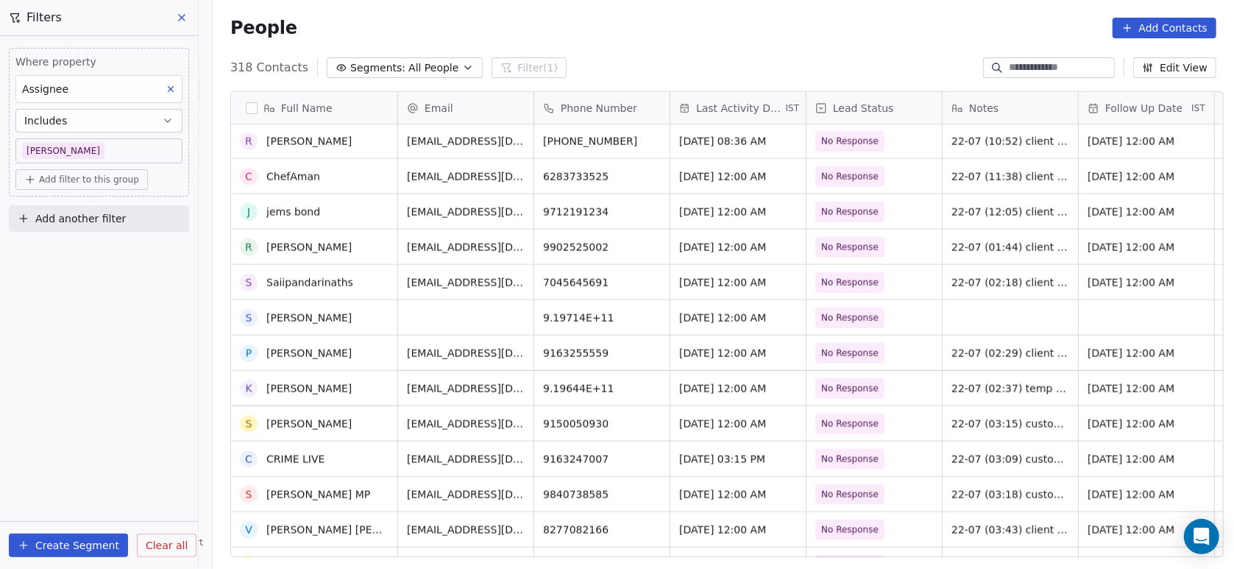
scroll to position [8760, 0]
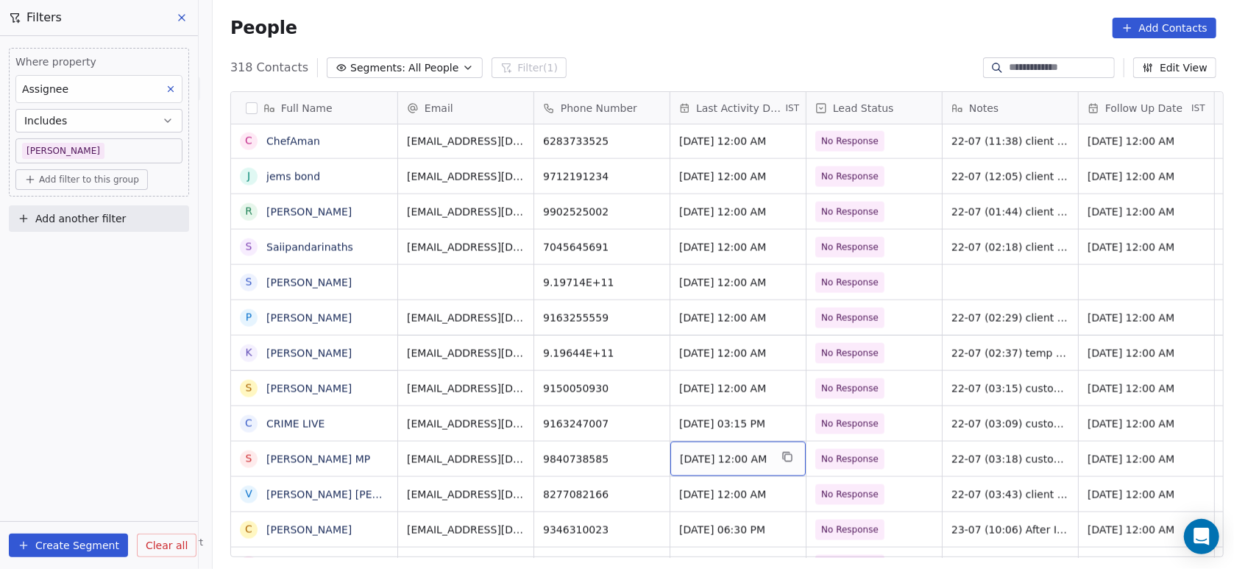
click at [707, 465] on span "Jul 22, 2025 12:00 AM" at bounding box center [725, 459] width 90 height 15
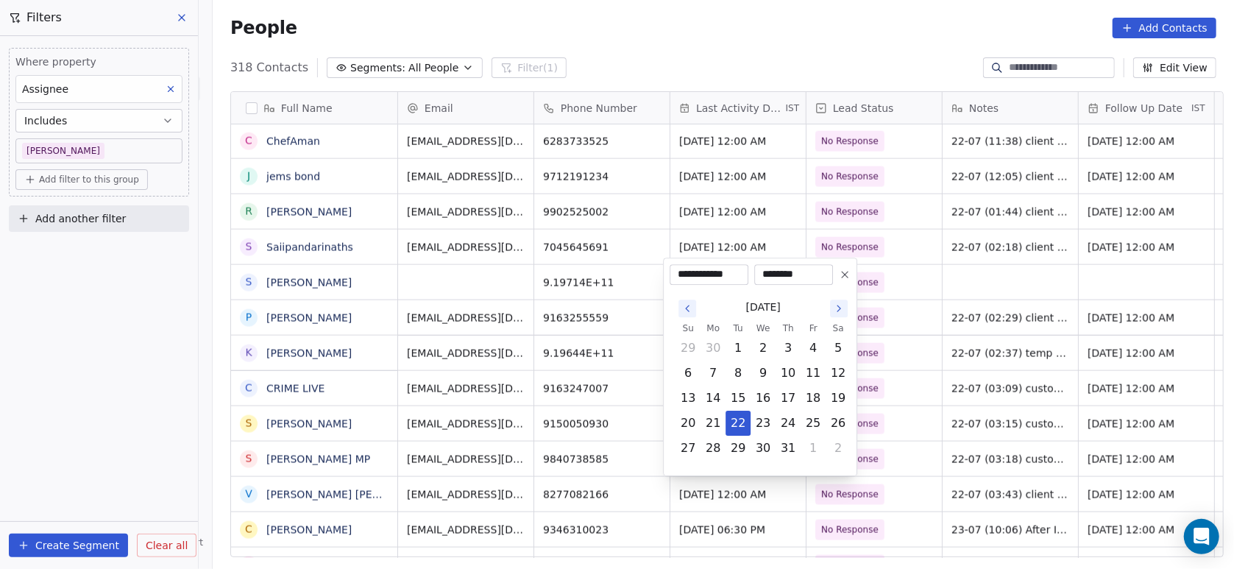
click at [842, 305] on icon "Go to the Next Month" at bounding box center [839, 308] width 12 height 12
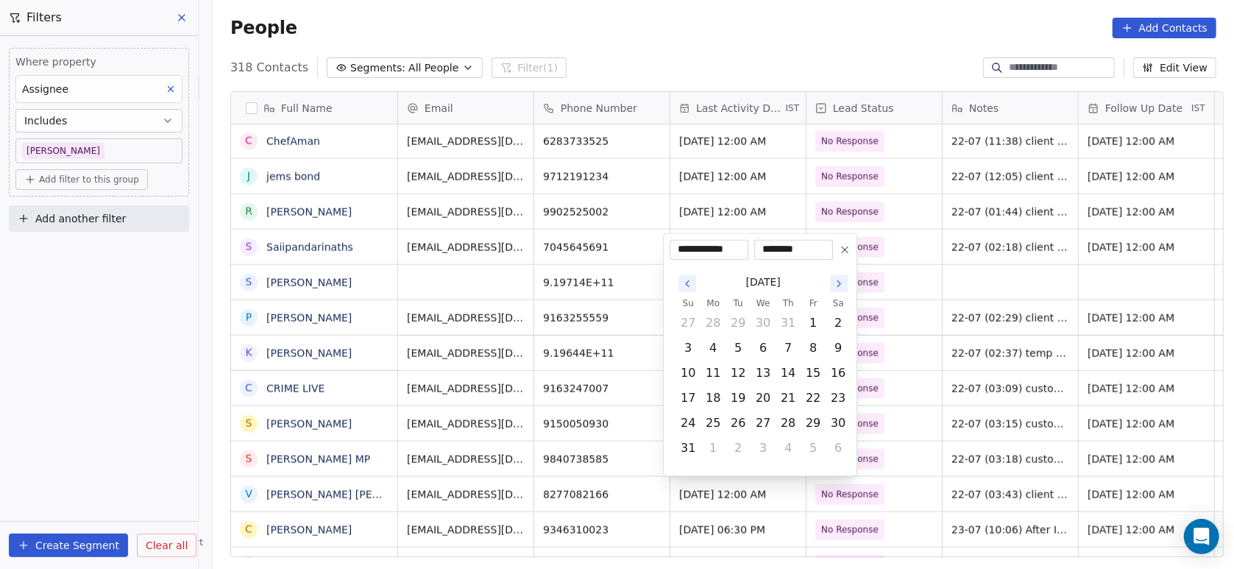
click at [839, 288] on icon "Go to the Next Month" at bounding box center [839, 283] width 12 height 12
click at [839, 313] on icon "Go to the Next Month" at bounding box center [839, 308] width 12 height 12
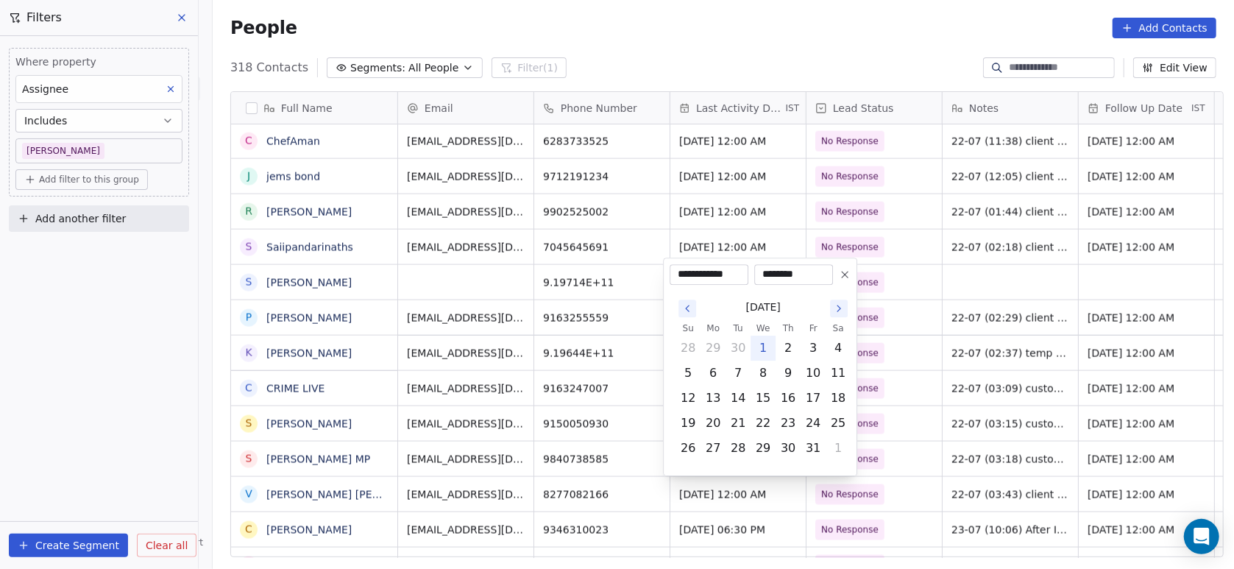
click at [768, 349] on button "1" at bounding box center [763, 348] width 24 height 24
type input "**********"
click at [883, 343] on html "On2Cook India Pvt. Ltd. Contacts People Marketing Workflows Campaigns Metrics &…" at bounding box center [617, 284] width 1234 height 569
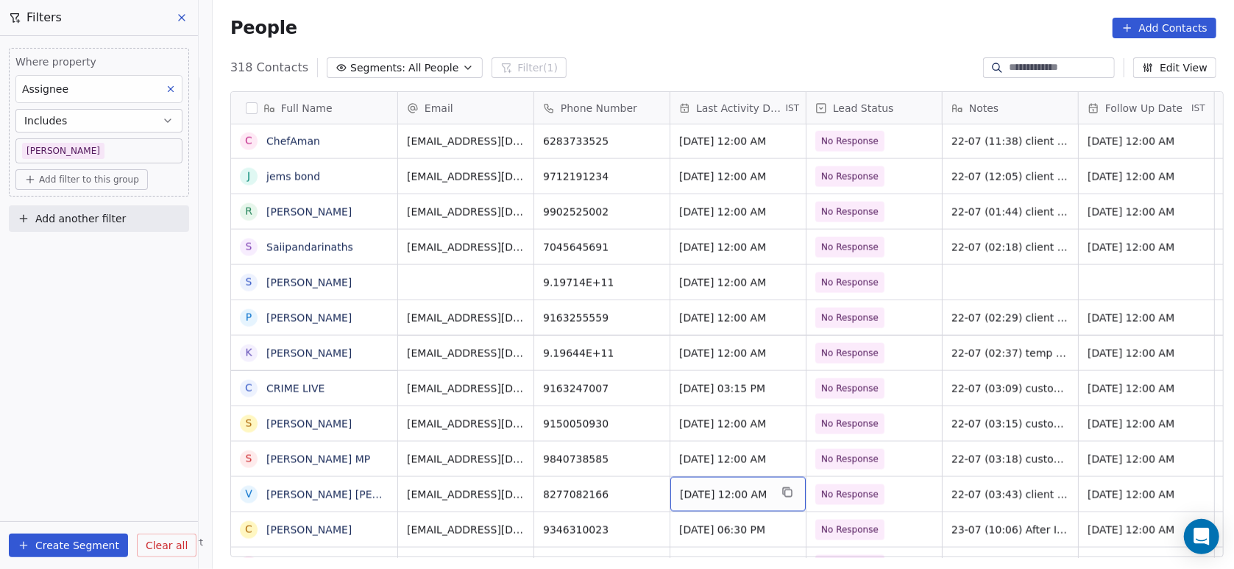
click at [732, 481] on div "Jul 22, 2025 12:00 AM" at bounding box center [737, 494] width 135 height 35
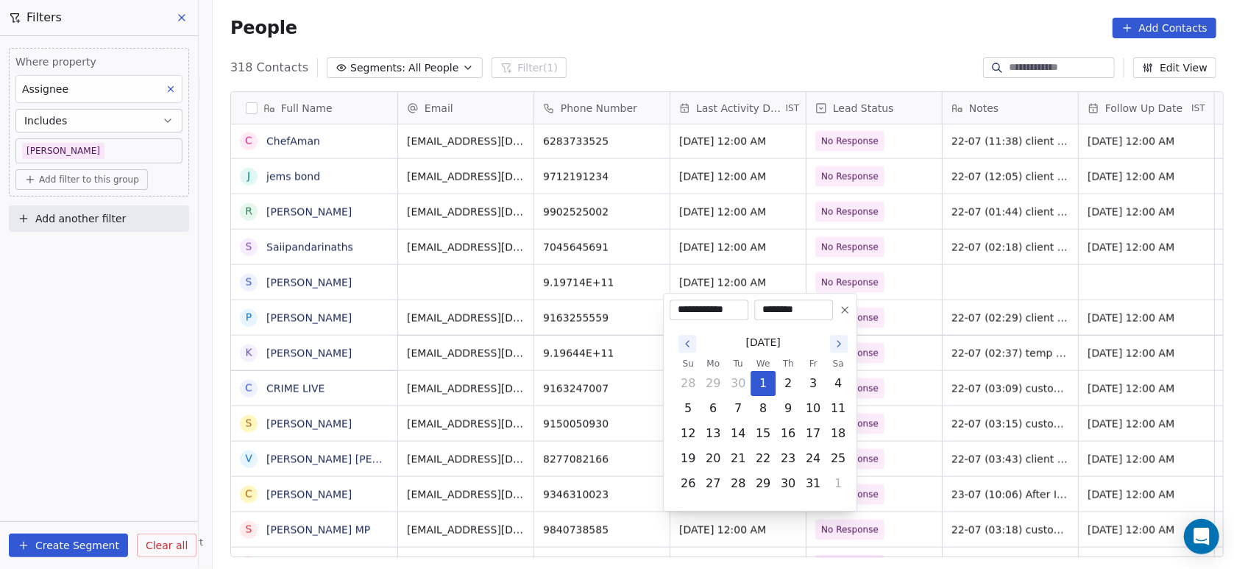
click at [835, 346] on icon "Go to the Next Month" at bounding box center [839, 344] width 12 height 12
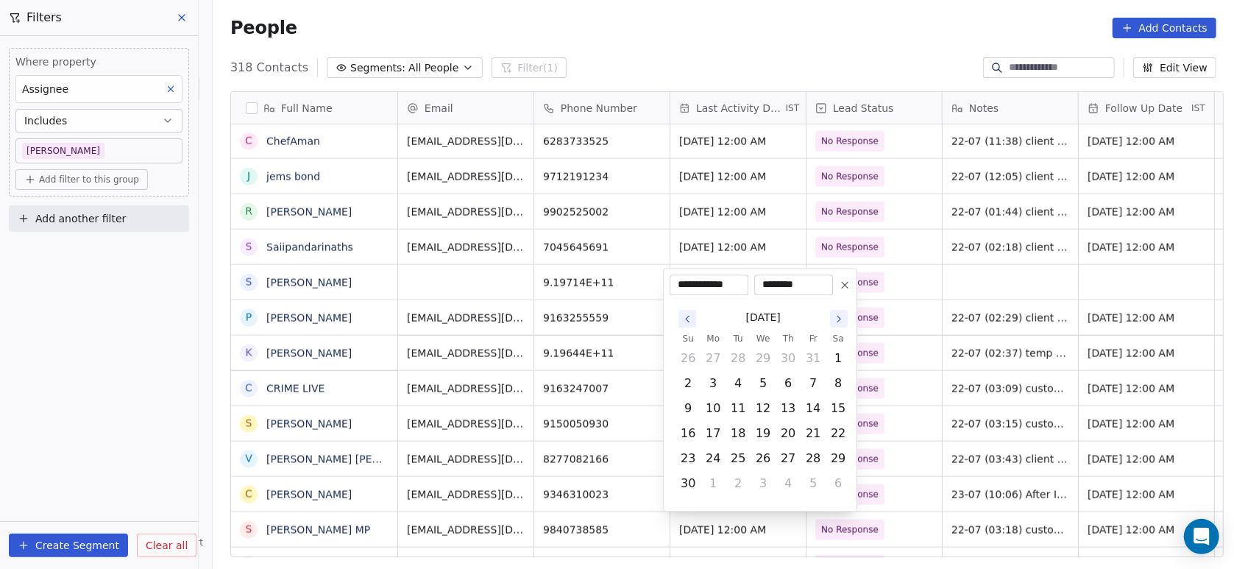
click at [692, 327] on div "November 2025" at bounding box center [762, 317] width 175 height 27
click at [691, 321] on icon "Go to the Previous Month" at bounding box center [687, 319] width 12 height 12
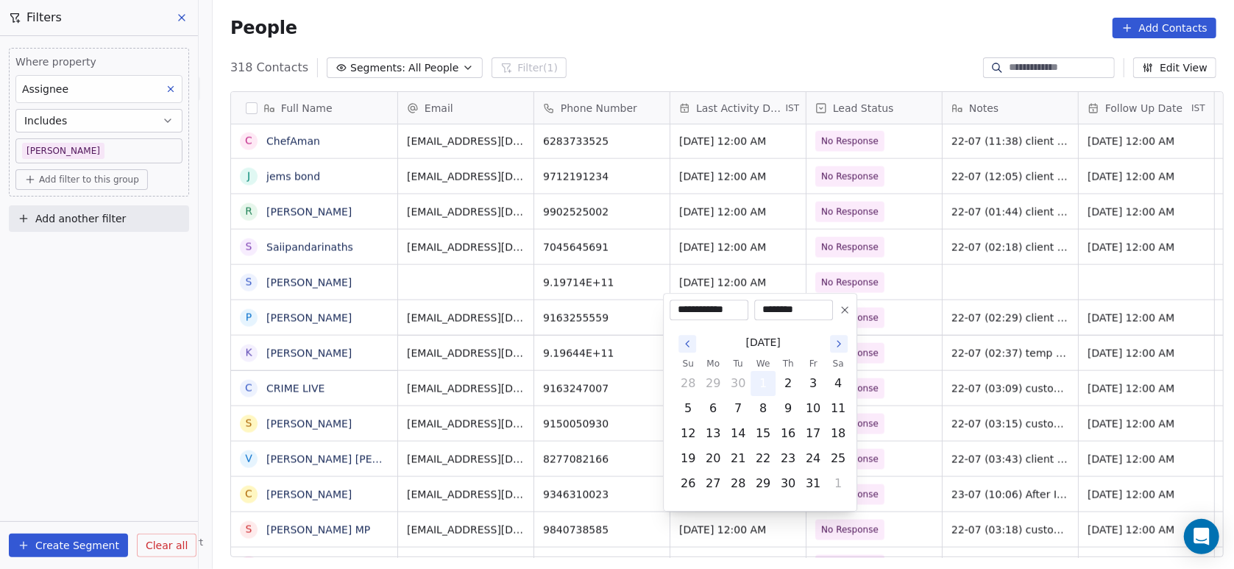
click at [770, 380] on button "1" at bounding box center [763, 384] width 24 height 24
click at [875, 397] on html "On2Cook India Pvt. Ltd. Contacts People Marketing Workflows Campaigns Metrics &…" at bounding box center [617, 284] width 1234 height 569
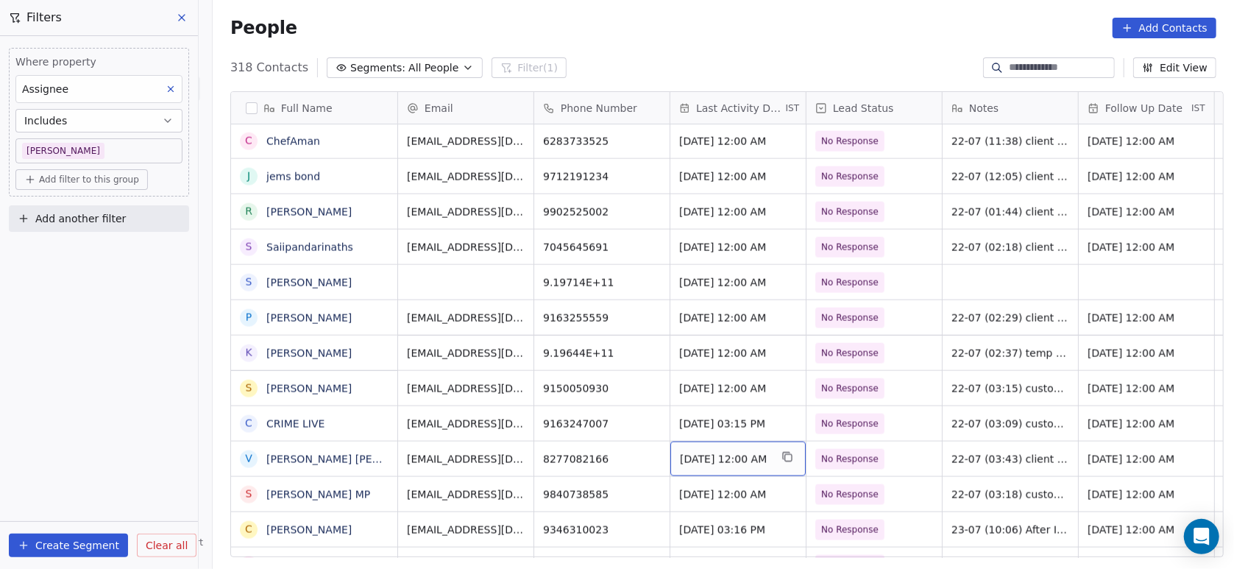
click at [700, 464] on span "Jul 22, 2025 12:00 AM" at bounding box center [725, 459] width 90 height 15
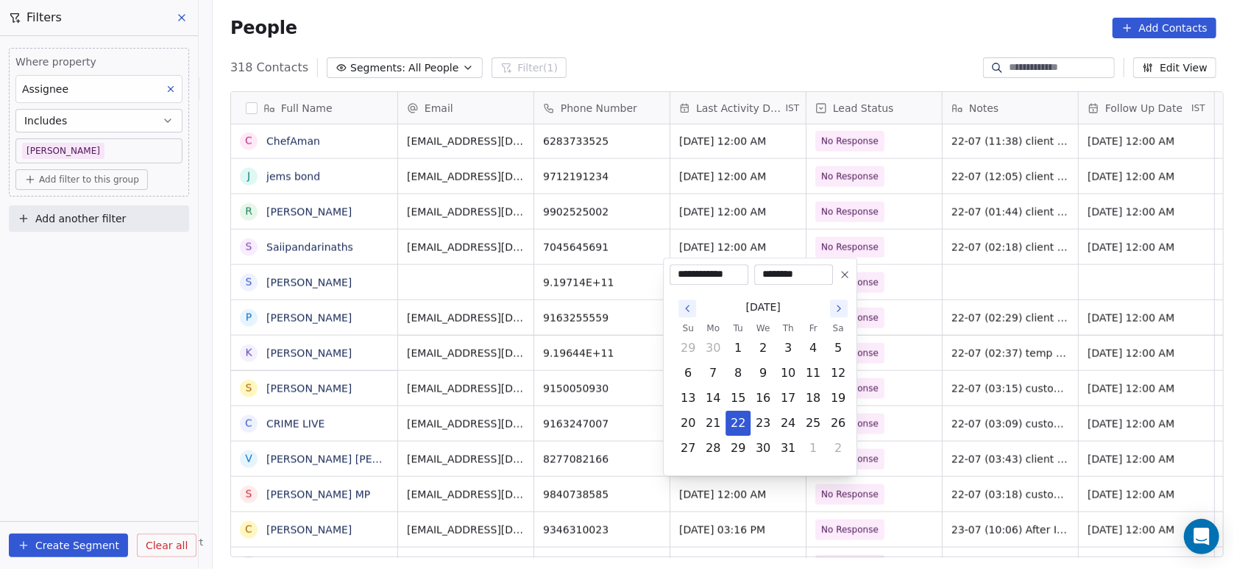
click at [834, 313] on icon "Go to the Next Month" at bounding box center [839, 308] width 12 height 12
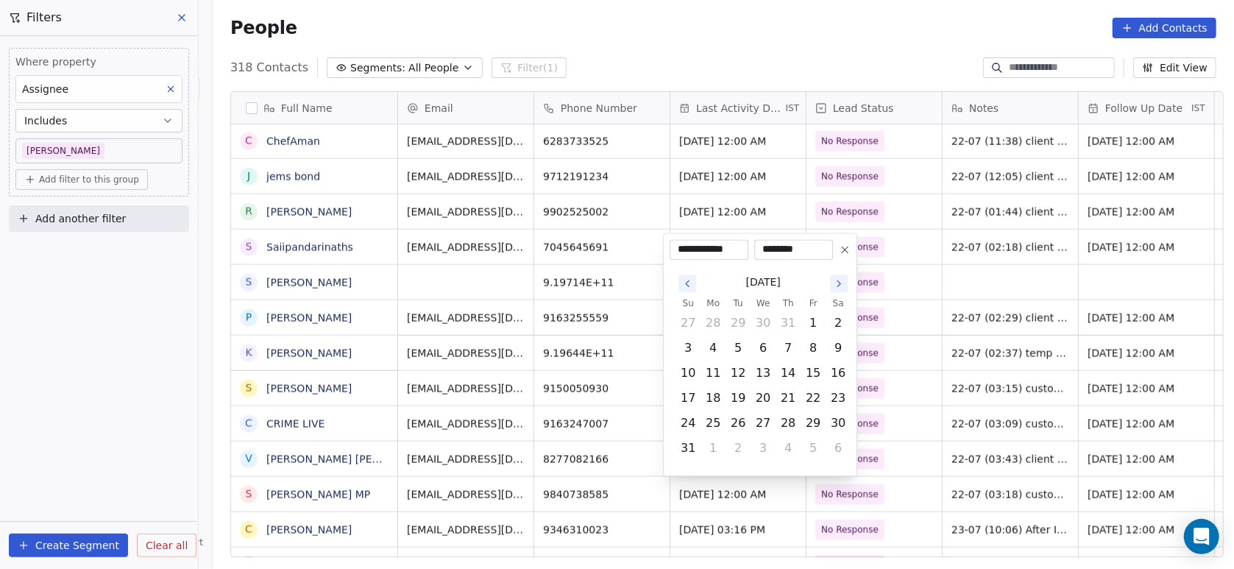
click at [834, 286] on icon "Go to the Next Month" at bounding box center [839, 283] width 12 height 12
click at [839, 302] on button "Go to the Next Month" at bounding box center [839, 308] width 18 height 18
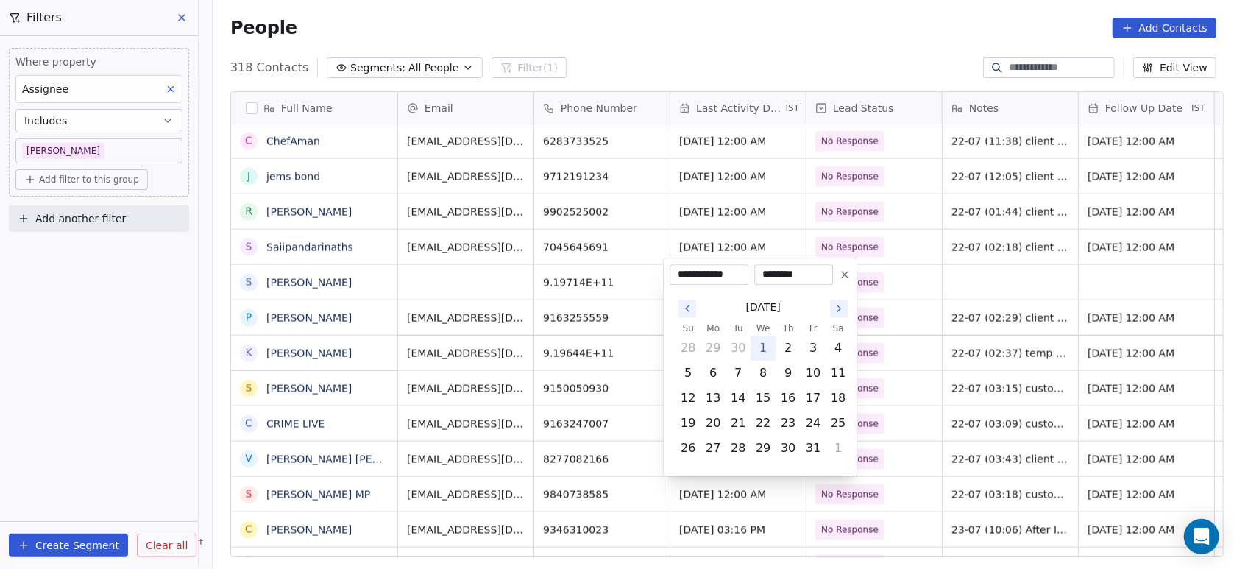
click at [765, 342] on button "1" at bounding box center [763, 348] width 24 height 24
type input "**********"
click at [930, 322] on html "On2Cook India Pvt. Ltd. Contacts People Marketing Workflows Campaigns Metrics &…" at bounding box center [617, 284] width 1234 height 569
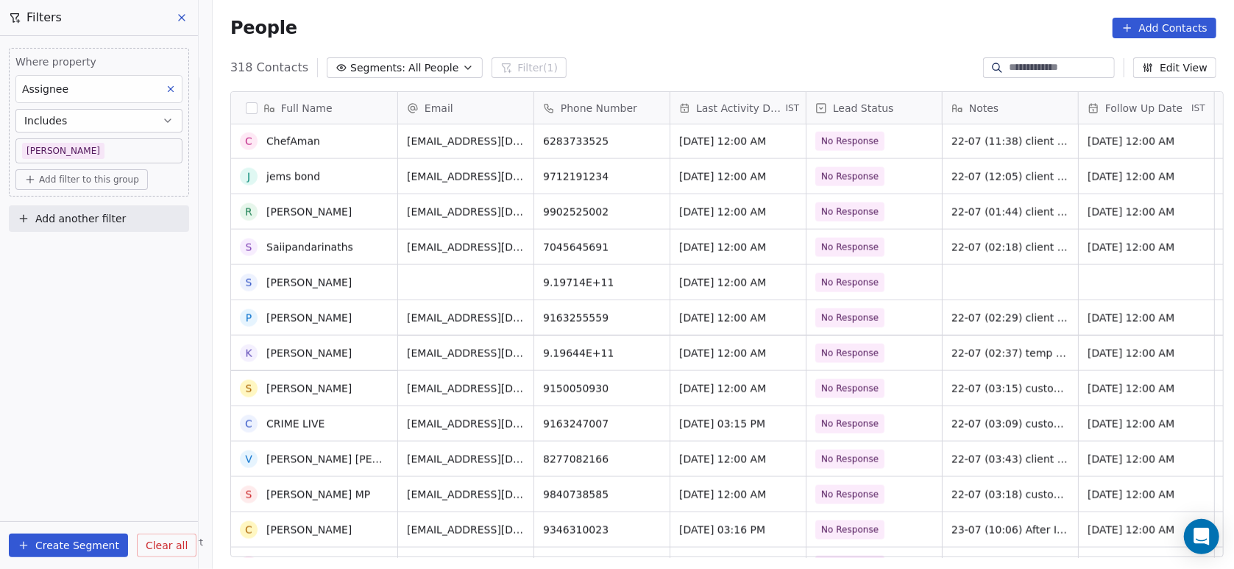
scroll to position [8874, 0]
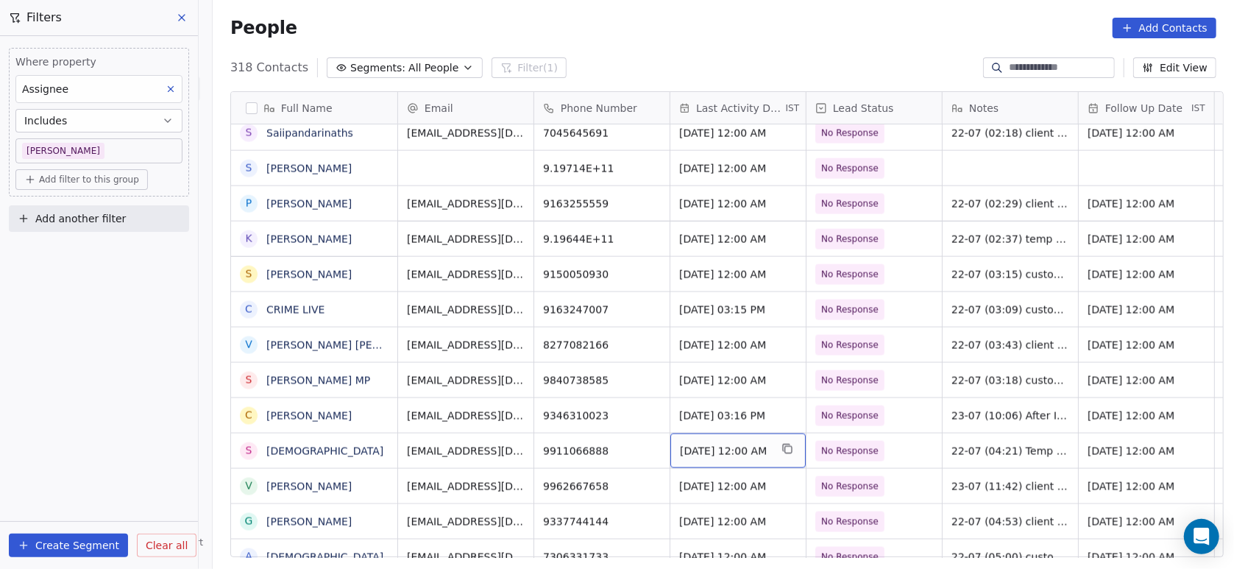
click at [704, 450] on span "Jul 22, 2025 12:00 AM" at bounding box center [725, 451] width 90 height 15
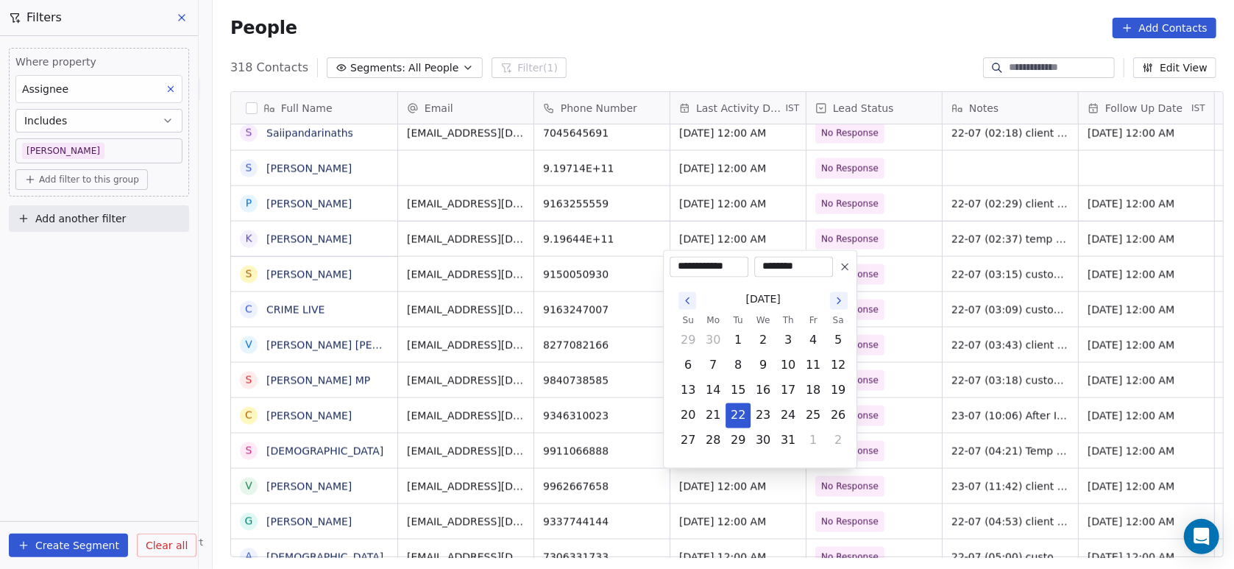
click at [836, 305] on icon "Go to the Next Month" at bounding box center [839, 301] width 12 height 12
click at [837, 279] on icon "Go to the Next Month" at bounding box center [838, 276] width 3 height 6
click at [841, 297] on icon "Go to the Next Month" at bounding box center [839, 301] width 12 height 12
click at [762, 337] on button "1" at bounding box center [763, 341] width 24 height 24
type input "**********"
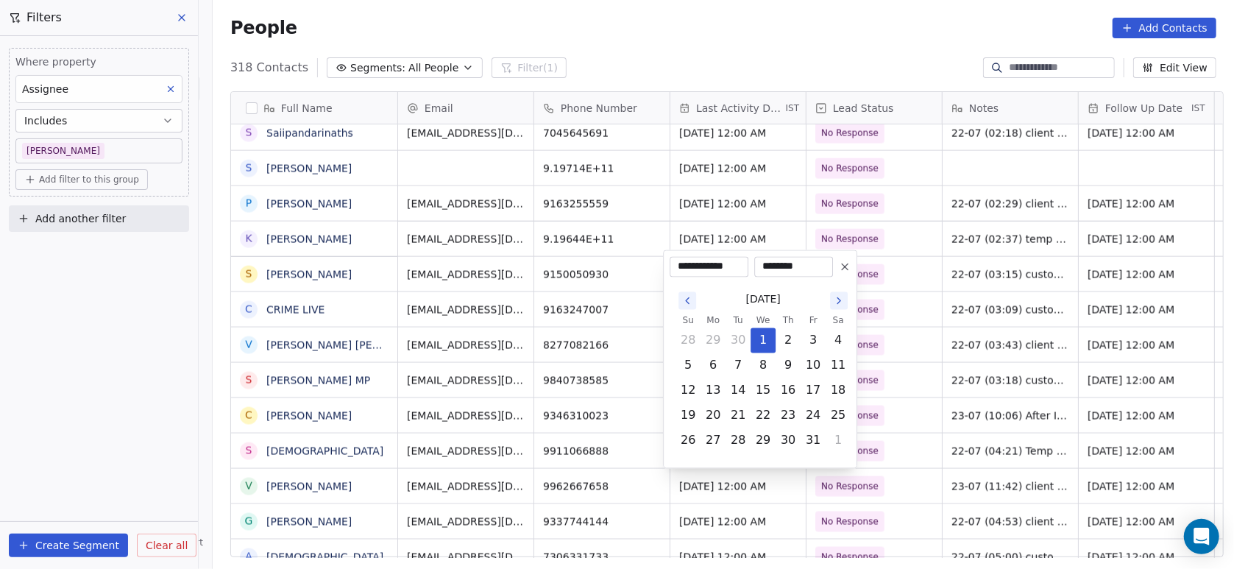
click at [926, 361] on html "On2Cook India Pvt. Ltd. Contacts People Marketing Workflows Campaigns Metrics &…" at bounding box center [617, 284] width 1234 height 569
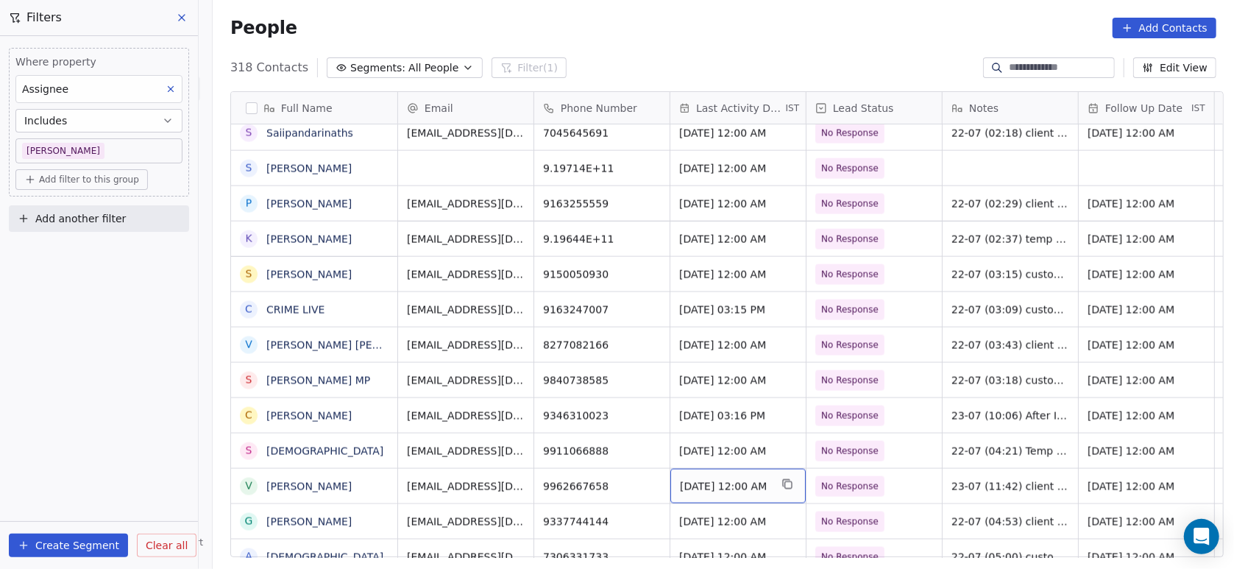
click at [712, 476] on div "Jul 23, 2025 12:00 AM" at bounding box center [737, 486] width 135 height 35
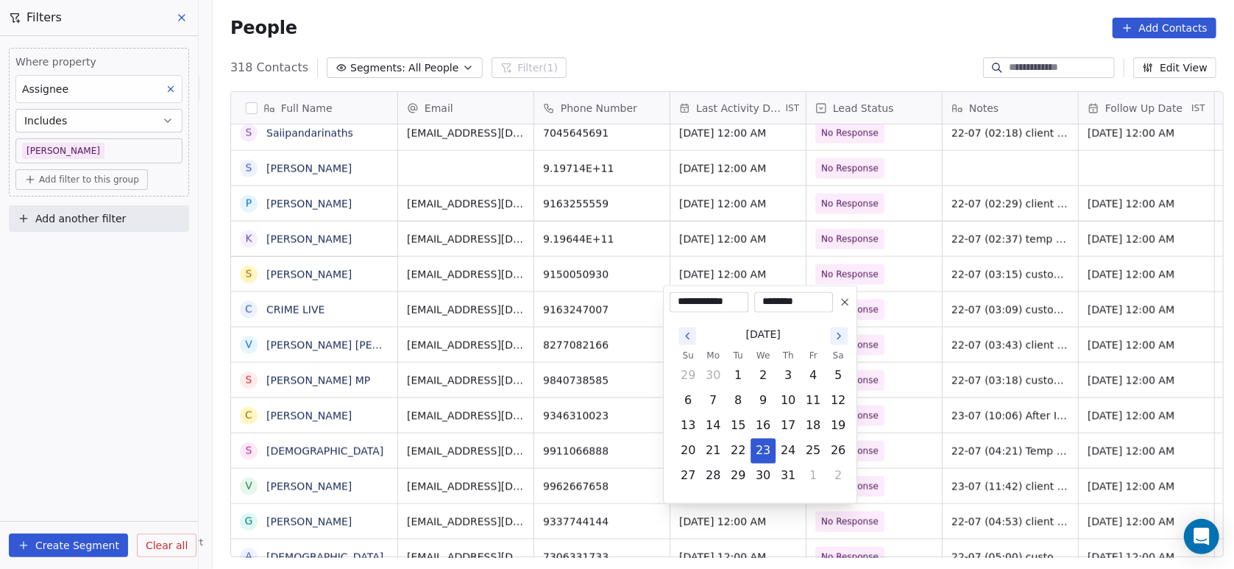
click at [839, 334] on icon "Go to the Next Month" at bounding box center [838, 336] width 3 height 6
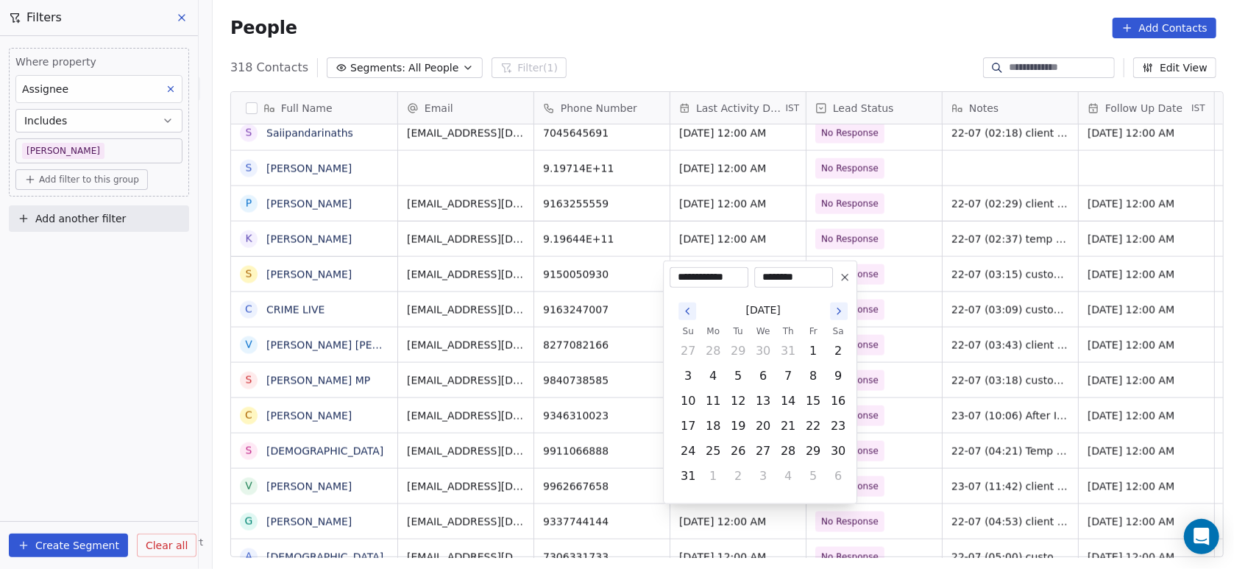
click at [836, 316] on button "Go to the Next Month" at bounding box center [839, 311] width 18 height 18
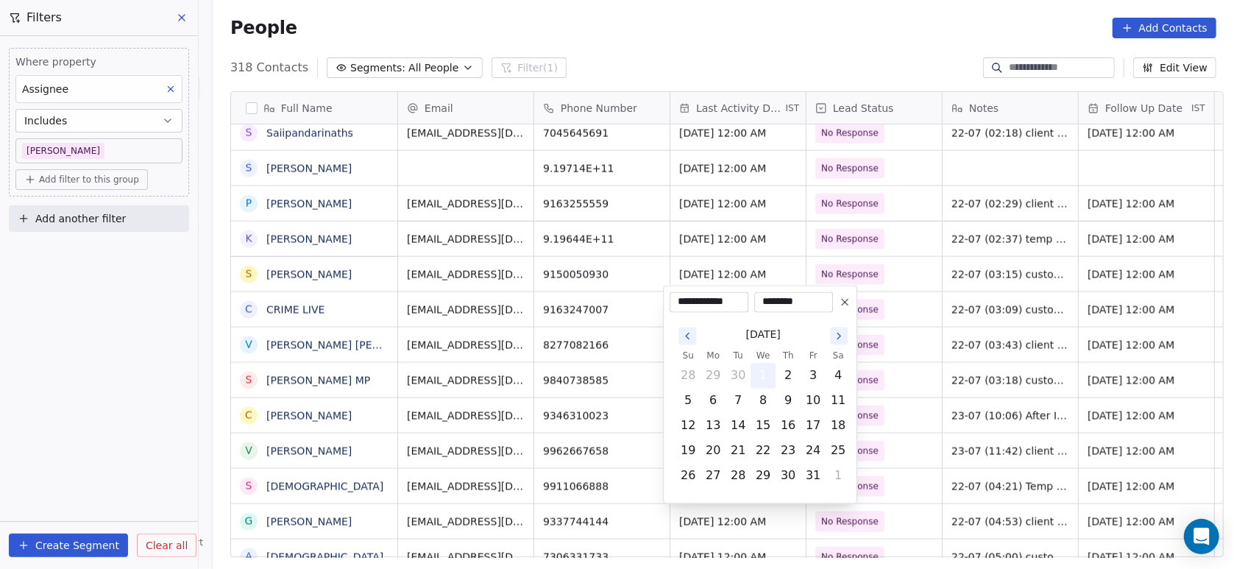
click at [771, 370] on button "1" at bounding box center [763, 376] width 24 height 24
click at [895, 333] on html "On2Cook India Pvt. Ltd. Contacts People Marketing Workflows Campaigns Metrics &…" at bounding box center [617, 284] width 1234 height 569
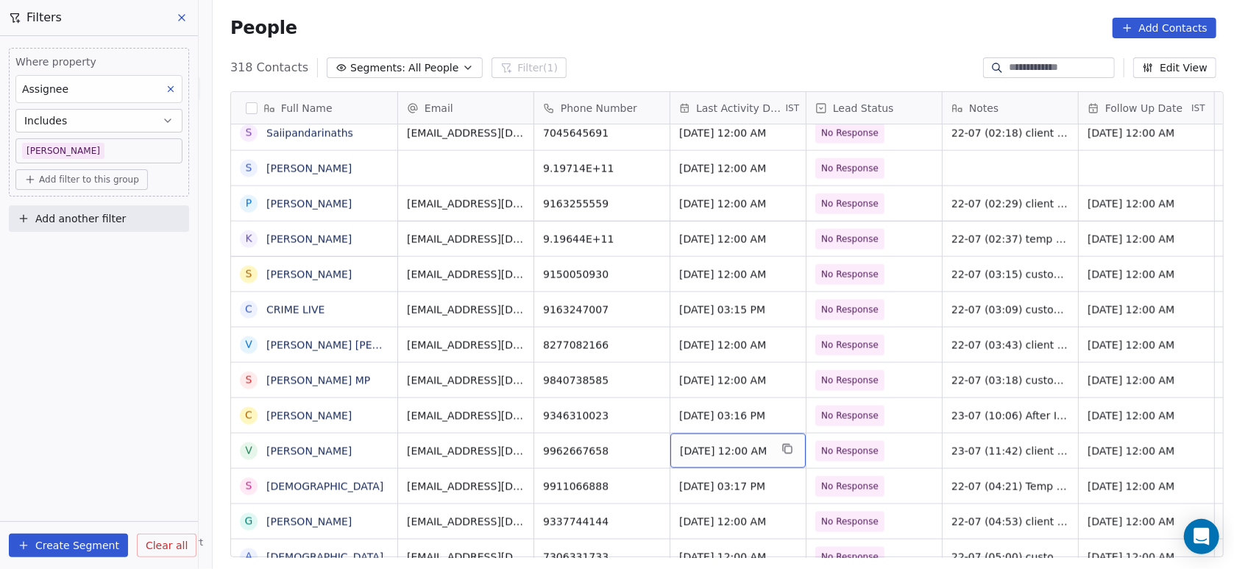
click at [713, 444] on span "Jul 23, 2025 12:00 AM" at bounding box center [725, 451] width 90 height 15
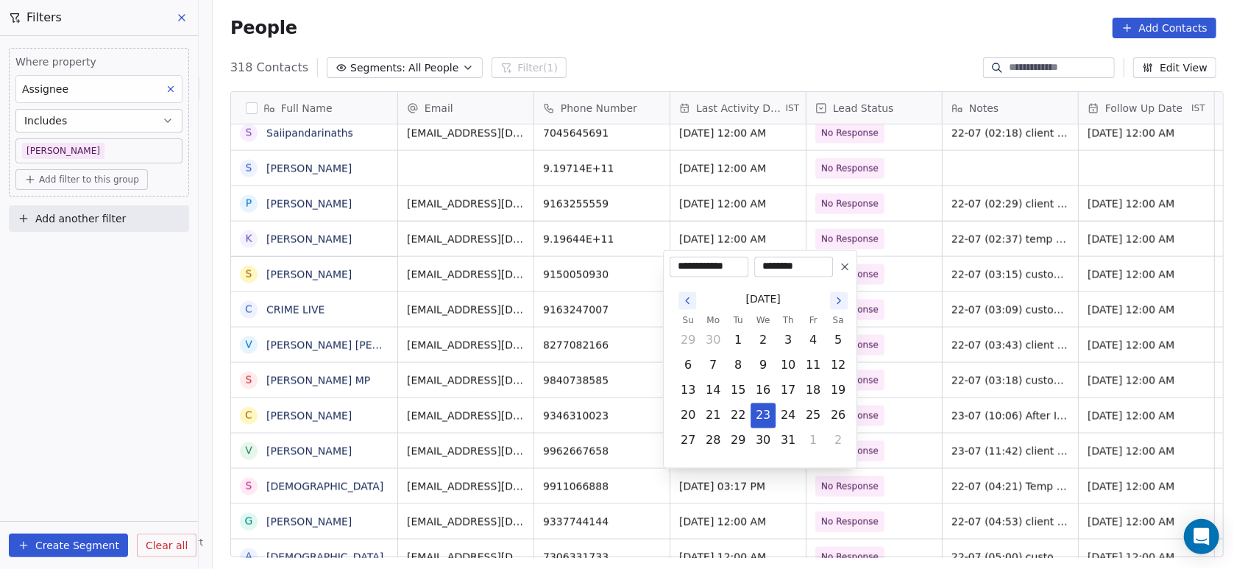
click at [835, 305] on icon "Go to the Next Month" at bounding box center [839, 301] width 12 height 12
click at [842, 269] on button "Go to the Next Month" at bounding box center [839, 276] width 18 height 18
click at [836, 307] on button "Go to the Next Month" at bounding box center [839, 301] width 18 height 18
click at [771, 338] on button "1" at bounding box center [763, 341] width 24 height 24
type input "**********"
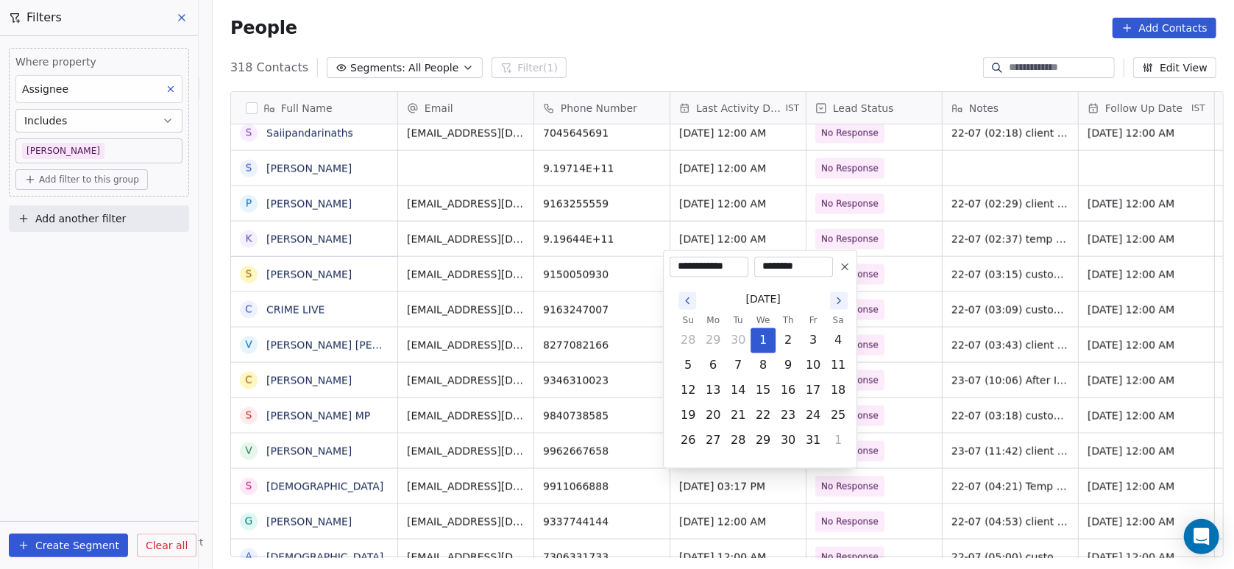
click at [865, 330] on html "On2Cook India Pvt. Ltd. Contacts People Marketing Workflows Campaigns Metrics &…" at bounding box center [617, 284] width 1234 height 569
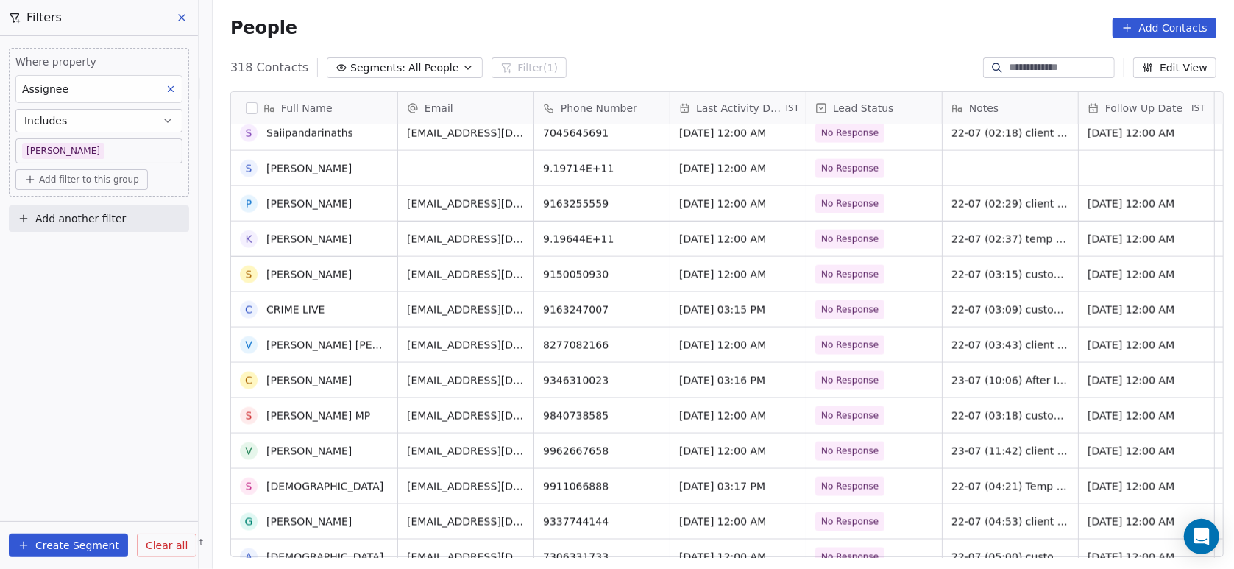
scroll to position [9011, 0]
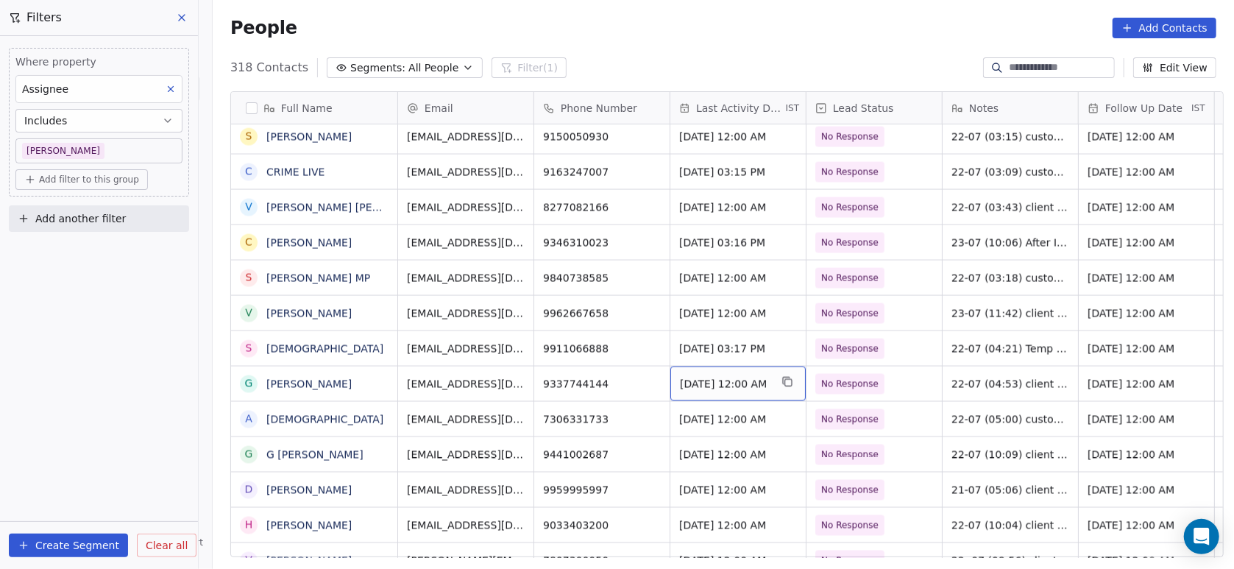
click at [700, 386] on span "Jul 22, 2025 12:00 AM" at bounding box center [725, 384] width 90 height 15
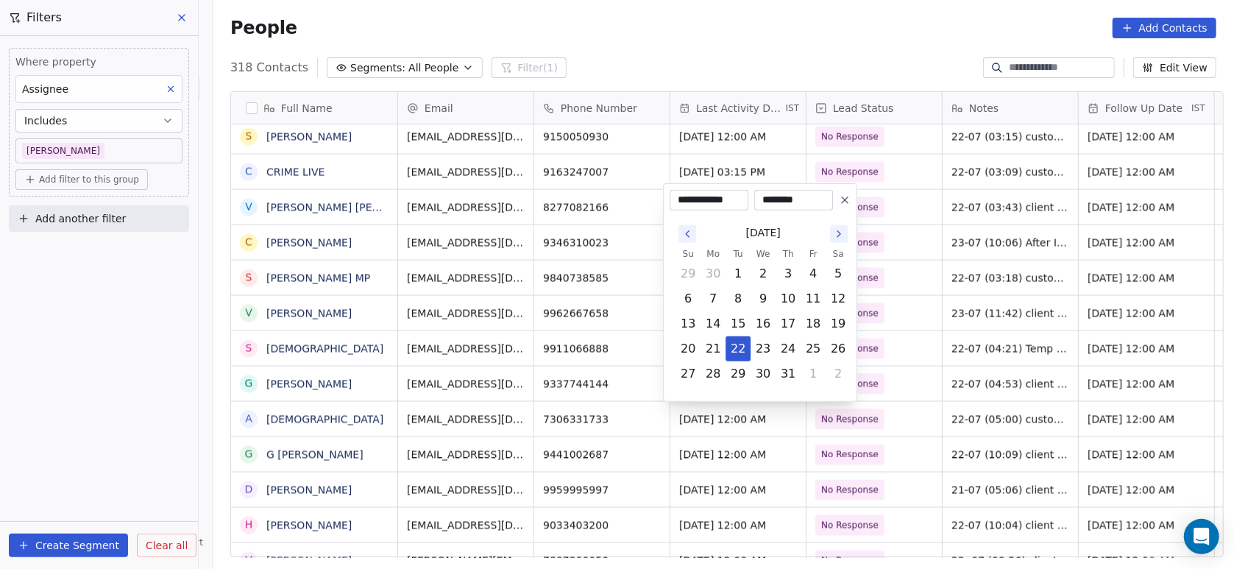
click at [839, 230] on icon "Go to the Next Month" at bounding box center [839, 234] width 12 height 12
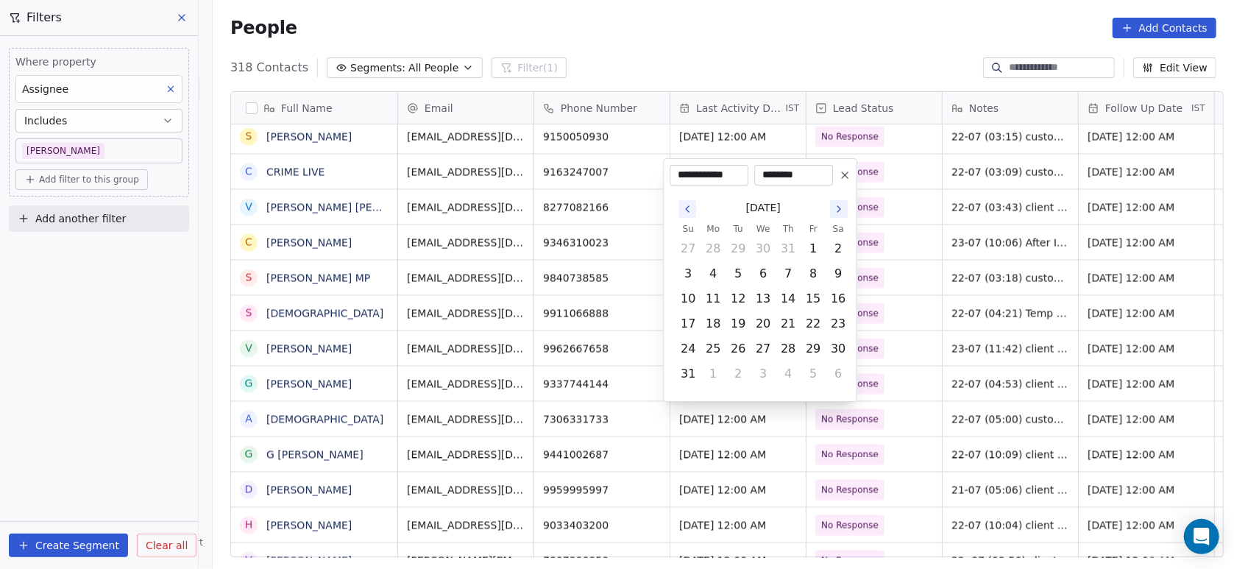
click at [836, 219] on div "August 2025" at bounding box center [762, 207] width 175 height 27
click at [836, 213] on icon "Go to the Next Month" at bounding box center [839, 209] width 12 height 12
drag, startPoint x: 837, startPoint y: 219, endPoint x: 837, endPoint y: 237, distance: 17.7
click at [837, 237] on div "September 2025 Su Mo Tu We Th Fr Sa 31 1 2 3 4 5 6 7 8 9 10 11 12 13 14 15 16 1…" at bounding box center [762, 302] width 175 height 167
click at [837, 237] on icon "Go to the Next Month" at bounding box center [839, 234] width 12 height 12
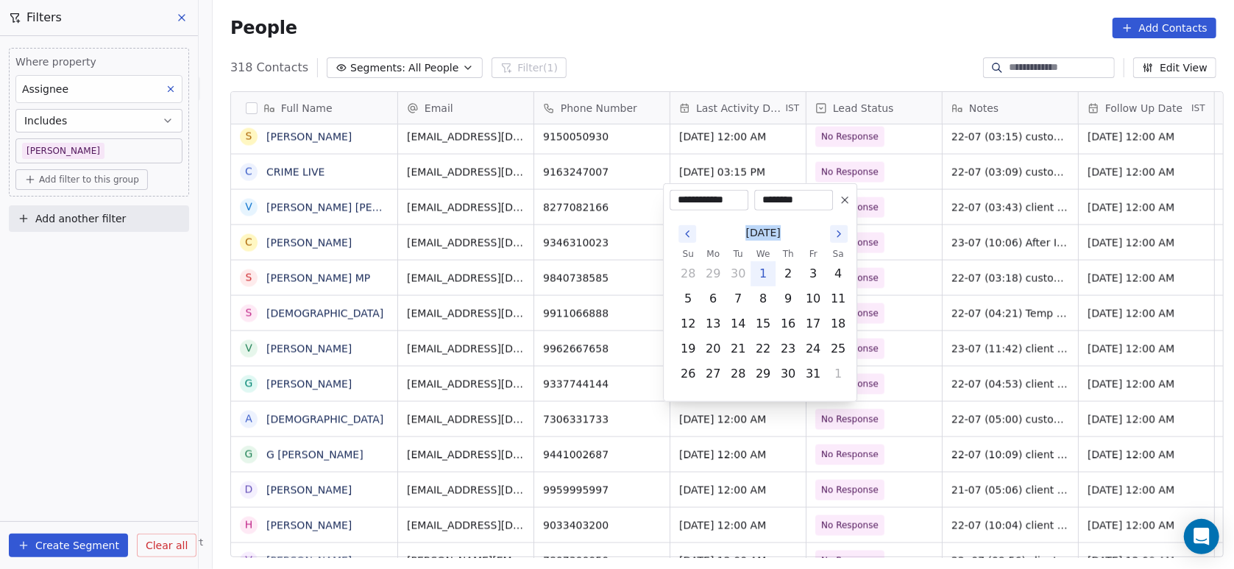
click at [759, 278] on button "1" at bounding box center [763, 274] width 24 height 24
type input "**********"
click at [890, 280] on html "On2Cook India Pvt. Ltd. Contacts People Marketing Workflows Campaigns Metrics &…" at bounding box center [617, 284] width 1234 height 569
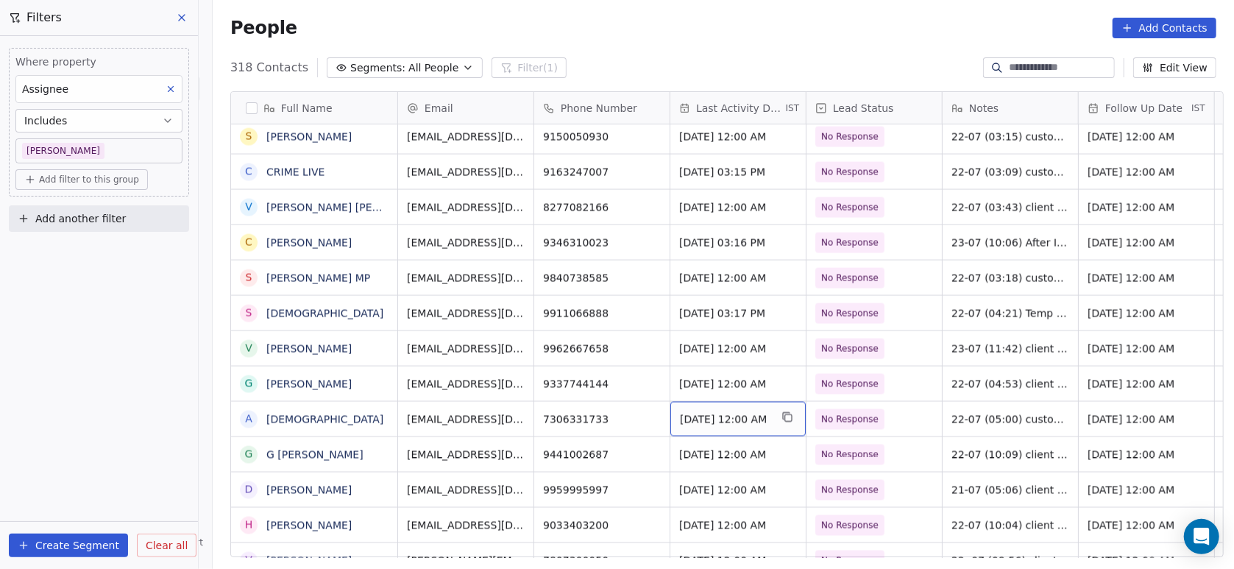
click at [718, 427] on div "Jul 22, 2025 12:00 AM" at bounding box center [737, 419] width 135 height 35
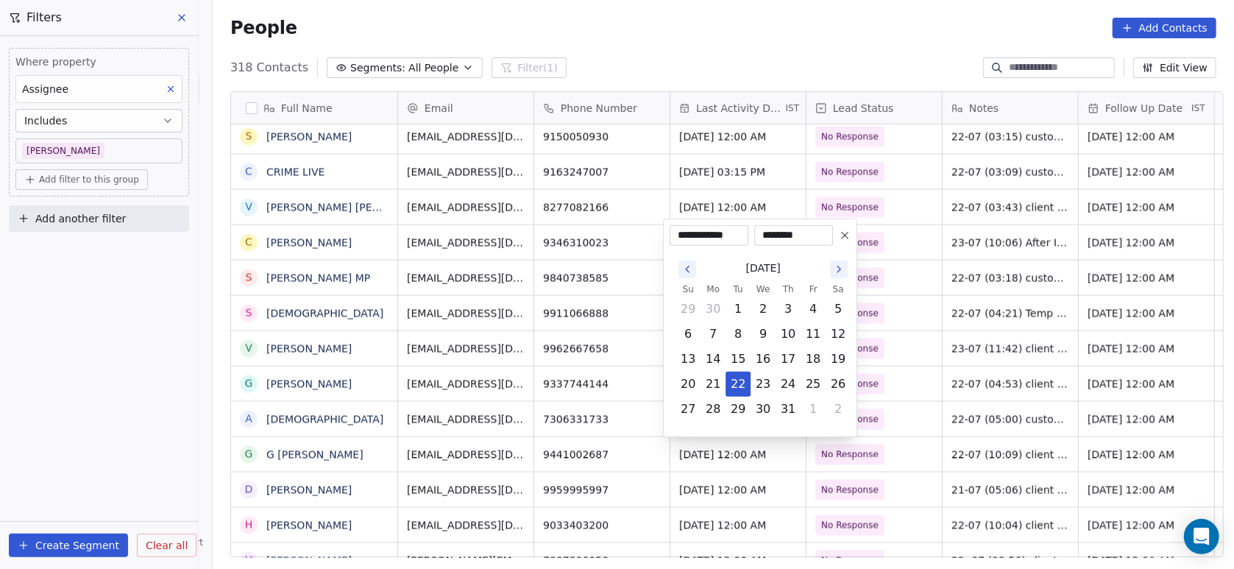
click at [840, 268] on icon "Go to the Next Month" at bounding box center [838, 269] width 3 height 6
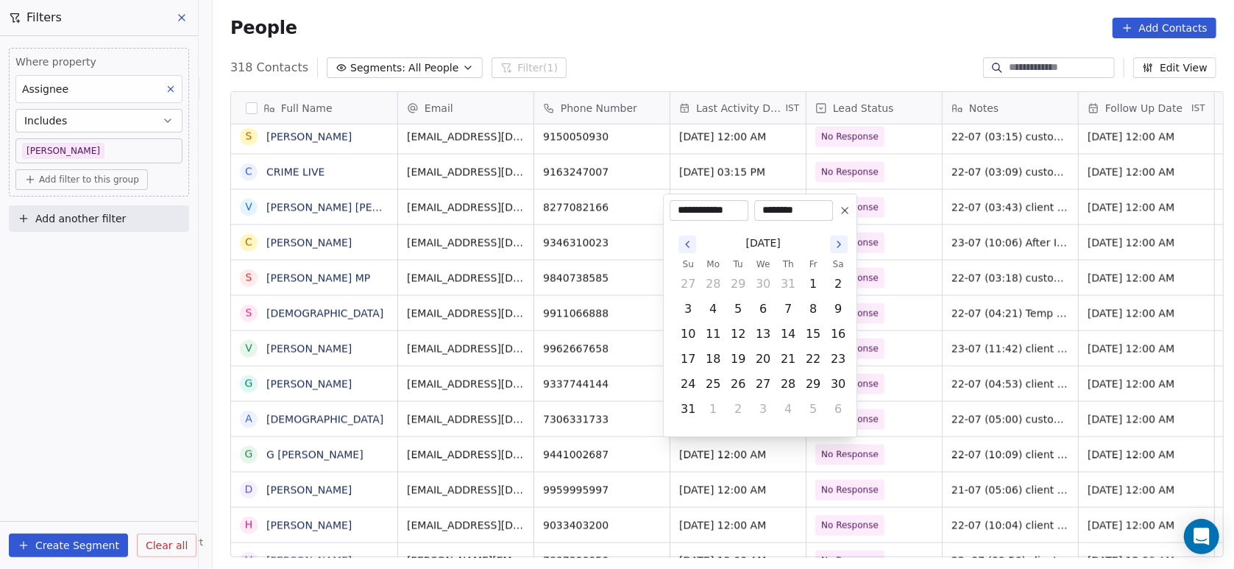
click at [837, 251] on button "Go to the Next Month" at bounding box center [839, 244] width 18 height 18
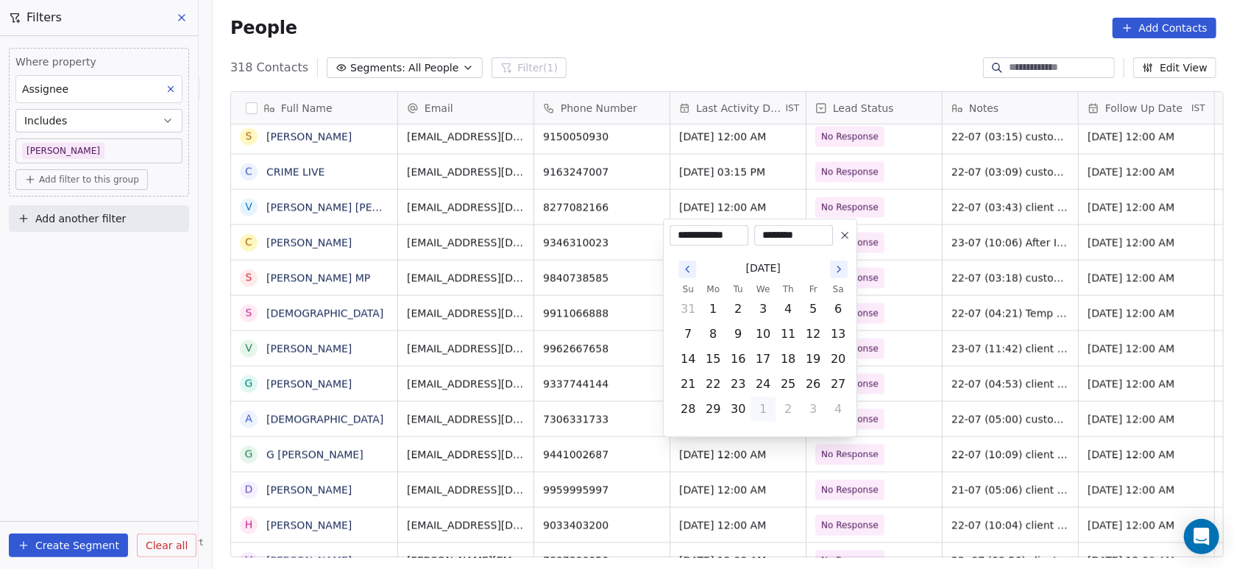
click at [838, 269] on icon "Go to the Next Month" at bounding box center [839, 269] width 12 height 12
click at [767, 300] on button "1" at bounding box center [763, 309] width 24 height 24
type input "**********"
click at [904, 263] on html "On2Cook India Pvt. Ltd. Contacts People Marketing Workflows Campaigns Metrics &…" at bounding box center [617, 284] width 1234 height 569
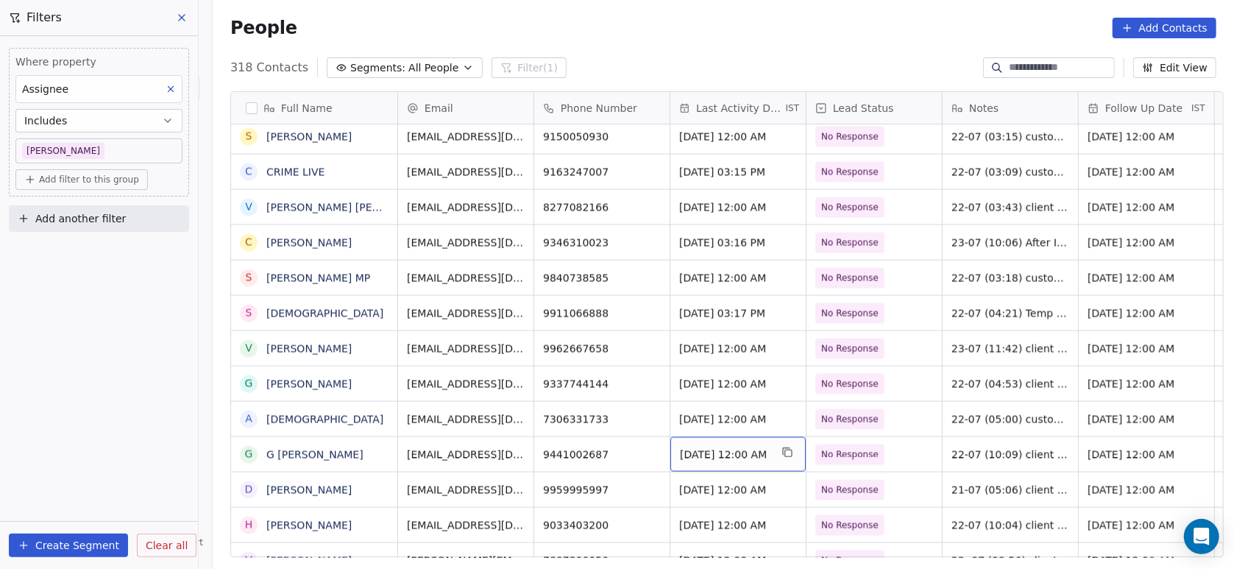
click at [700, 450] on span "Jul 21, 2025 12:00 AM" at bounding box center [725, 454] width 90 height 15
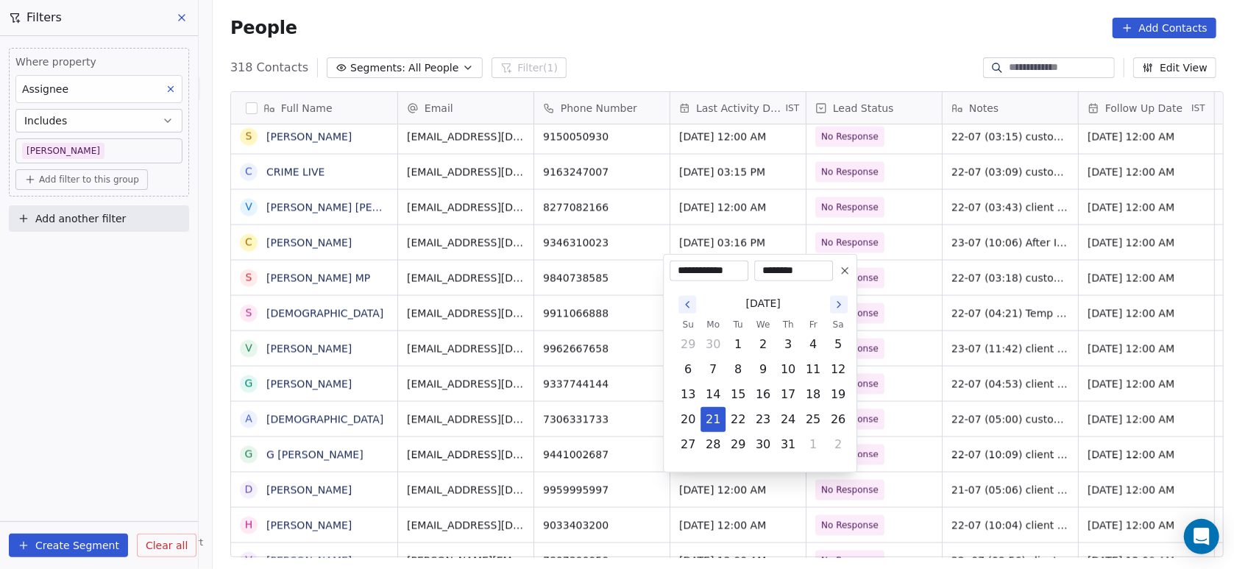
click at [842, 304] on icon "Go to the Next Month" at bounding box center [839, 305] width 12 height 12
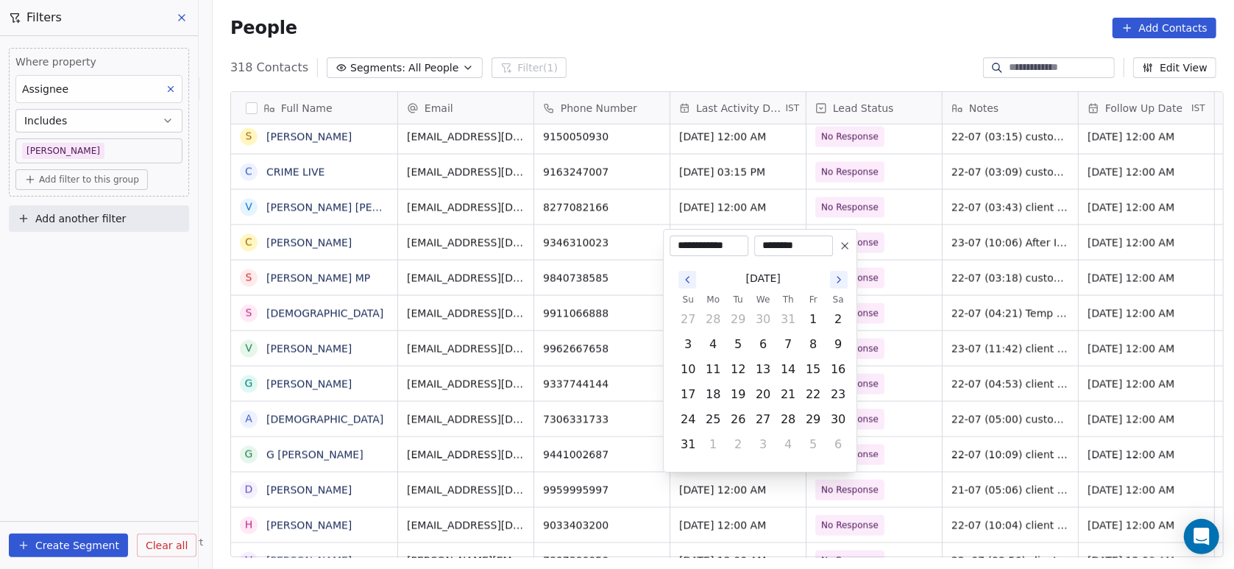
click at [838, 284] on icon "Go to the Next Month" at bounding box center [839, 280] width 12 height 12
click at [842, 303] on icon "Go to the Next Month" at bounding box center [839, 305] width 12 height 12
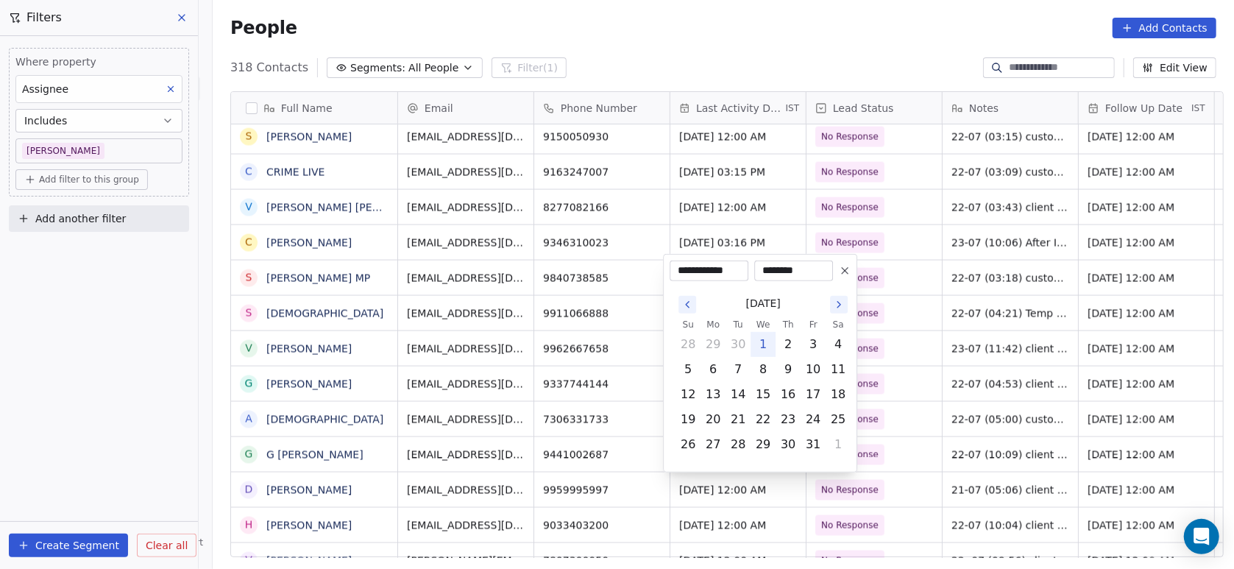
click at [758, 350] on button "1" at bounding box center [763, 345] width 24 height 24
type input "**********"
click at [890, 298] on html "On2Cook India Pvt. Ltd. Contacts People Marketing Workflows Campaigns Metrics &…" at bounding box center [617, 284] width 1234 height 569
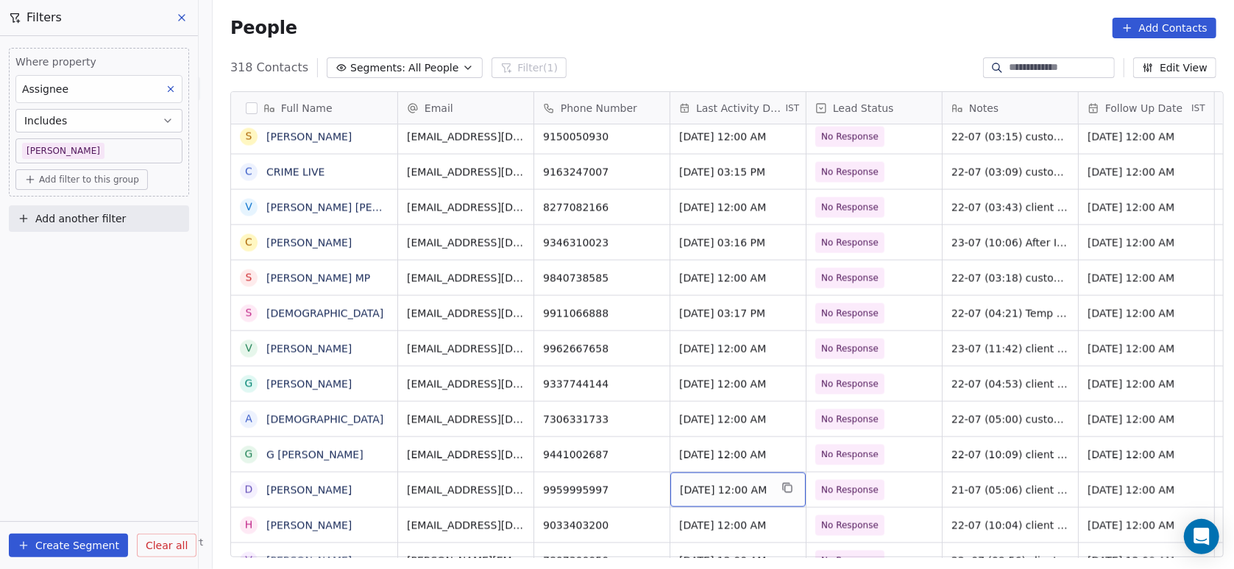
click at [706, 492] on span "Jul 21, 2025 12:00 AM" at bounding box center [725, 490] width 90 height 15
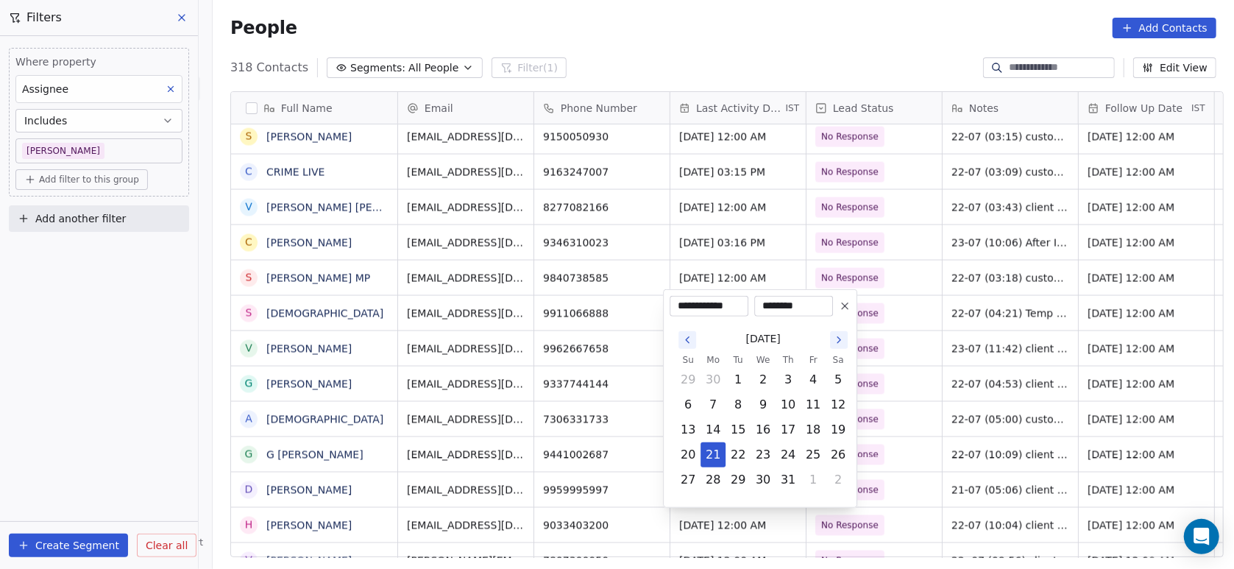
click at [837, 344] on icon "Go to the Next Month" at bounding box center [839, 340] width 12 height 12
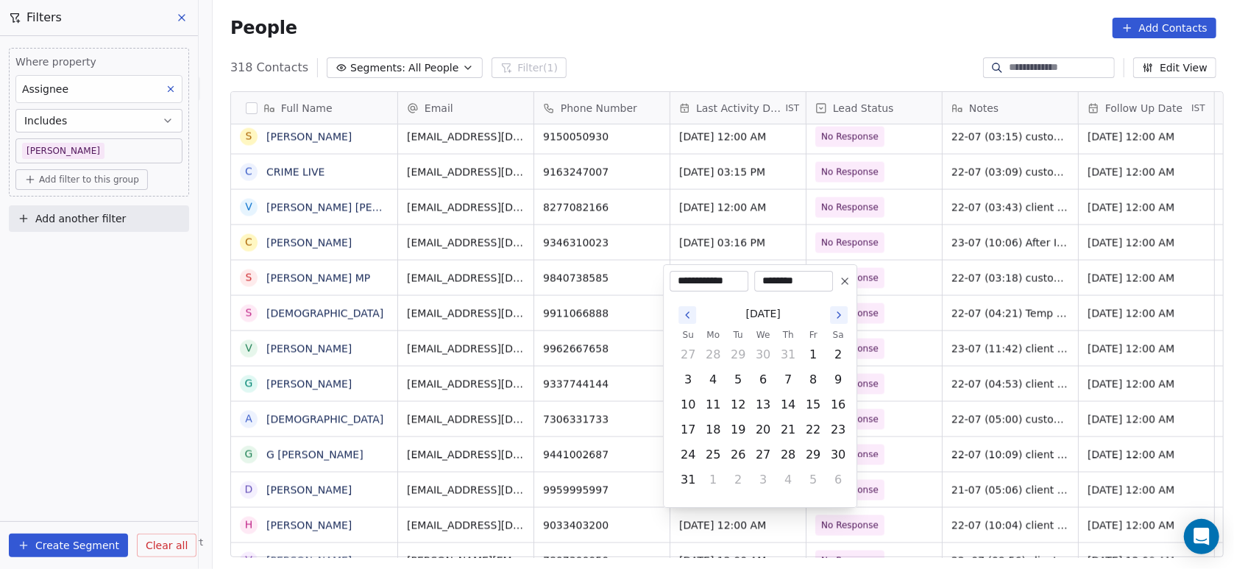
click at [843, 316] on icon "Go to the Next Month" at bounding box center [839, 315] width 12 height 12
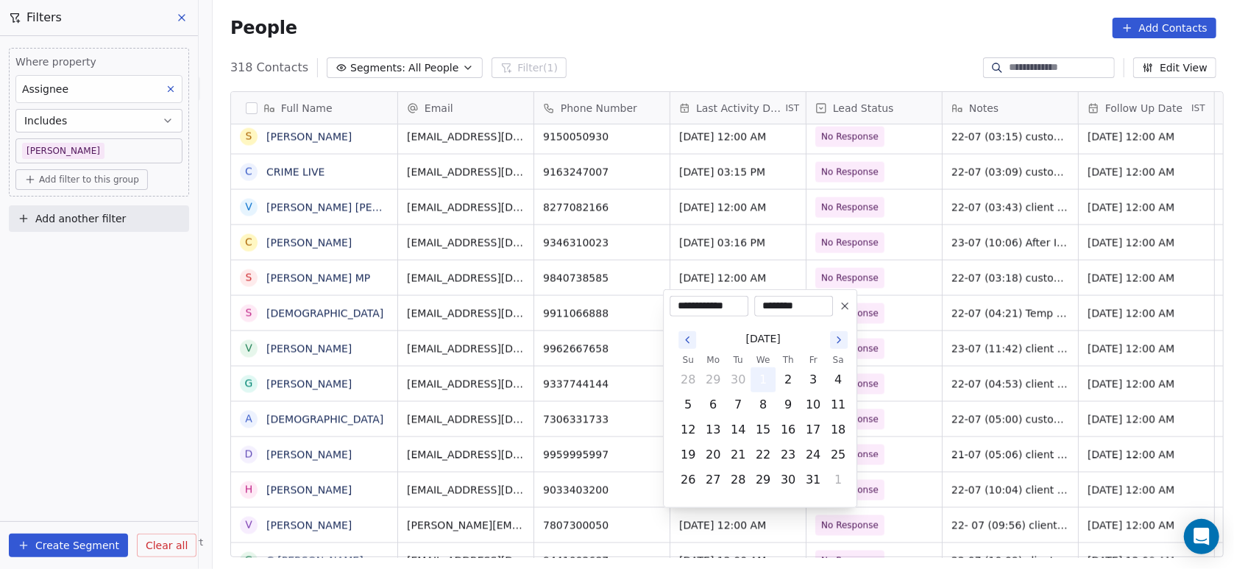
click at [759, 370] on button "1" at bounding box center [763, 380] width 24 height 24
click at [897, 350] on html "On2Cook India Pvt. Ltd. Contacts People Marketing Workflows Campaigns Metrics &…" at bounding box center [617, 284] width 1234 height 569
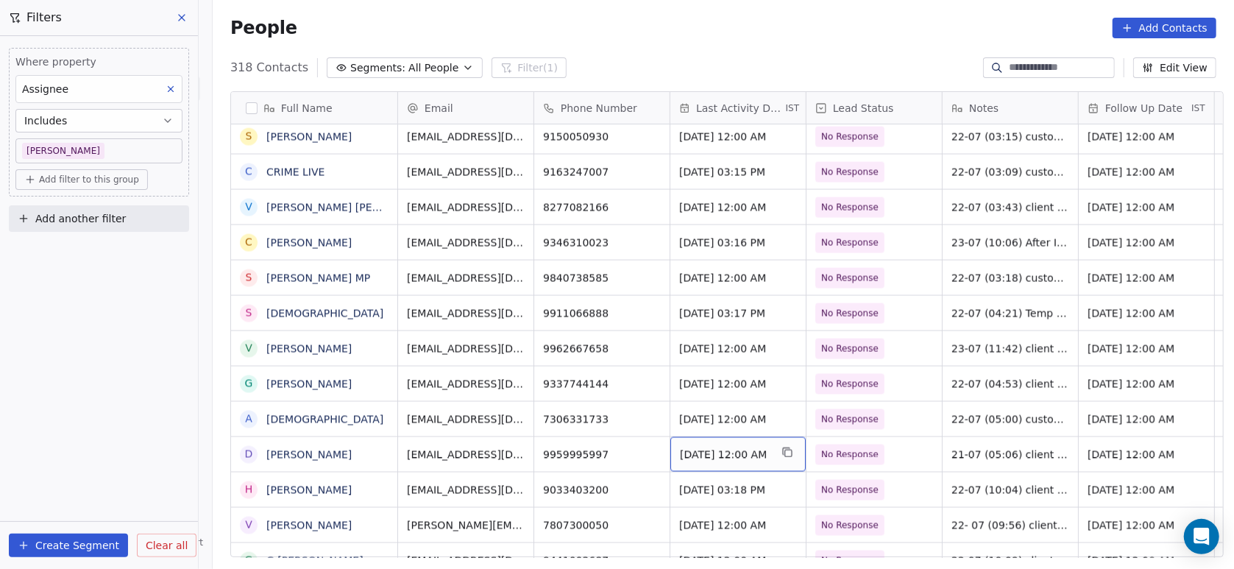
click at [702, 454] on span "Jul 21, 2025 12:00 AM" at bounding box center [725, 454] width 90 height 15
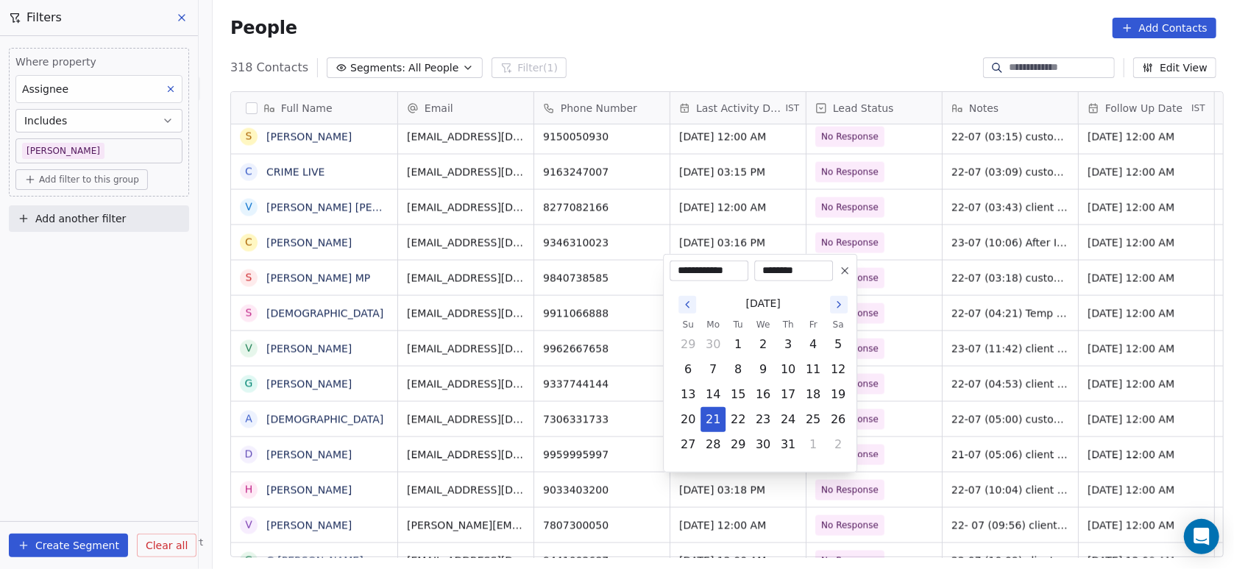
click at [835, 305] on icon "Go to the Next Month" at bounding box center [839, 305] width 12 height 12
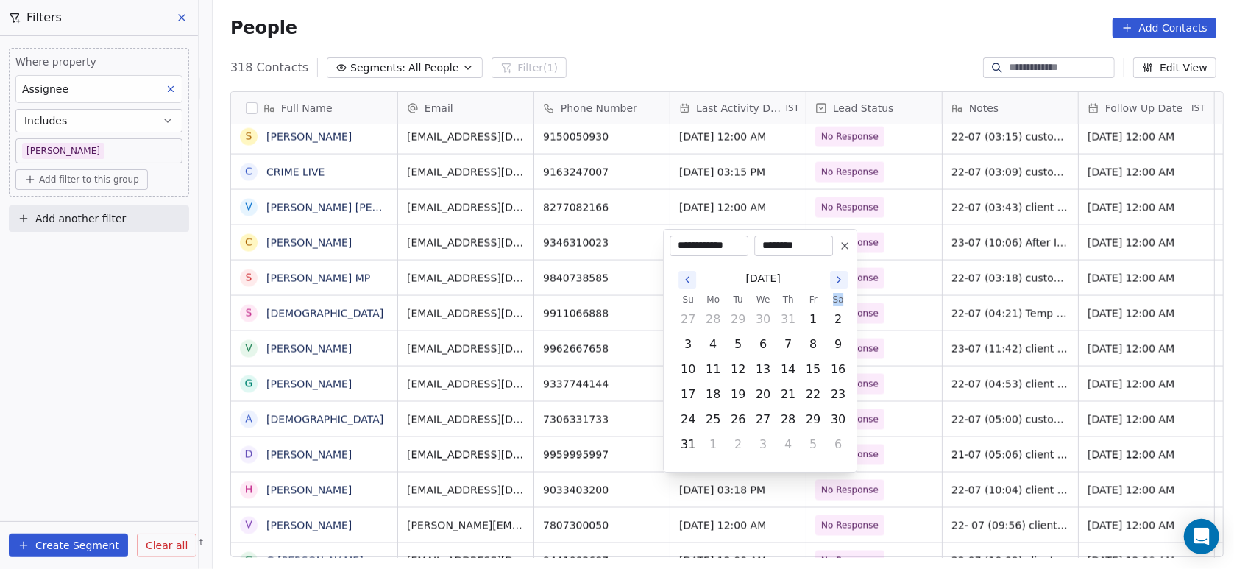
click at [835, 305] on th "Sa" at bounding box center [838, 299] width 25 height 15
drag, startPoint x: 835, startPoint y: 305, endPoint x: 839, endPoint y: 285, distance: 20.2
click at [839, 285] on button "Go to the Next Month" at bounding box center [839, 280] width 18 height 18
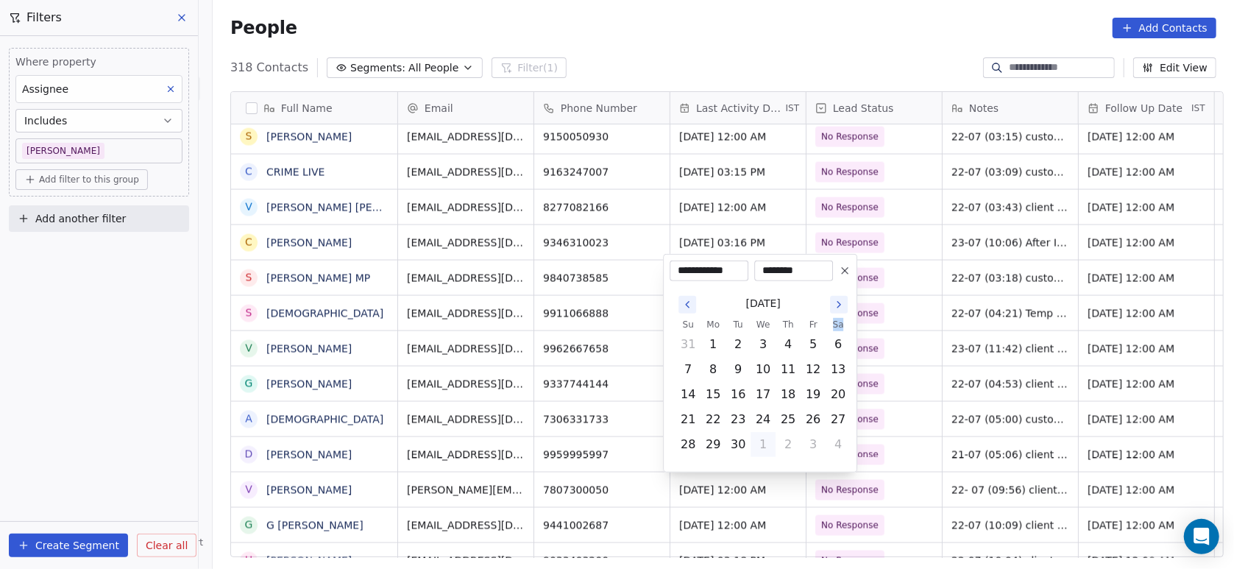
click at [840, 299] on icon "Go to the Next Month" at bounding box center [839, 305] width 12 height 12
click at [770, 340] on button "1" at bounding box center [763, 345] width 24 height 24
type input "**********"
click at [877, 374] on html "On2Cook India Pvt. Ltd. Contacts People Marketing Workflows Campaigns Metrics &…" at bounding box center [617, 284] width 1234 height 569
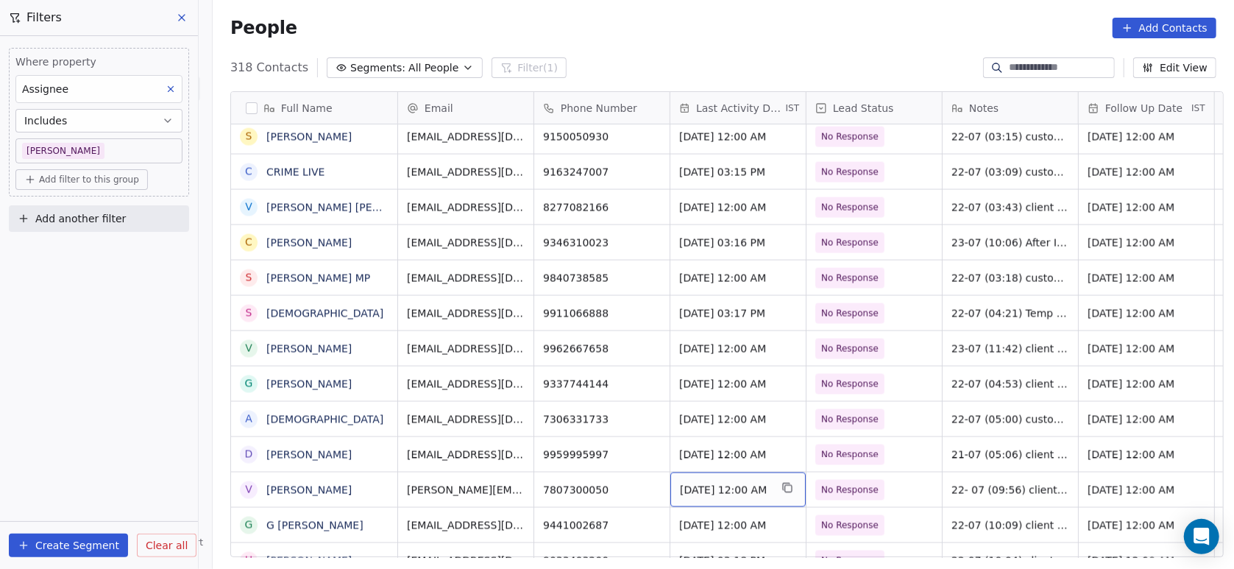
click at [724, 486] on span "Jul 22, 2025 12:00 AM" at bounding box center [725, 490] width 90 height 15
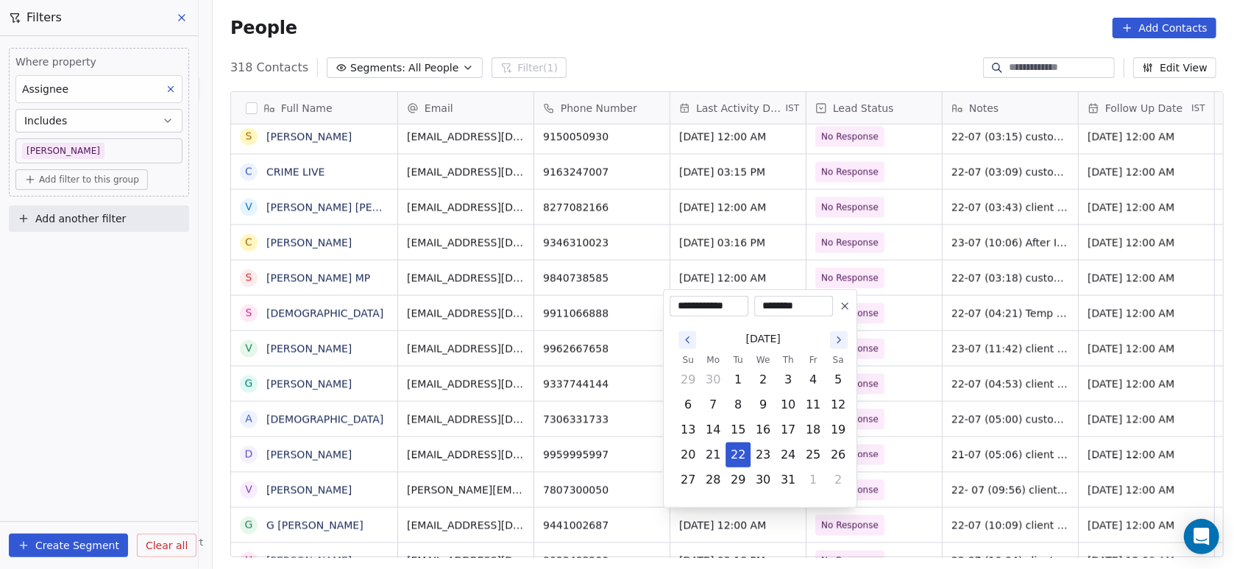
click at [842, 334] on icon "Go to the Next Month" at bounding box center [839, 340] width 12 height 12
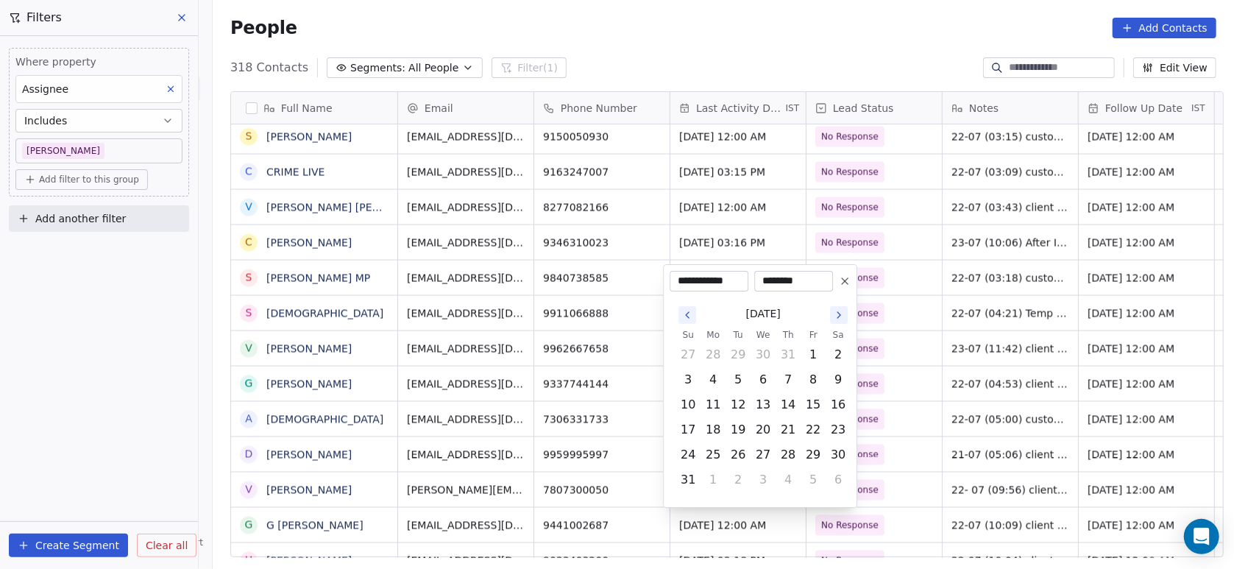
click at [842, 317] on icon "Go to the Next Month" at bounding box center [839, 315] width 12 height 12
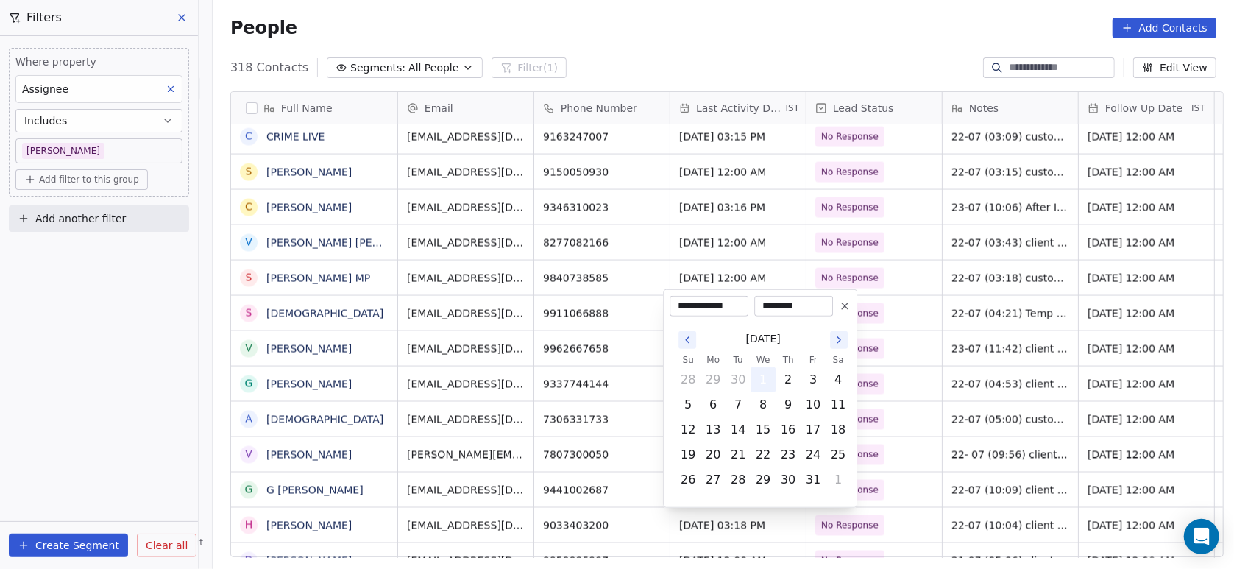
click at [764, 373] on button "1" at bounding box center [763, 380] width 24 height 24
click at [767, 386] on button "1" at bounding box center [763, 380] width 24 height 24
click at [561, 378] on html "On2Cook India Pvt. Ltd. Contacts People Marketing Workflows Campaigns Metrics &…" at bounding box center [617, 284] width 1234 height 569
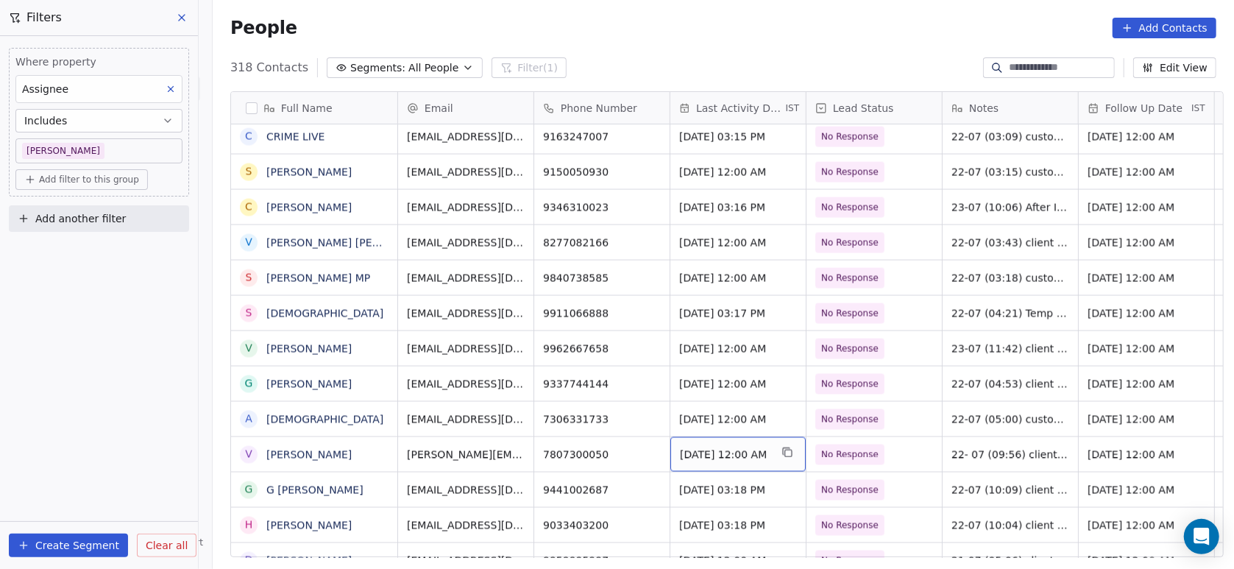
click at [714, 447] on span "Jul 22, 2025 12:00 AM" at bounding box center [725, 454] width 90 height 15
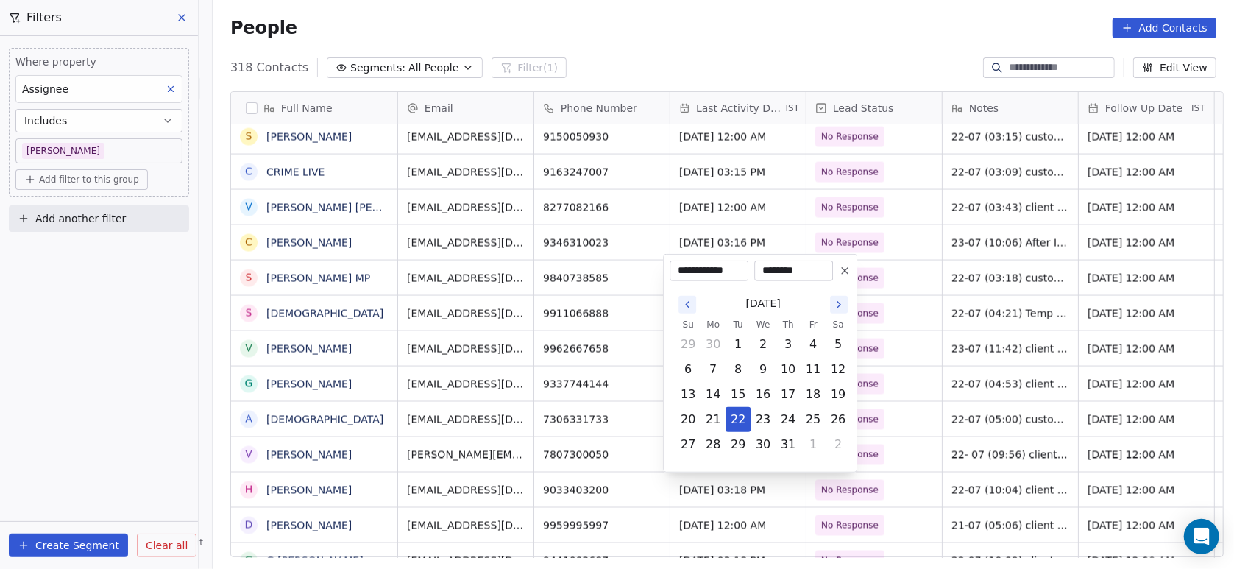
click at [842, 302] on icon "Go to the Next Month" at bounding box center [839, 305] width 12 height 12
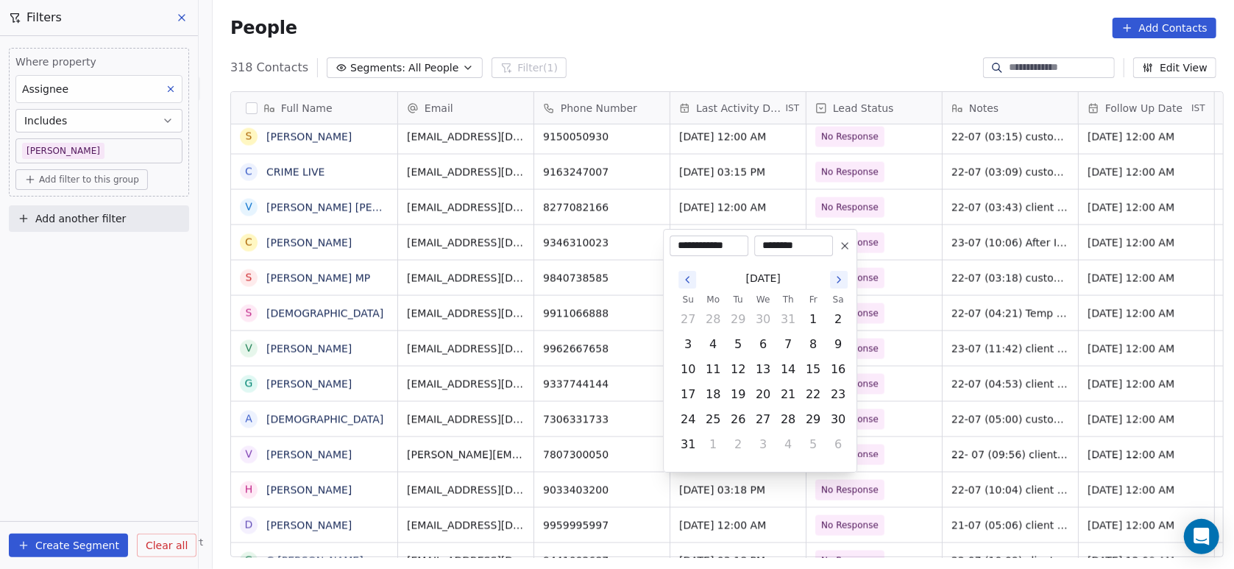
click at [839, 277] on icon "Go to the Next Month" at bounding box center [839, 280] width 12 height 12
click at [835, 302] on icon "Go to the Next Month" at bounding box center [839, 305] width 12 height 12
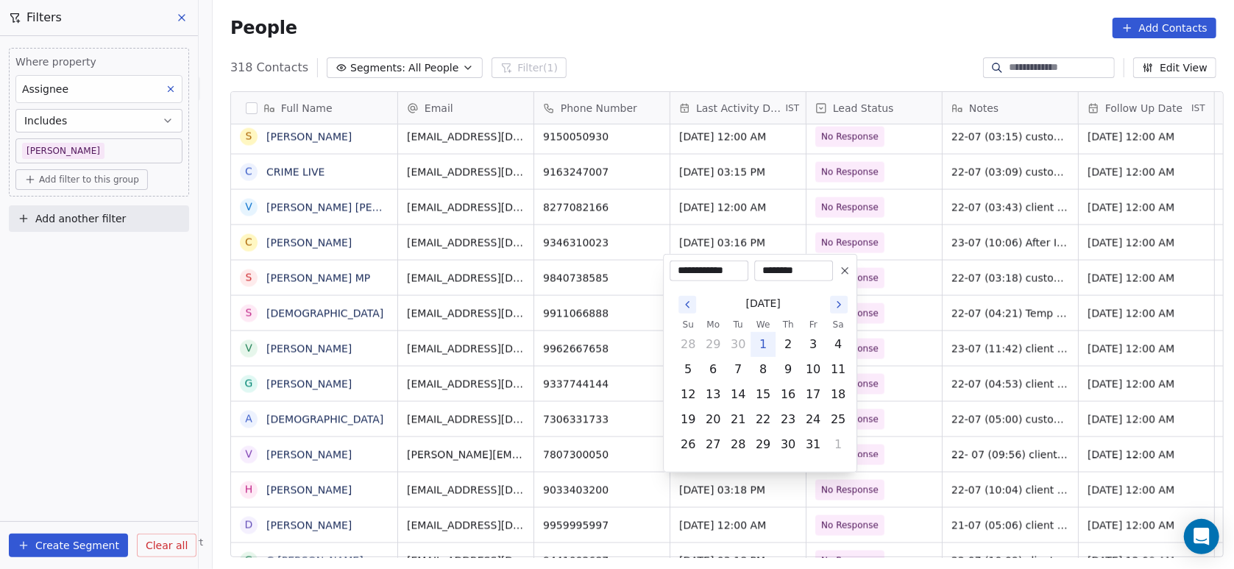
click at [767, 344] on button "1" at bounding box center [763, 345] width 24 height 24
type input "**********"
click at [617, 339] on html "On2Cook India Pvt. Ltd. Contacts People Marketing Workflows Campaigns Metrics &…" at bounding box center [617, 284] width 1234 height 569
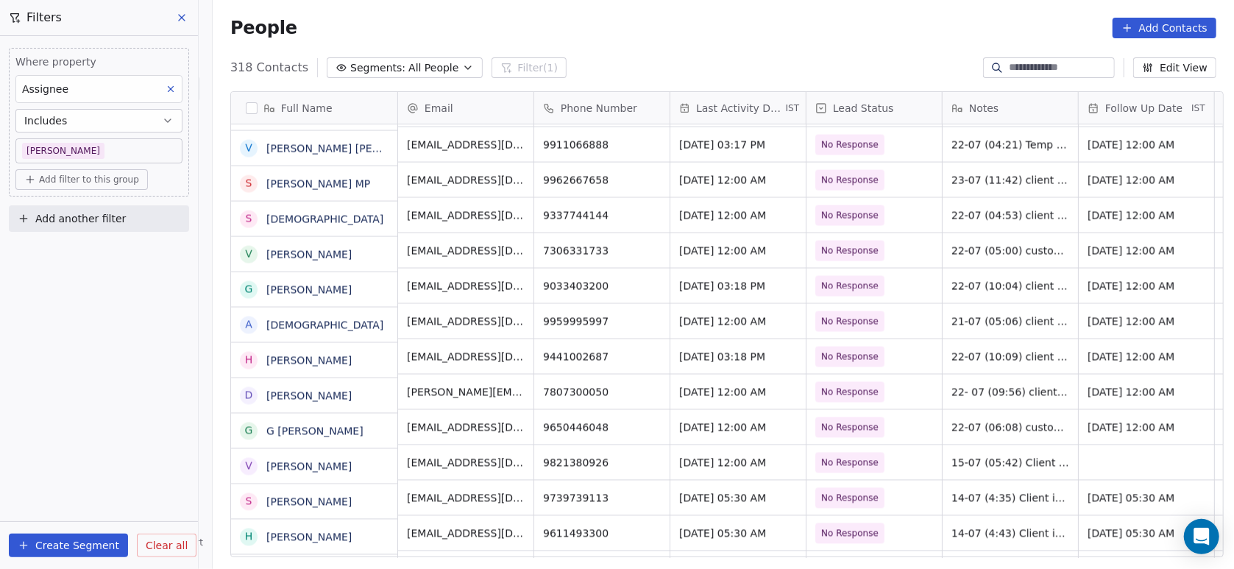
scroll to position [9180, 0]
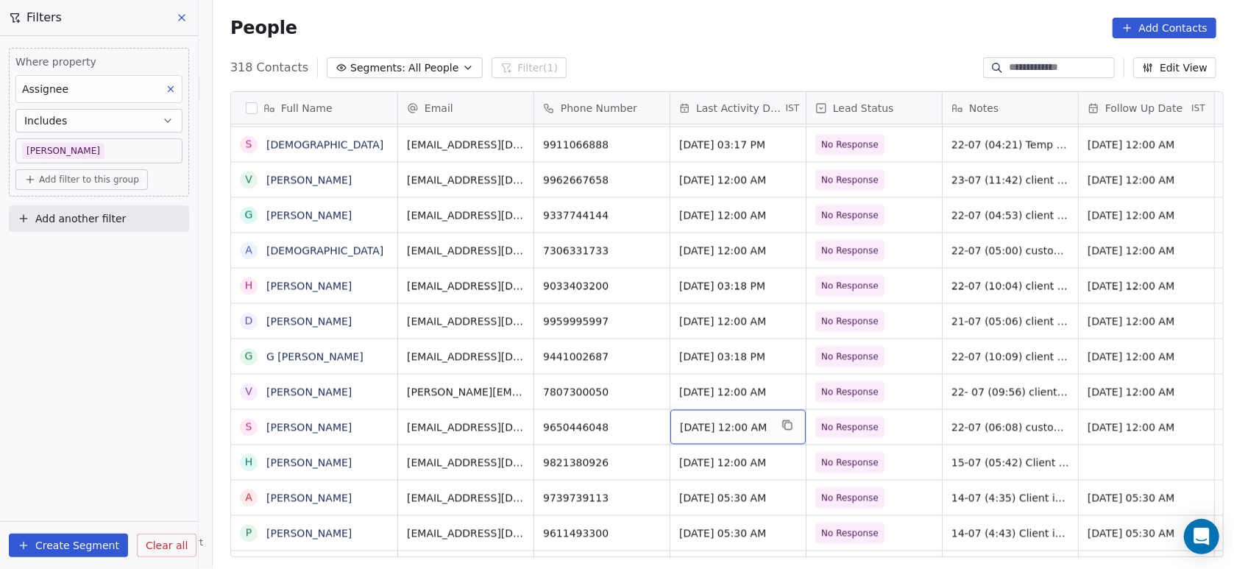
click at [693, 422] on span "Jul 22, 2025 12:00 AM" at bounding box center [725, 427] width 90 height 15
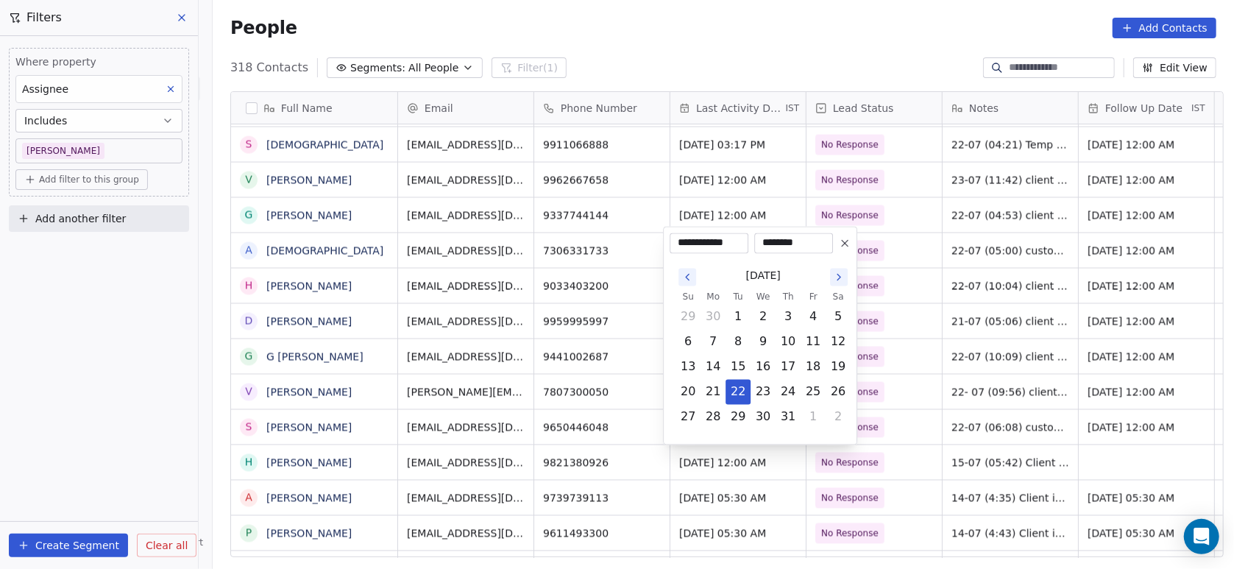
click at [836, 279] on icon "Go to the Next Month" at bounding box center [839, 277] width 12 height 12
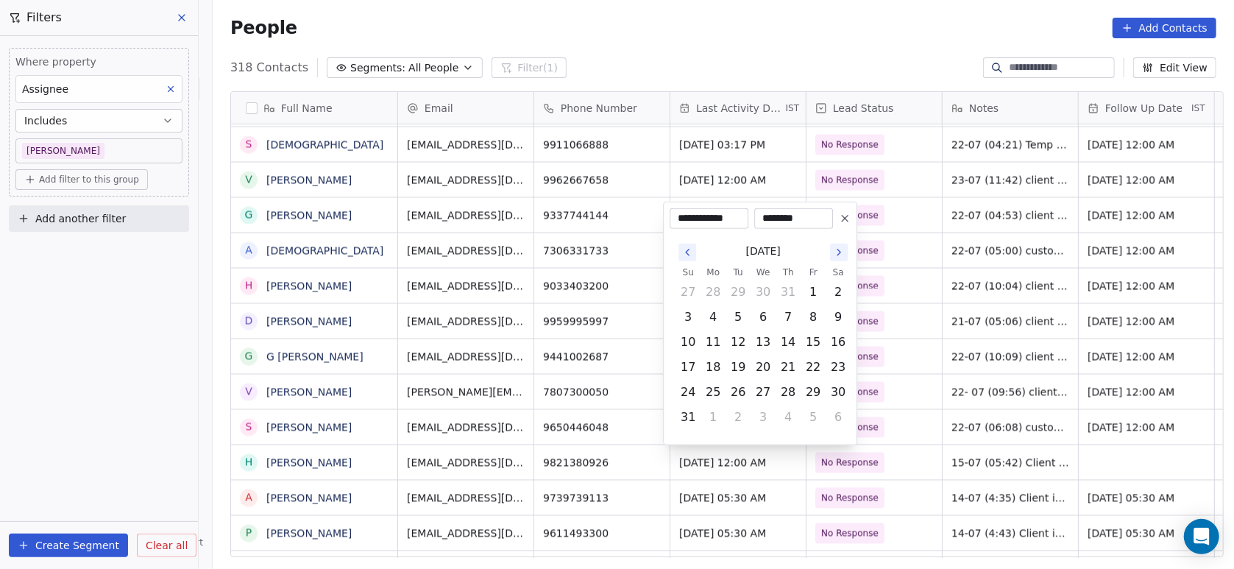
click at [840, 244] on button "Go to the Next Month" at bounding box center [839, 253] width 18 height 18
click at [838, 281] on icon "Go to the Next Month" at bounding box center [839, 277] width 12 height 12
click at [770, 316] on button "1" at bounding box center [763, 317] width 24 height 24
type input "**********"
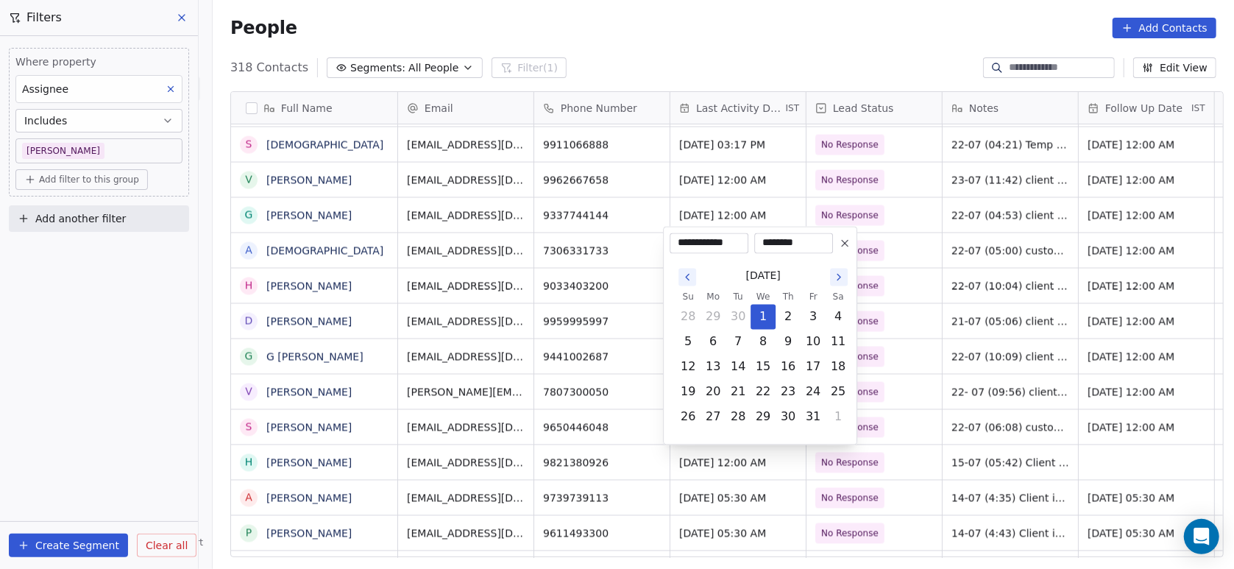
click at [895, 307] on html "On2Cook India Pvt. Ltd. Contacts People Marketing Workflows Campaigns Metrics &…" at bounding box center [617, 284] width 1234 height 569
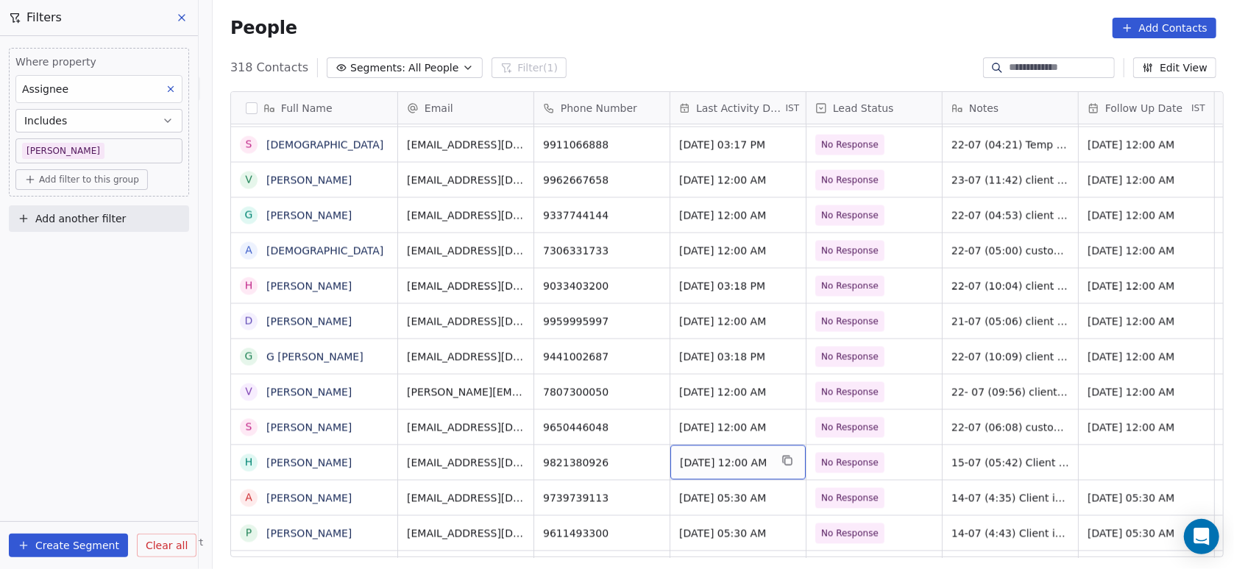
click at [711, 464] on span "Jul 15, 2025 12:00 AM" at bounding box center [725, 462] width 90 height 15
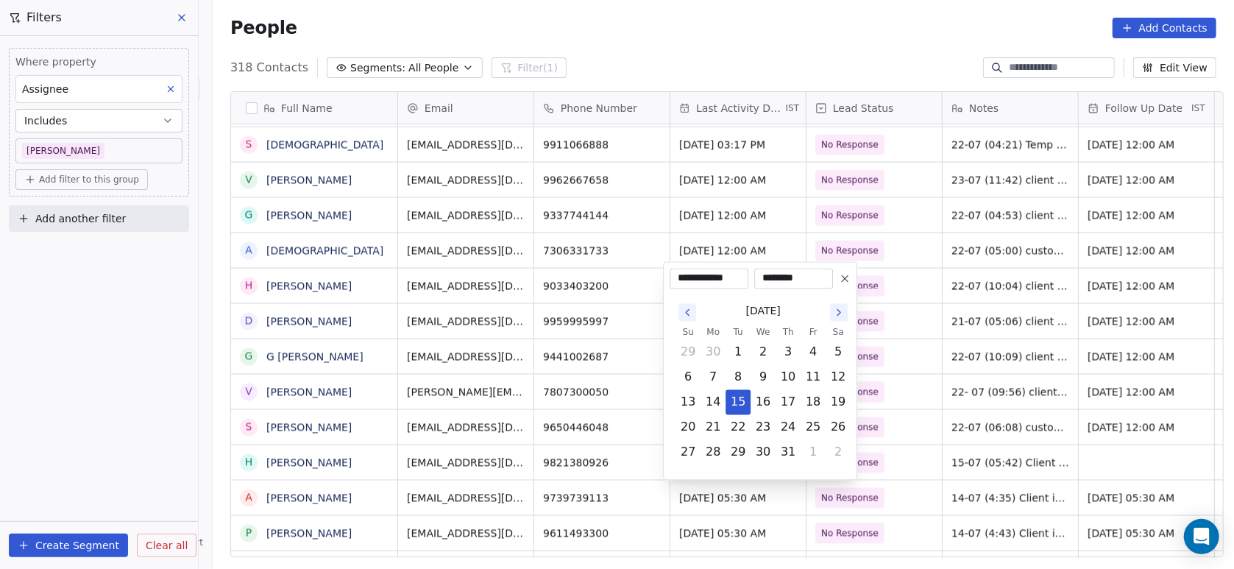
click at [842, 309] on icon "Go to the Next Month" at bounding box center [839, 313] width 12 height 12
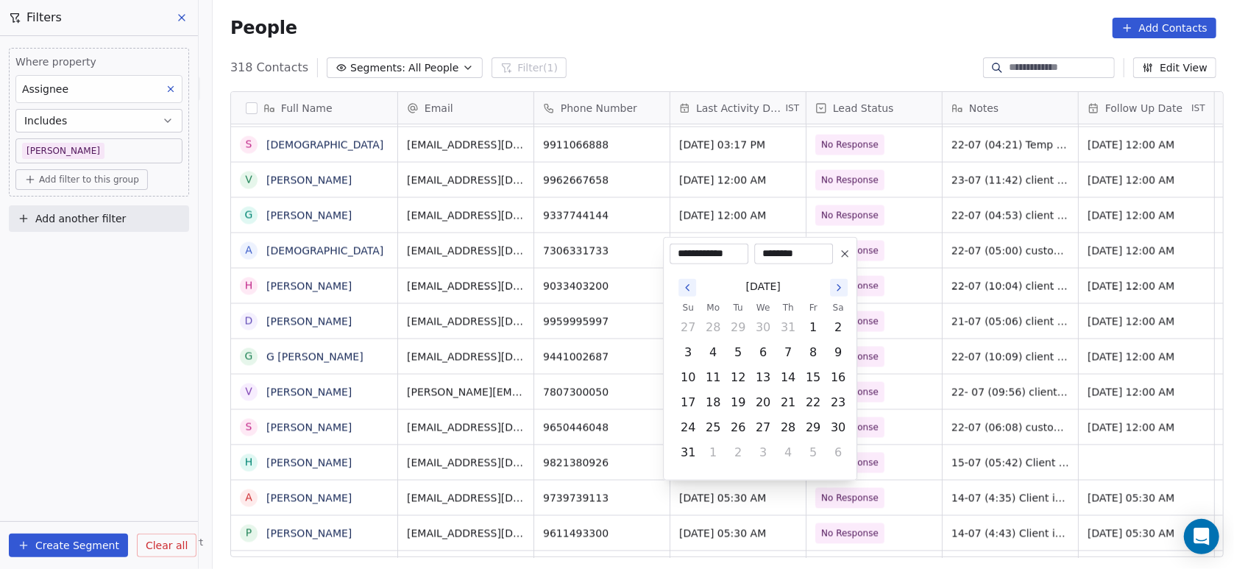
click at [842, 309] on th "Sa" at bounding box center [838, 307] width 25 height 15
click at [842, 291] on icon "Go to the Next Month" at bounding box center [839, 288] width 12 height 12
click at [837, 313] on icon "Go to the Next Month" at bounding box center [839, 313] width 12 height 12
click at [753, 353] on button "1" at bounding box center [763, 353] width 24 height 24
type input "**********"
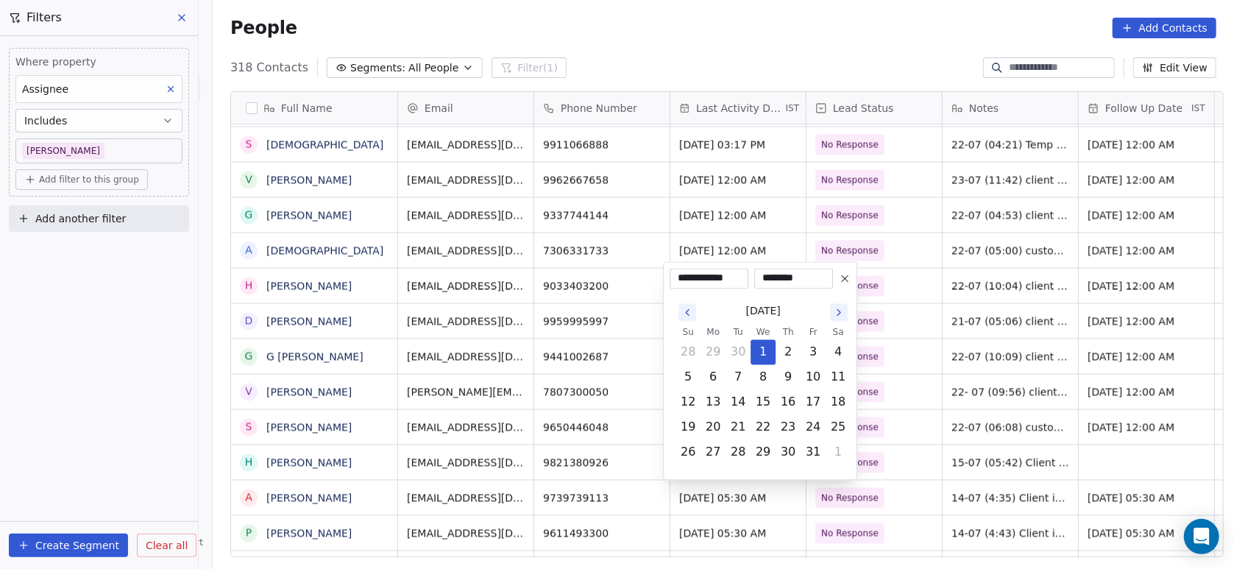
click at [917, 353] on html "On2Cook India Pvt. Ltd. Contacts People Marketing Workflows Campaigns Metrics &…" at bounding box center [617, 284] width 1234 height 569
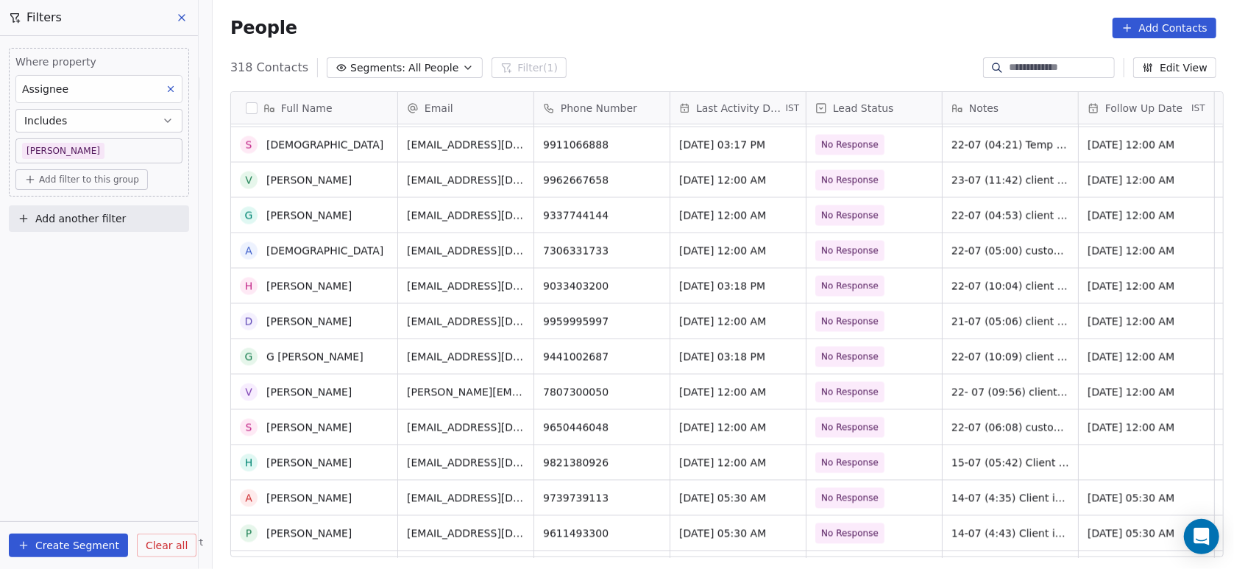
scroll to position [9184, 0]
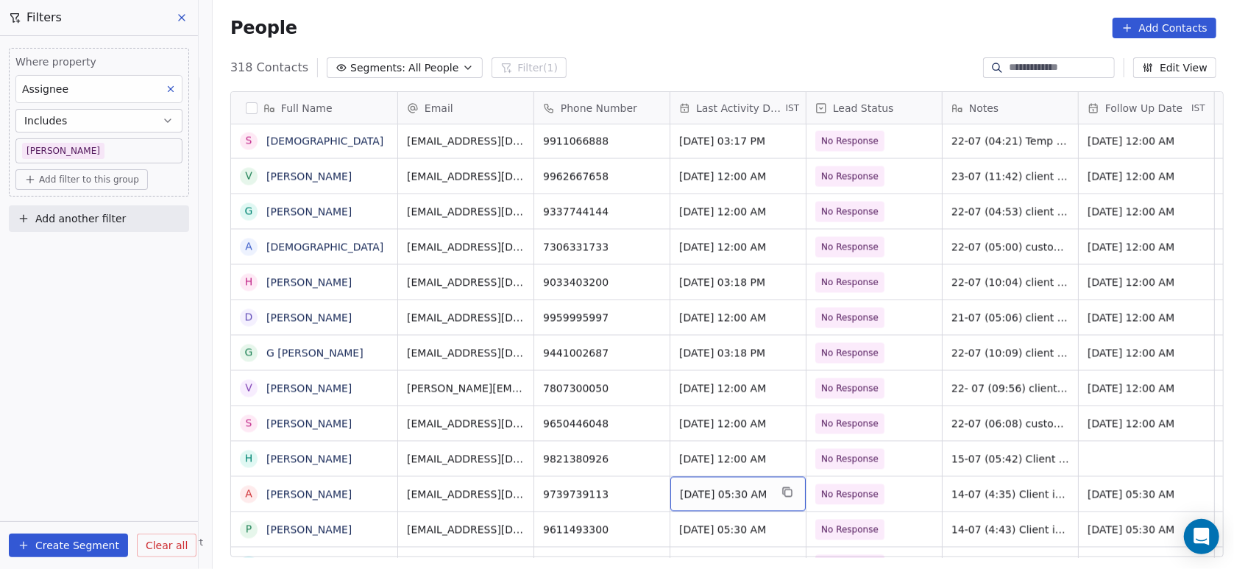
click at [713, 498] on span "Jan 06, 2025 05:30 AM" at bounding box center [725, 494] width 90 height 15
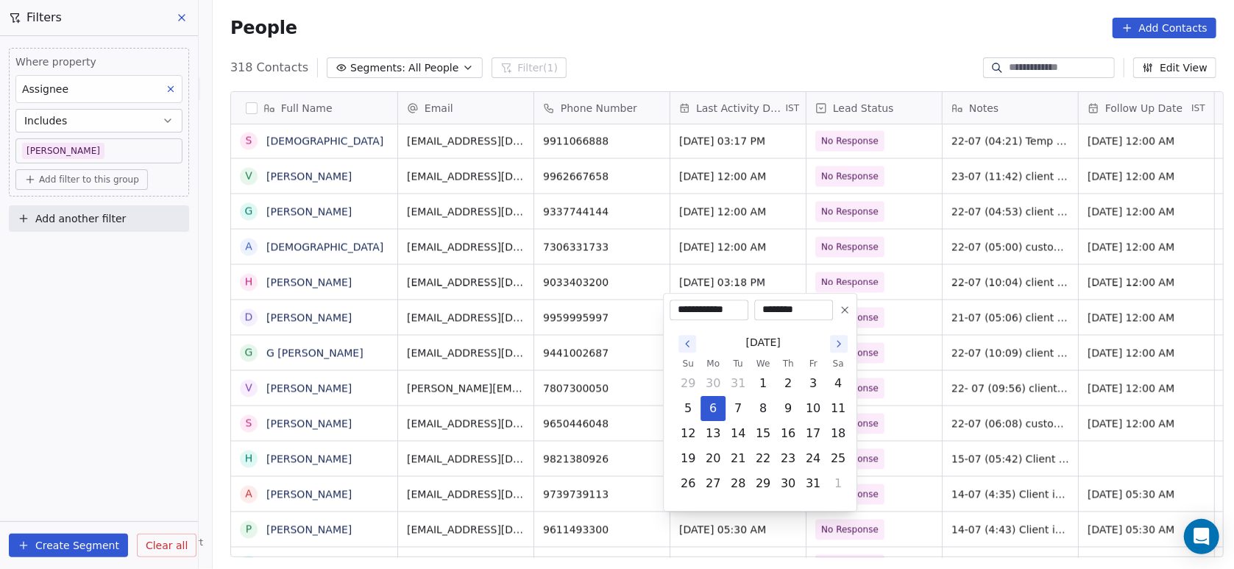
click at [830, 342] on button "Go to the Next Month" at bounding box center [839, 344] width 18 height 18
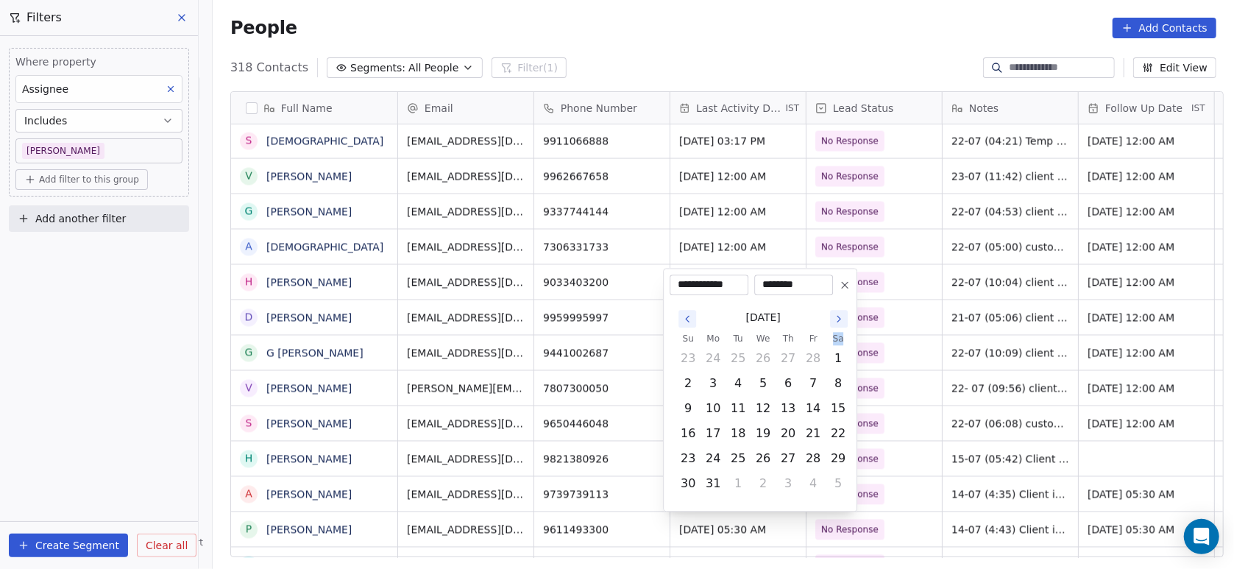
click at [830, 342] on th "Sa" at bounding box center [838, 338] width 25 height 15
drag, startPoint x: 830, startPoint y: 342, endPoint x: 837, endPoint y: 315, distance: 28.2
click at [837, 315] on icon "Go to the Next Month" at bounding box center [839, 319] width 12 height 12
click at [837, 315] on button at bounding box center [845, 310] width 18 height 18
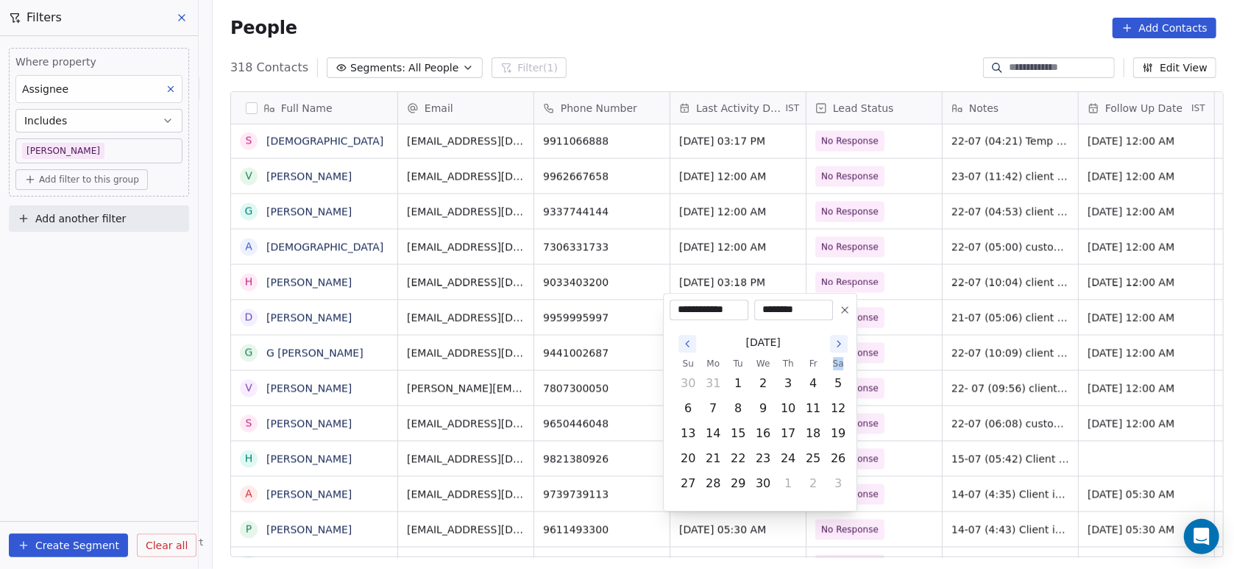
type input "**********"
type input "********"
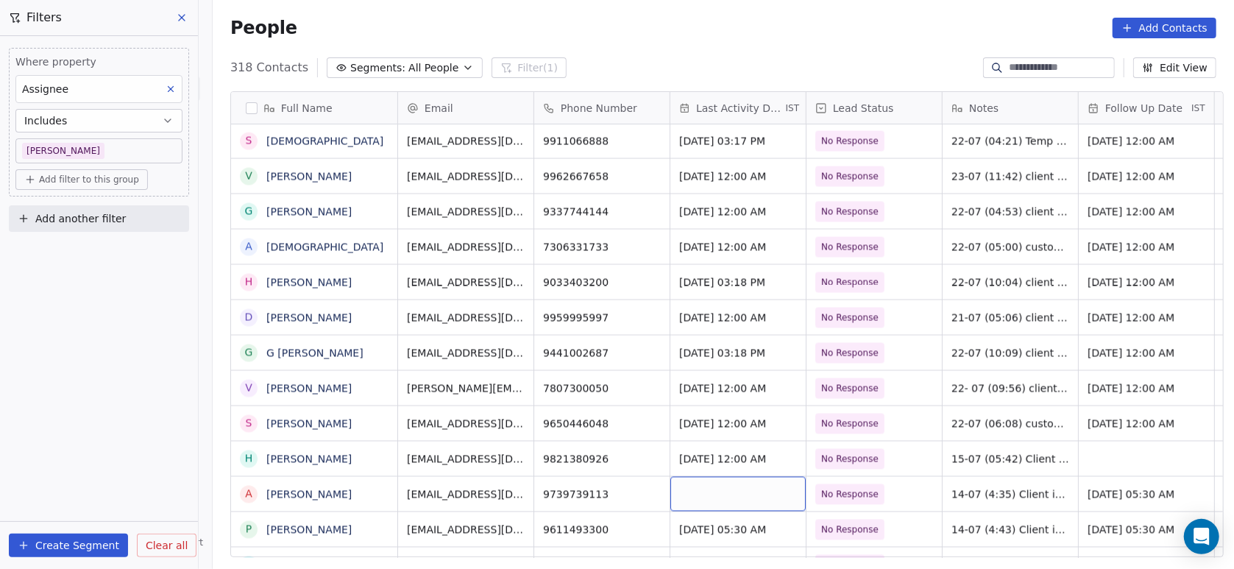
click at [731, 486] on div "grid" at bounding box center [737, 494] width 135 height 35
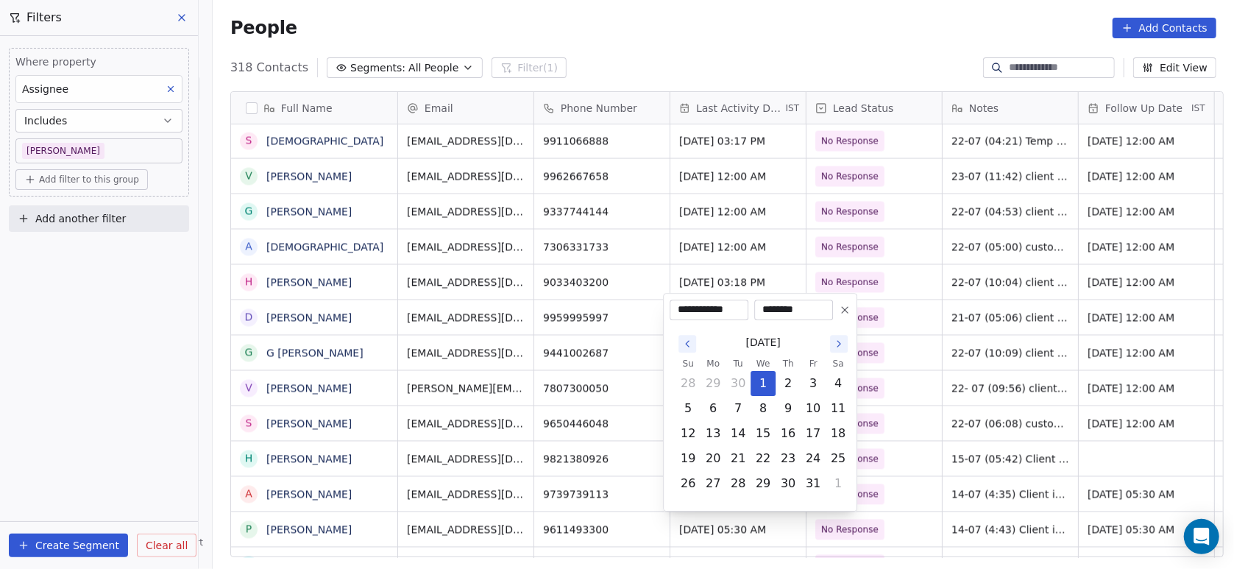
click at [731, 486] on button "28" at bounding box center [738, 484] width 24 height 24
click at [770, 379] on button "1" at bounding box center [763, 384] width 24 height 24
type input "**********"
click at [908, 386] on html "On2Cook India Pvt. Ltd. Contacts People Marketing Workflows Campaigns Metrics &…" at bounding box center [617, 284] width 1234 height 569
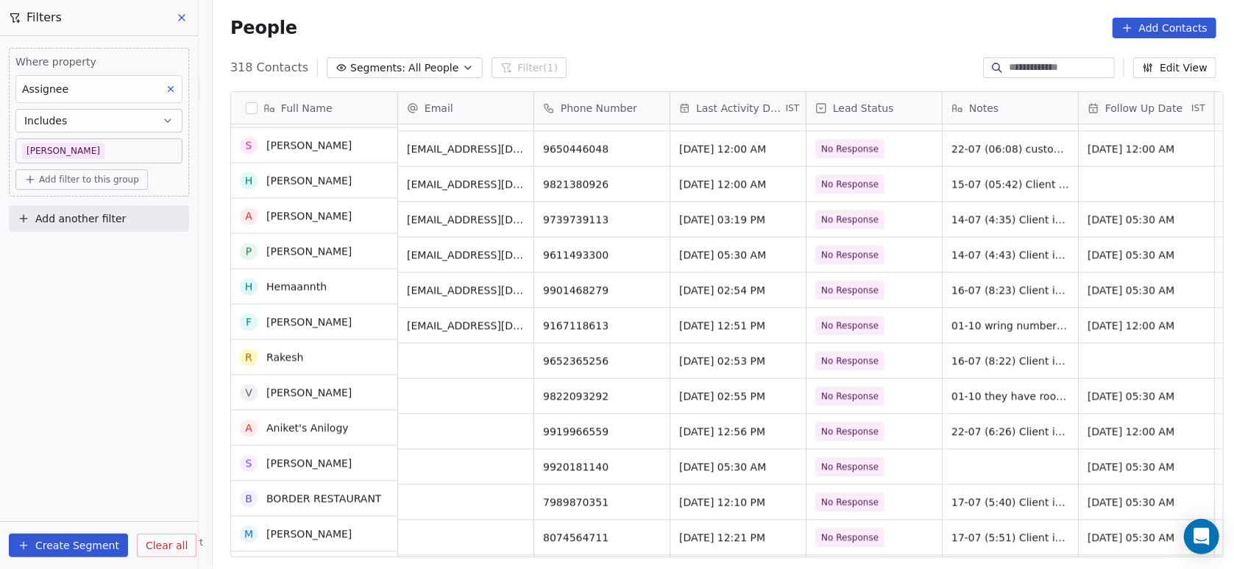
scroll to position [9463, 0]
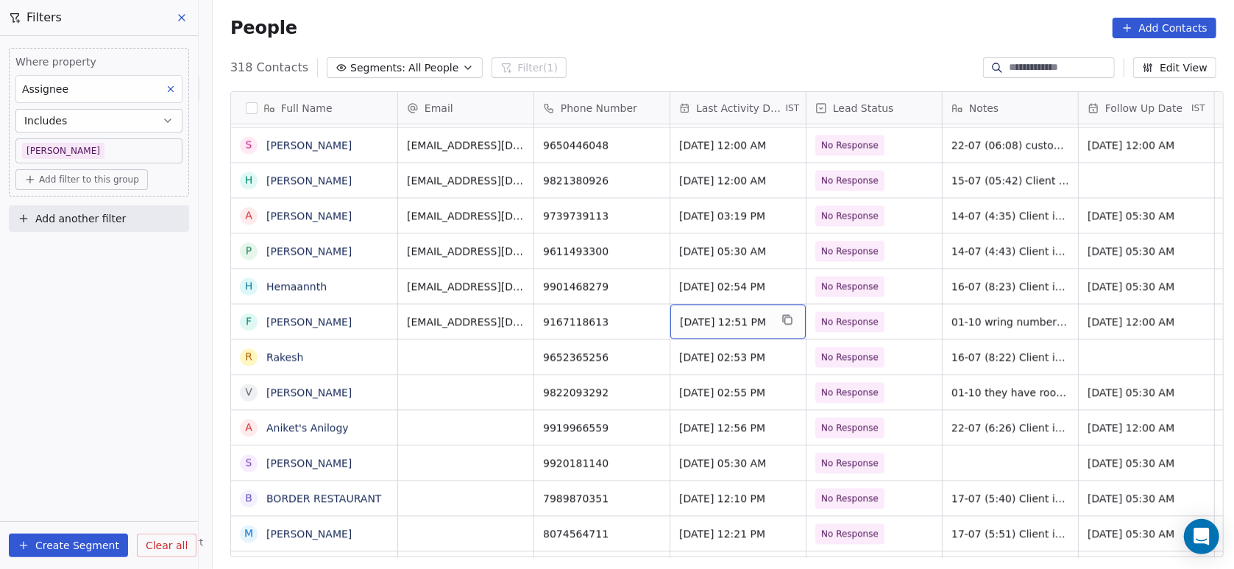
click at [730, 319] on span "Jul 22, 2025 12:51 PM" at bounding box center [725, 321] width 90 height 15
click at [736, 327] on span "Jul 22, 2025 12:51 PM" at bounding box center [725, 321] width 90 height 15
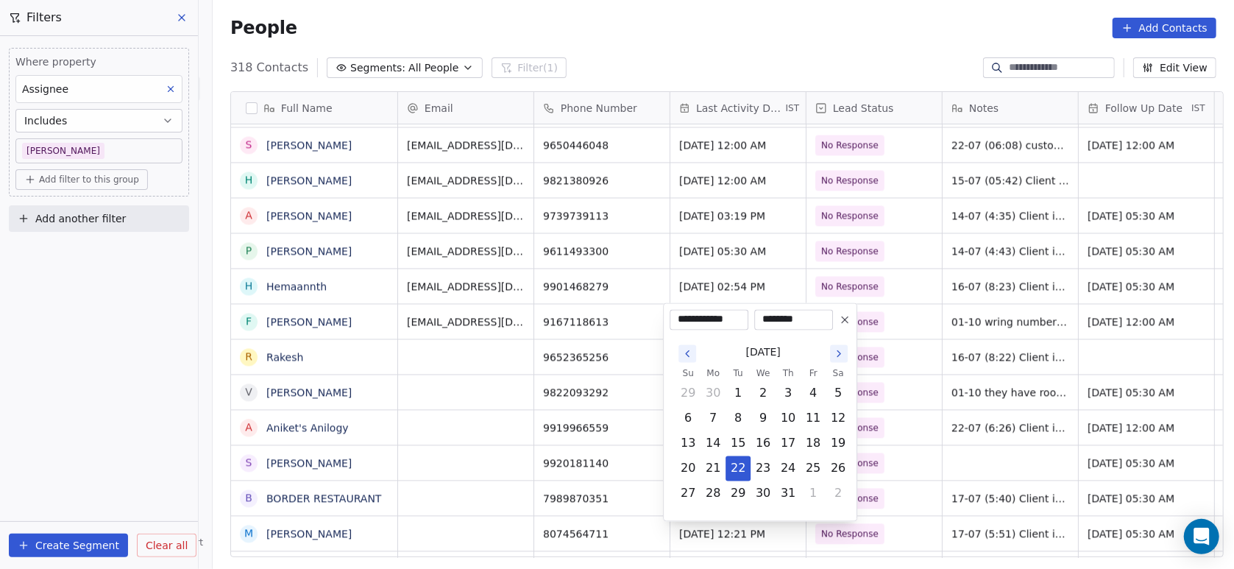
click at [845, 319] on icon at bounding box center [845, 320] width 12 height 12
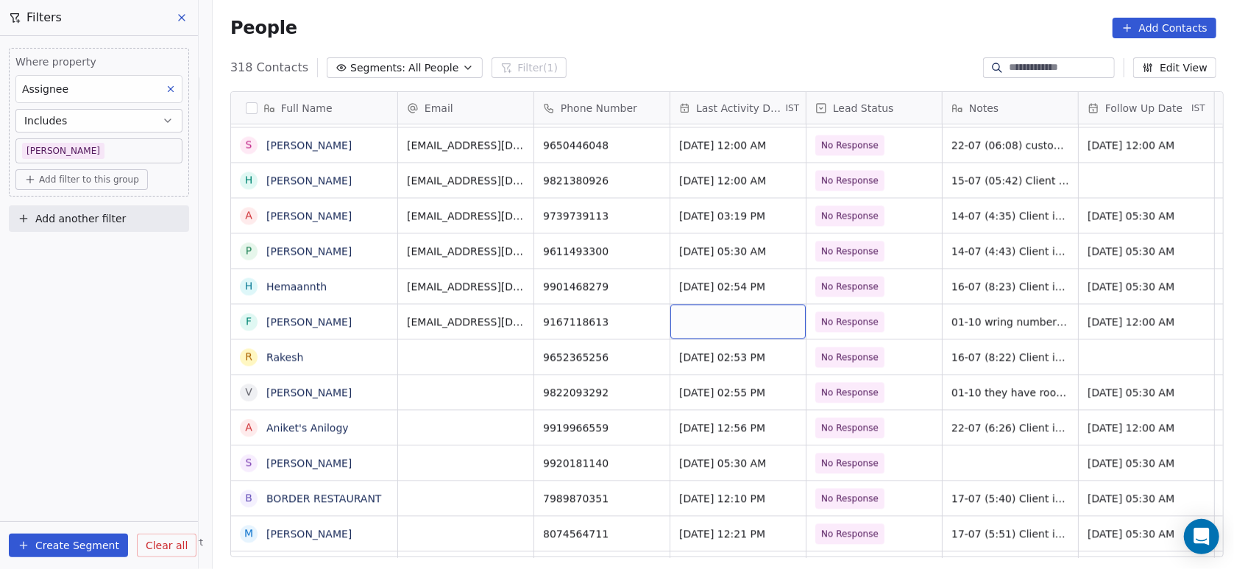
click at [748, 327] on div "grid" at bounding box center [737, 321] width 135 height 35
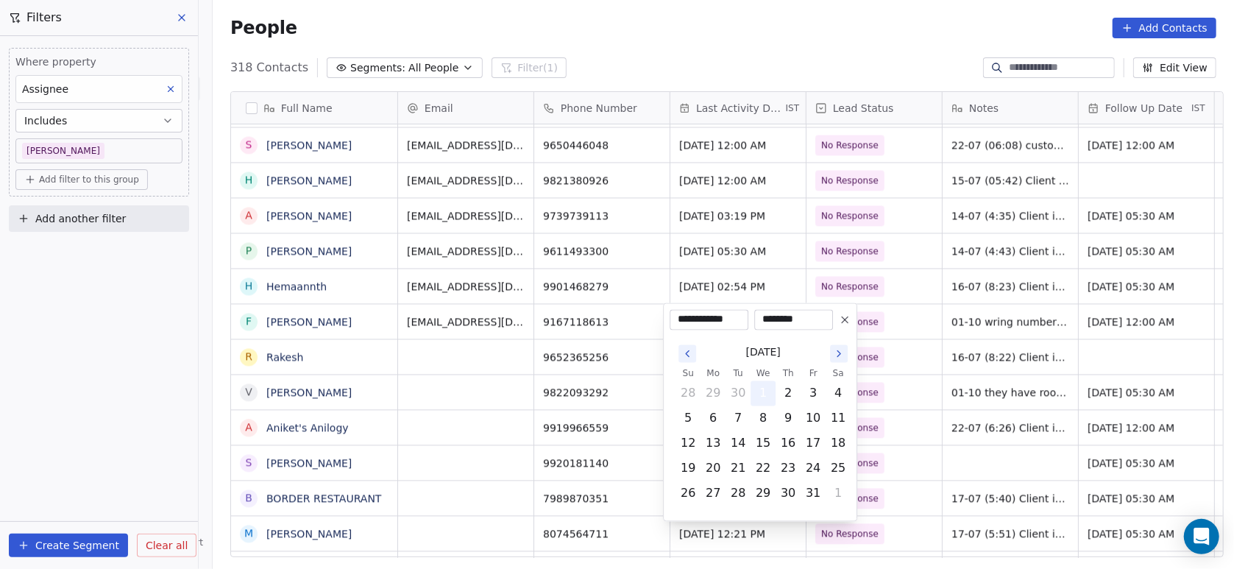
click at [761, 391] on button "1" at bounding box center [763, 394] width 24 height 24
click at [918, 331] on html "On2Cook India Pvt. Ltd. Contacts People Marketing Workflows Campaigns Metrics &…" at bounding box center [617, 284] width 1234 height 569
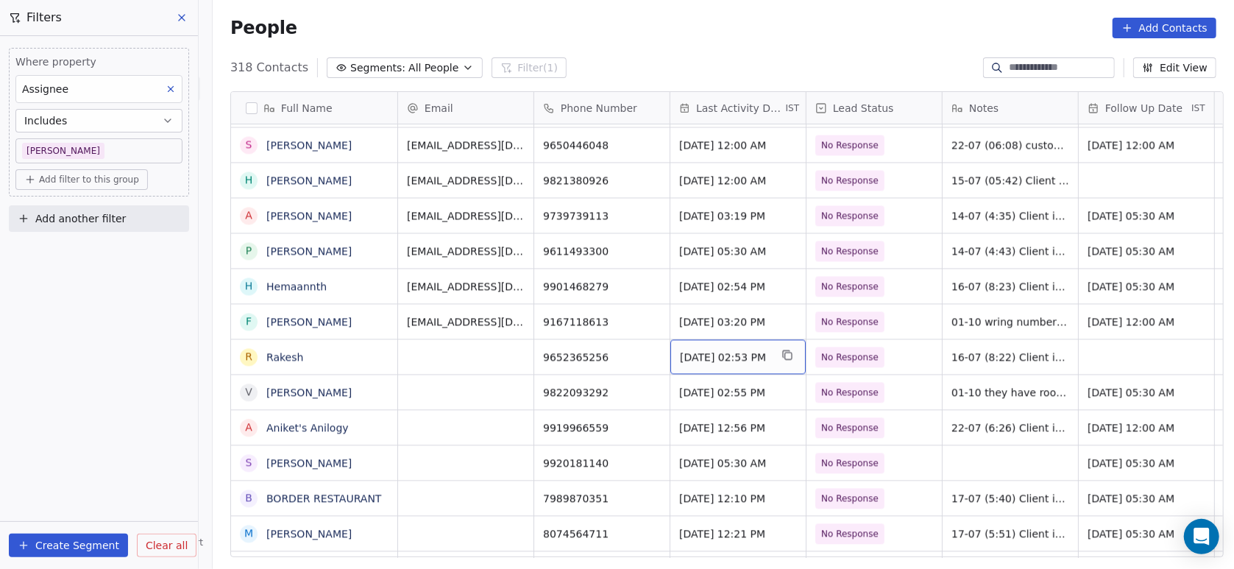
click at [746, 353] on span "Jul 16, 2025 02:53 PM" at bounding box center [725, 356] width 90 height 15
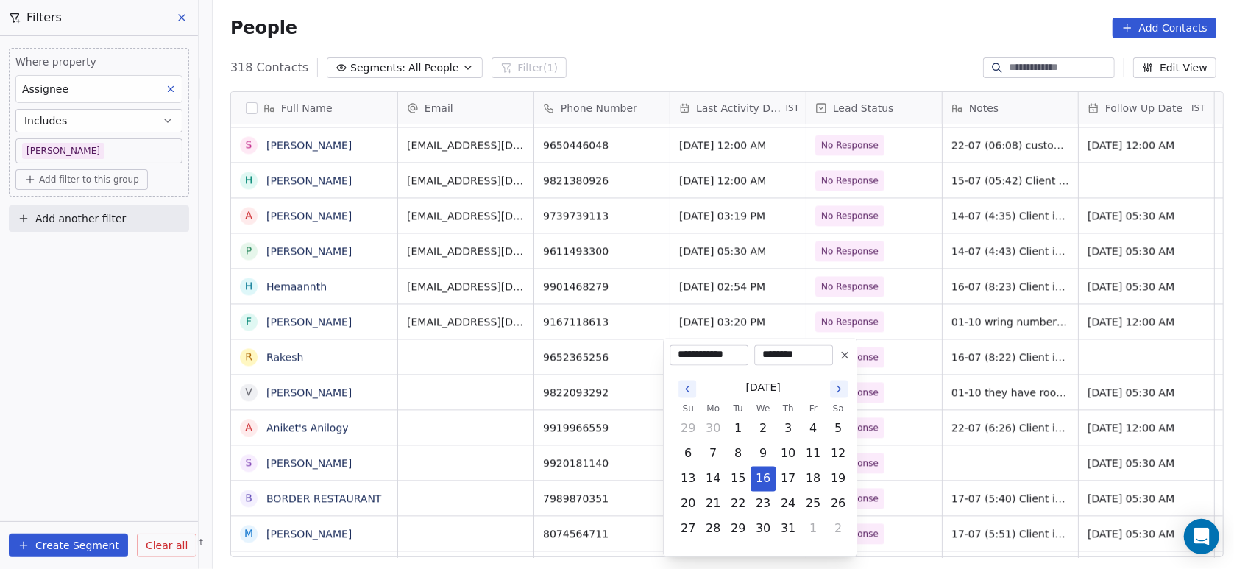
click at [848, 361] on button at bounding box center [845, 356] width 18 height 18
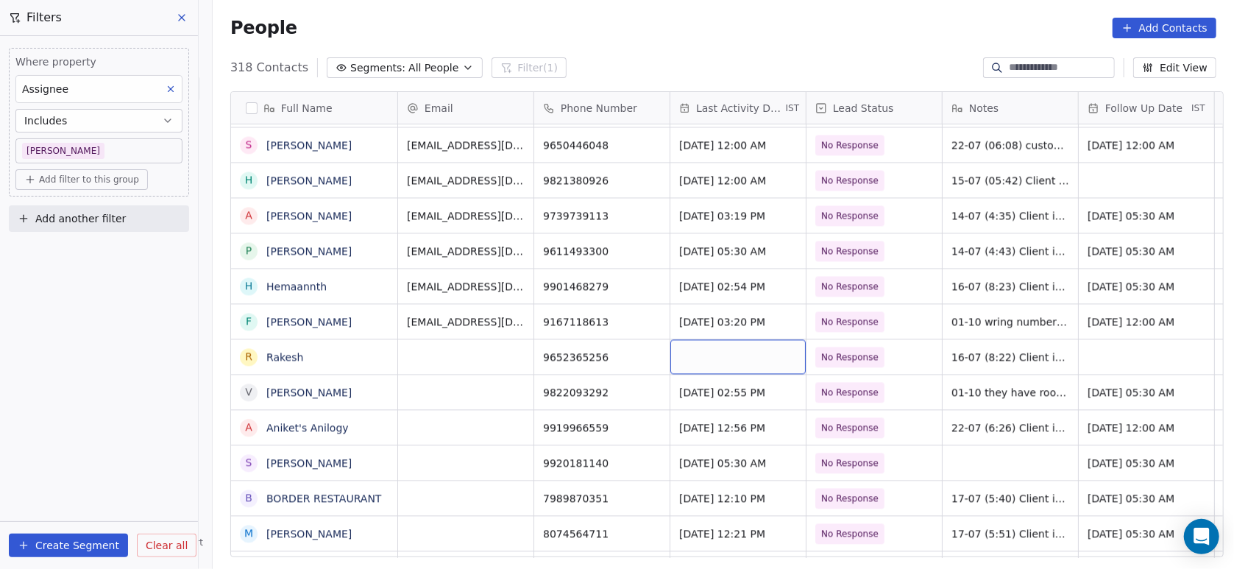
click at [777, 356] on div "grid" at bounding box center [737, 356] width 135 height 35
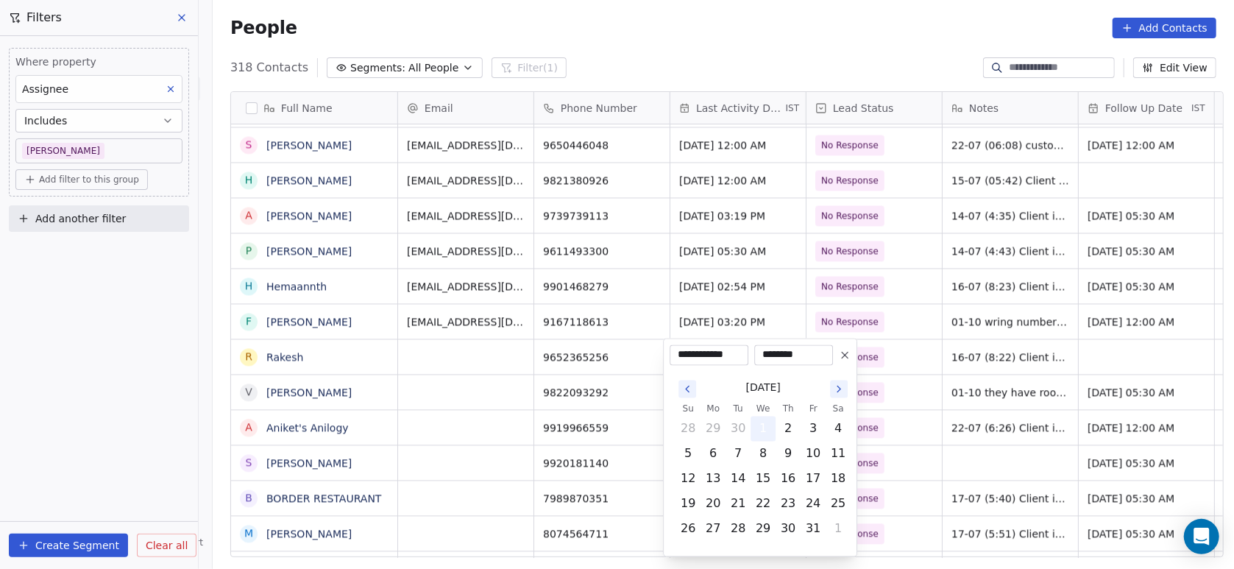
click at [771, 428] on button "1" at bounding box center [763, 429] width 24 height 24
click at [903, 386] on html "On2Cook India Pvt. Ltd. Contacts People Marketing Workflows Campaigns Metrics &…" at bounding box center [617, 284] width 1234 height 569
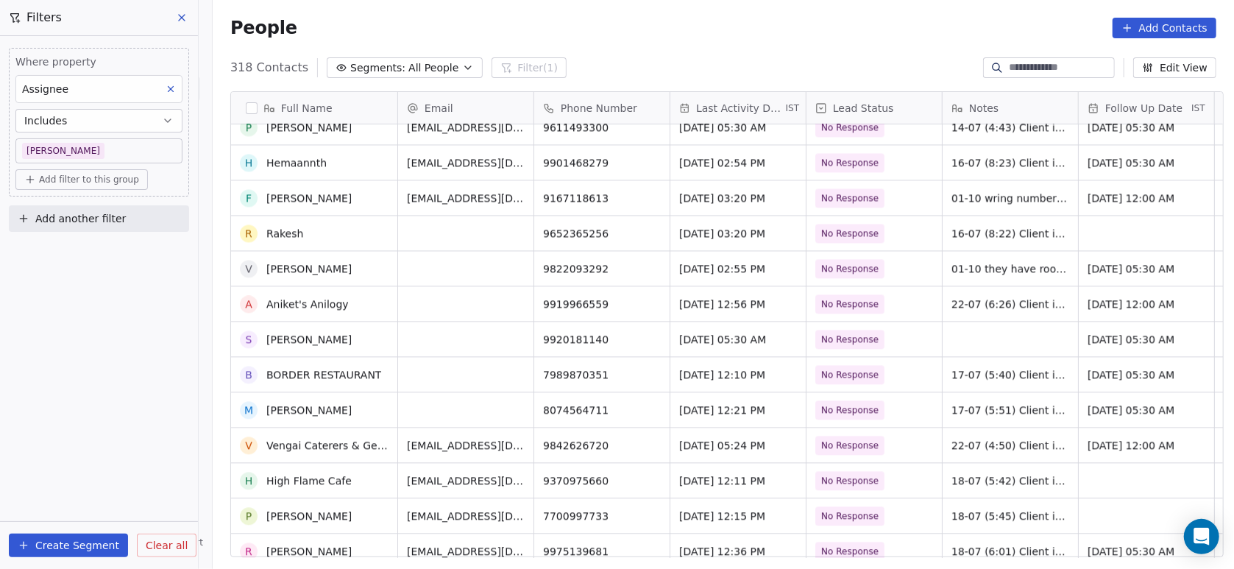
scroll to position [9604, 0]
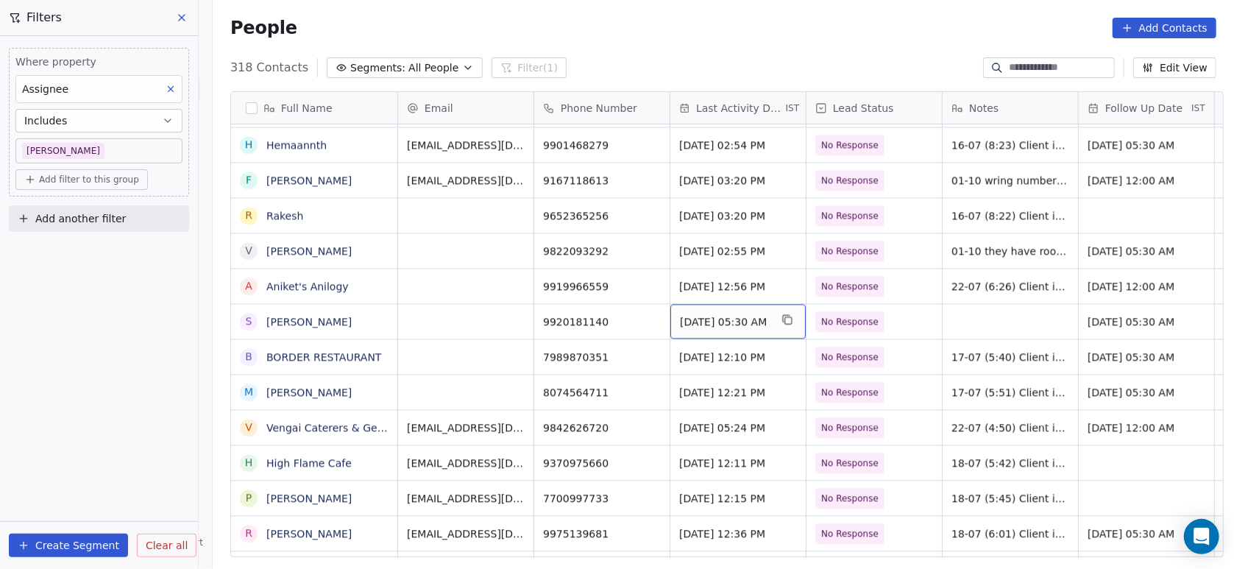
click at [731, 314] on span "Jan 08, 2025 05:30 AM" at bounding box center [725, 321] width 90 height 15
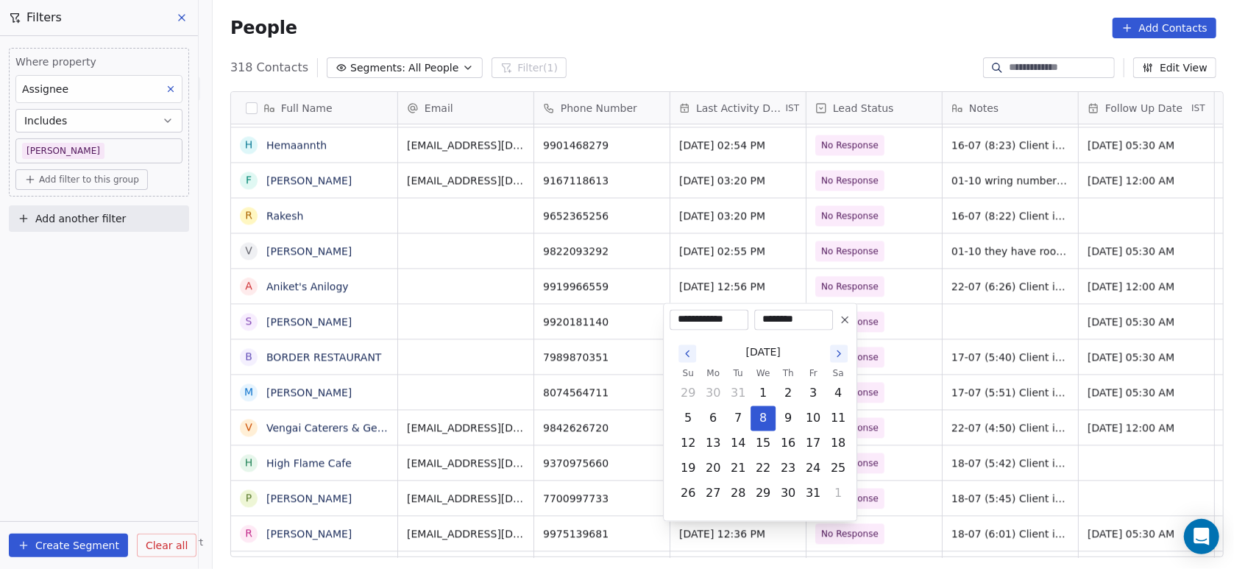
click at [839, 319] on icon at bounding box center [845, 320] width 12 height 12
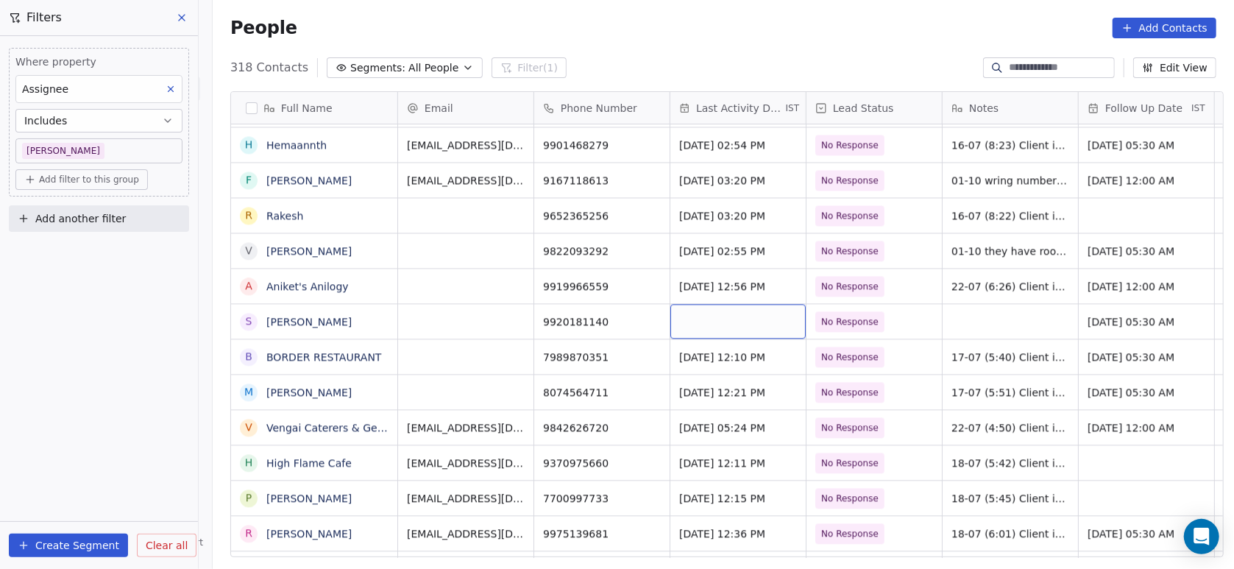
click at [760, 321] on div "grid" at bounding box center [737, 321] width 135 height 35
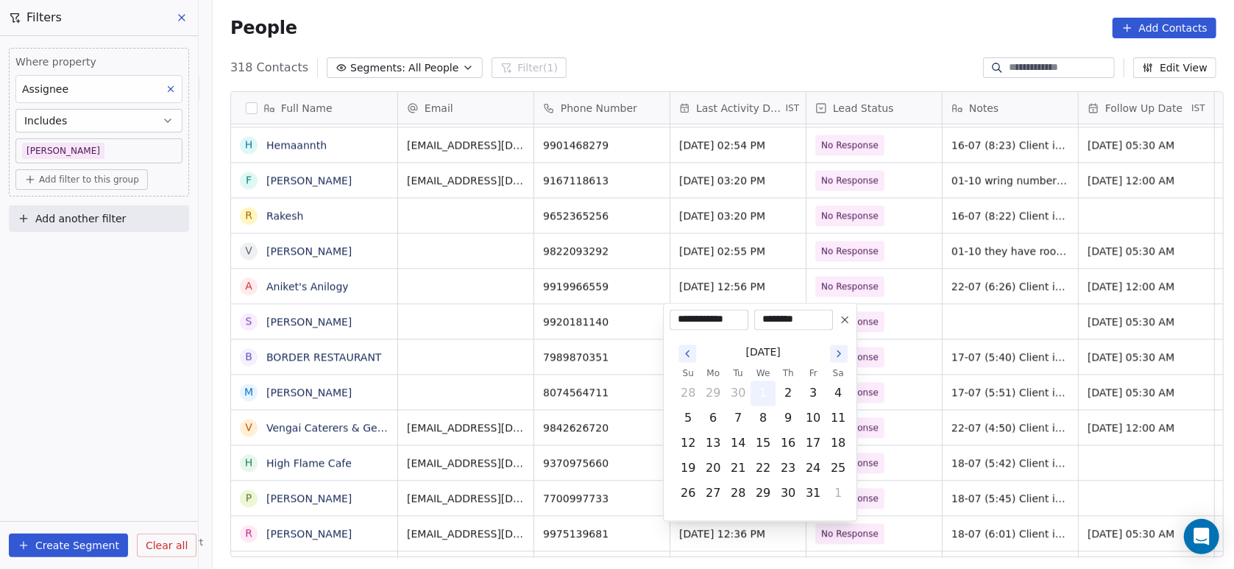
click at [764, 395] on button "1" at bounding box center [763, 394] width 24 height 24
click at [895, 402] on html "On2Cook India Pvt. Ltd. Contacts People Marketing Workflows Campaigns Metrics &…" at bounding box center [617, 284] width 1234 height 569
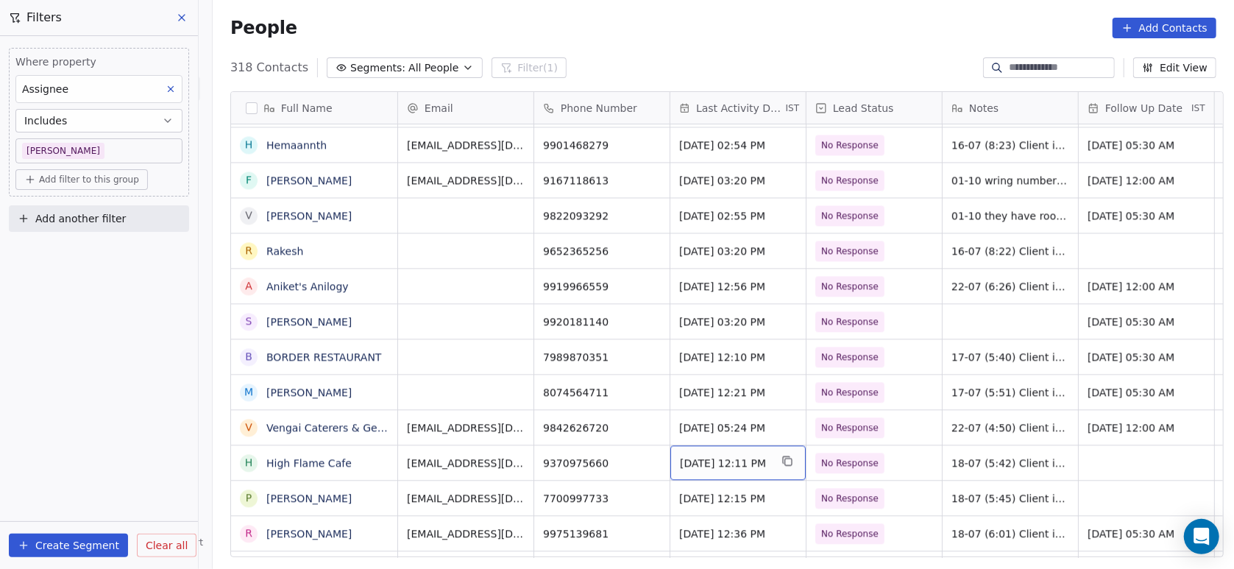
click at [736, 469] on span "Jul 18, 2025 12:11 PM" at bounding box center [725, 462] width 90 height 15
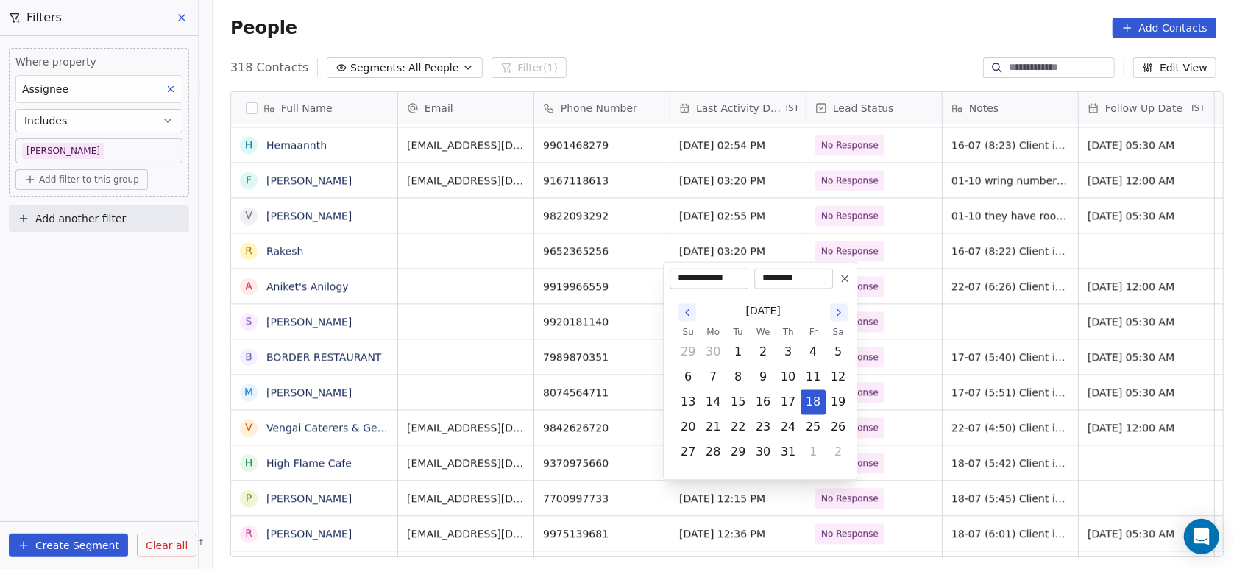
click at [839, 311] on icon "Go to the Next Month" at bounding box center [838, 313] width 3 height 6
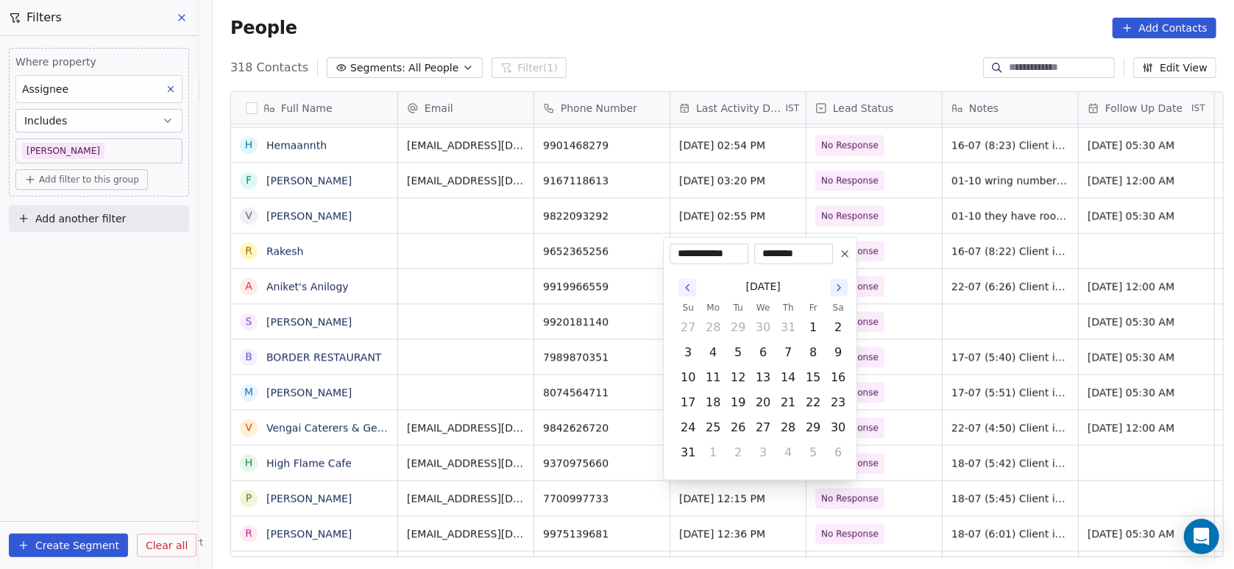
click at [844, 286] on icon "Go to the Next Month" at bounding box center [839, 288] width 12 height 12
click at [833, 319] on button "Go to the Next Month" at bounding box center [839, 313] width 18 height 18
click at [765, 349] on button "1" at bounding box center [763, 353] width 24 height 24
type input "**********"
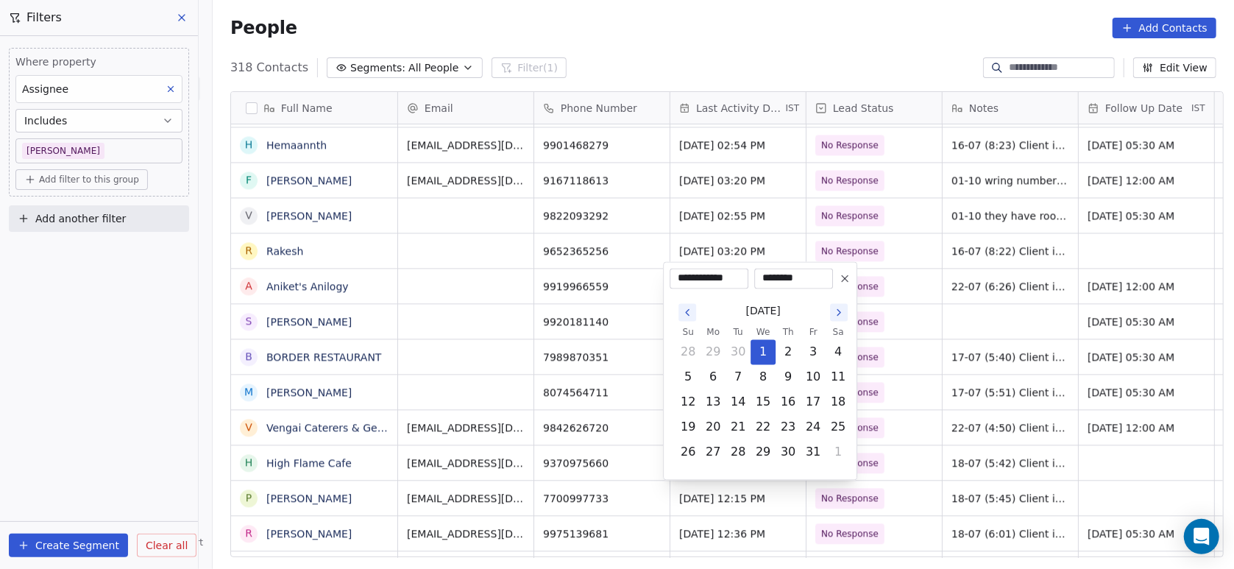
click at [883, 338] on html "On2Cook India Pvt. Ltd. Contacts People Marketing Workflows Campaigns Metrics &…" at bounding box center [617, 284] width 1234 height 569
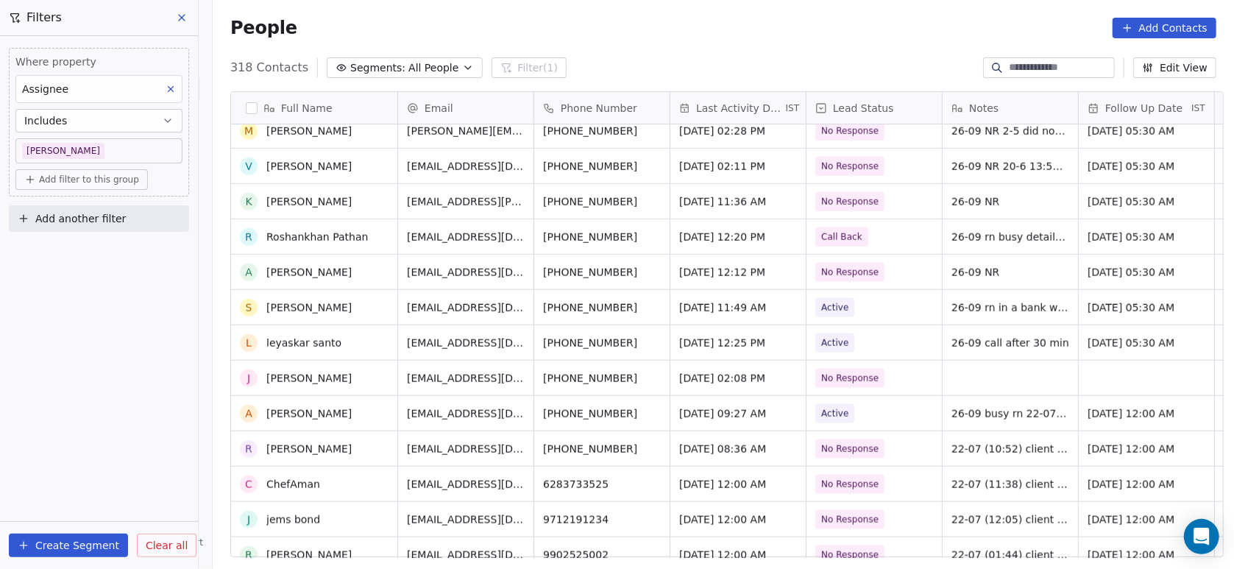
scroll to position [8327, 0]
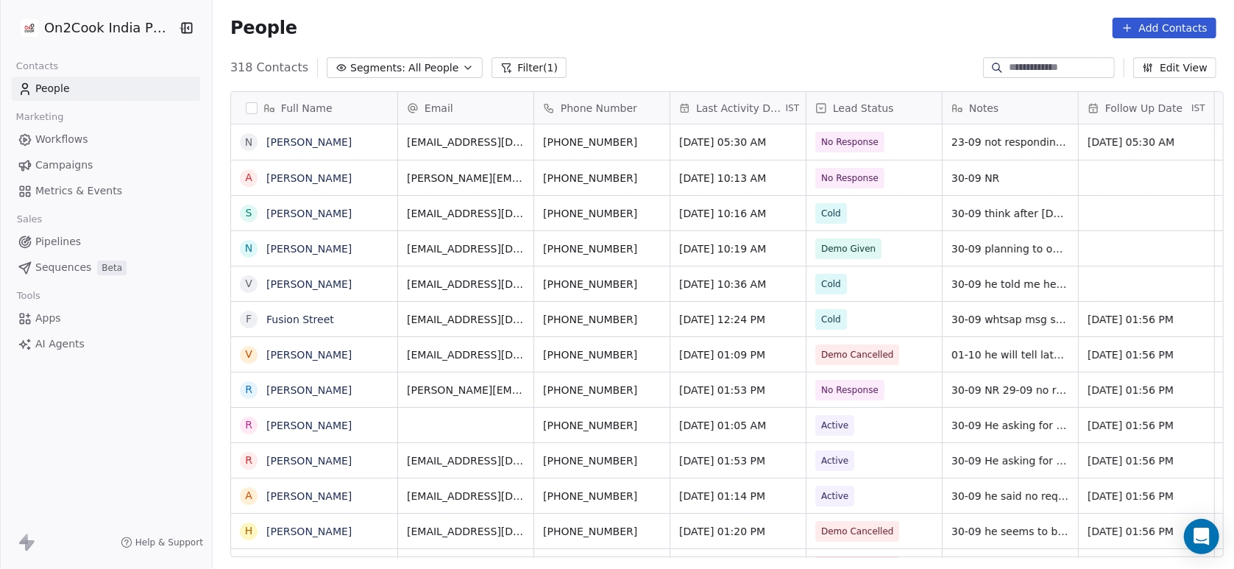
click at [498, 69] on button "Filter (1)" at bounding box center [529, 67] width 76 height 21
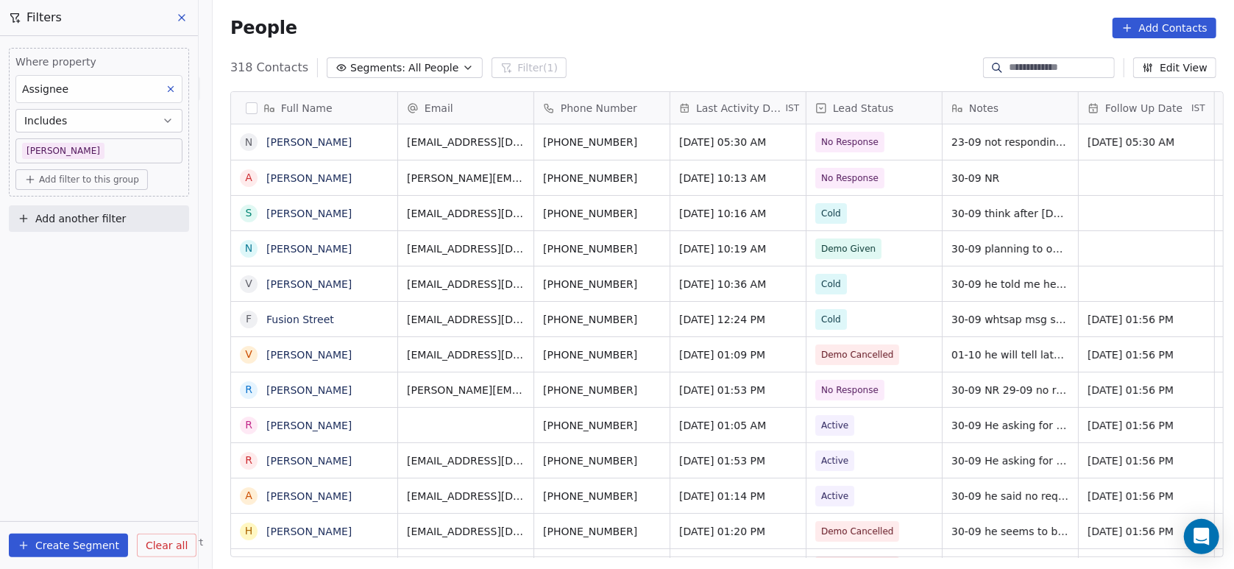
click at [65, 180] on span "Add filter to this group" at bounding box center [89, 180] width 100 height 12
click at [63, 218] on span "Contact properties" at bounding box center [79, 210] width 96 height 15
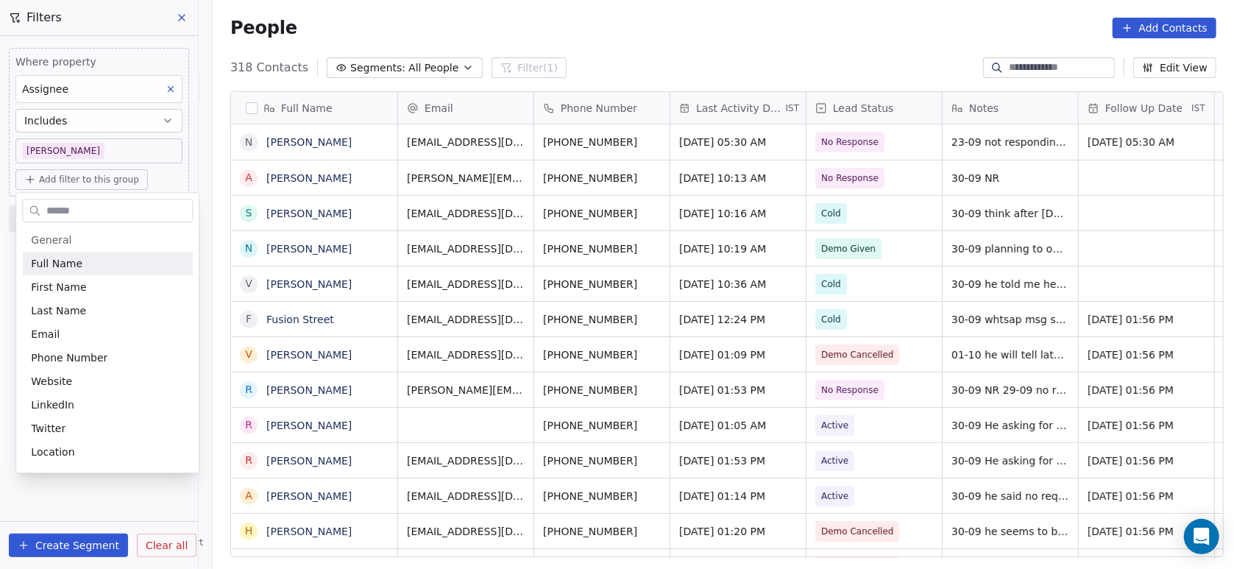
click at [50, 215] on input "text" at bounding box center [117, 210] width 149 height 21
type input "***"
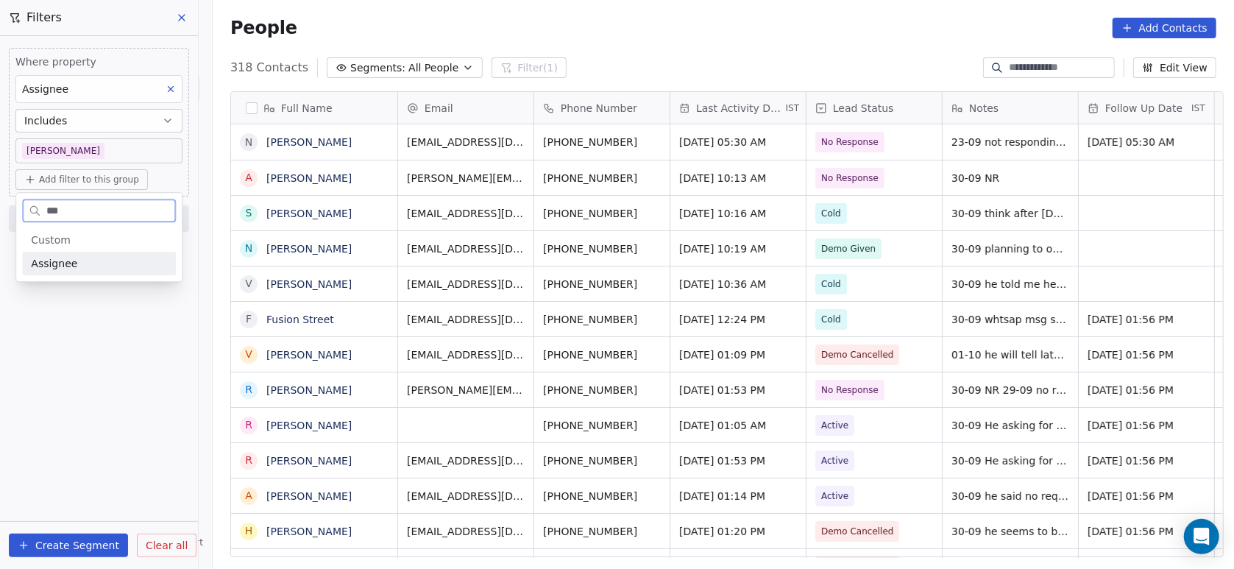
click at [60, 259] on span "Assignee" at bounding box center [54, 263] width 46 height 15
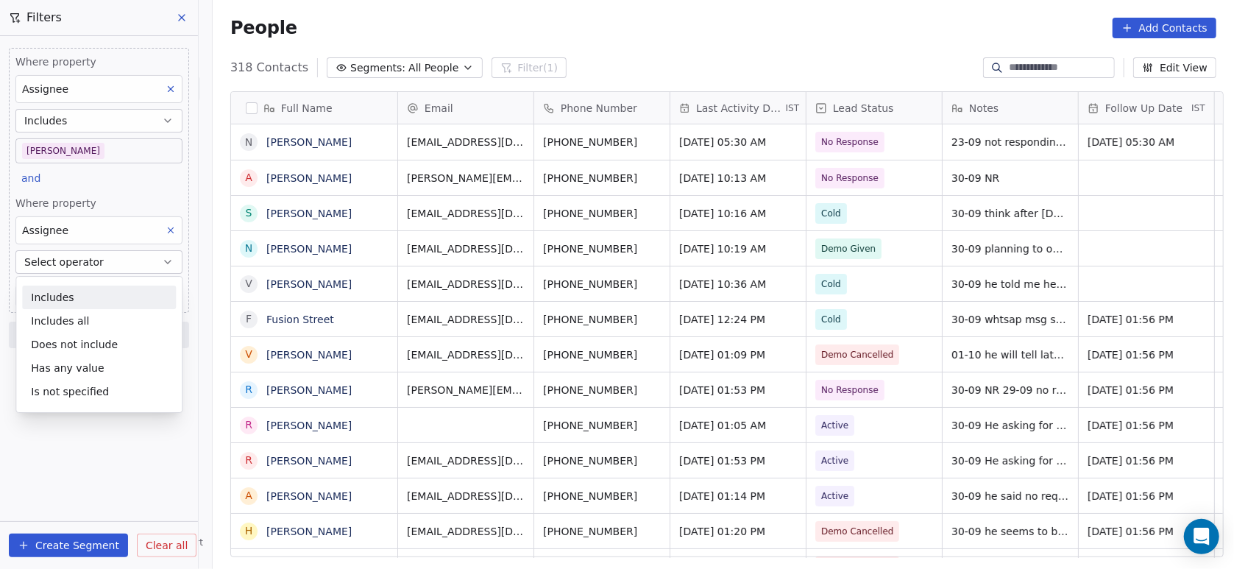
click at [53, 303] on div "Includes" at bounding box center [99, 297] width 154 height 24
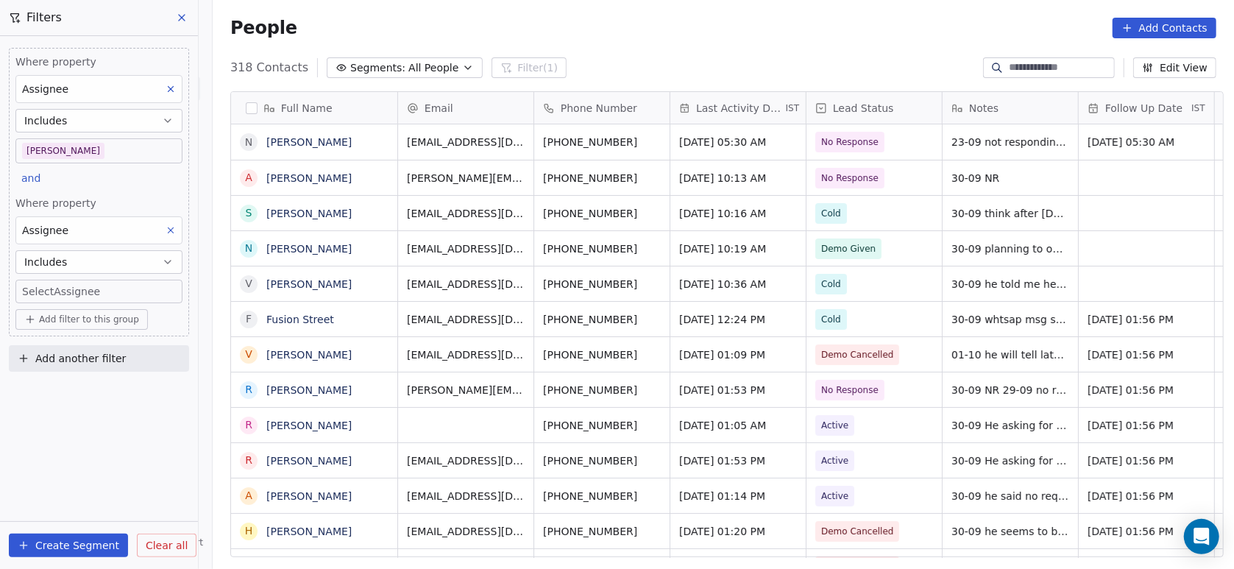
click at [40, 291] on body "On2Cook India Pvt. Ltd. Contacts People Marketing Workflows Campaigns Metrics &…" at bounding box center [617, 284] width 1234 height 569
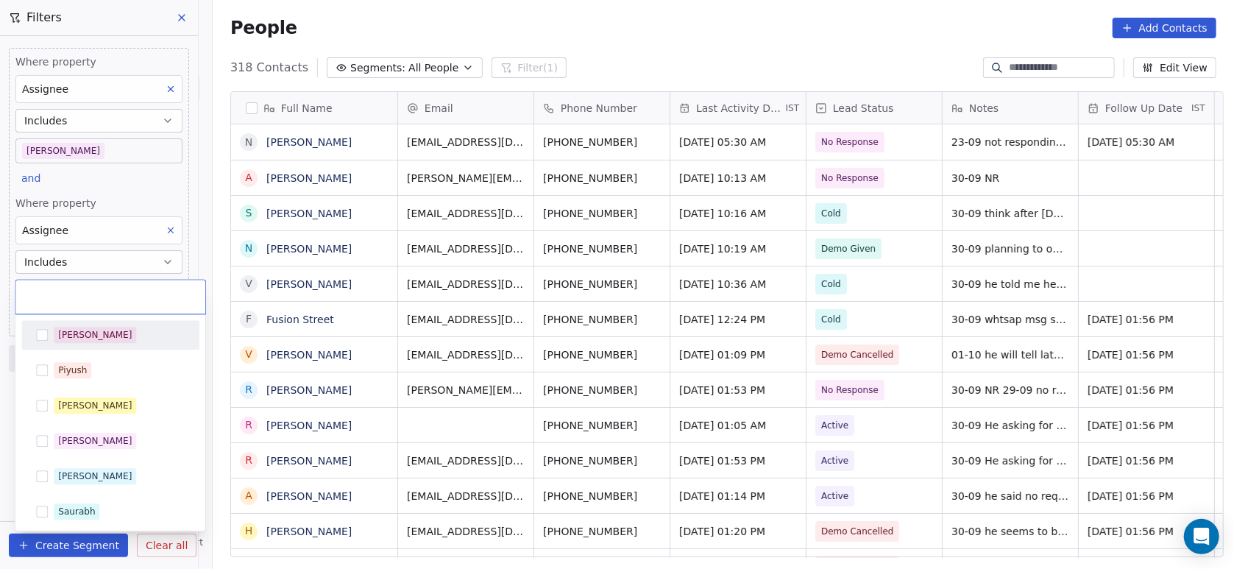
type input "*"
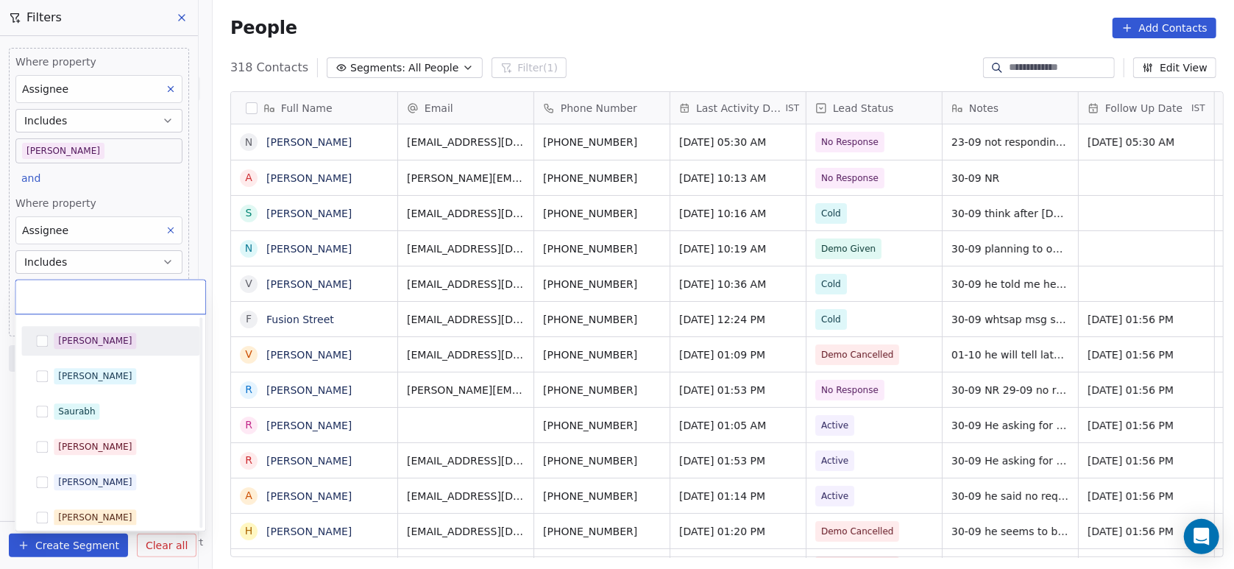
scroll to position [183, 0]
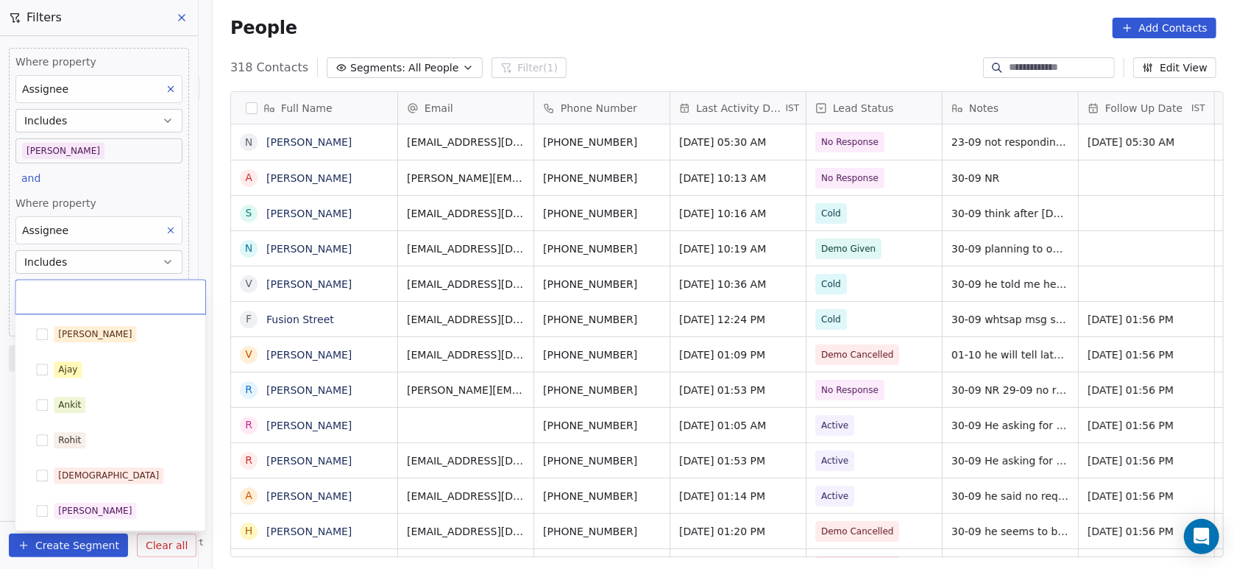
click at [168, 232] on html "On2Cook India Pvt. Ltd. Contacts People Marketing Workflows Campaigns Metrics &…" at bounding box center [617, 284] width 1234 height 569
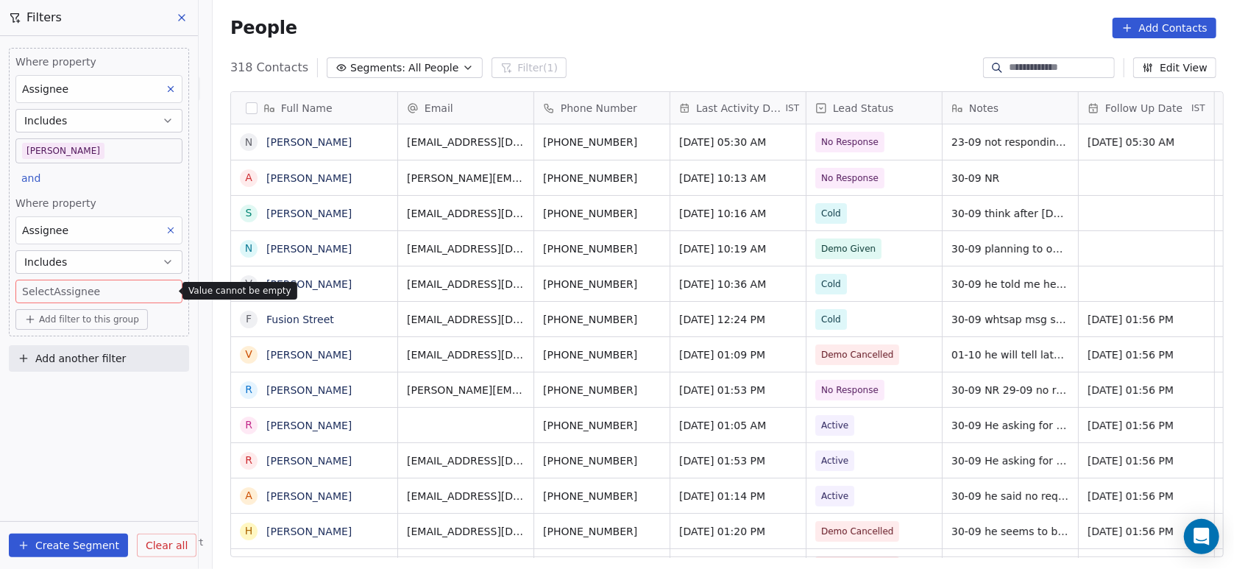
click at [177, 227] on button at bounding box center [170, 230] width 19 height 19
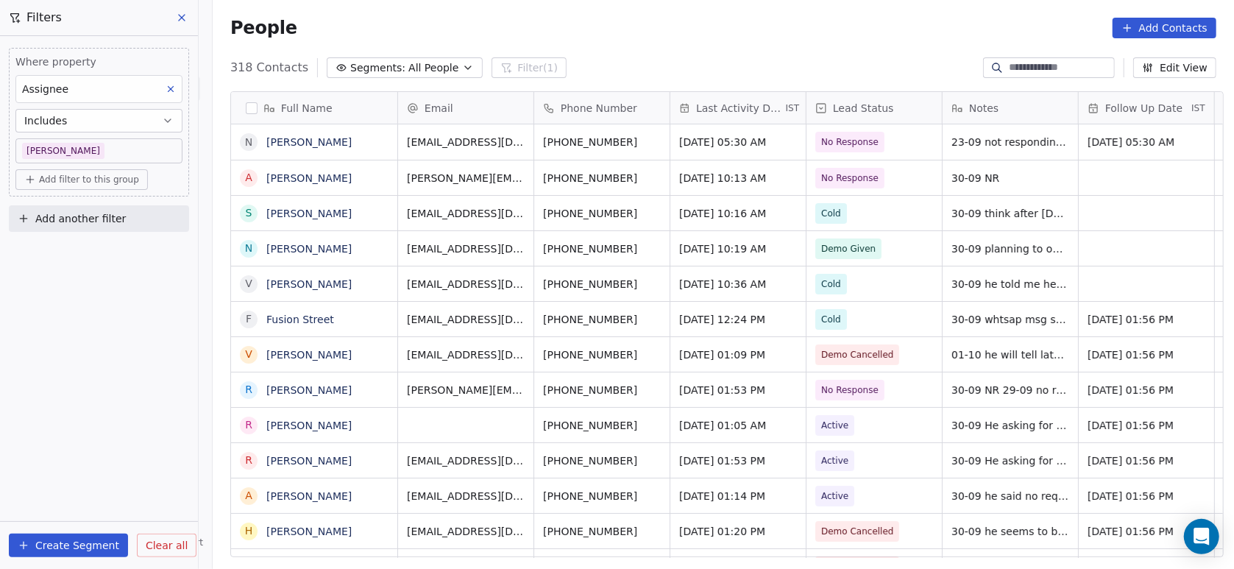
click at [63, 213] on span "Add another filter" at bounding box center [80, 218] width 90 height 15
click at [41, 257] on span "Contact properties" at bounding box center [72, 252] width 96 height 15
type input "****"
click at [40, 355] on span "Lead Status" at bounding box center [54, 352] width 61 height 15
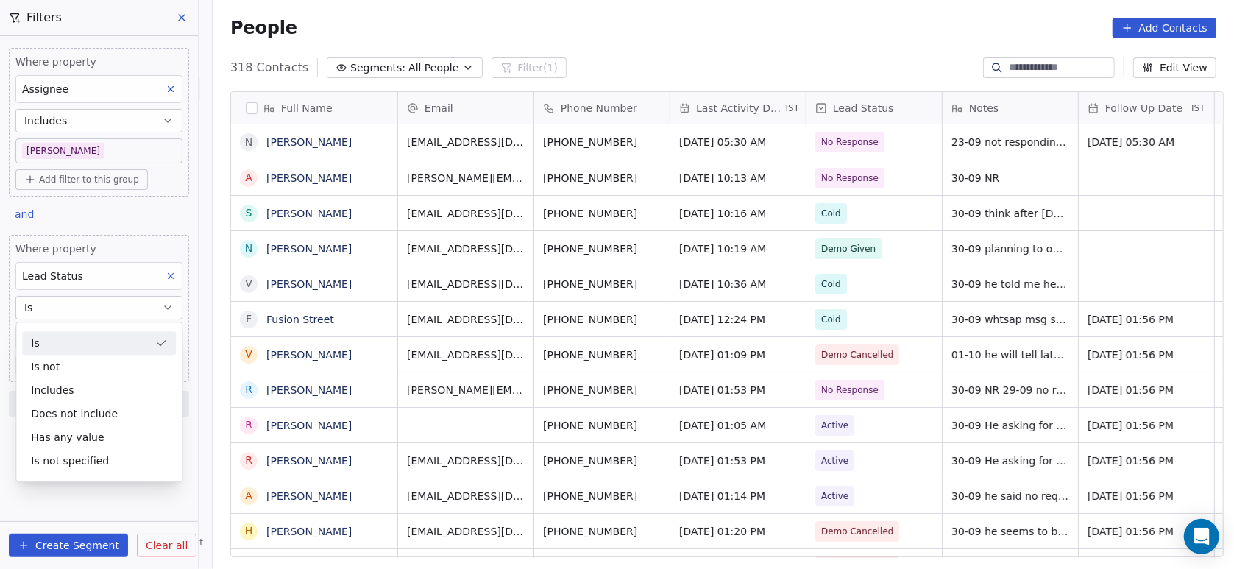
click at [30, 345] on div "Is" at bounding box center [99, 343] width 154 height 24
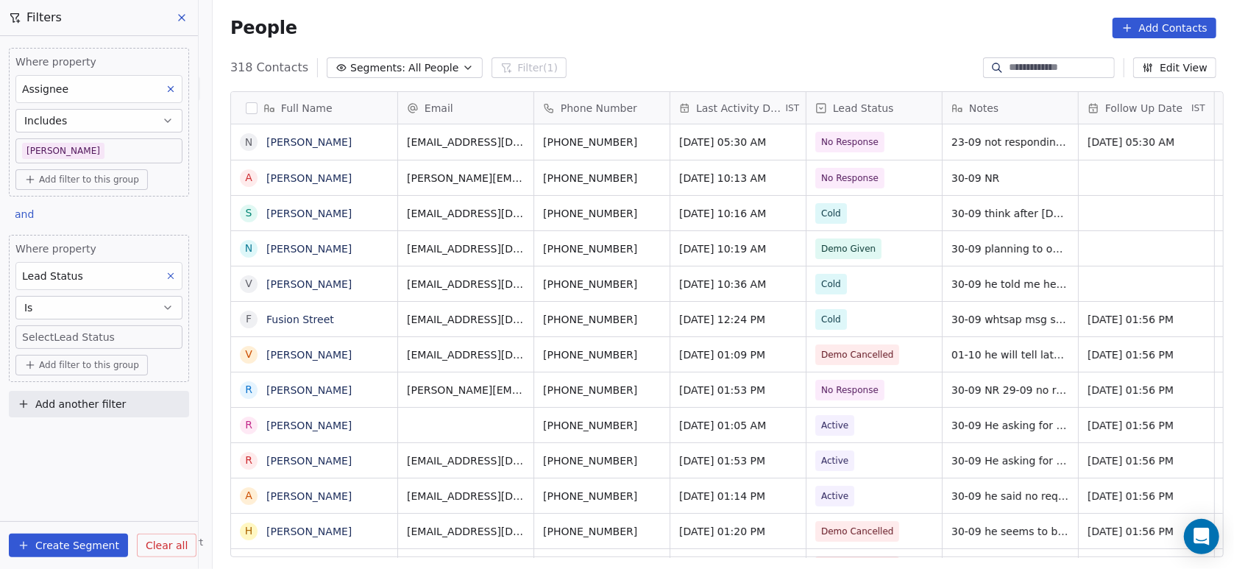
click at [39, 338] on body "On2Cook India Pvt. Ltd. Contacts People Marketing Workflows Campaigns Metrics &…" at bounding box center [617, 284] width 1234 height 569
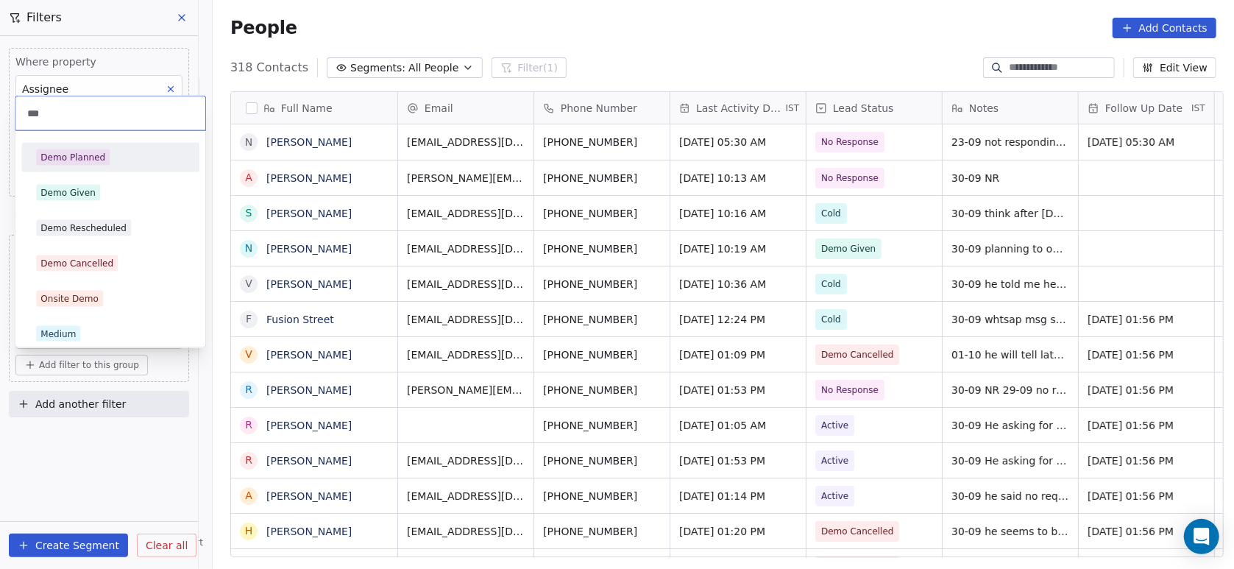
type input "***"
click at [63, 159] on div "Demo Planned" at bounding box center [72, 157] width 65 height 13
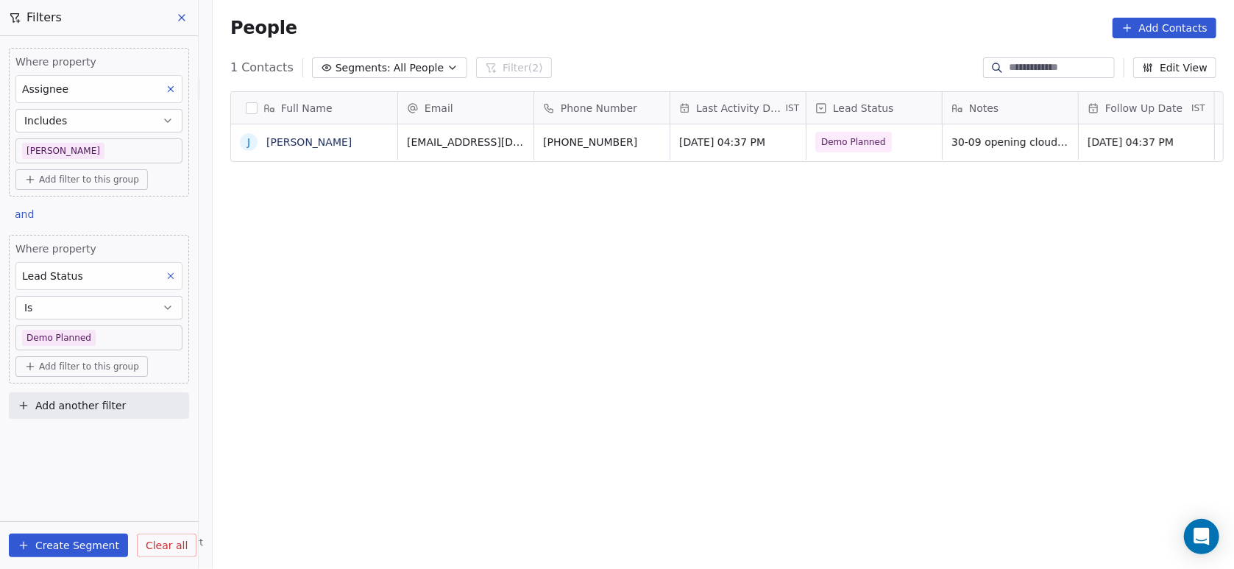
scroll to position [485, 1013]
click at [855, 147] on span "Demo Planned" at bounding box center [854, 142] width 65 height 15
click at [888, 143] on span "Demo Planned" at bounding box center [861, 142] width 90 height 21
click at [876, 152] on span "Demo Planned" at bounding box center [854, 142] width 77 height 21
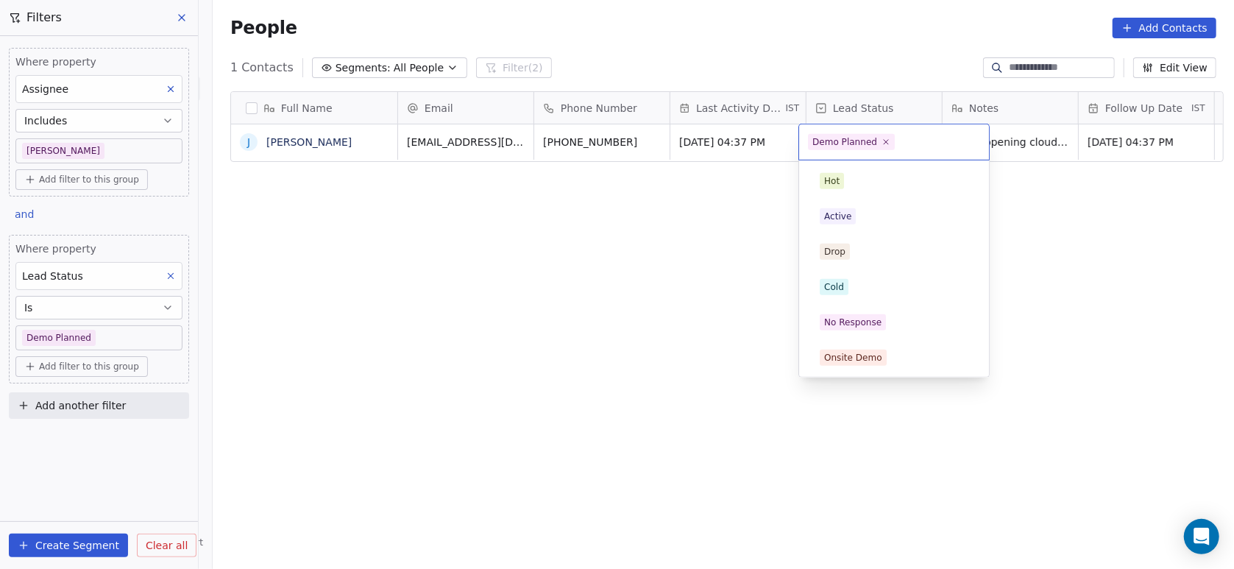
scroll to position [0, 0]
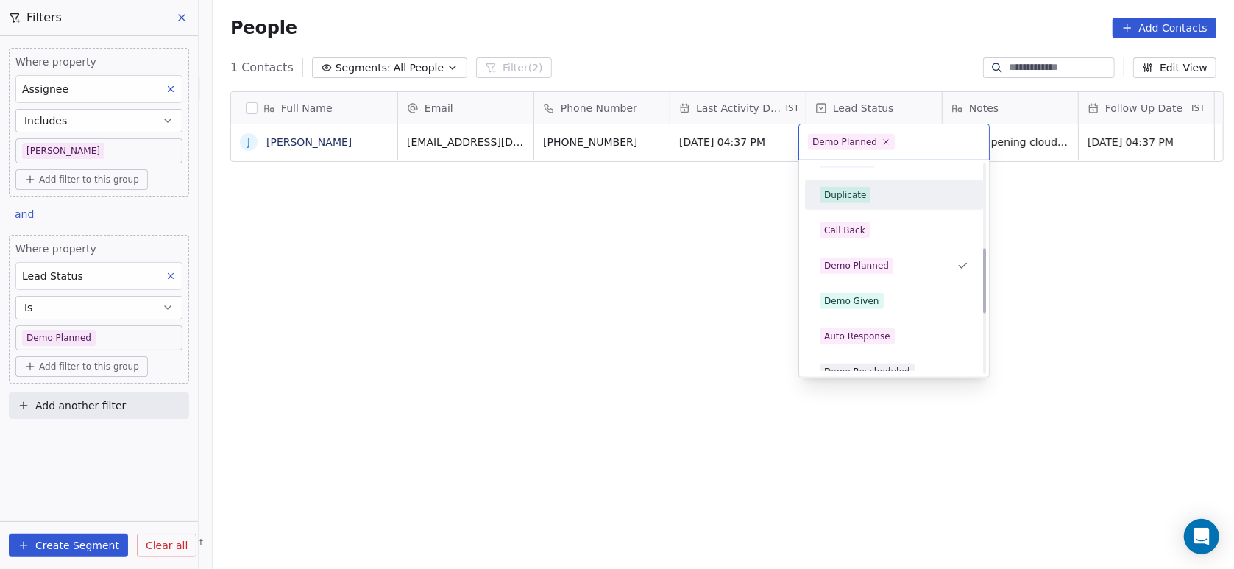
click at [876, 302] on span "Demo Given" at bounding box center [852, 301] width 64 height 16
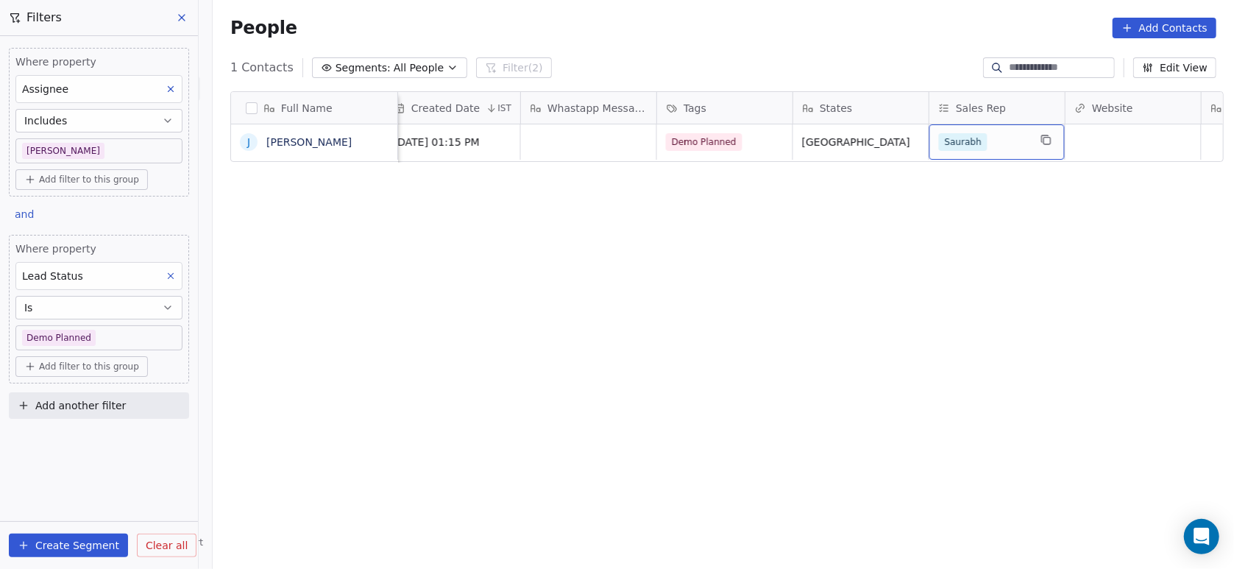
click at [960, 148] on span "Saurabh" at bounding box center [963, 142] width 49 height 18
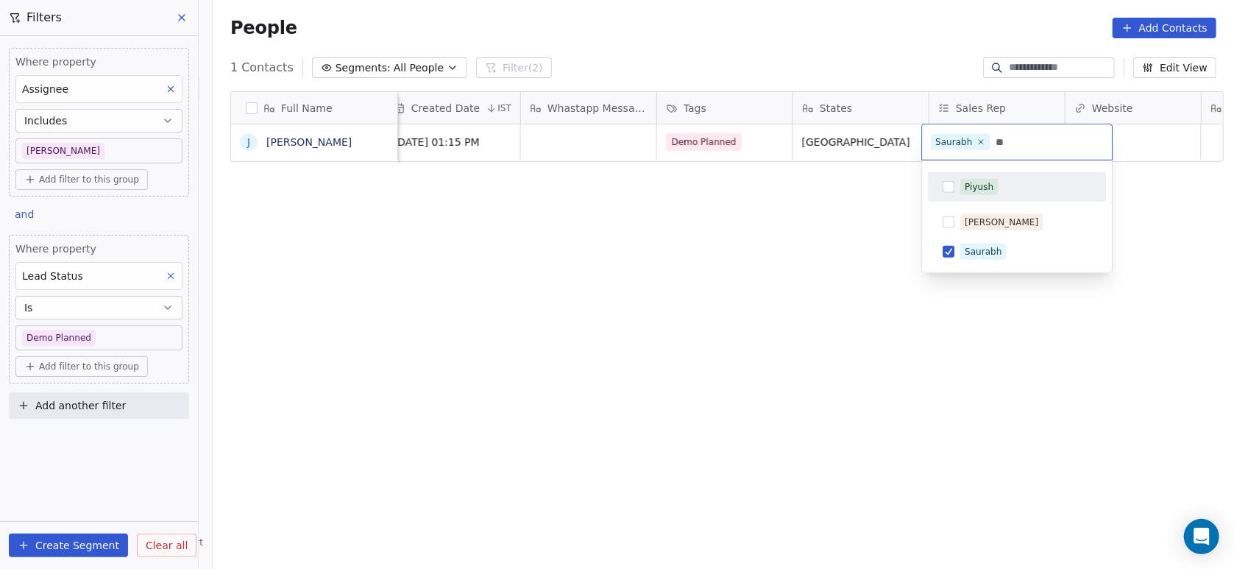
type input "*"
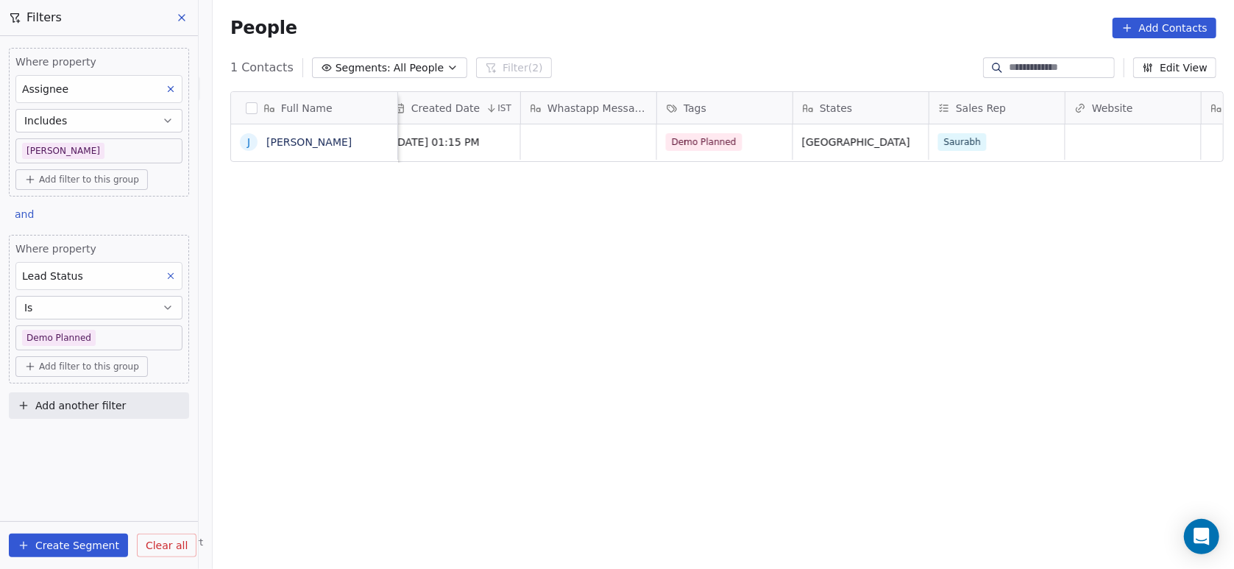
click at [773, 266] on html "On2Cook India Pvt. Ltd. Contacts People Marketing Workflows Campaigns Metrics &…" at bounding box center [617, 284] width 1234 height 569
click at [773, 266] on div "Full Name J Jatin Arrya Assignee Job Title Lead Source Created Date IST Whastap…" at bounding box center [723, 329] width 1021 height 500
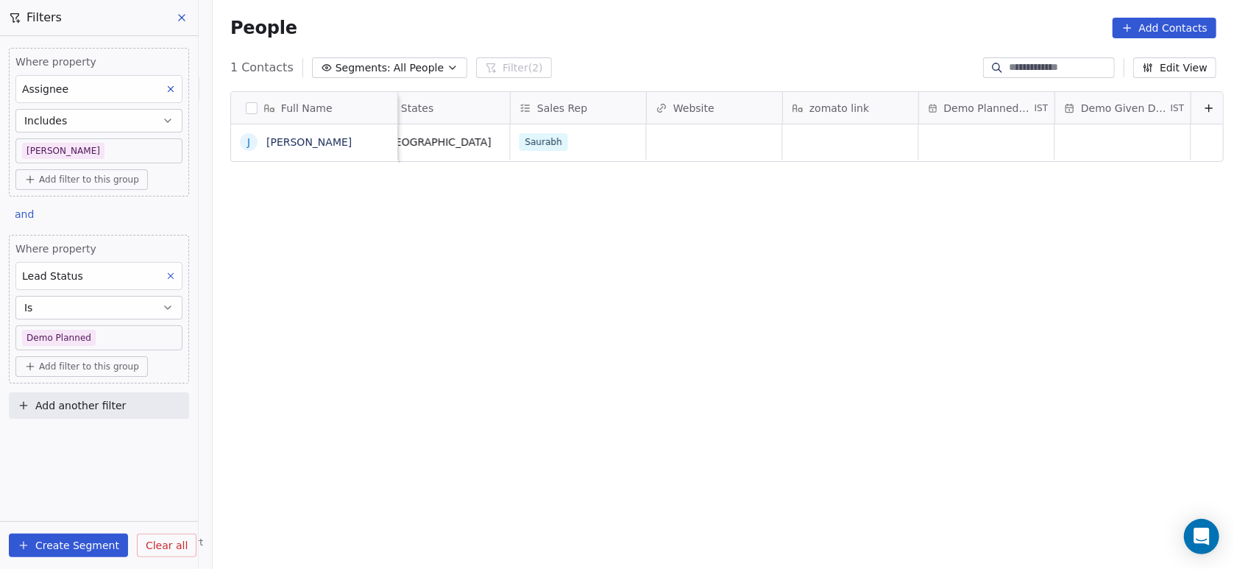
scroll to position [0, 2202]
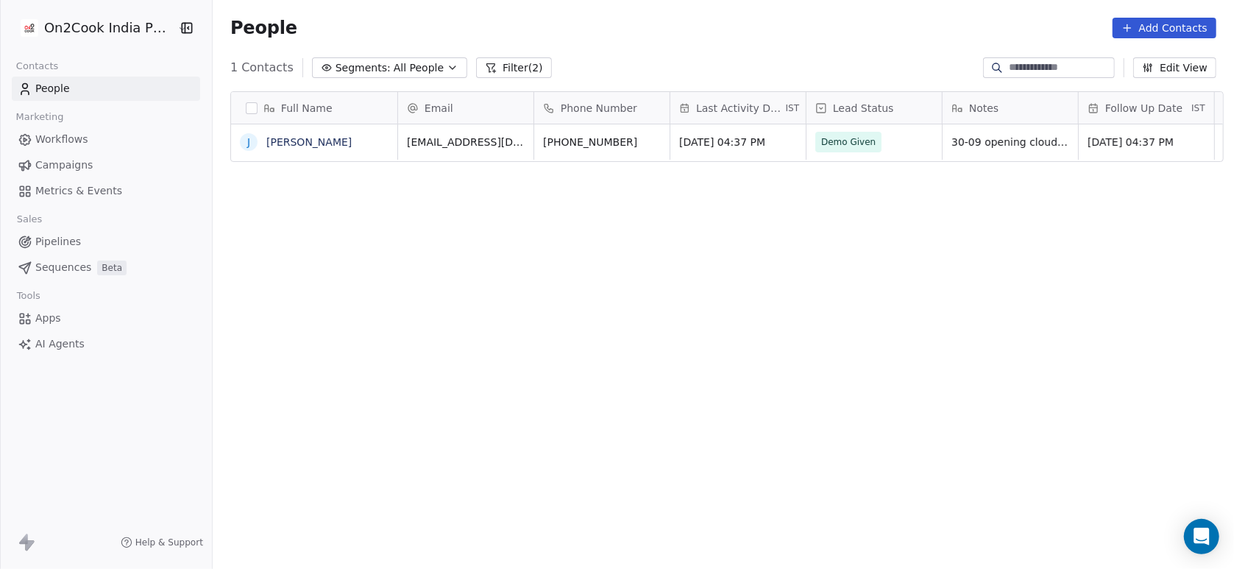
scroll to position [485, 1013]
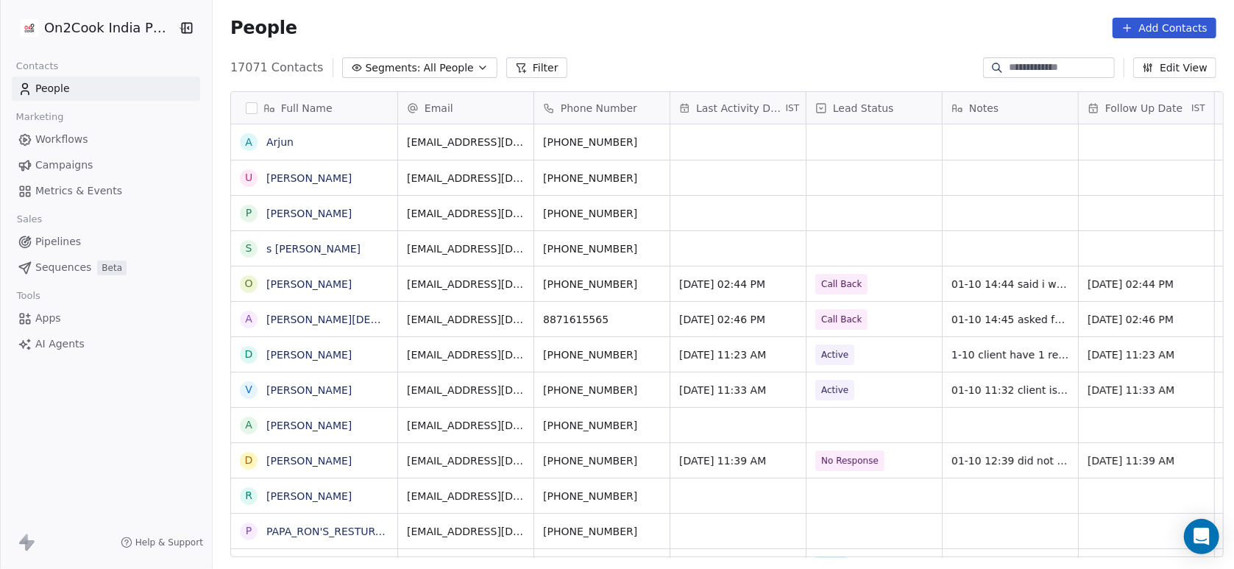
scroll to position [485, 1013]
click at [246, 359] on button "grid" at bounding box center [249, 355] width 12 height 12
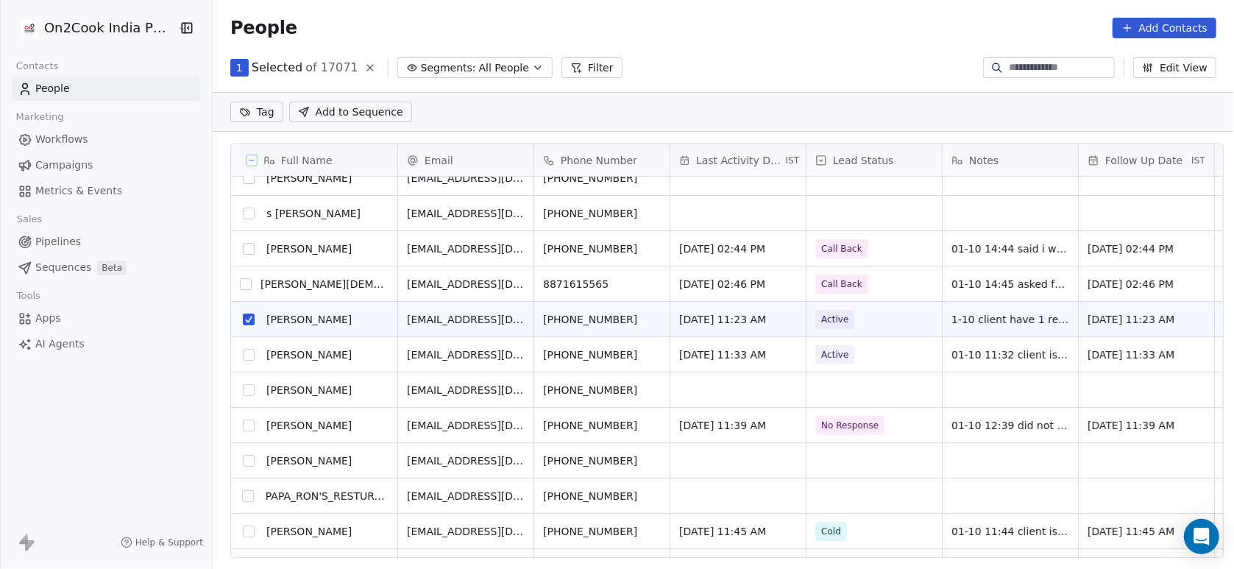
scroll to position [89, 0]
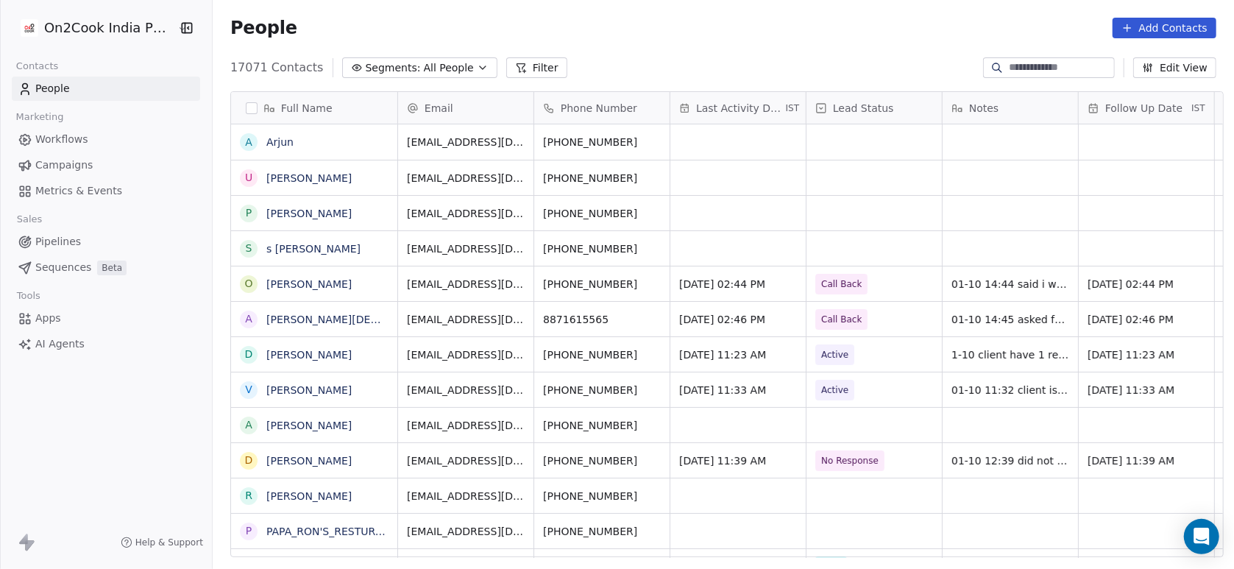
scroll to position [485, 1013]
